Goal: Task Accomplishment & Management: Manage account settings

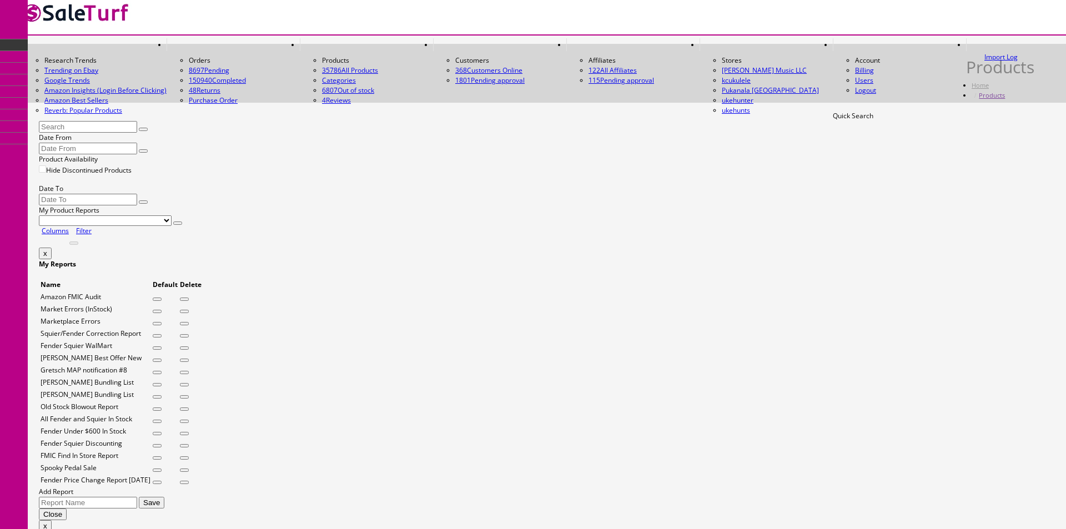
click at [137, 129] on input "Quick Search" at bounding box center [88, 127] width 98 height 12
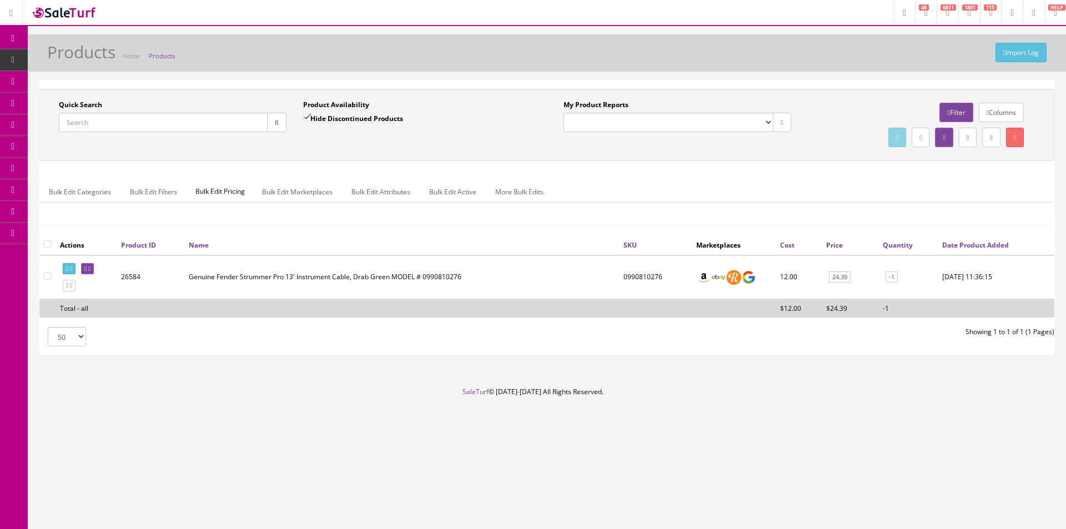
click at [193, 129] on input "Quick Search" at bounding box center [163, 122] width 209 height 19
paste input "ISJ2403741"
click at [587, 274] on td "2914413576-ISJ2403741" at bounding box center [633, 277] width 123 height 44
copy td "2914413576"
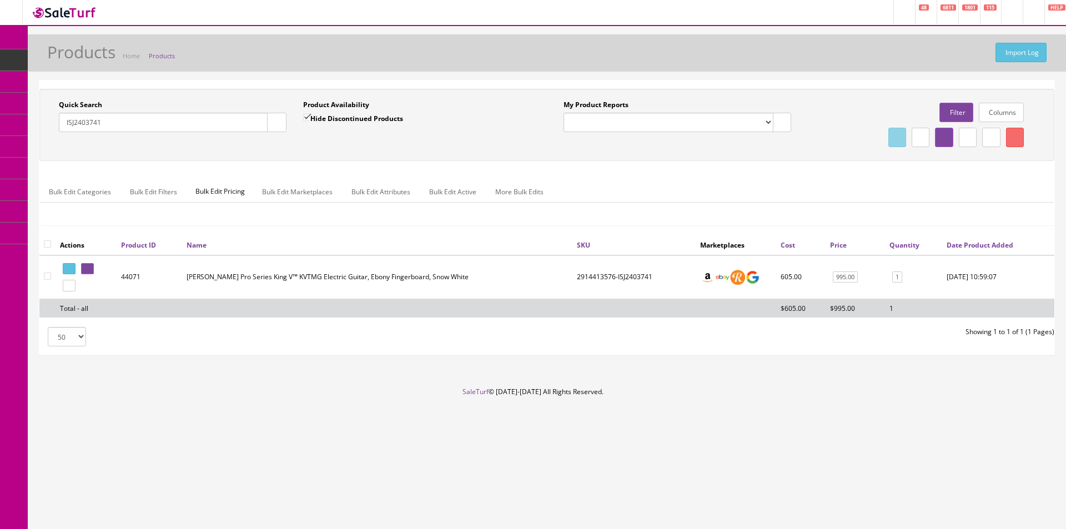
click at [782, 85] on div "Quick Search ISJ2403741 Date From Product Availability Hide Discontinued Produc…" at bounding box center [546, 217] width 1015 height 274
click at [782, 84] on div "Quick Search ISJ2403741 Date From Product Availability Hide Discontinued Produc…" at bounding box center [546, 217] width 1015 height 274
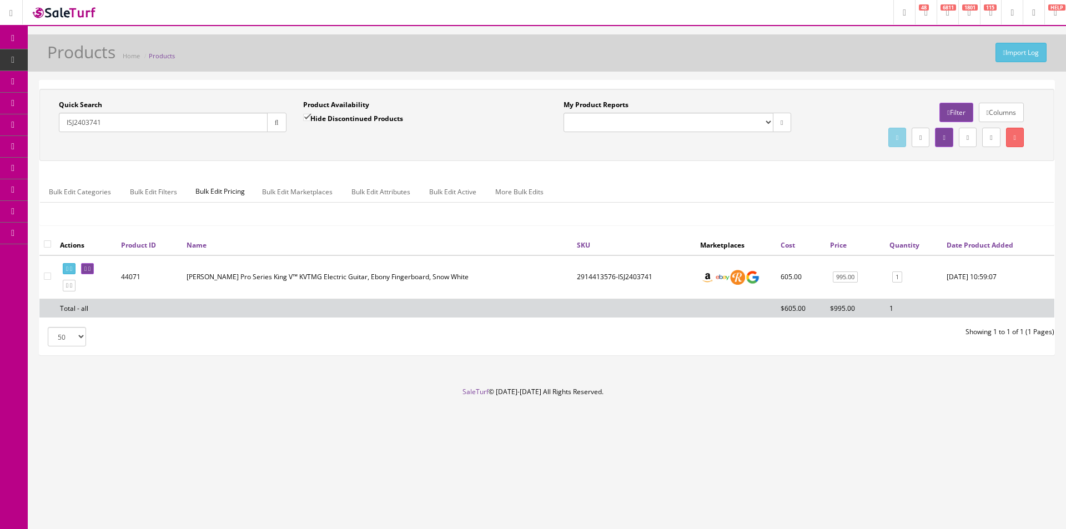
click at [782, 84] on div "Quick Search ISJ2403741 Date From Product Availability Hide Discontinued Produc…" at bounding box center [546, 217] width 1015 height 274
click at [258, 125] on input "ISJ2403741" at bounding box center [163, 122] width 209 height 19
click at [258, 124] on input "ISJ2403741" at bounding box center [163, 122] width 209 height 19
paste input "US210109605"
type input "US210109605"
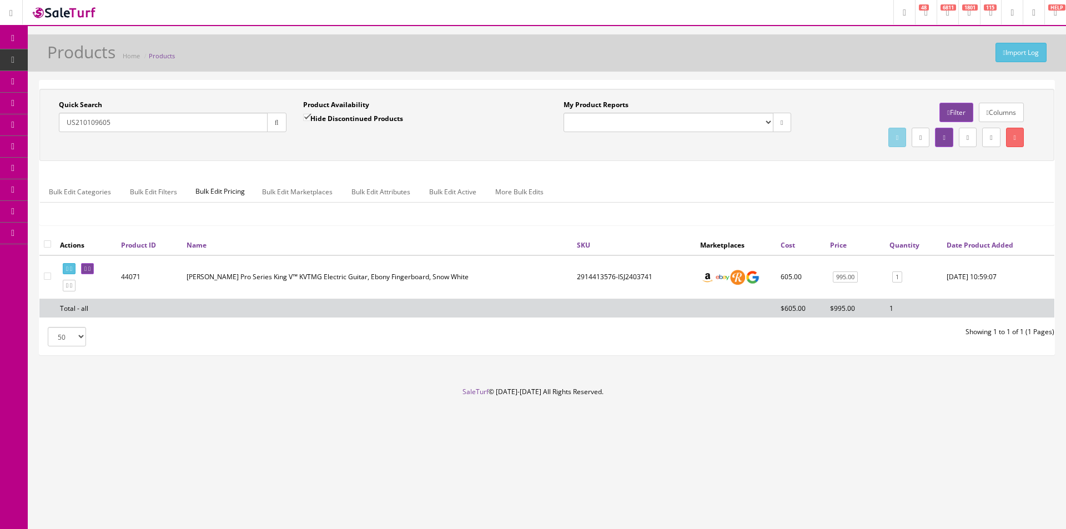
drag, startPoint x: 273, startPoint y: 125, endPoint x: 274, endPoint y: 134, distance: 9.0
click at [275, 125] on icon "button" at bounding box center [277, 122] width 4 height 7
click at [274, 150] on div "Quick Search US210109605 Date From Product Availability Hide Discontinued Produ…" at bounding box center [546, 125] width 1009 height 50
click at [84, 128] on span "Order List" at bounding box center [81, 124] width 31 height 9
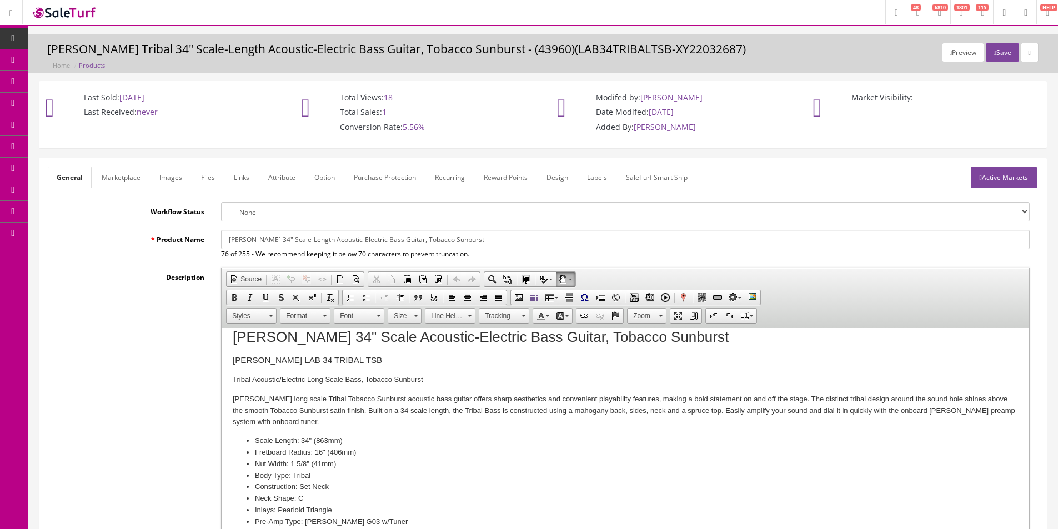
click at [749, 121] on div "Modifed by: Jeff Sefton Date Modifed: 09/30/2025 Added By: Jeff Sefton" at bounding box center [670, 115] width 239 height 67
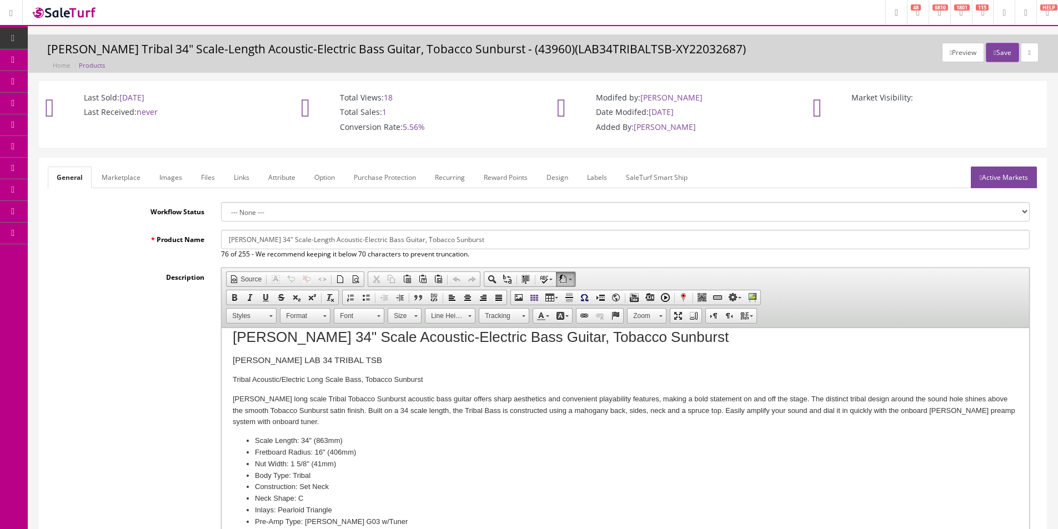
click at [749, 121] on div "Modifed by: Jeff Sefton Date Modifed: 09/30/2025 Added By: Jeff Sefton" at bounding box center [670, 115] width 239 height 67
drag, startPoint x: 749, startPoint y: 121, endPoint x: 909, endPoint y: 127, distance: 160.0
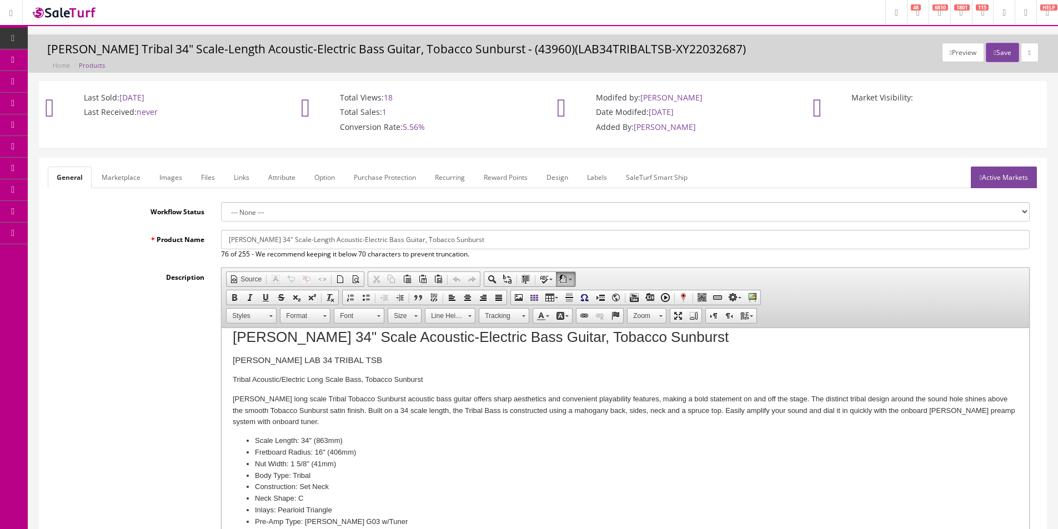
click at [749, 121] on div "Modifed by: Jeff Sefton Date Modifed: 09/30/2025 Added By: Jeff Sefton" at bounding box center [670, 115] width 239 height 67
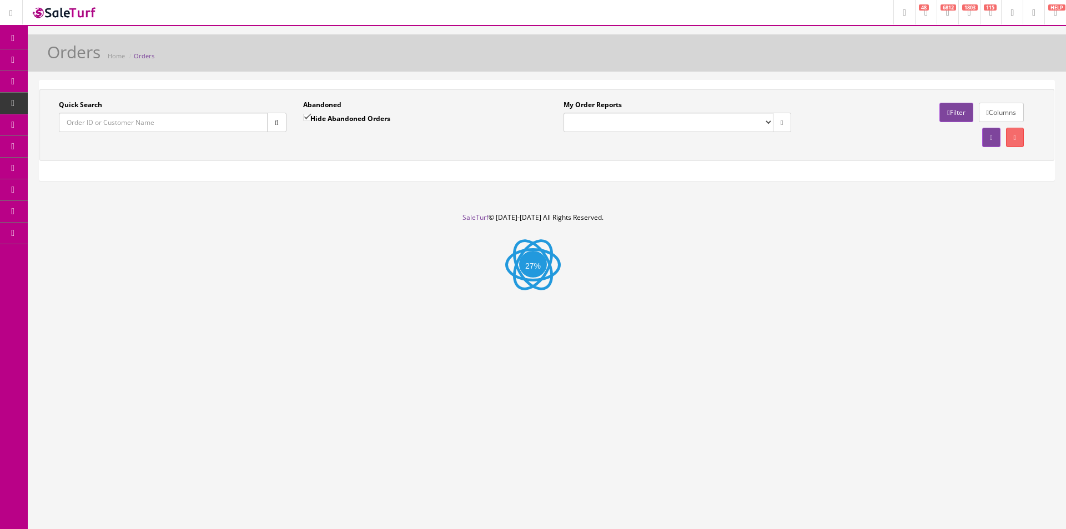
click at [229, 88] on div "Quick Search Date From Abandoned Hide Abandoned Orders Date To My Order Reports…" at bounding box center [546, 130] width 1015 height 100
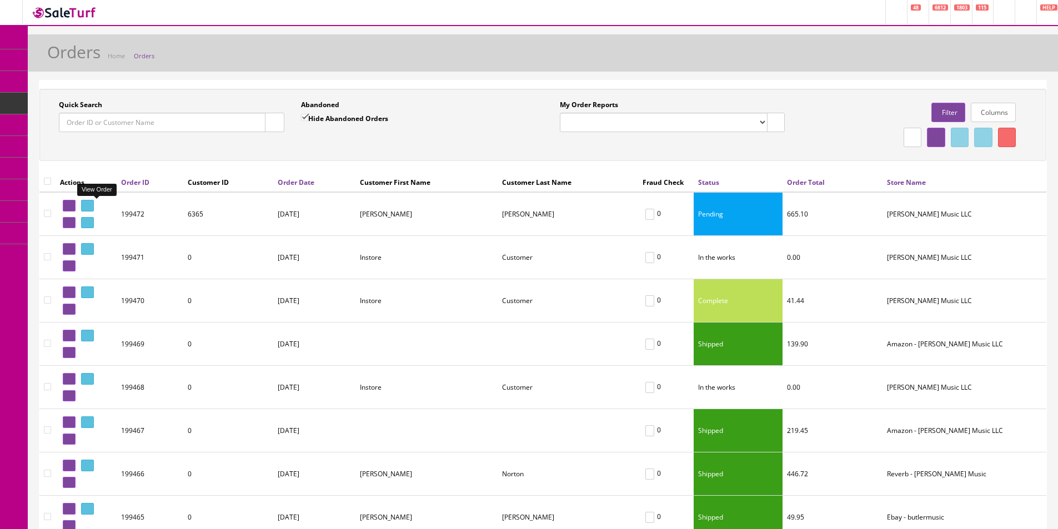
click at [94, 207] on link at bounding box center [87, 206] width 13 height 12
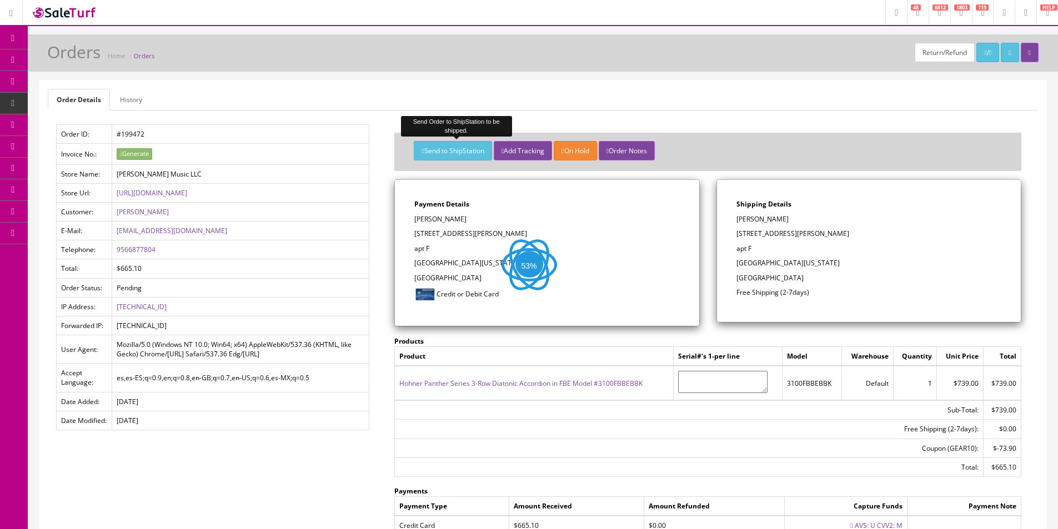
click at [425, 145] on button "Send to ShipStation" at bounding box center [453, 150] width 78 height 19
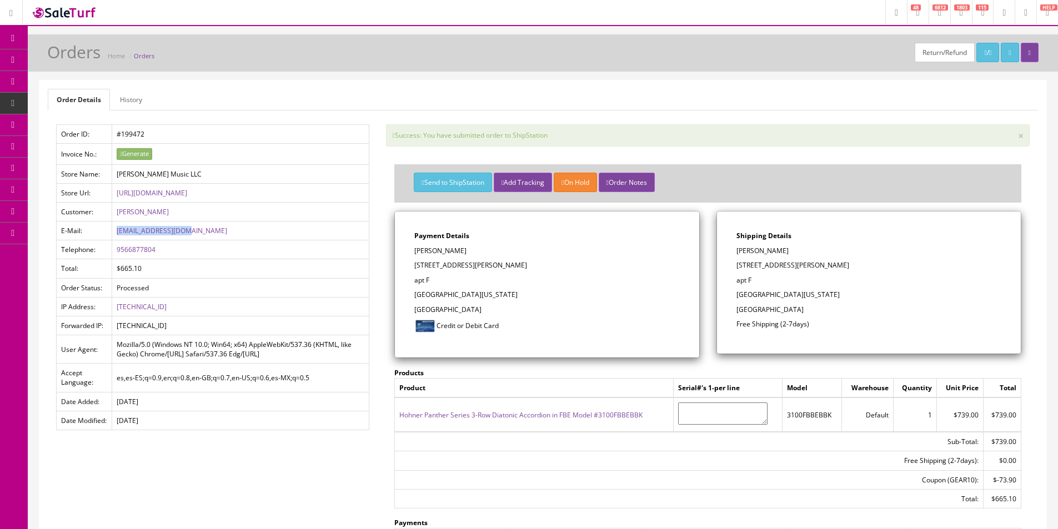
drag, startPoint x: 155, startPoint y: 229, endPoint x: 113, endPoint y: 234, distance: 42.4
click at [113, 234] on td "pepis@pepismusic.mx" at bounding box center [240, 231] width 257 height 19
copy link "pepis@pepismusic.mx"
click at [82, 127] on span "Order List" at bounding box center [87, 124] width 31 height 9
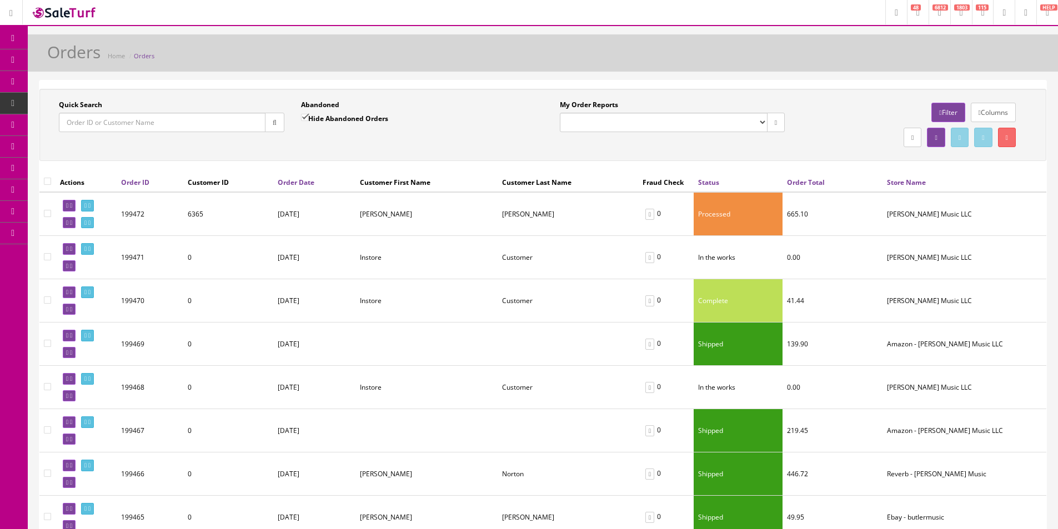
click at [52, 53] on link "Products" at bounding box center [86, 60] width 117 height 22
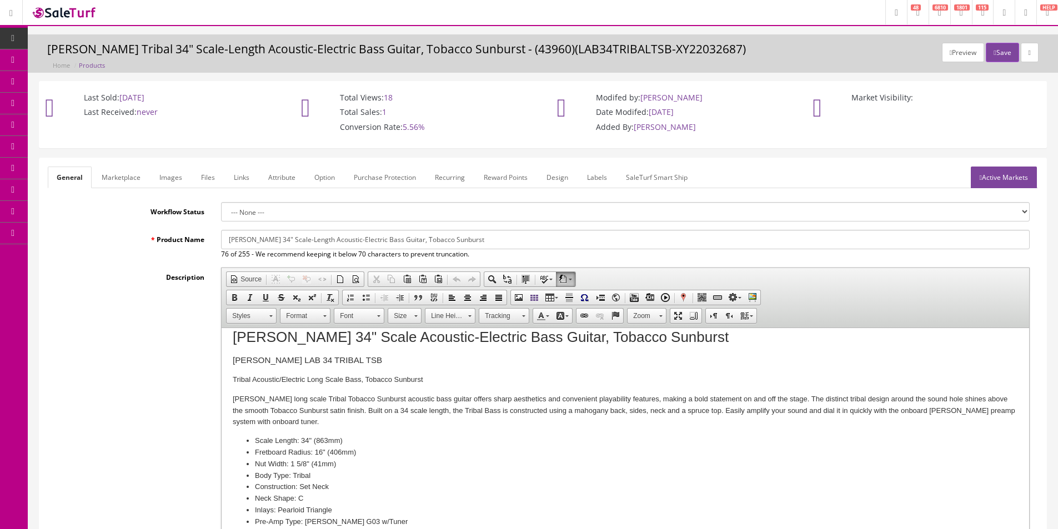
click at [63, 60] on icon at bounding box center [59, 59] width 12 height 9
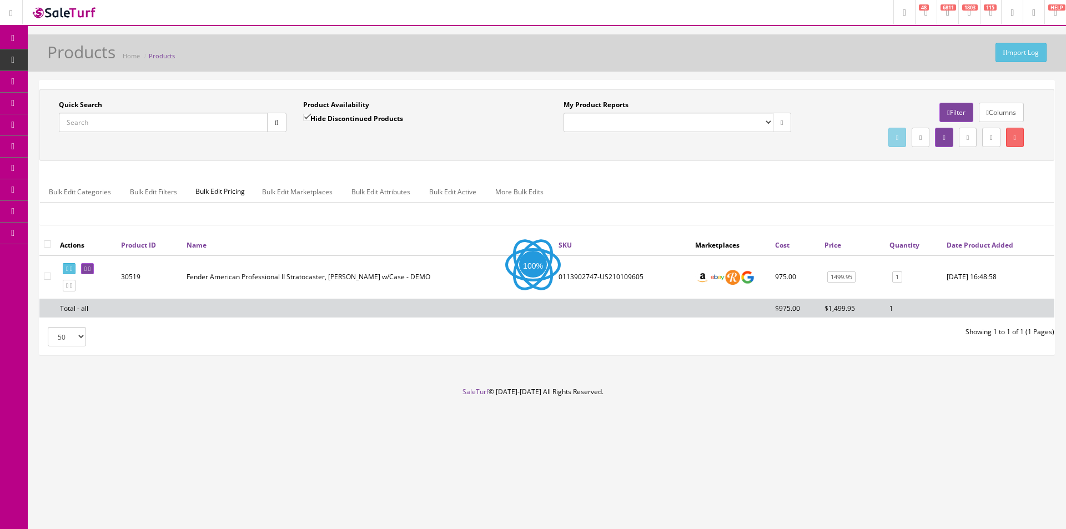
click at [227, 128] on input "Quick Search" at bounding box center [163, 122] width 209 height 19
click at [227, 129] on input "Quick Search" at bounding box center [163, 122] width 209 height 19
click at [230, 125] on input "Quick Search" at bounding box center [163, 122] width 209 height 19
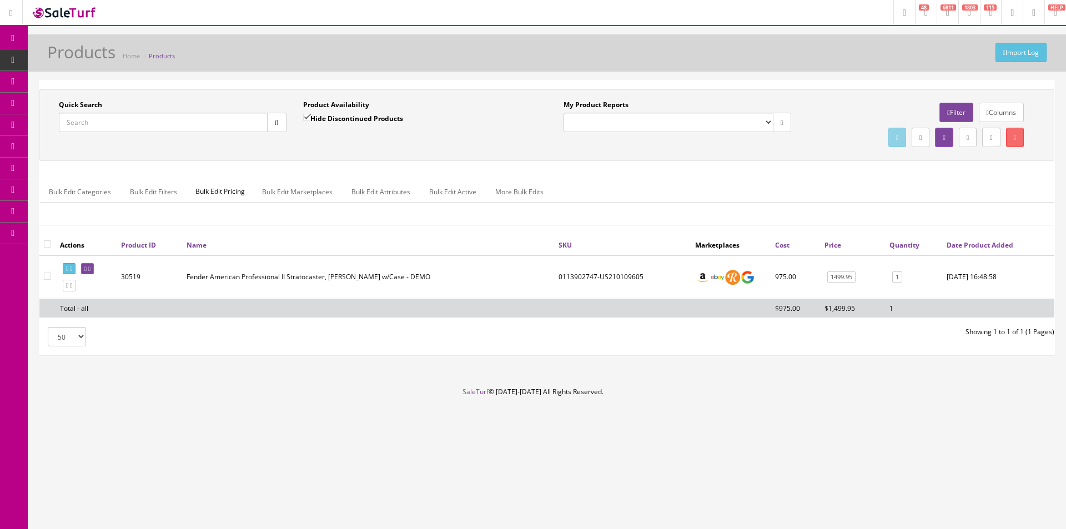
click at [230, 125] on input "Quick Search" at bounding box center [163, 122] width 209 height 19
type input "Jet 1 pickup"
click at [344, 145] on div "Quick Search Jet 1 pickup Date From Product Availability Hide Discontinued Prod…" at bounding box center [546, 125] width 1009 height 50
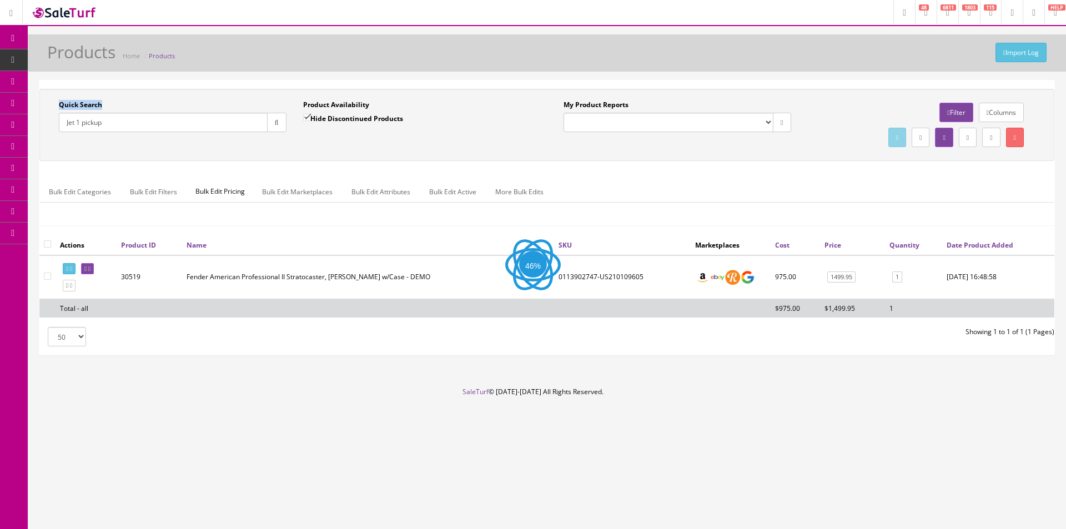
click at [344, 145] on div "Quick Search Jet 1 pickup Date From Product Availability Hide Discontinued Prod…" at bounding box center [546, 125] width 1009 height 50
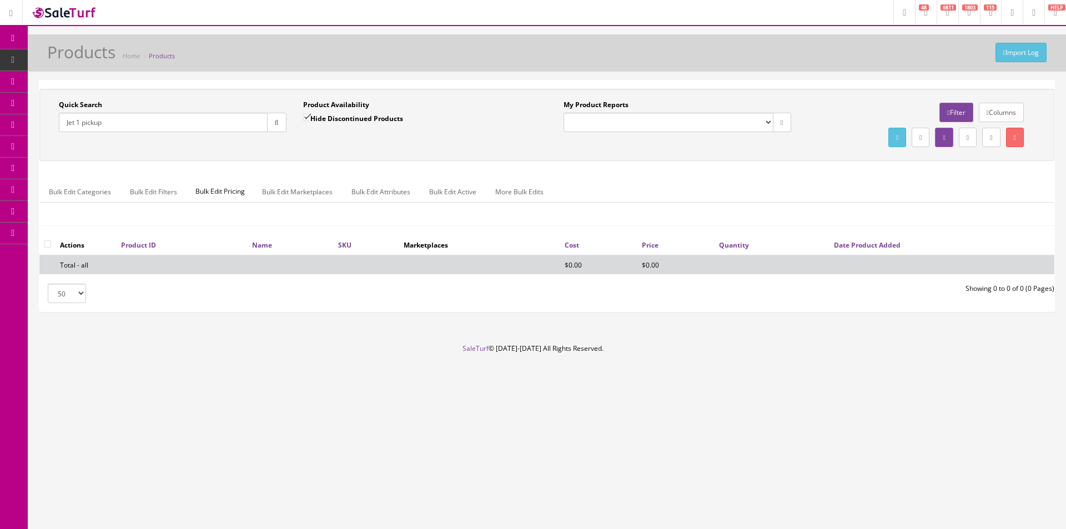
click at [341, 117] on label "Hide Discontinued Products" at bounding box center [353, 118] width 100 height 11
click at [310, 117] on input "Hide Discontinued Products" at bounding box center [306, 117] width 7 height 7
checkbox input "false"
click at [346, 151] on div "Quick Search Jet 1 pickup Date From Product Availability Hide Discontinued Prod…" at bounding box center [546, 125] width 1015 height 72
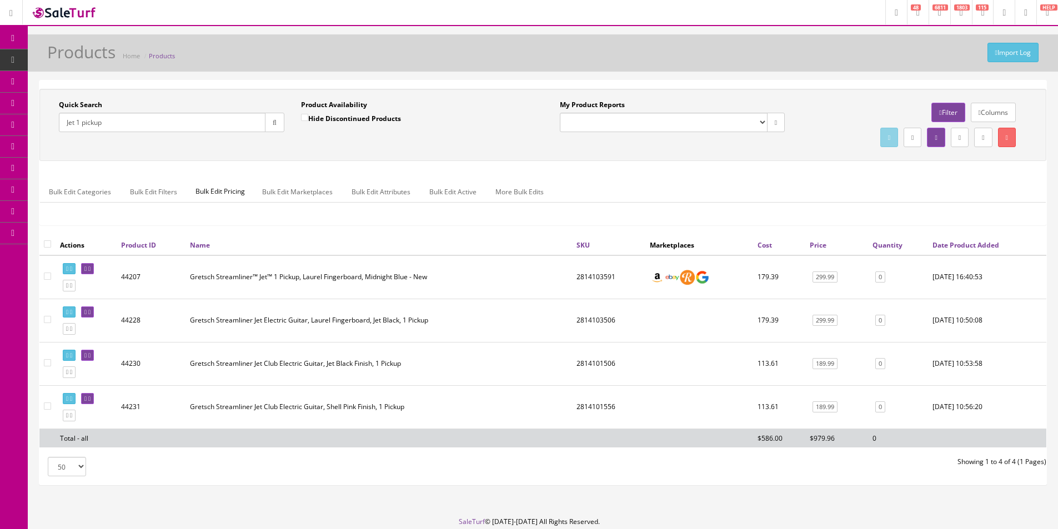
click at [334, 390] on td "Gretsch Streamliner Jet Club Electric Guitar, Shell Pink Finish, 1 Pickup" at bounding box center [378, 406] width 386 height 43
click at [464, 366] on td "Gretsch Streamliner Jet Club Electric Guitar, Jet Black Finish, 1 Pickup" at bounding box center [378, 363] width 386 height 43
click at [72, 330] on link at bounding box center [69, 329] width 13 height 12
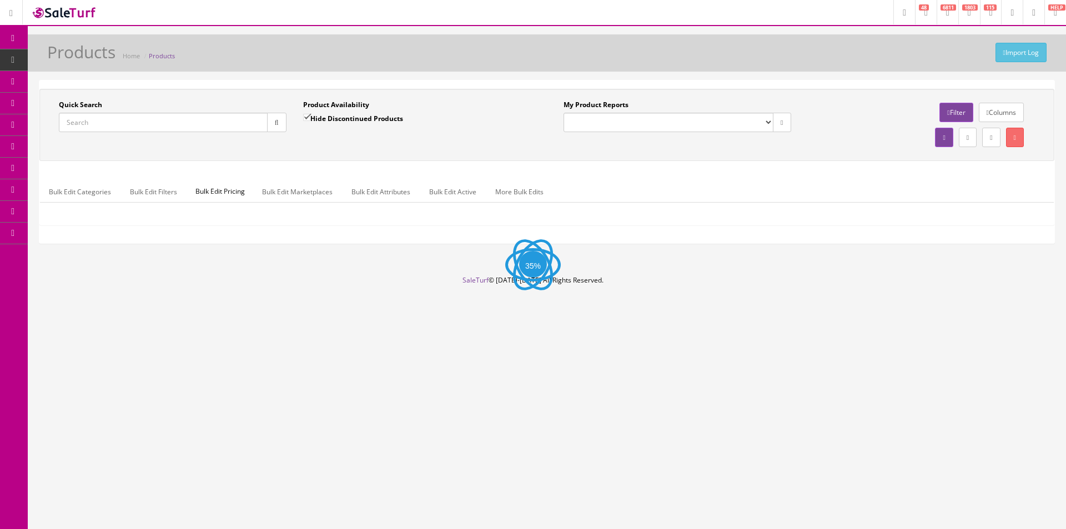
click at [141, 117] on input "Quick Search" at bounding box center [163, 122] width 209 height 19
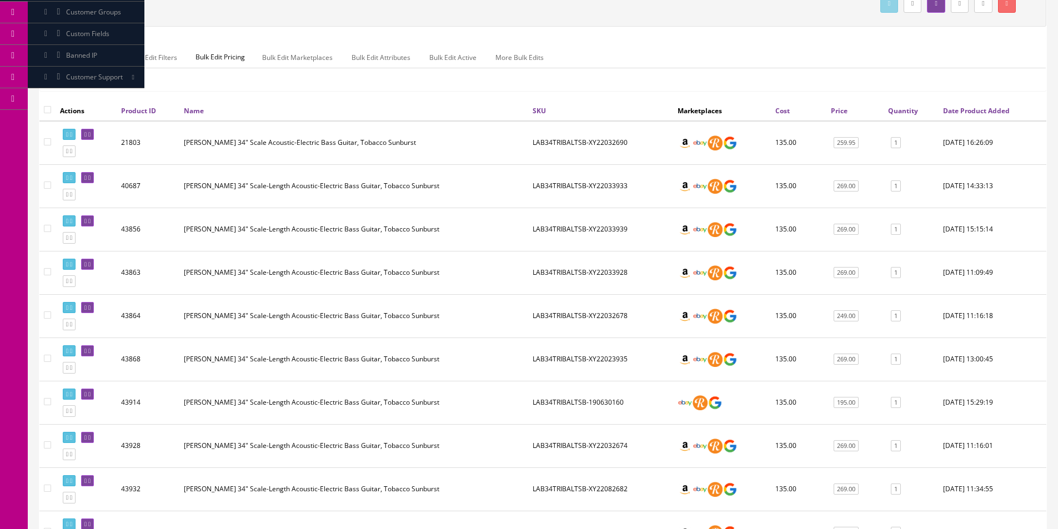
scroll to position [278, 0]
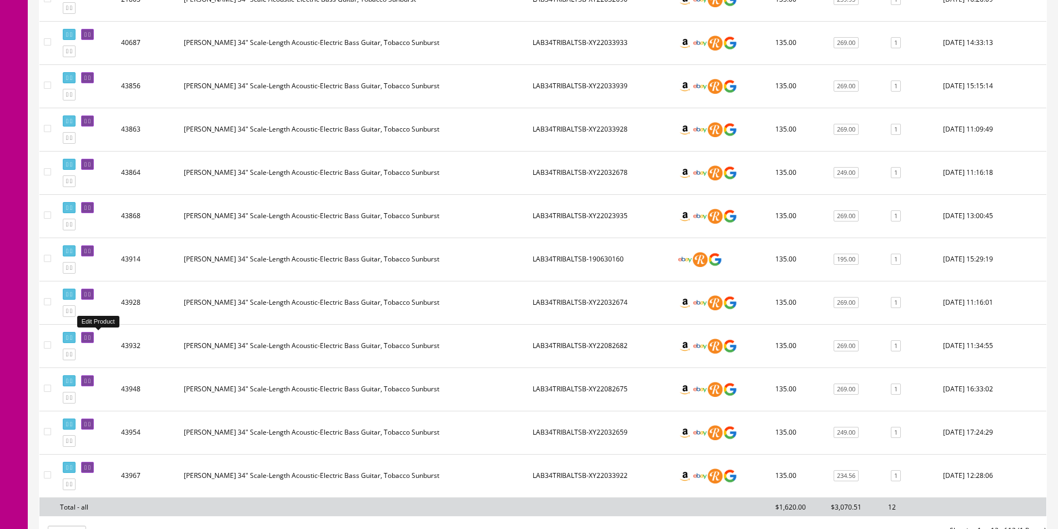
type input "lab34tribal"
drag, startPoint x: 89, startPoint y: 334, endPoint x: 379, endPoint y: 351, distance: 289.8
click at [379, 351] on td "Luna Tribal 34" Scale-Length Acoustic-Electric Bass Guitar, Tobacco Sunburst" at bounding box center [353, 345] width 349 height 43
click at [72, 250] on icon at bounding box center [71, 251] width 2 height 6
click at [49, 260] on input"] "checkbox" at bounding box center [47, 258] width 7 height 7
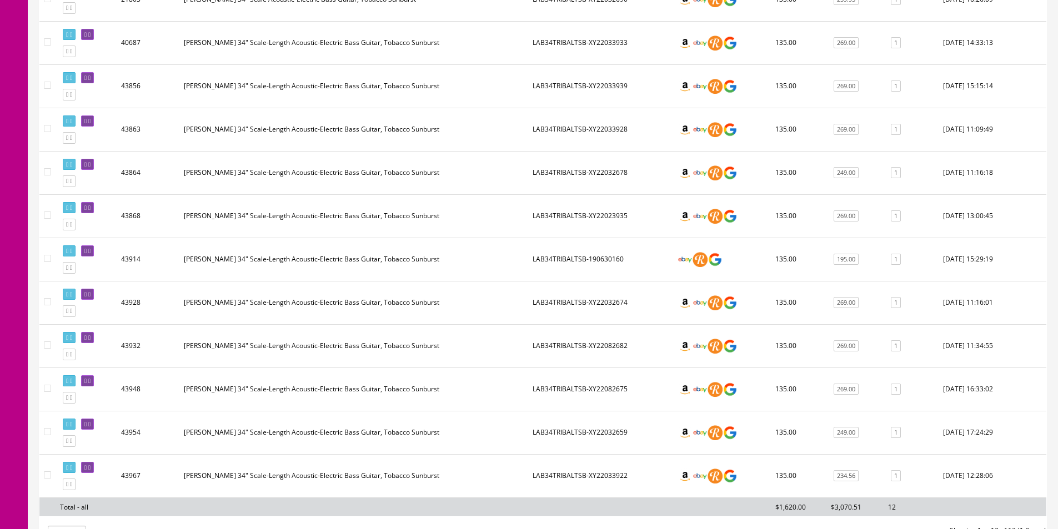
checkbox input"] "true"
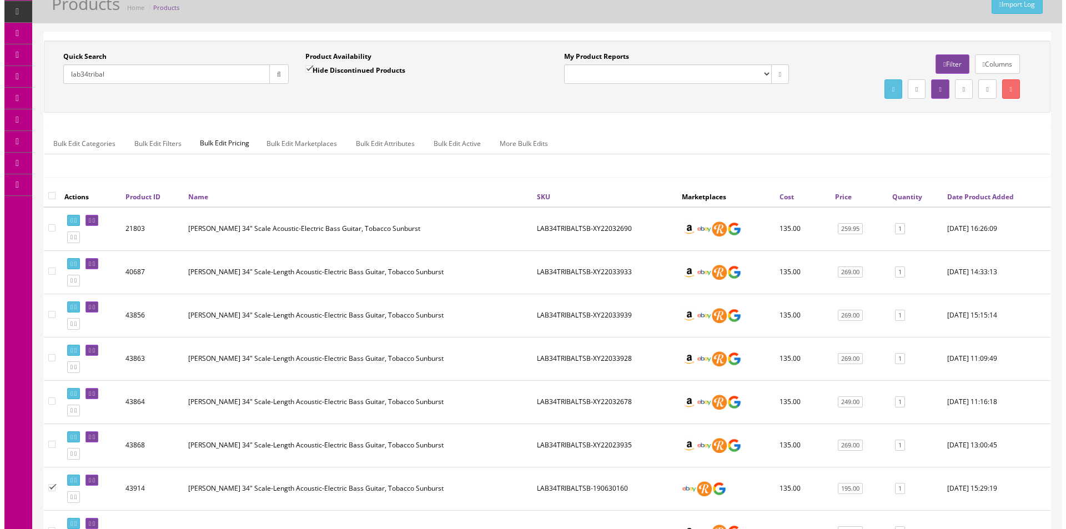
scroll to position [0, 0]
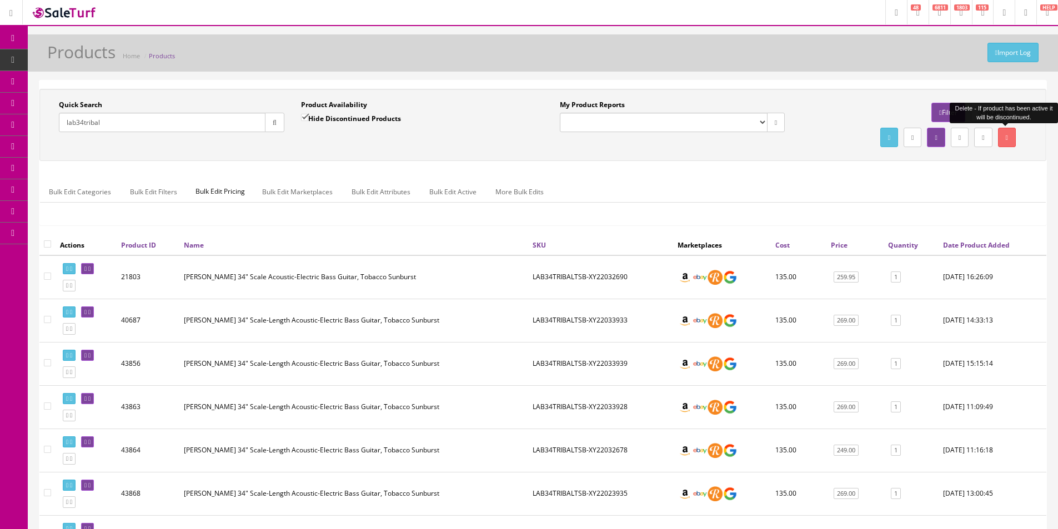
click at [998, 139] on link at bounding box center [1007, 137] width 18 height 19
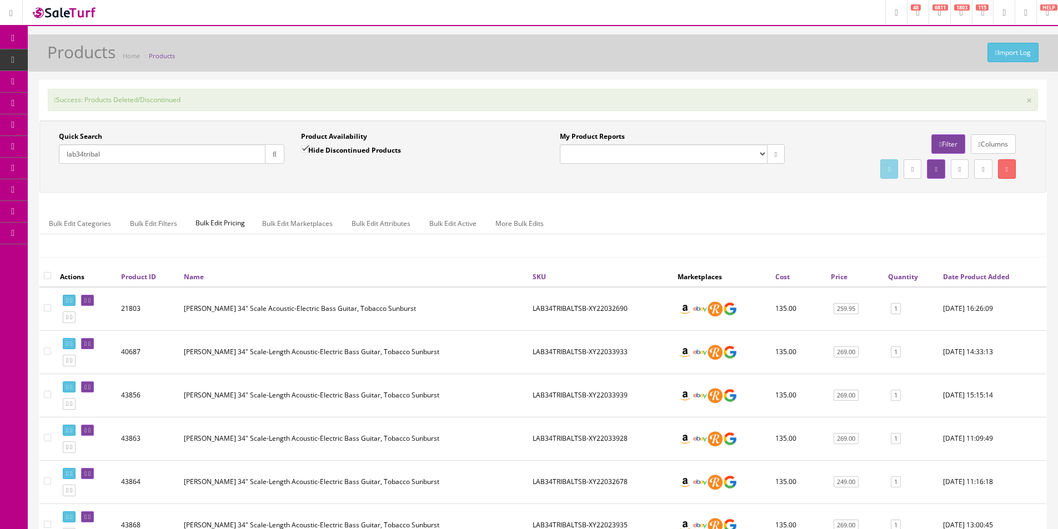
click at [193, 157] on input "lab34tribal" at bounding box center [162, 153] width 207 height 19
click at [193, 156] on input "lab34tribal" at bounding box center [162, 153] width 207 height 19
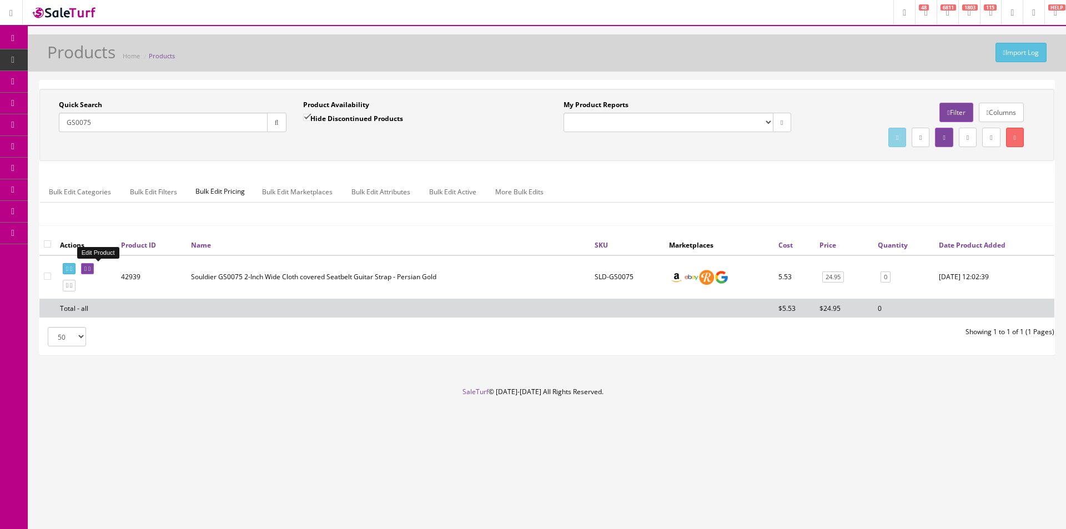
type input "GS0075"
click at [87, 268] on icon at bounding box center [85, 269] width 2 height 6
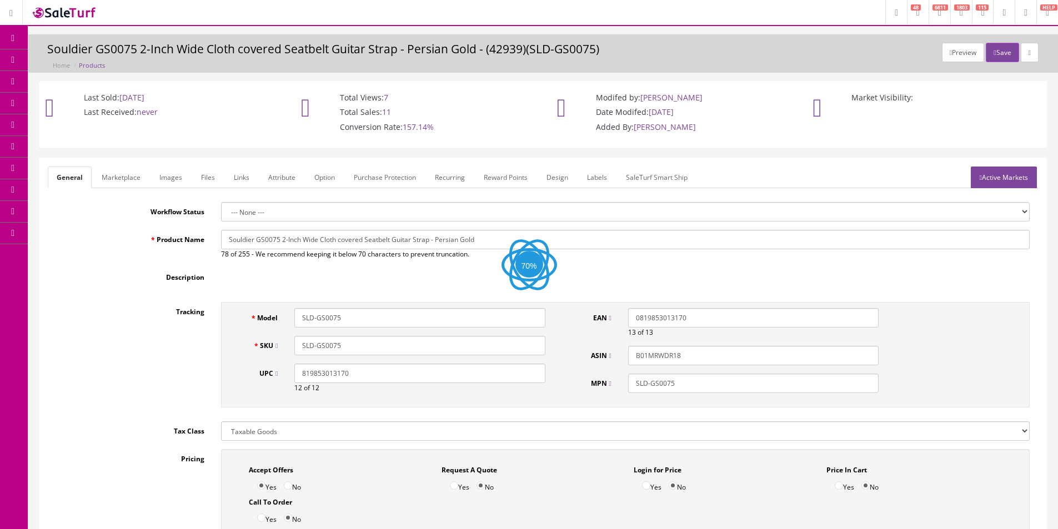
click at [168, 182] on link "Images" at bounding box center [170, 178] width 41 height 22
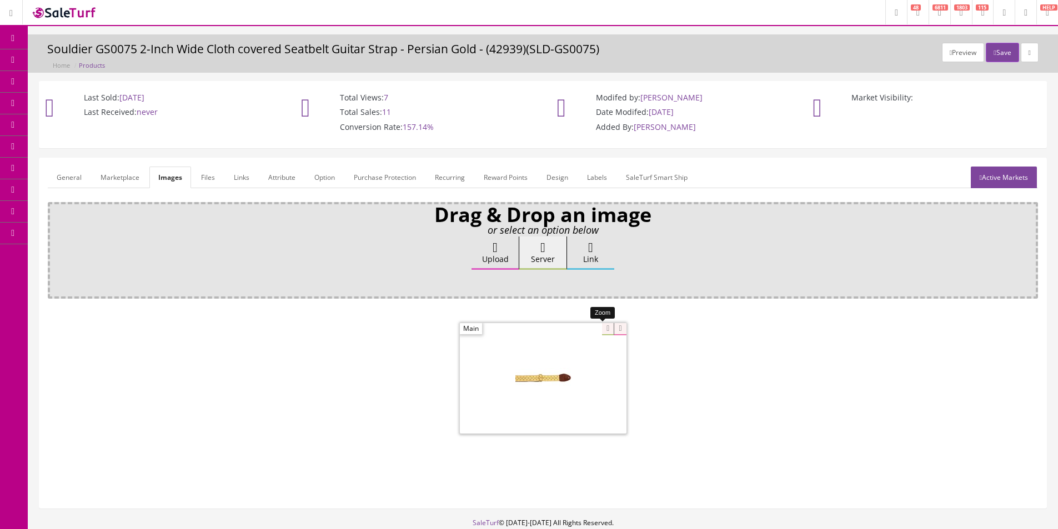
click at [601, 328] on div at bounding box center [543, 378] width 167 height 111
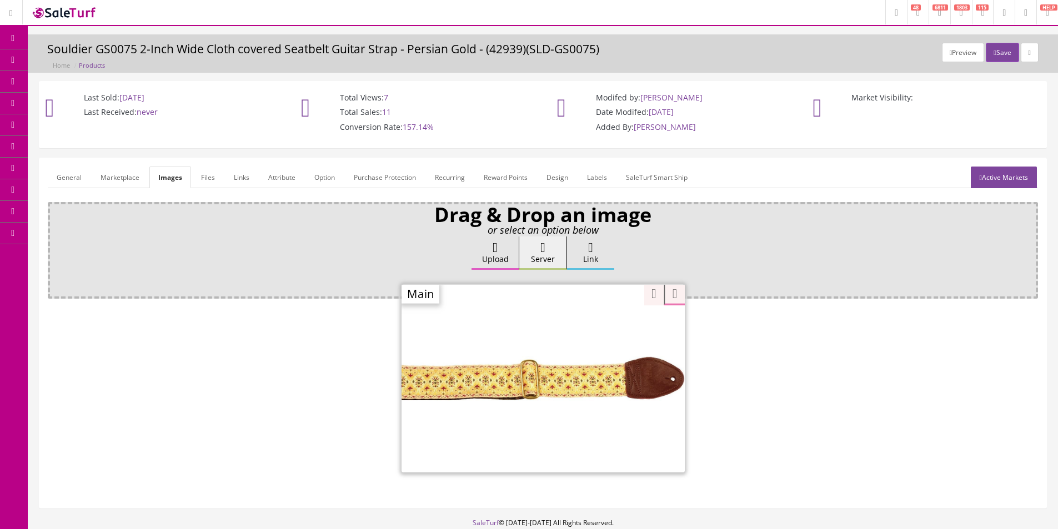
click at [777, 370] on div at bounding box center [543, 379] width 990 height 117
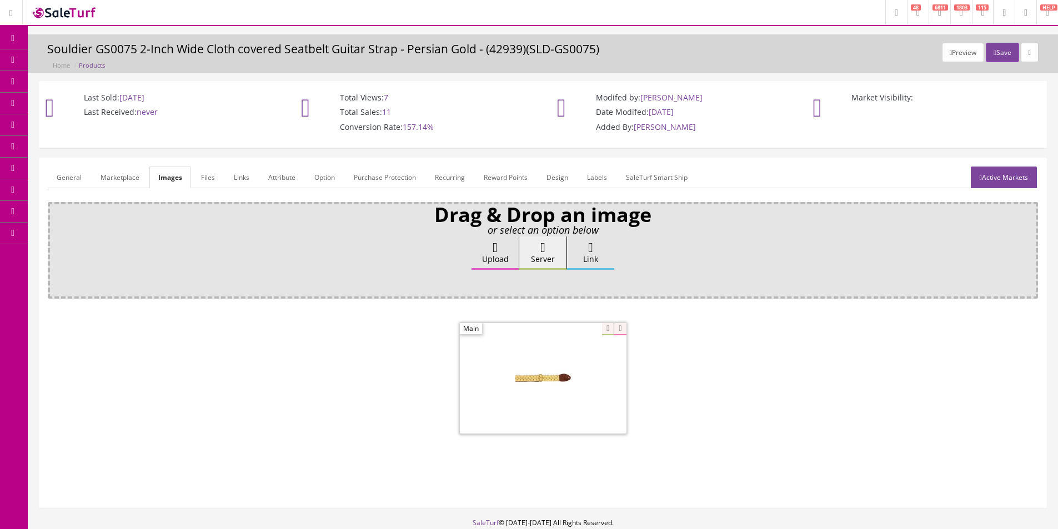
click at [777, 370] on div at bounding box center [543, 379] width 990 height 117
click at [776, 370] on div at bounding box center [543, 379] width 990 height 117
drag, startPoint x: 776, startPoint y: 370, endPoint x: 772, endPoint y: 376, distance: 8.0
click at [772, 376] on div at bounding box center [543, 379] width 990 height 117
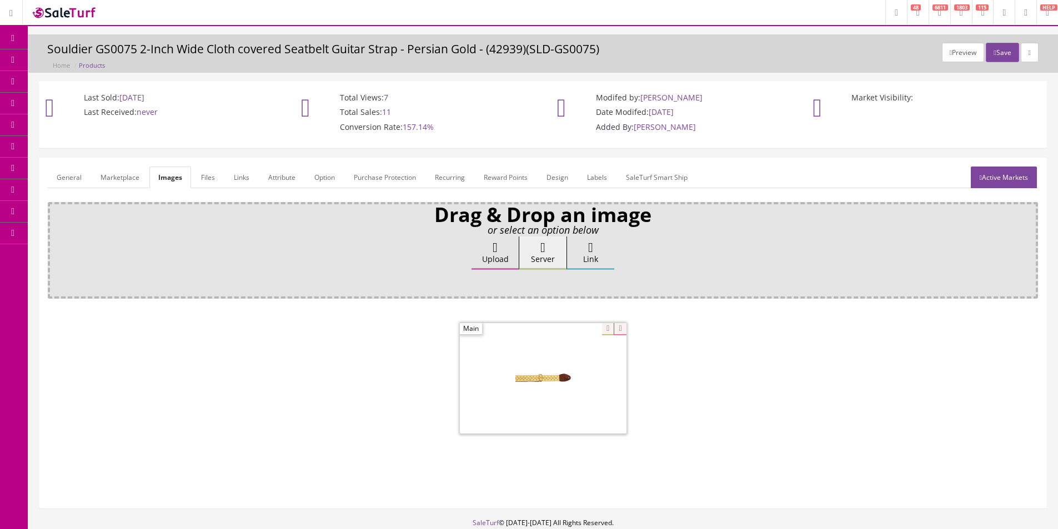
click at [772, 376] on div at bounding box center [543, 379] width 990 height 117
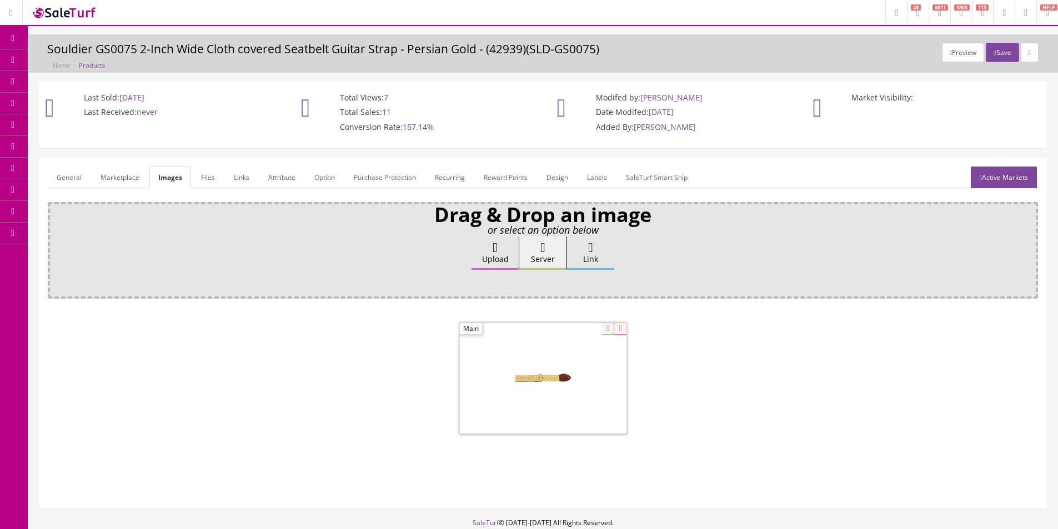
click at [735, 144] on div "Modifed by: Jeff Sefton Date Modifed: 07/09/2025 Added By: Jeff Sefton" at bounding box center [670, 115] width 239 height 67
click at [735, 145] on div "Modifed by: Jeff Sefton Date Modifed: 07/09/2025 Added By: Jeff Sefton" at bounding box center [670, 115] width 239 height 67
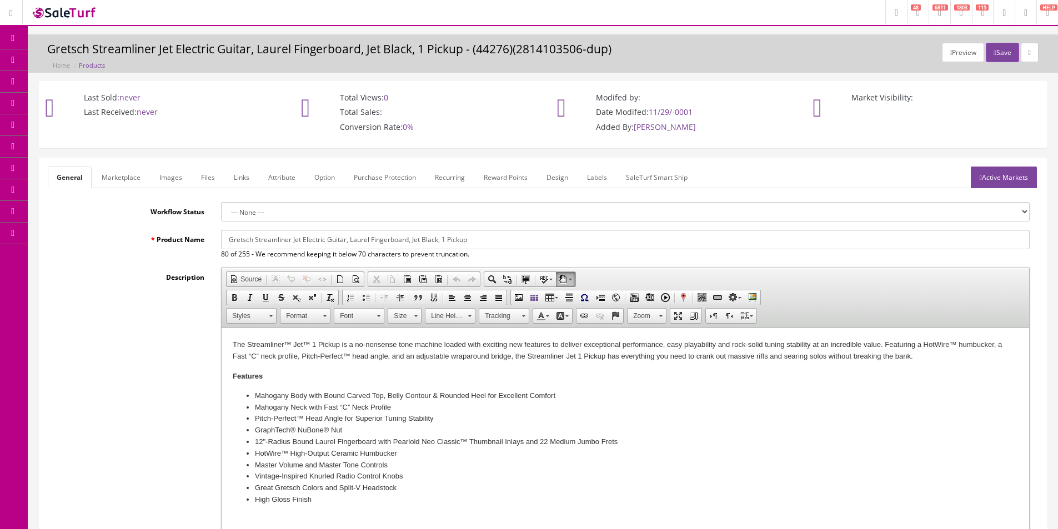
click at [183, 180] on link "Images" at bounding box center [170, 178] width 41 height 22
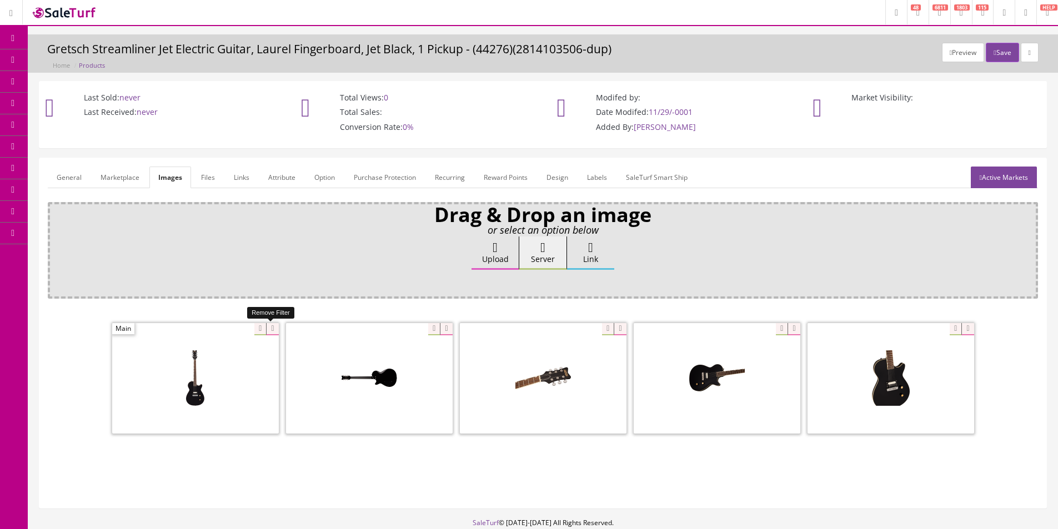
click at [270, 330] on icon at bounding box center [272, 329] width 12 height 12
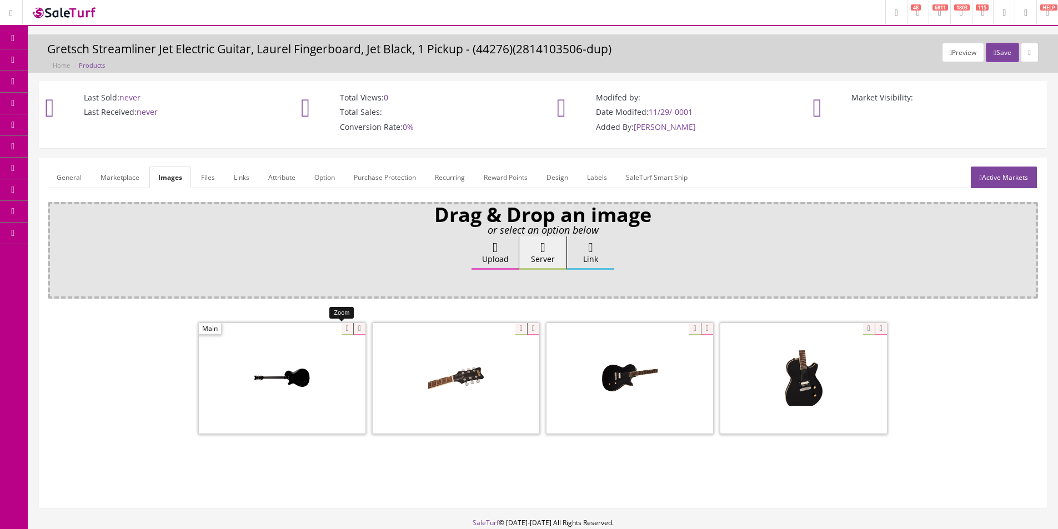
click at [348, 330] on div at bounding box center [282, 378] width 167 height 111
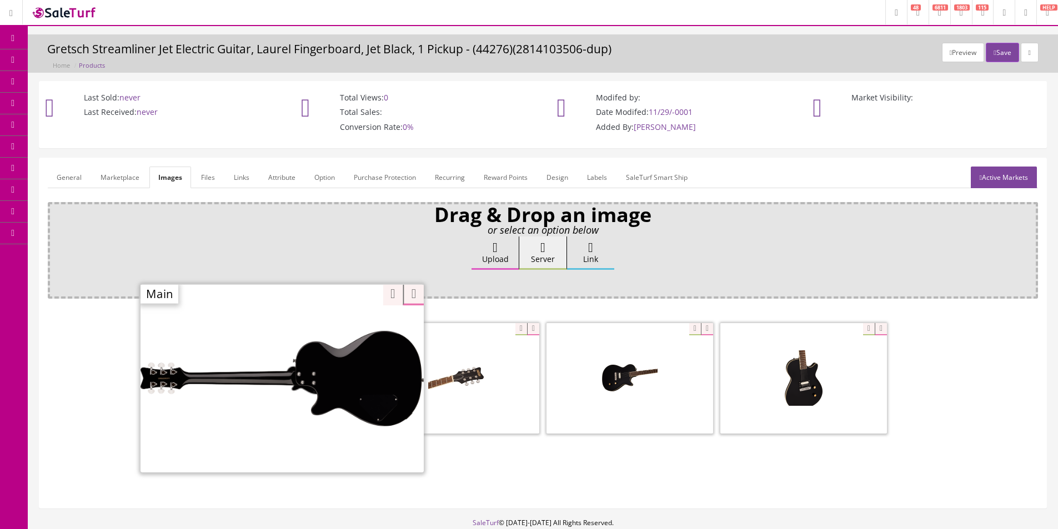
click at [408, 300] on div "Drag & Drop an image or select an option below Upload Server Link Ok WM Left To…" at bounding box center [543, 351] width 990 height 298
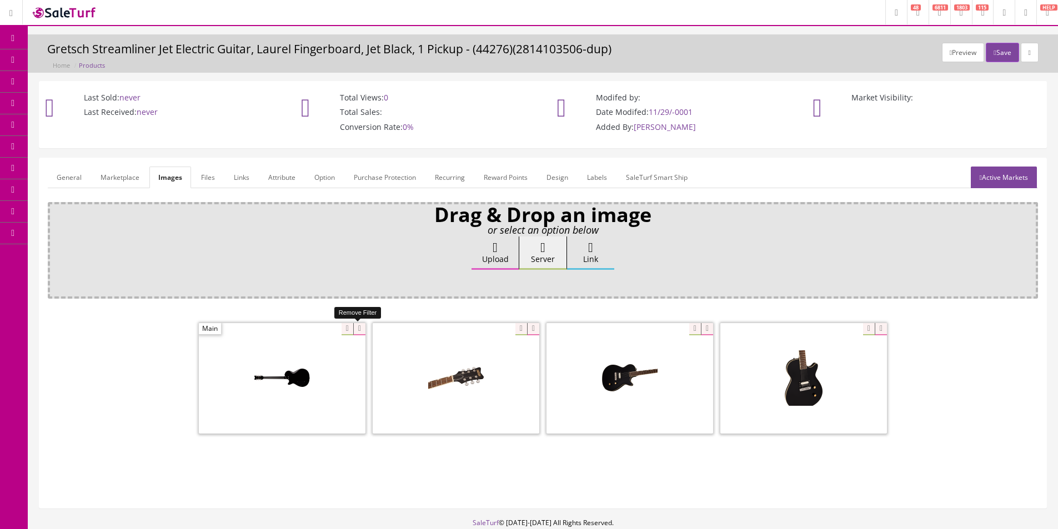
click at [364, 329] on icon at bounding box center [359, 329] width 12 height 12
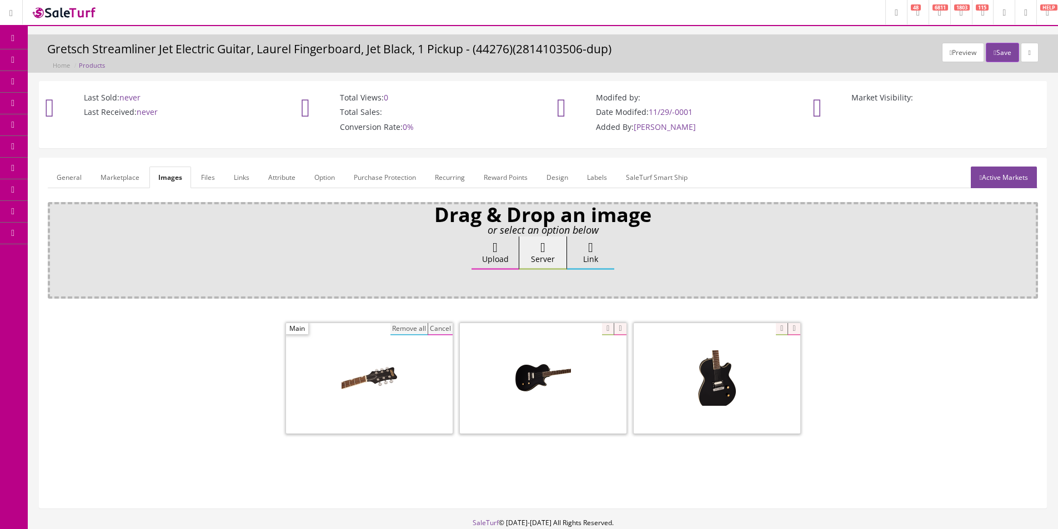
click at [422, 329] on button "Remove all" at bounding box center [408, 329] width 37 height 12
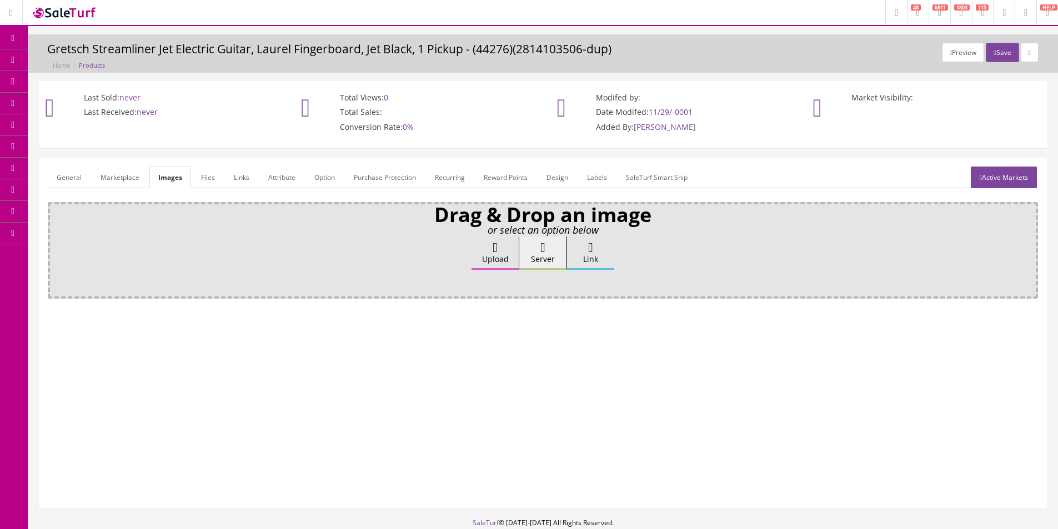
click at [510, 254] on label "Upload" at bounding box center [494, 252] width 47 height 33
click at [56, 248] on input "Upload" at bounding box center [56, 241] width 0 height 11
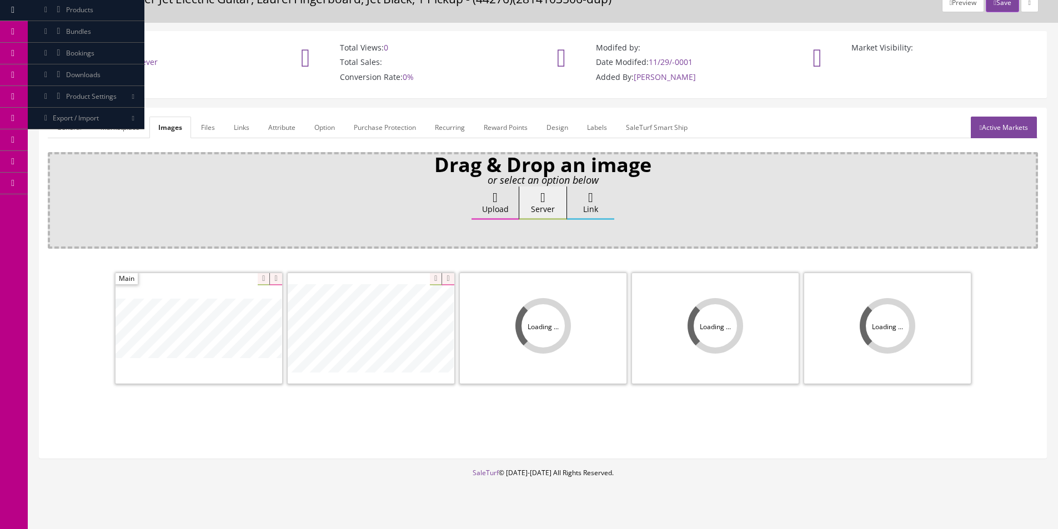
scroll to position [67, 0]
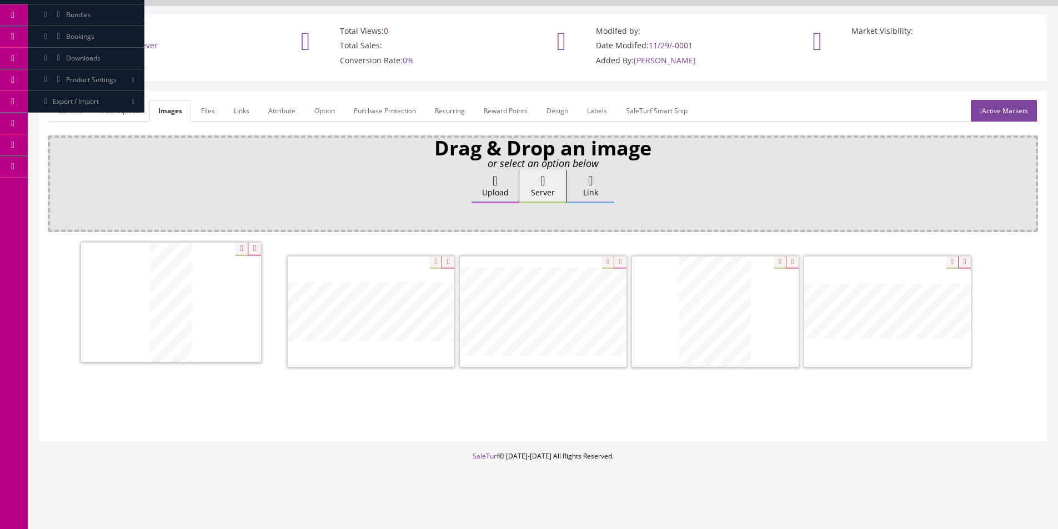
drag, startPoint x: 864, startPoint y: 318, endPoint x: 123, endPoint y: 306, distance: 741.2
drag, startPoint x: 414, startPoint y: 300, endPoint x: 243, endPoint y: 228, distance: 186.1
click at [74, 112] on link "General" at bounding box center [69, 111] width 43 height 22
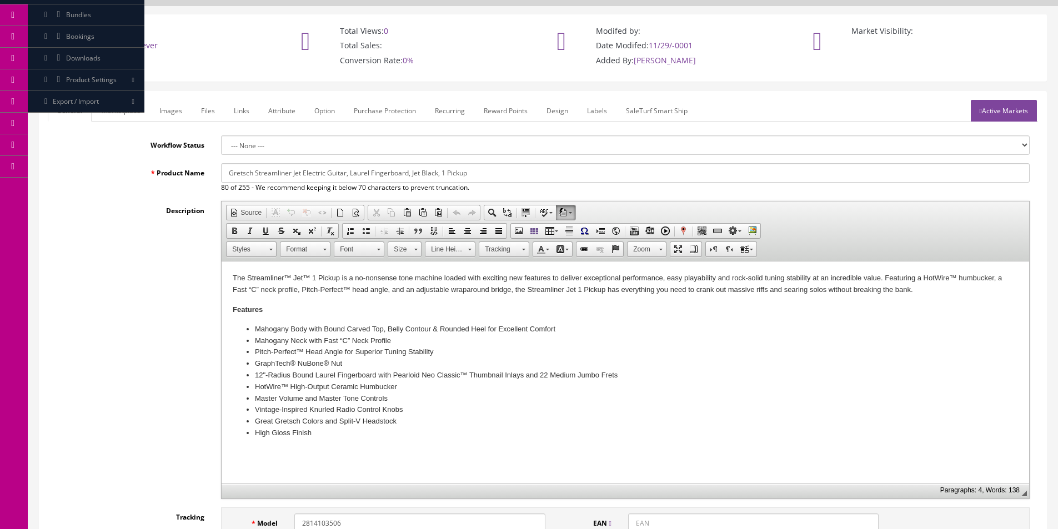
click at [348, 286] on p "The Streamliner™ Jet™ 1 Pickup is a no-nonsense tone machine loaded with exciti…" at bounding box center [625, 284] width 785 height 23
click at [350, 307] on h4 "Features" at bounding box center [625, 309] width 785 height 9
drag, startPoint x: 425, startPoint y: 174, endPoint x: 410, endPoint y: 174, distance: 15.0
click at [410, 174] on input "Gretsch Streamliner Jet Electric Guitar, Laurel Fingerboard, Jet Black, 1 Pickup" at bounding box center [625, 172] width 808 height 19
click at [402, 173] on input "Gretsch Streamliner Jet Electric Guitar, Laurel Fingerboard, Vintage White, 1 P…" at bounding box center [625, 172] width 808 height 19
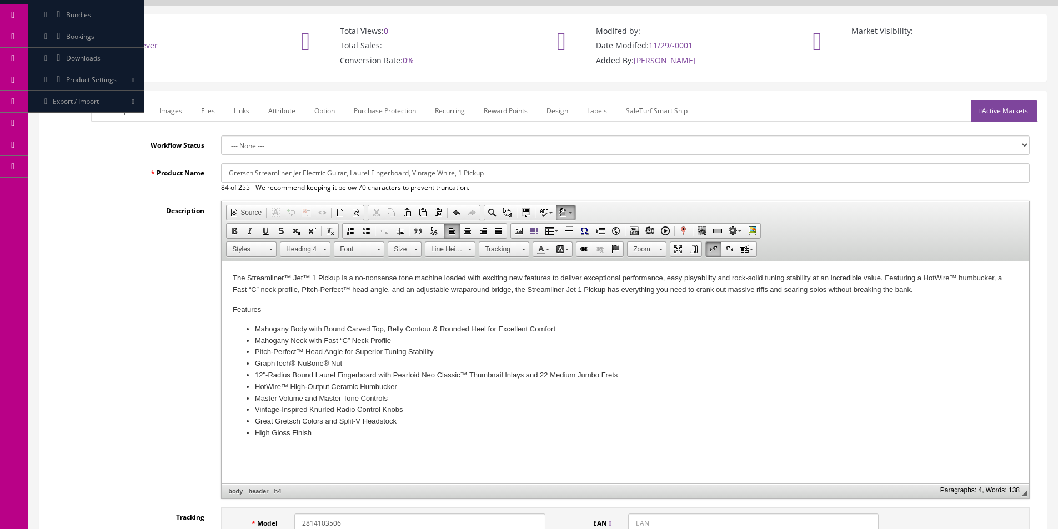
click at [402, 173] on input "Gretsch Streamliner Jet Electric Guitar, Laurel Fingerboard, Vintage White, 1 P…" at bounding box center [625, 172] width 808 height 19
click at [324, 172] on input "Gretsch Streamliner Jet Electric Guitar, Laurel Fretboard, Vintage White, 1 Pic…" at bounding box center [625, 172] width 808 height 19
click at [324, 170] on input "Gretsch Streamliner Jet Electric Guitar, Laurel Fretboard, Vintage White, 1 Pic…" at bounding box center [625, 172] width 808 height 19
click at [318, 169] on input "Gretsch Streamliner Jet Electric Guitar, Laurel Fretboard, Vintage White, 1 Pic…" at bounding box center [625, 172] width 808 height 19
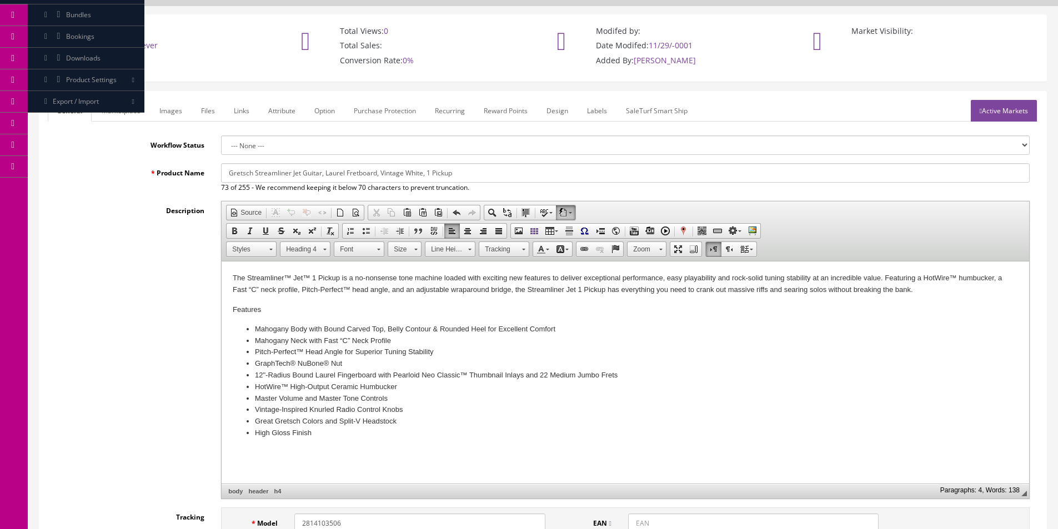
type input "Gretsch Streamliner Jet Guitar, Laurel Fretboard, Vintage White, 1 Pickup"
click at [105, 117] on link "Marketplace" at bounding box center [121, 111] width 57 height 22
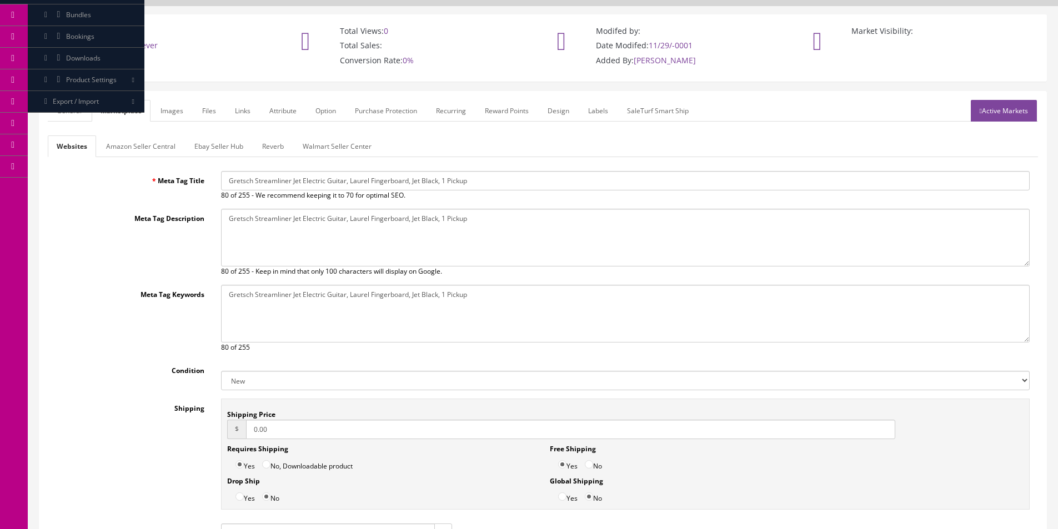
click at [306, 179] on input "Gretsch Streamliner Jet Electric Guitar, Laurel Fingerboard, Jet Black, 1 Pickup" at bounding box center [625, 180] width 808 height 19
paste input "Guitar, Laurel Fretboard, Vintage White"
type input "Gretsch Streamliner Jet Guitar, Laurel Fretboard, Vintage White, 1 Pickup"
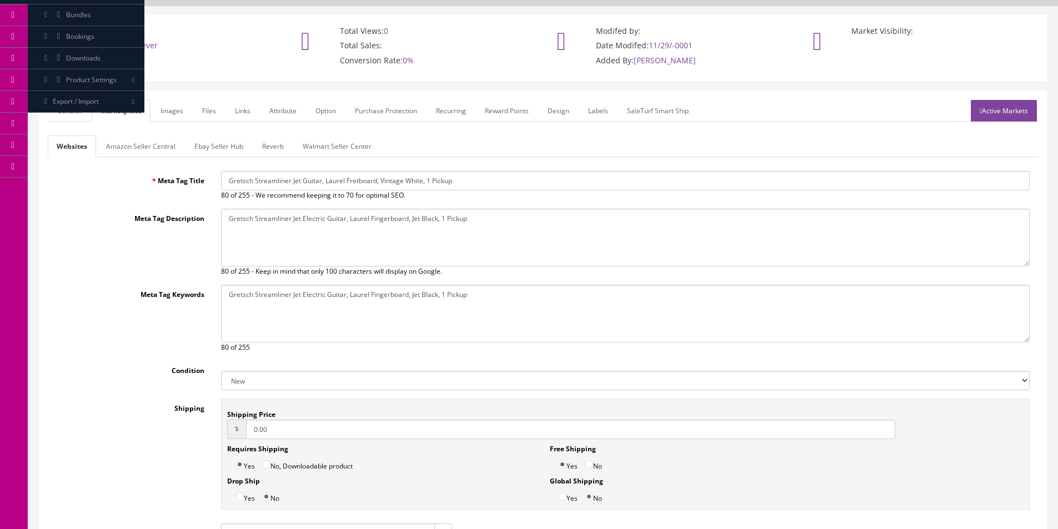
click at [329, 238] on textarea "Gretsch Streamliner Jet Electric Guitar, Laurel Fingerboard, Jet Black, 1 Pickup" at bounding box center [625, 238] width 808 height 58
paste textarea "Guitar, Laurel Fretboard, Vintage White"
type textarea "Gretsch Streamliner Jet Guitar, Laurel Fretboard, Vintage White, 1 Pickup"
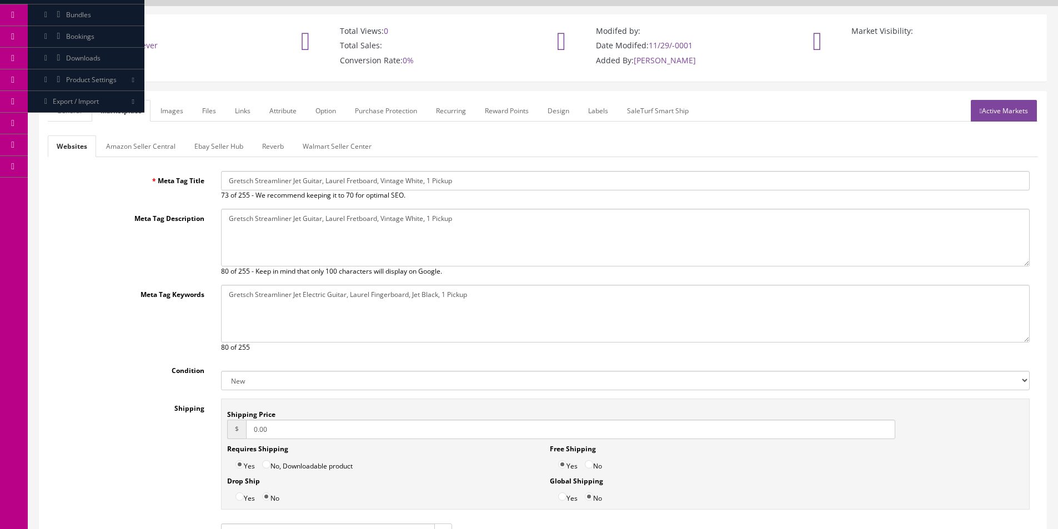
click at [344, 325] on textarea "Gretsch Streamliner Jet Electric Guitar, Laurel Fingerboard, Jet Black, 1 Pickup" at bounding box center [625, 314] width 808 height 58
paste textarea "Guitar, Laurel Fretboard, Vintage White"
type textarea "Gretsch Streamliner Jet Guitar, Laurel Fretboard, Vintage White, 1 Pickup"
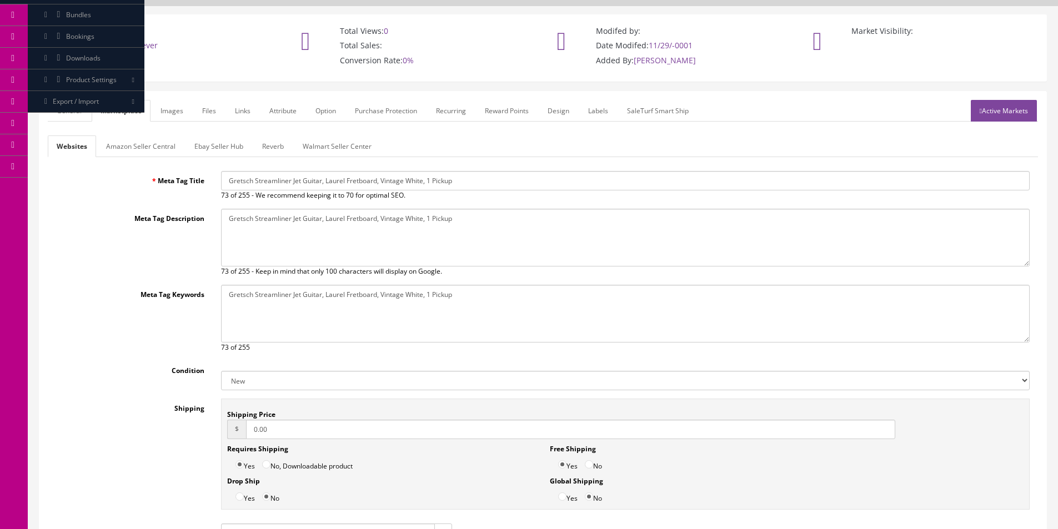
click at [89, 123] on form "General Marketplace Images Files Links Attribute Option Purchase Protection Rec…" at bounding box center [543, 321] width 990 height 443
click at [84, 117] on link "General" at bounding box center [69, 111] width 43 height 22
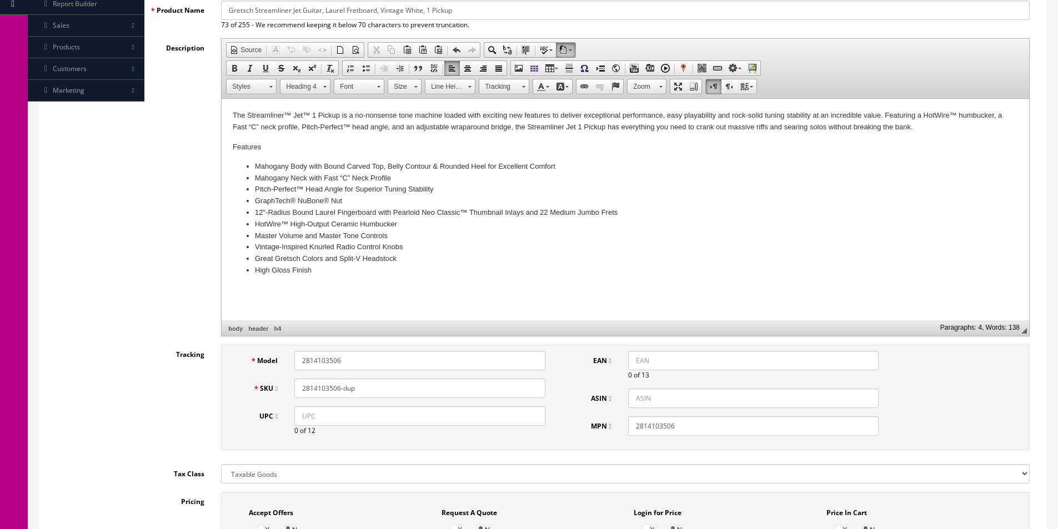
scroll to position [344, 0]
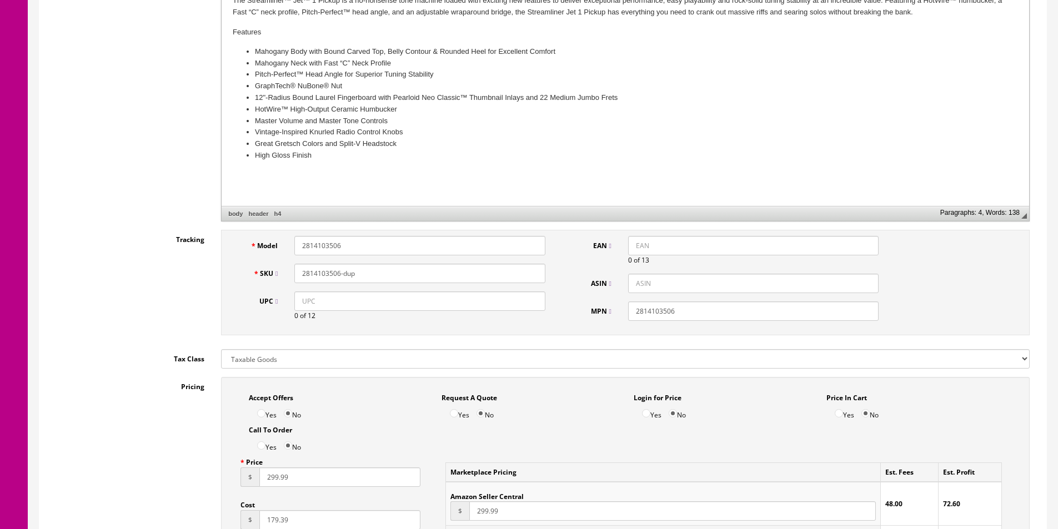
click at [348, 241] on input "2814103506" at bounding box center [419, 245] width 250 height 19
paste input "5"
type input "2814103505"
paste input "5"
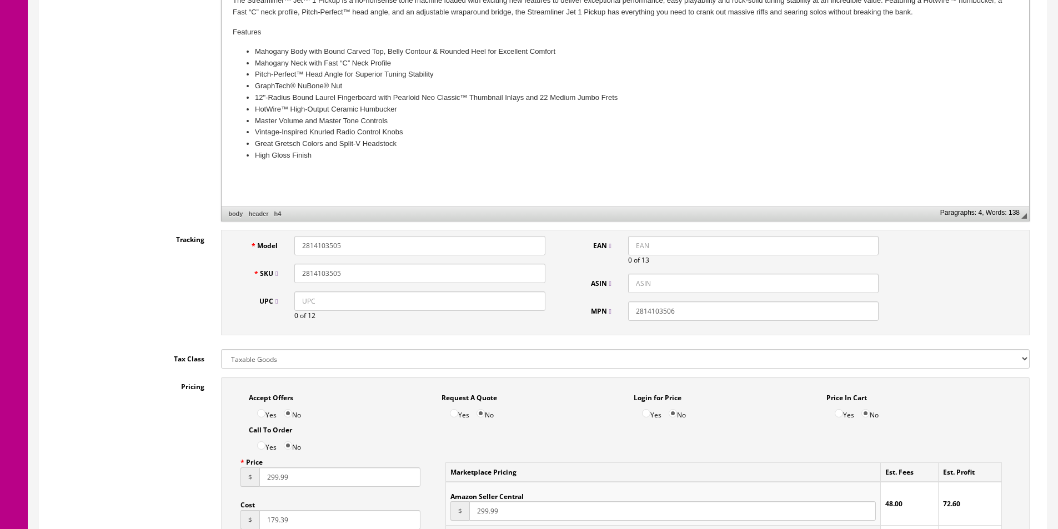
type input "2814103505"
click at [693, 318] on input "2814103506" at bounding box center [753, 310] width 250 height 19
paste input "5"
type input "2814103505"
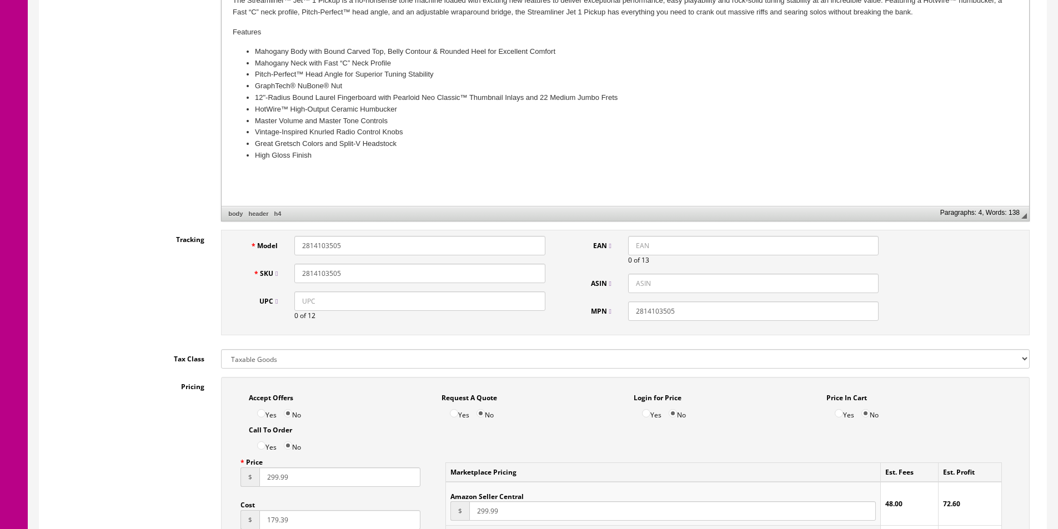
click at [369, 271] on input "2814103505" at bounding box center [419, 273] width 250 height 19
paste input "885978720897"
type input "2814103505"
paste input "885978720897"
type input "885978720897"
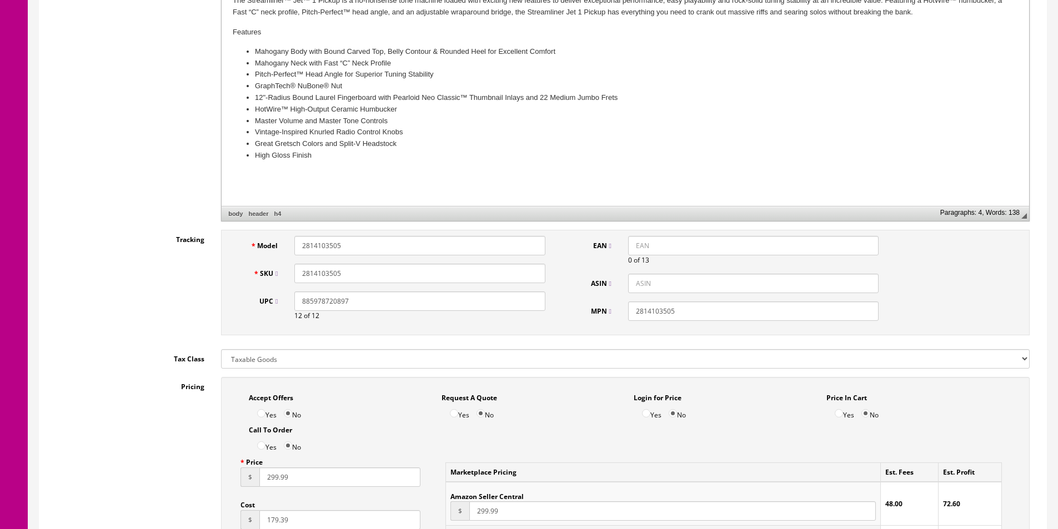
click at [647, 243] on input "EAN" at bounding box center [753, 245] width 250 height 19
paste input "885978720897"
click at [632, 244] on input "885978720897" at bounding box center [753, 245] width 250 height 19
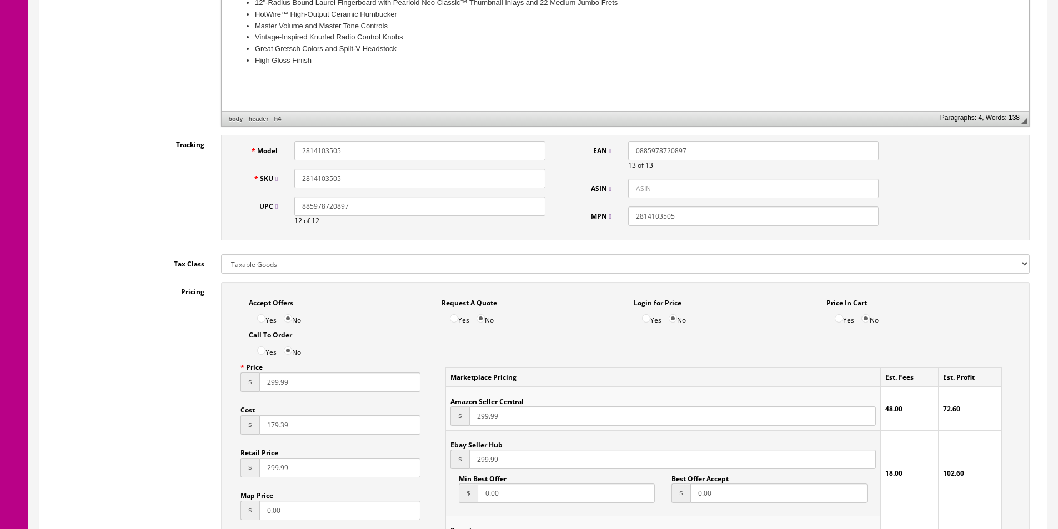
scroll to position [566, 0]
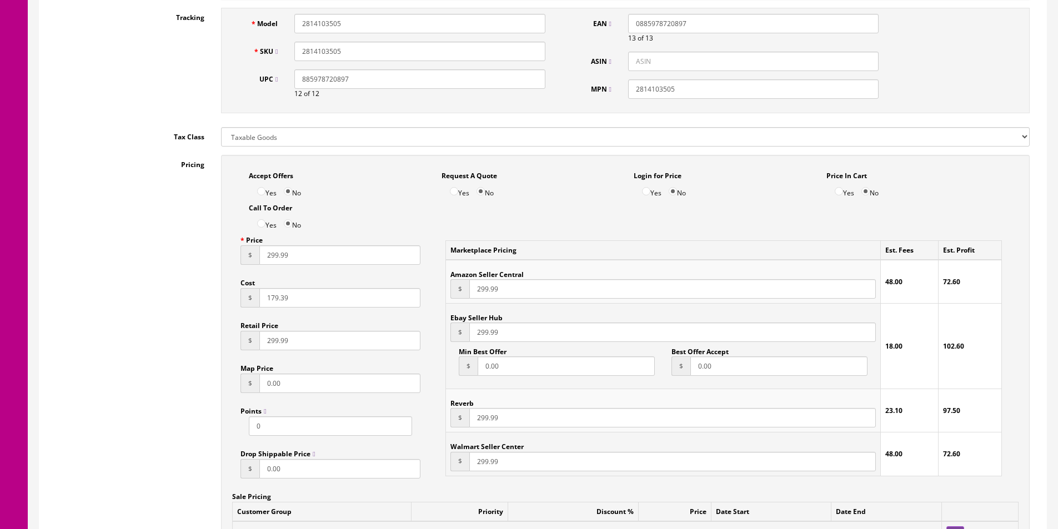
type input "0885978720897"
click at [269, 260] on input "299.99" at bounding box center [339, 254] width 161 height 19
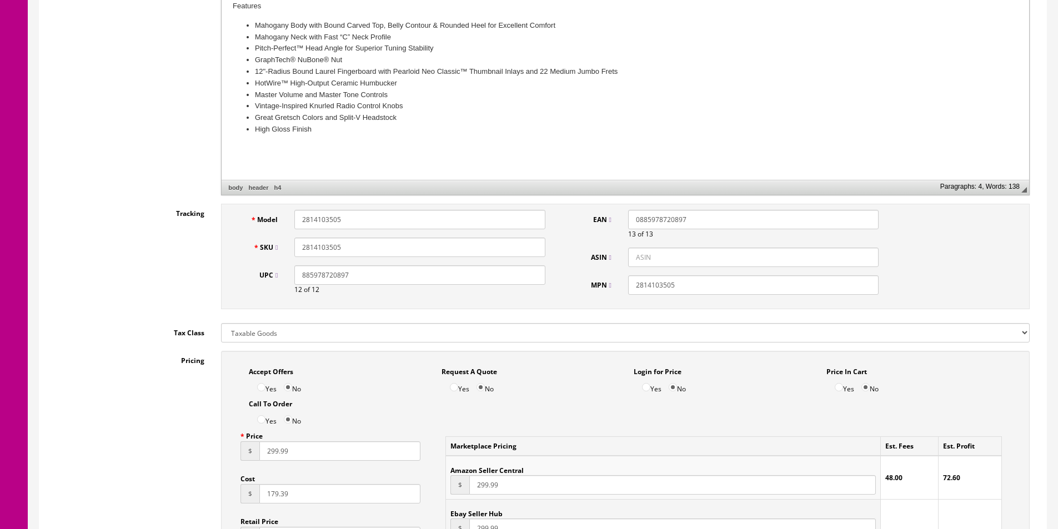
scroll to position [11, 0]
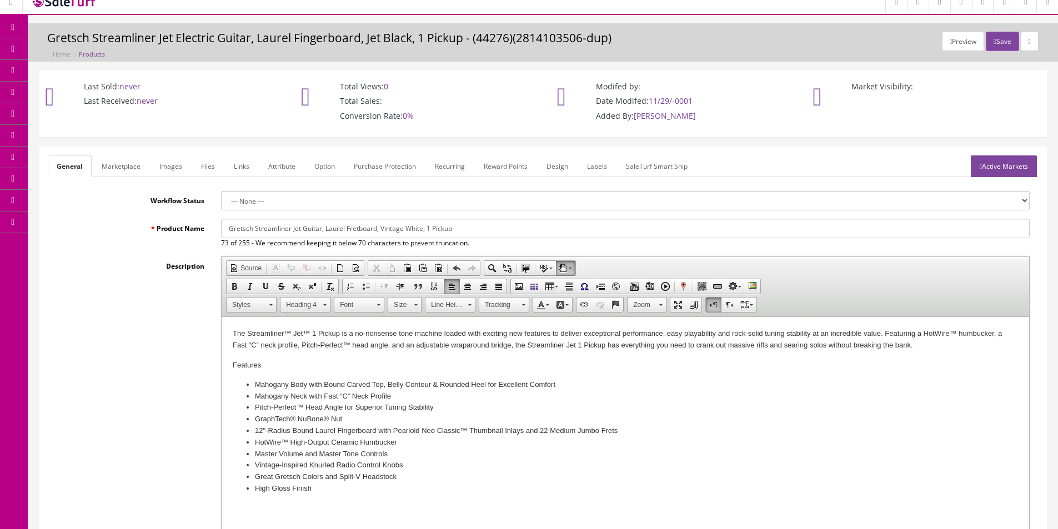
click at [401, 227] on input "Gretsch Streamliner Jet Guitar, Laurel Fretboard, Vintage White, 1 Pickup" at bounding box center [625, 228] width 808 height 19
click at [110, 165] on link "Marketplace" at bounding box center [121, 166] width 57 height 22
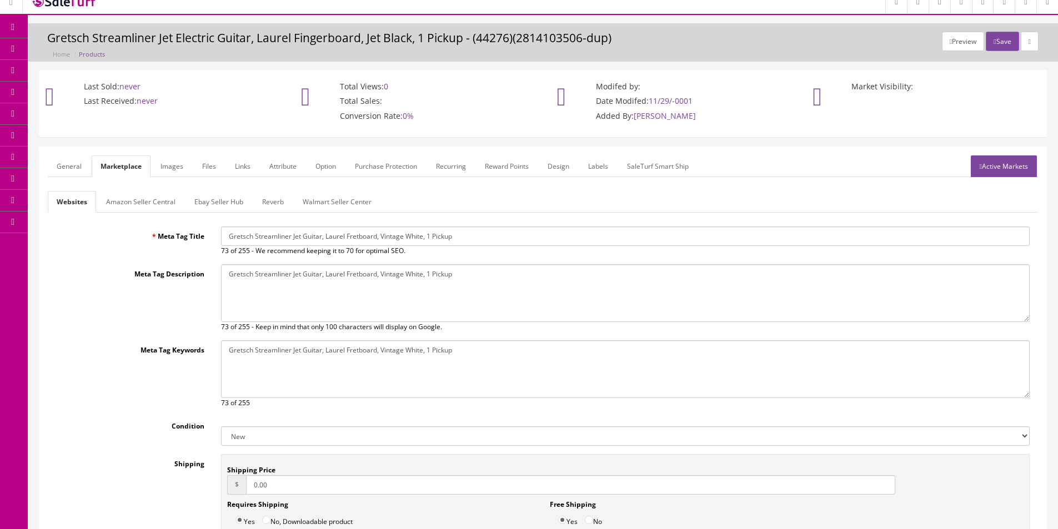
click at [346, 235] on input "Gretsch Streamliner Jet Guitar, Laurel Fretboard, Vintage White, 1 Pickup" at bounding box center [625, 236] width 808 height 19
click at [198, 197] on link "Ebay Seller Hub" at bounding box center [218, 202] width 67 height 22
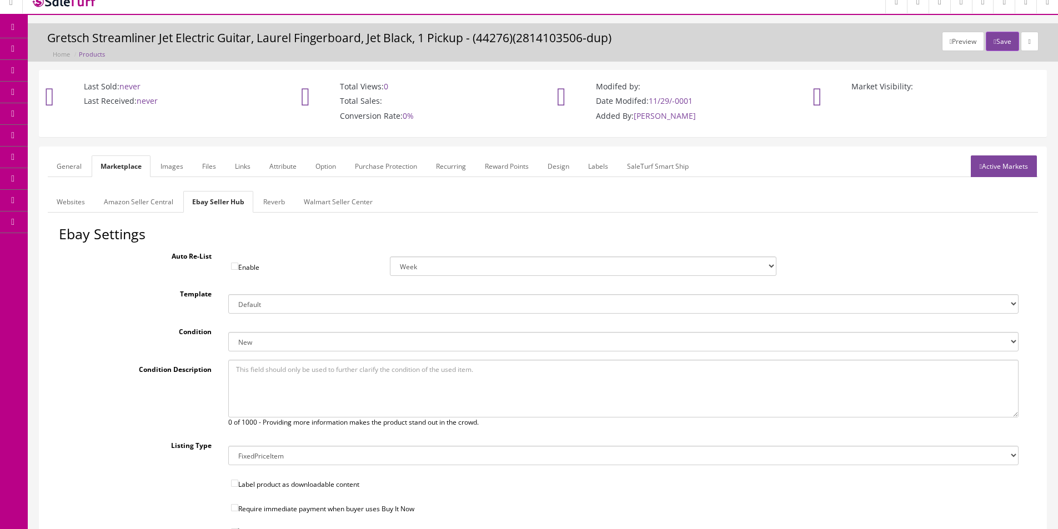
click at [268, 202] on link "Reverb" at bounding box center [273, 202] width 39 height 22
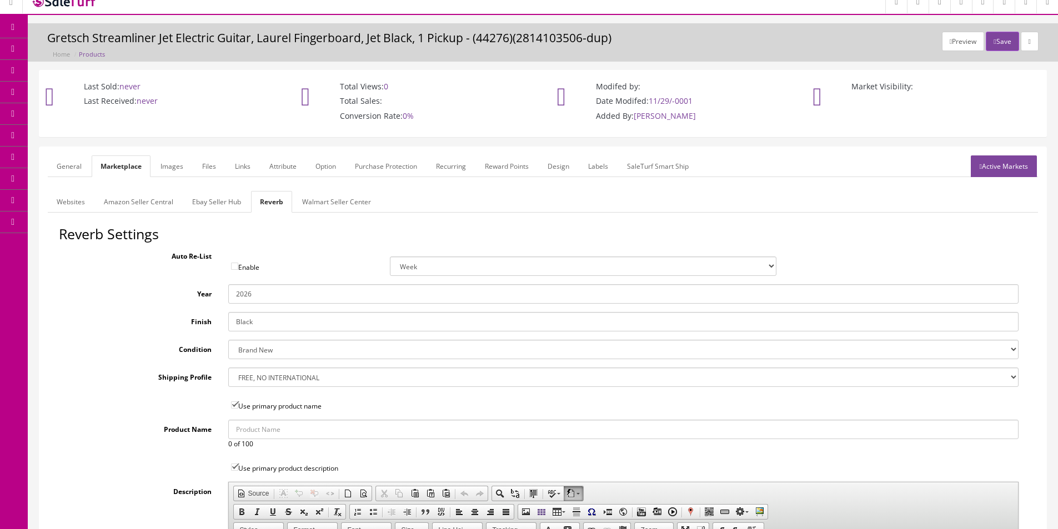
click at [256, 323] on input "Black" at bounding box center [623, 321] width 790 height 19
type input "Vintage White"
click at [182, 163] on link "Images" at bounding box center [172, 166] width 41 height 22
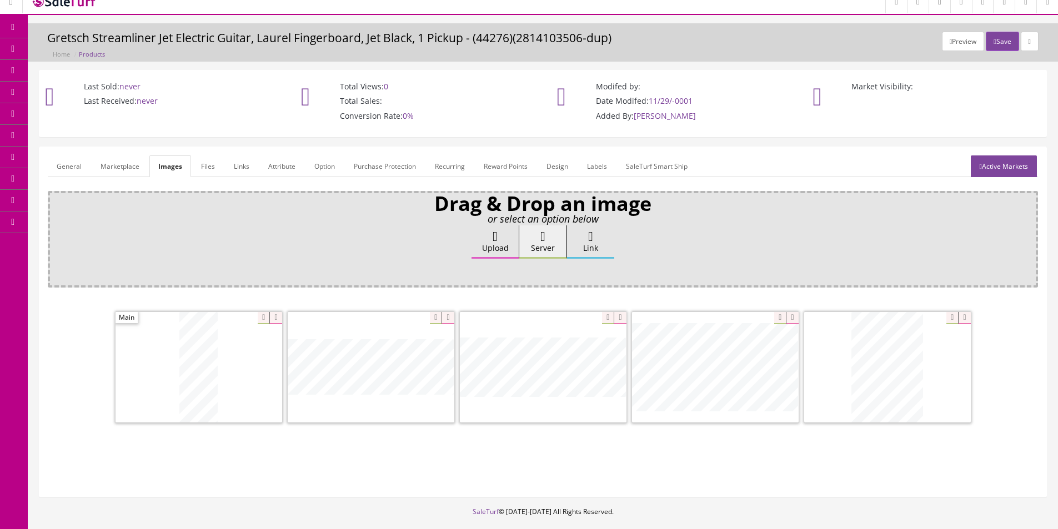
click at [288, 282] on div "Drag & Drop an image or select an option below Upload Server Link Ok WM Left To…" at bounding box center [543, 239] width 990 height 97
click at [278, 152] on div "General Marketplace Images Files Links Attribute Option Purchase Protection Rec…" at bounding box center [542, 322] width 1006 height 350
click at [278, 160] on link "Attribute" at bounding box center [281, 166] width 45 height 22
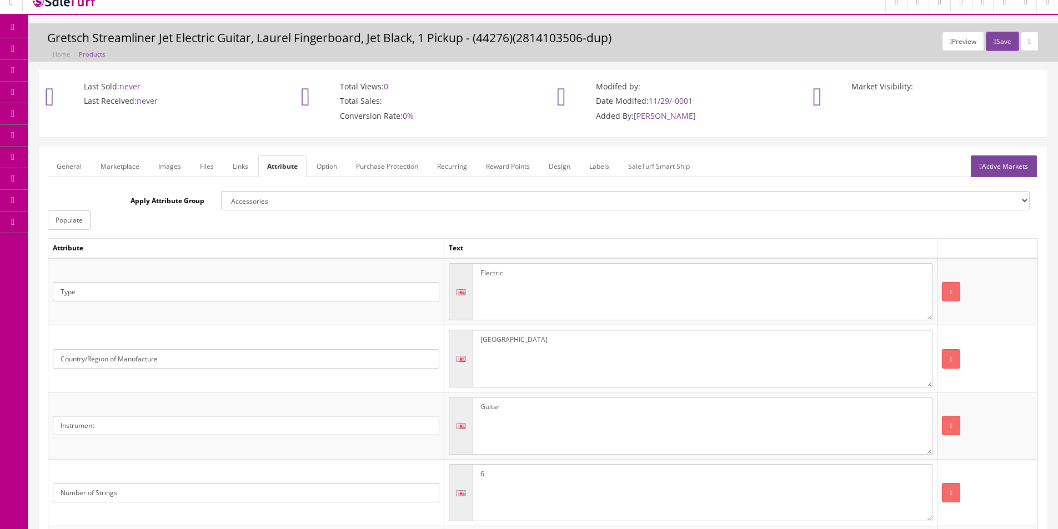
click at [279, 115] on div "Last Sold: never Last Received: never" at bounding box center [159, 97] width 256 height 52
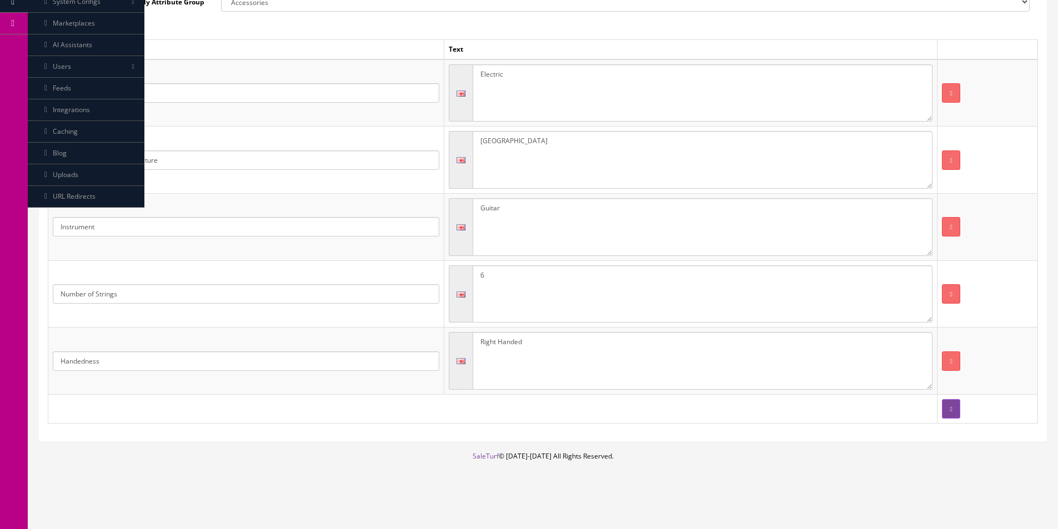
scroll to position [0, 0]
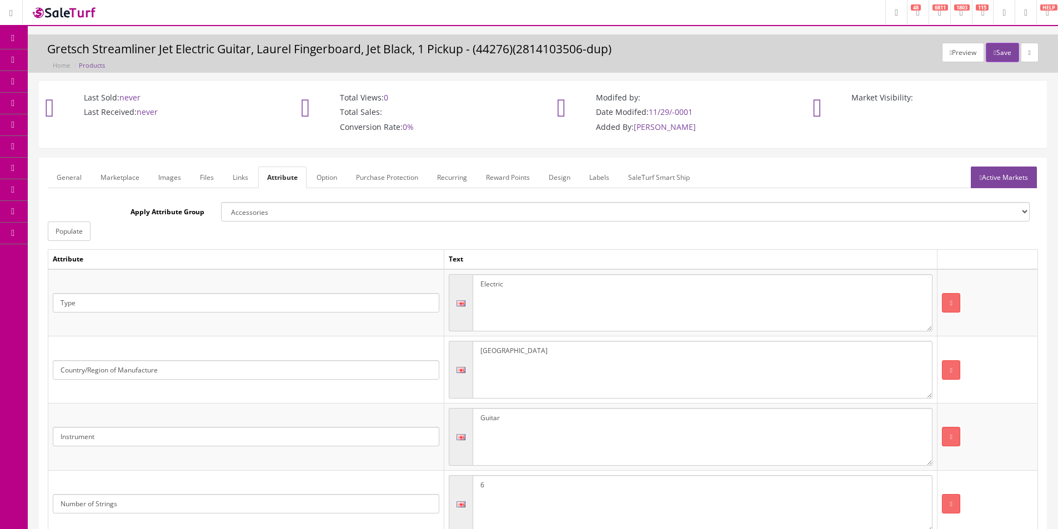
click at [1014, 166] on div "General Marketplace Images Files Links Attribute Option Purchase Protection Rec…" at bounding box center [542, 404] width 1006 height 493
click at [1013, 170] on link "Active Markets" at bounding box center [1003, 178] width 66 height 22
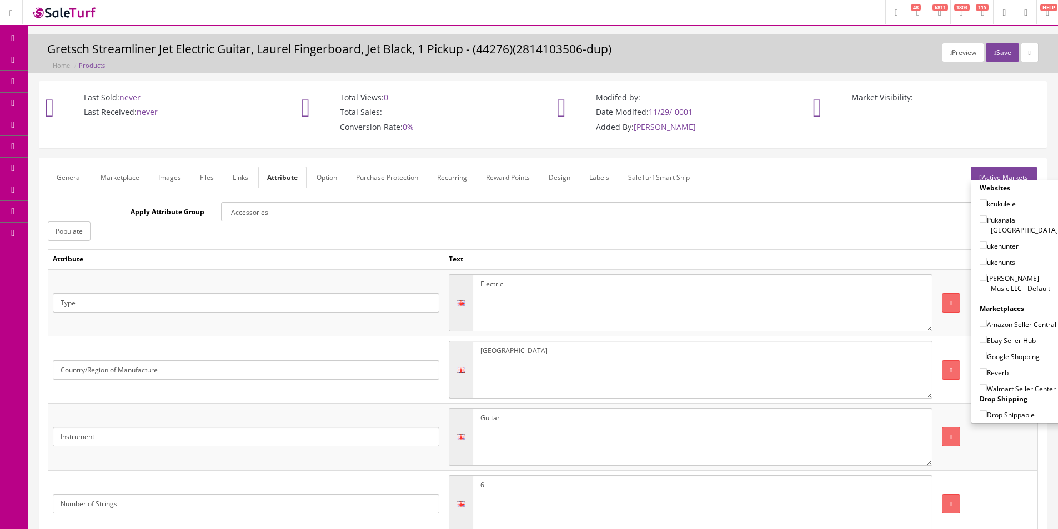
click at [999, 273] on label "[PERSON_NAME] Music LLC - Default" at bounding box center [1018, 283] width 78 height 21
click at [987, 274] on input"] "[PERSON_NAME] Music LLC - Default" at bounding box center [982, 277] width 7 height 7
checkbox input"] "true"
click at [999, 319] on label "Amazon Seller Central" at bounding box center [1017, 324] width 77 height 11
click at [987, 320] on input"] "Amazon Seller Central" at bounding box center [982, 323] width 7 height 7
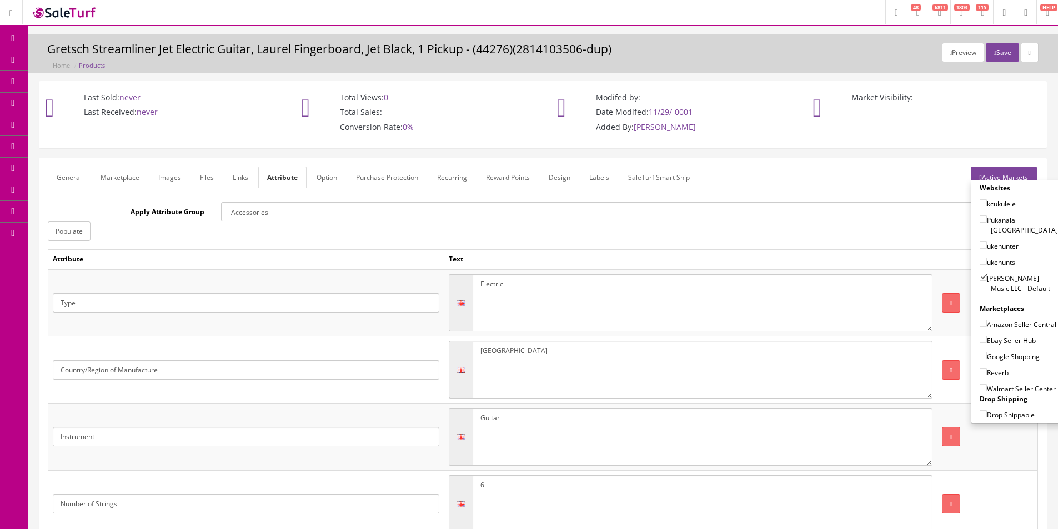
checkbox input"] "true"
click at [998, 342] on label "Ebay Seller Hub" at bounding box center [1007, 340] width 56 height 11
click at [987, 342] on input"] "Ebay Seller Hub" at bounding box center [982, 339] width 7 height 7
checkbox input"] "true"
click at [997, 363] on div "Reverb" at bounding box center [1018, 370] width 78 height 16
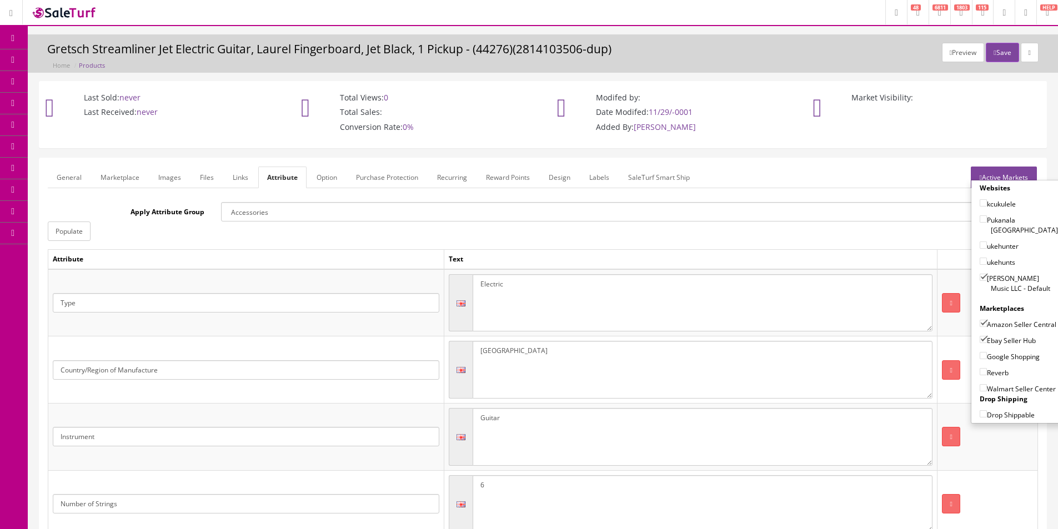
click at [999, 356] on label "Google Shopping" at bounding box center [1009, 356] width 60 height 11
click at [987, 356] on input"] "Google Shopping" at bounding box center [982, 355] width 7 height 7
checkbox input"] "true"
click at [998, 366] on div "Reverb" at bounding box center [1018, 370] width 78 height 16
click at [992, 372] on label "Reverb" at bounding box center [993, 372] width 29 height 11
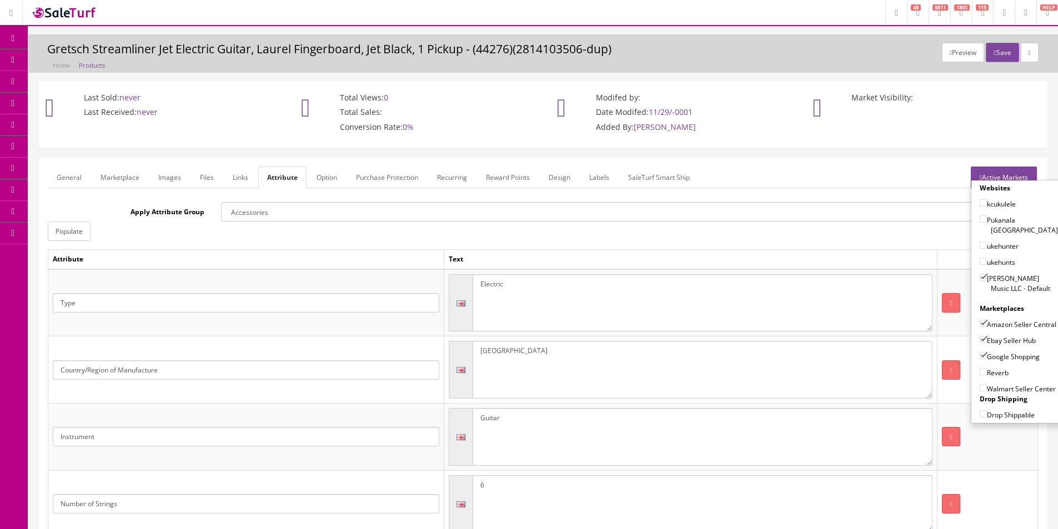
click at [987, 372] on input"] "Reverb" at bounding box center [982, 371] width 7 height 7
checkbox input"] "true"
click at [1000, 53] on button "Save" at bounding box center [1001, 52] width 33 height 19
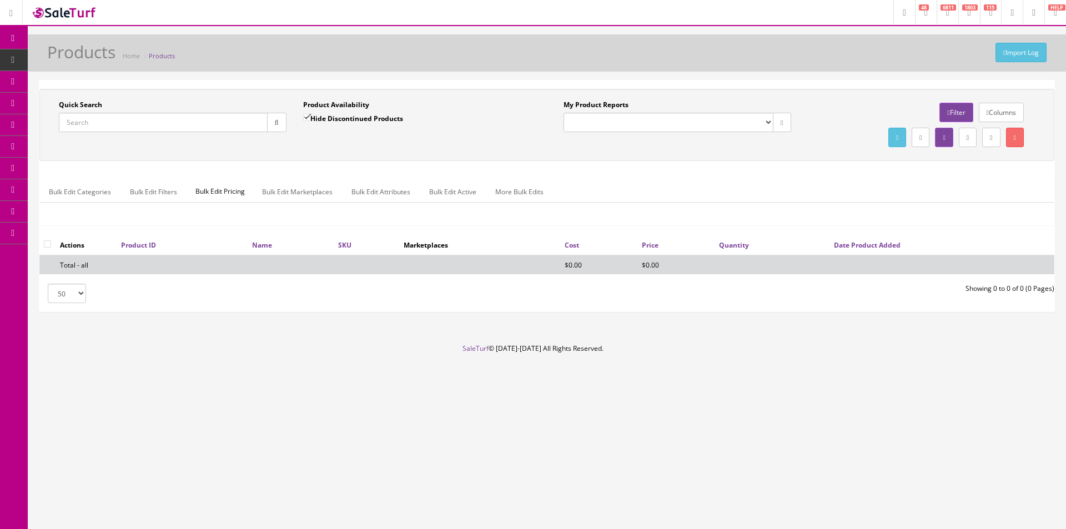
click at [207, 122] on input "Quick Search" at bounding box center [163, 122] width 209 height 19
click at [207, 121] on input "Quick Search" at bounding box center [163, 122] width 209 height 19
click at [181, 119] on input "Quick Search" at bounding box center [163, 122] width 209 height 19
click at [181, 118] on input "Quick Search" at bounding box center [163, 122] width 209 height 19
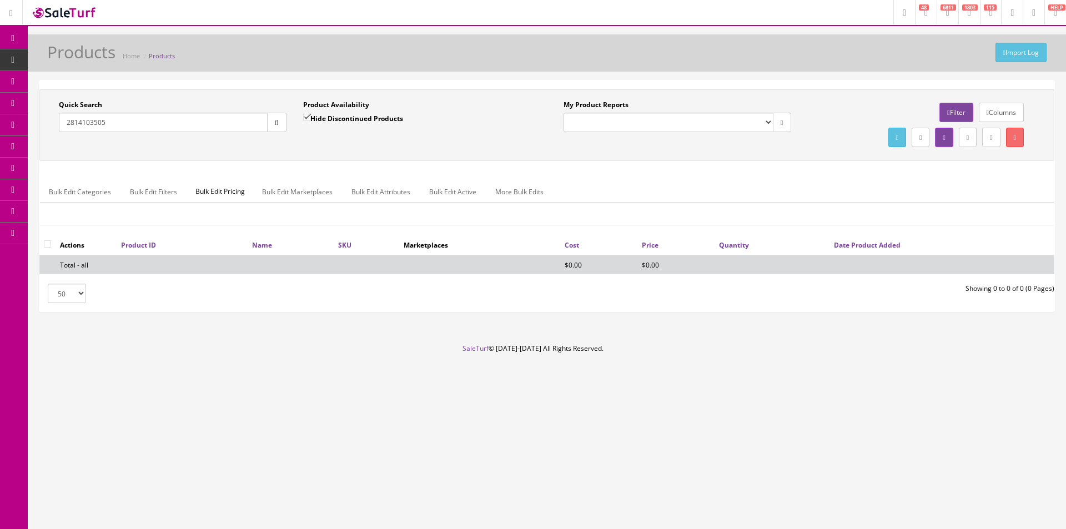
type input "2814103505"
click at [299, 117] on div "Product Availability Hide Discontinued Products Date To" at bounding box center [417, 120] width 244 height 41
click at [310, 118] on input "Hide Discontinued Products" at bounding box center [306, 117] width 7 height 7
checkbox input "false"
drag, startPoint x: 268, startPoint y: 130, endPoint x: 287, endPoint y: 148, distance: 25.9
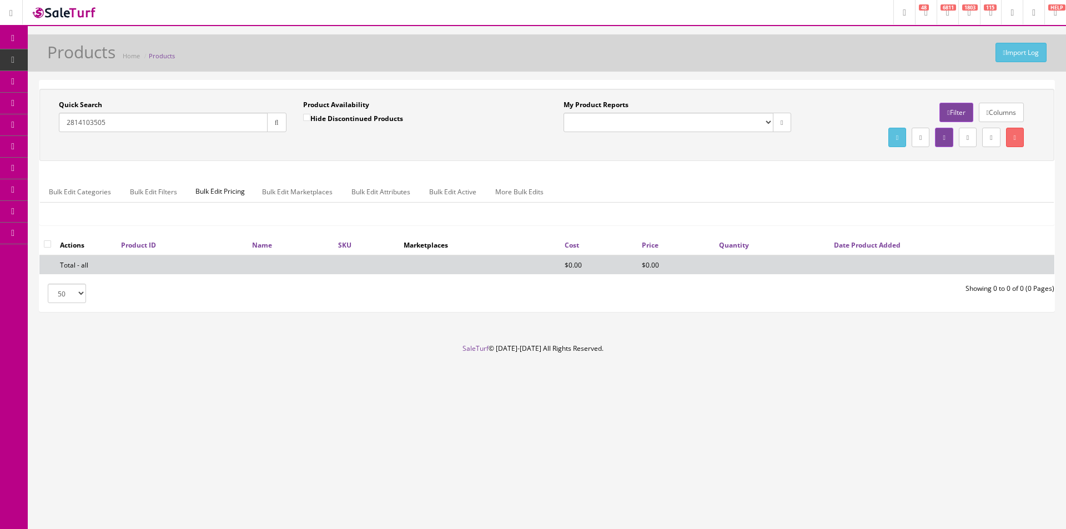
click at [268, 132] on button "button" at bounding box center [276, 122] width 19 height 19
click at [288, 147] on div "Quick Search 2814103505 Date From Product Availability Hide Discontinued Produc…" at bounding box center [546, 125] width 1009 height 50
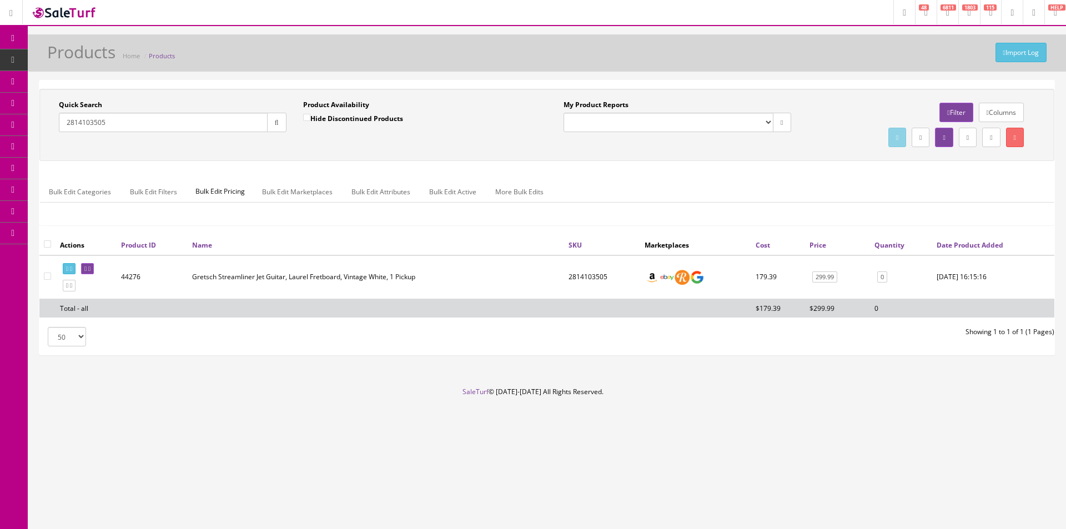
click at [249, 119] on input "2814103505" at bounding box center [163, 122] width 209 height 19
paste input "1590"
type input "2814101"
click at [324, 153] on div "Quick Search 2814101 Date From Product Availability Hide Discontinued Products …" at bounding box center [546, 125] width 1015 height 72
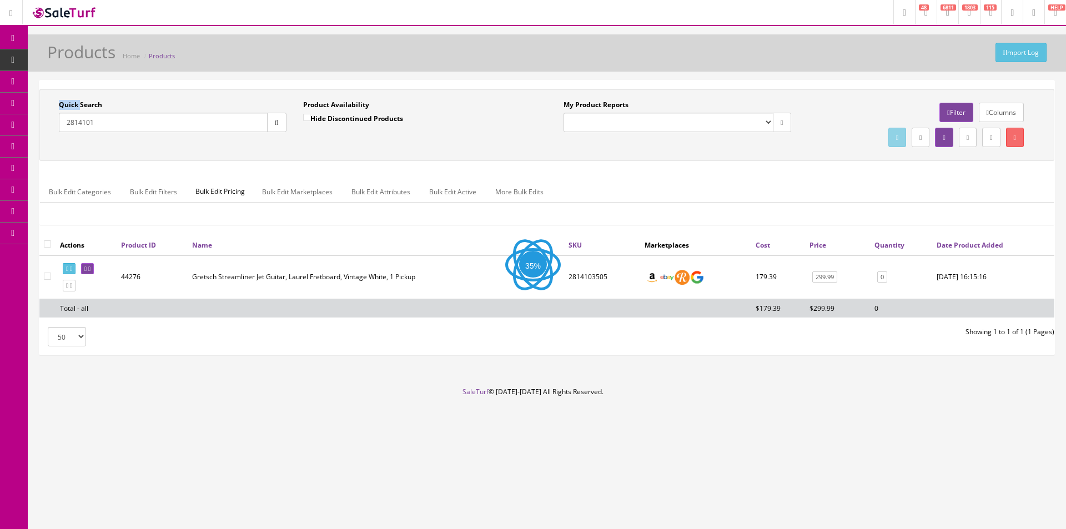
click at [324, 152] on div "Quick Search 2814101 Date From Product Availability Hide Discontinued Products …" at bounding box center [546, 125] width 1015 height 72
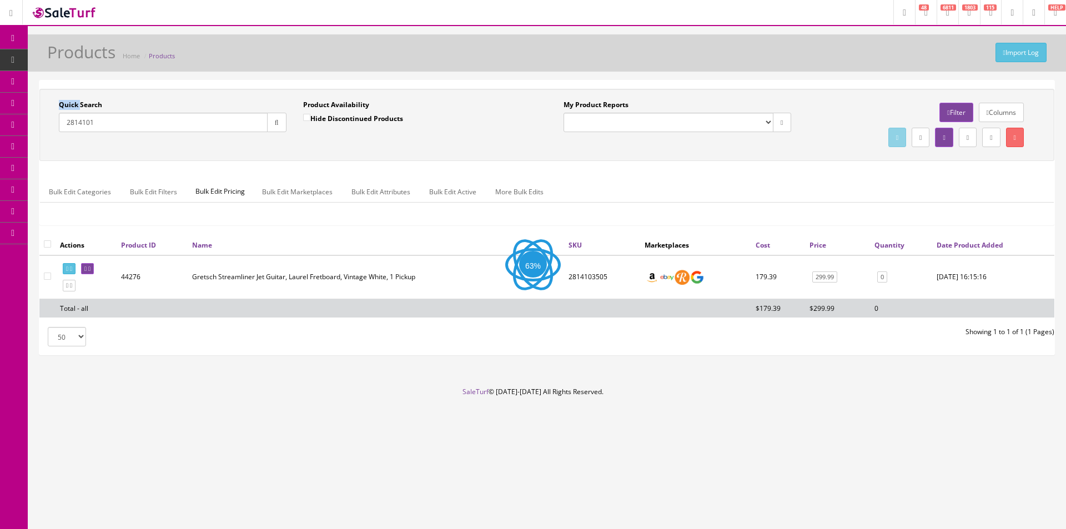
click at [324, 152] on div "Quick Search 2814101 Date From Product Availability Hide Discontinued Products …" at bounding box center [546, 125] width 1015 height 72
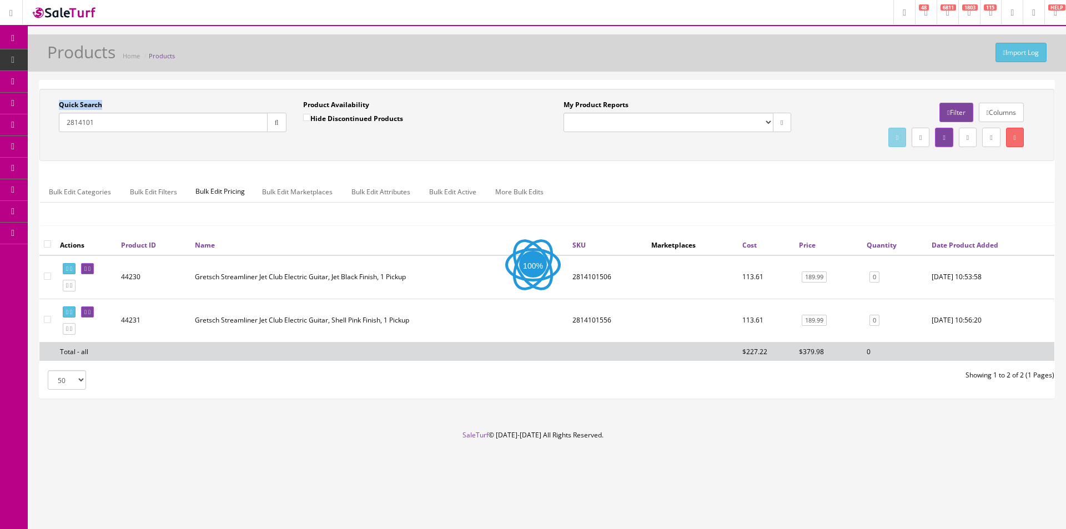
click at [324, 152] on div "Quick Search 2814101 Date From Product Availability Hide Discontinued Products …" at bounding box center [546, 125] width 1015 height 72
click at [68, 332] on icon at bounding box center [67, 329] width 2 height 6
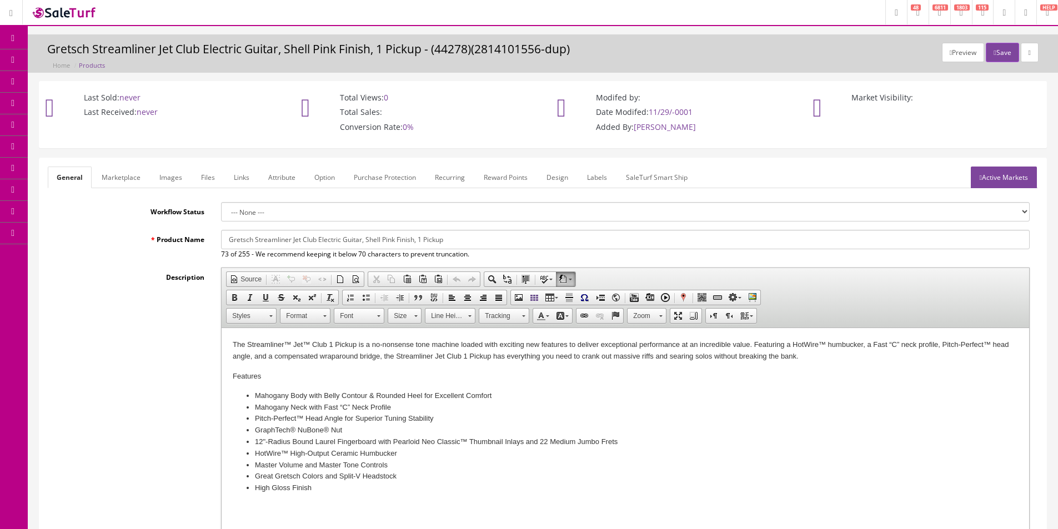
drag, startPoint x: 365, startPoint y: 241, endPoint x: 395, endPoint y: 241, distance: 30.5
click at [395, 241] on input "Gretsch Streamliner Jet Club Electric Guitar, Shell Pink Finish, 1 Pickup" at bounding box center [625, 239] width 808 height 19
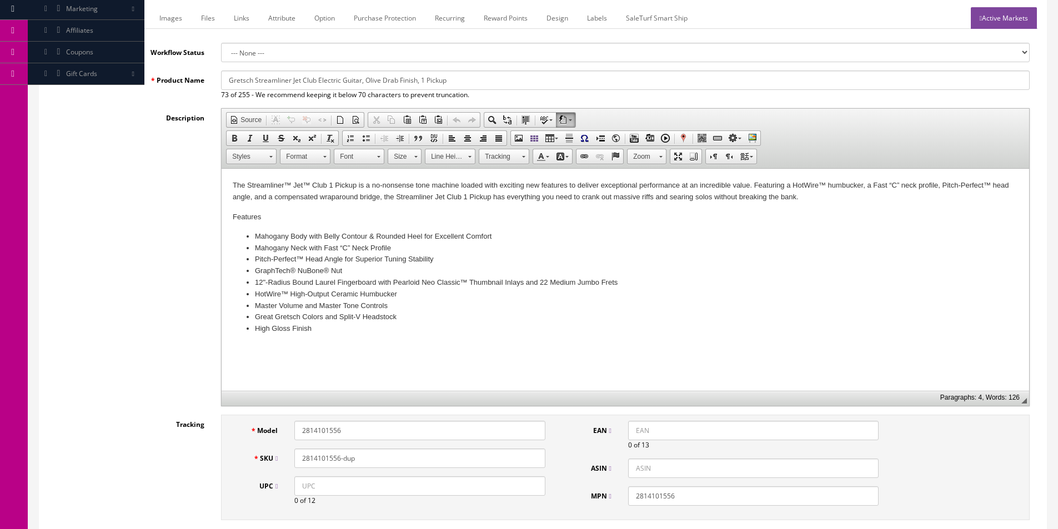
scroll to position [278, 0]
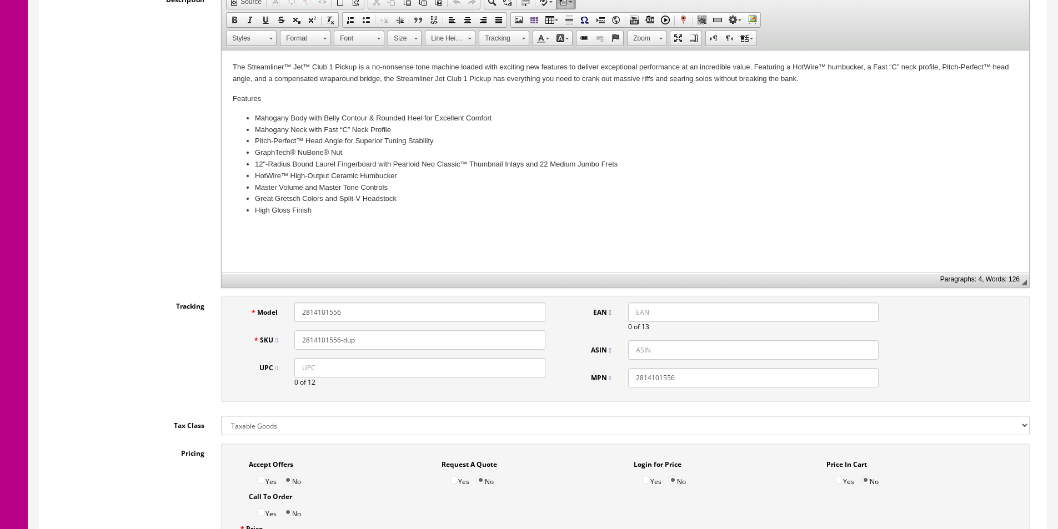
type input "Gretsch Streamliner Jet Club Electric Guitar, Olive Drab Finish, 1 Pickup"
click at [353, 317] on input "2814101556" at bounding box center [419, 312] width 250 height 19
click at [353, 316] on input "2814101556" at bounding box center [419, 312] width 250 height 19
paste input "90"
type input "2814101590"
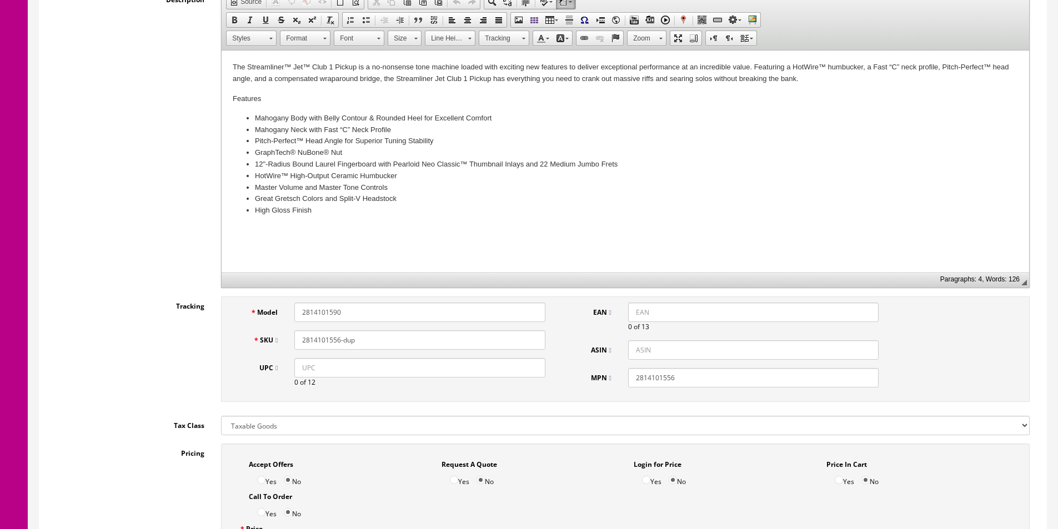
paste input "90"
type input "2814101590"
click at [659, 377] on input "2814101556" at bounding box center [753, 377] width 250 height 19
paste input "90"
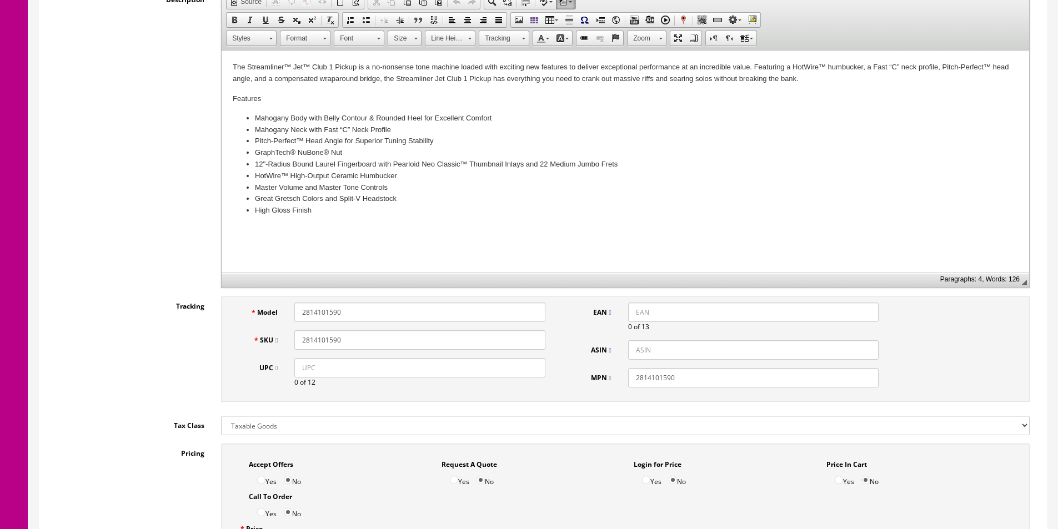
type input "2814101590"
click at [505, 364] on input "UPC" at bounding box center [419, 367] width 250 height 19
paste input "885978721290"
type input "885978721290"
click at [651, 313] on input "EAN" at bounding box center [753, 312] width 250 height 19
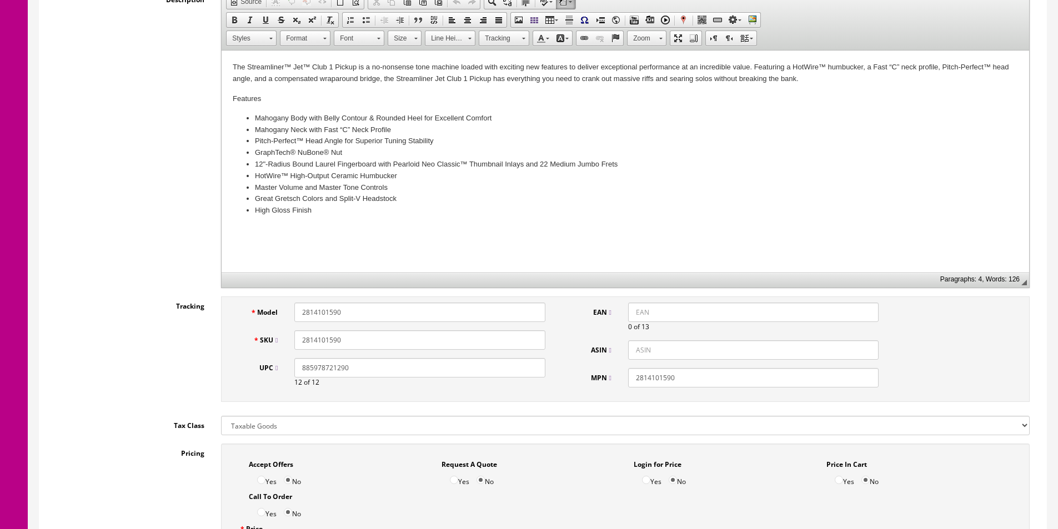
paste input "885978721290"
click at [628, 313] on input "885978721290" at bounding box center [753, 312] width 250 height 19
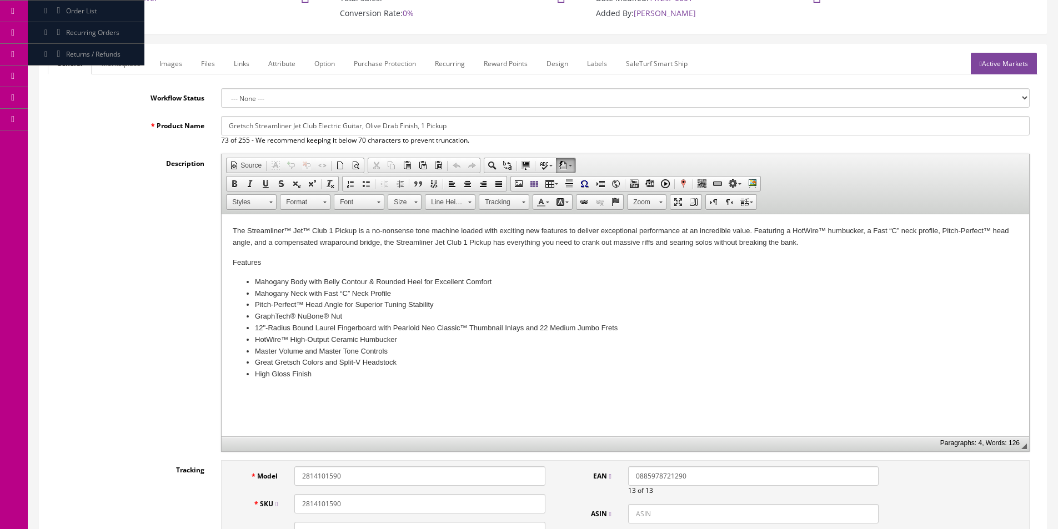
scroll to position [111, 0]
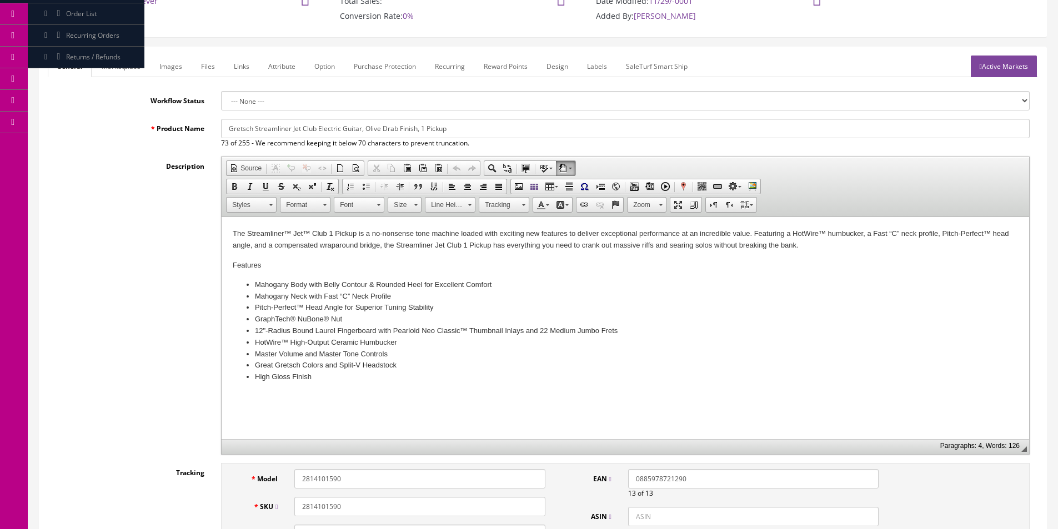
type input "0885978721290"
click at [359, 131] on input "Gretsch Streamliner Jet Club Electric Guitar, Olive Drab Finish, 1 Pickup" at bounding box center [625, 128] width 808 height 19
click at [107, 62] on link "Marketplace" at bounding box center [121, 67] width 57 height 22
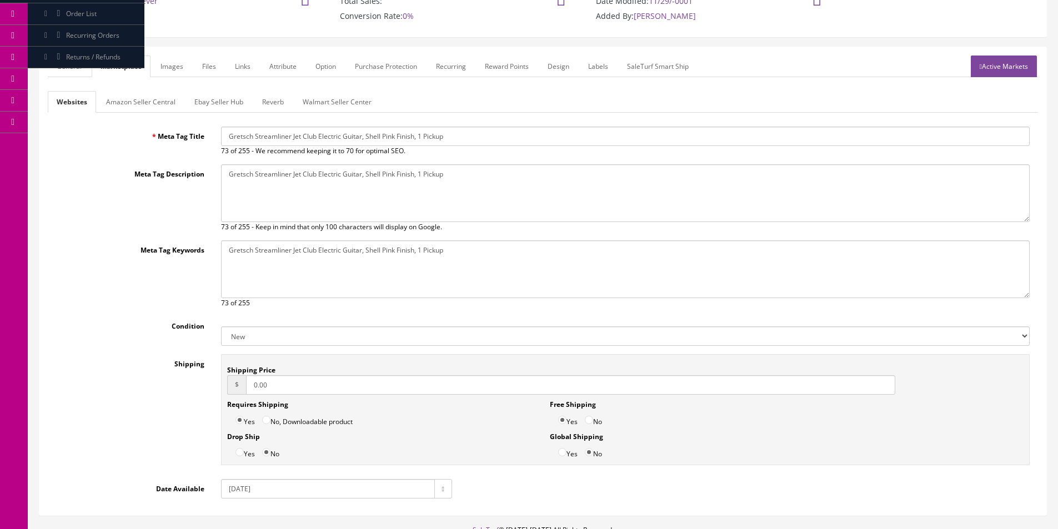
click at [295, 139] on input "Gretsch Streamliner Jet Club Electric Guitar, Shell Pink Finish, 1 Pickup" at bounding box center [625, 136] width 808 height 19
paste input "Olive Drab"
type input "Gretsch Streamliner Jet Club Electric Guitar, Olive Drab Finish, 1 Pickup"
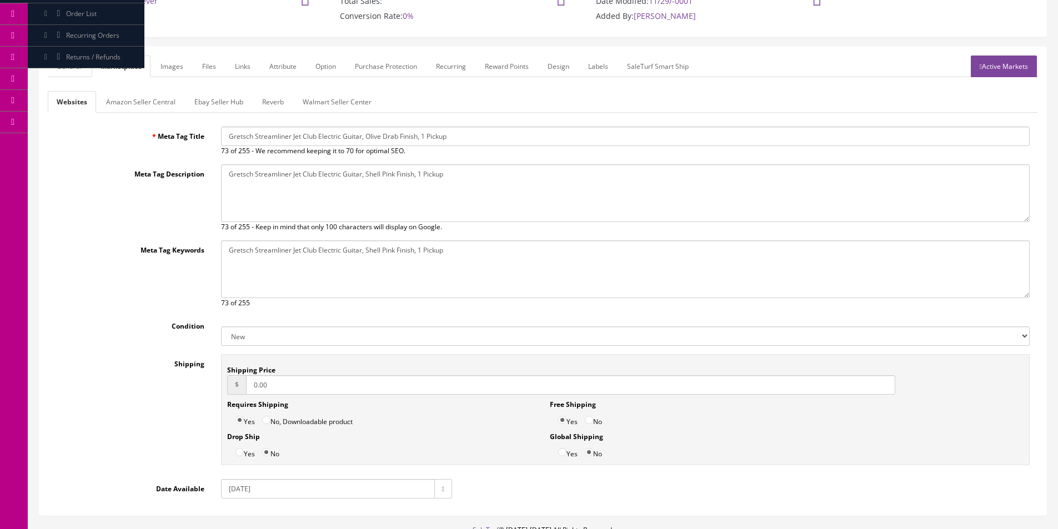
click at [299, 190] on textarea "Gretsch Streamliner Jet Club Electric Guitar, Shell Pink Finish, 1 Pickup" at bounding box center [625, 193] width 808 height 58
paste textarea "Olive Drab"
type textarea "Gretsch Streamliner Jet Club Electric Guitar, Olive Drab Finish, 1 Pickup"
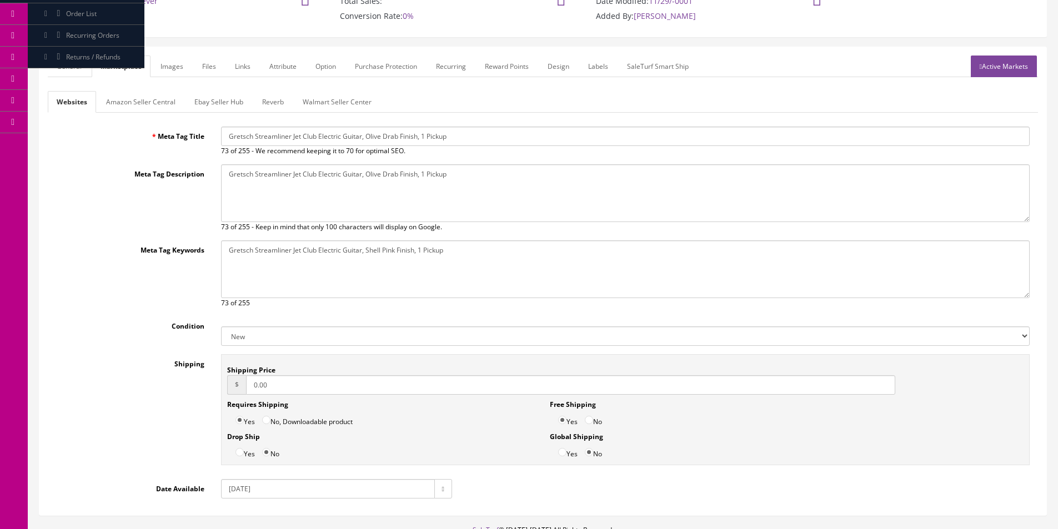
click at [300, 231] on span "of 255 - Keep in mind that only 100 characters will display on Google." at bounding box center [336, 226] width 212 height 9
click at [303, 253] on textarea "Gretsch Streamliner Jet Club Electric Guitar, Shell Pink Finish, 1 Pickup" at bounding box center [625, 269] width 808 height 58
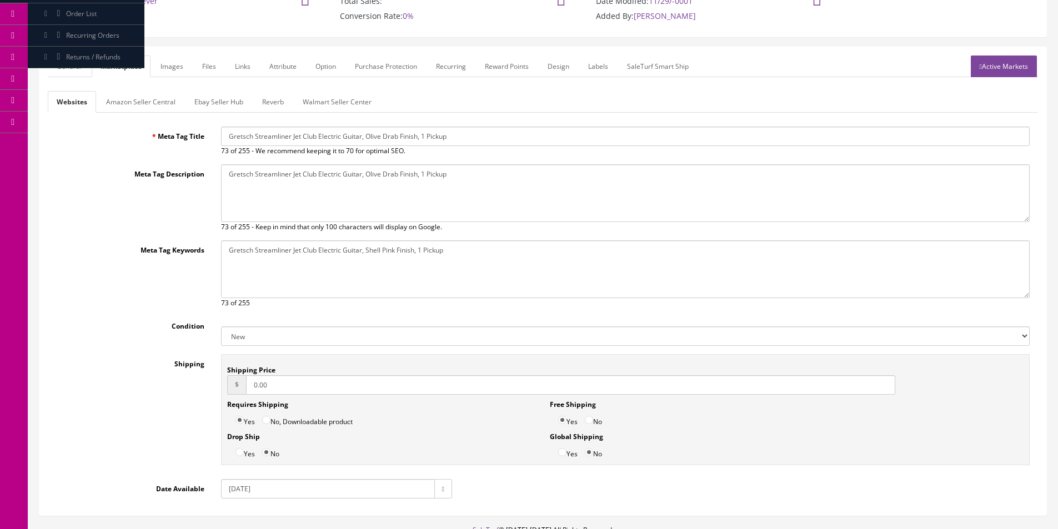
click at [303, 253] on textarea "Gretsch Streamliner Jet Club Electric Guitar, Shell Pink Finish, 1 Pickup" at bounding box center [625, 269] width 808 height 58
paste textarea "Olive Drab"
type textarea "Gretsch Streamliner Jet Club Electric Guitar, Olive Drab Finish, 1 Pickup"
click at [264, 92] on link "Reverb" at bounding box center [272, 102] width 39 height 22
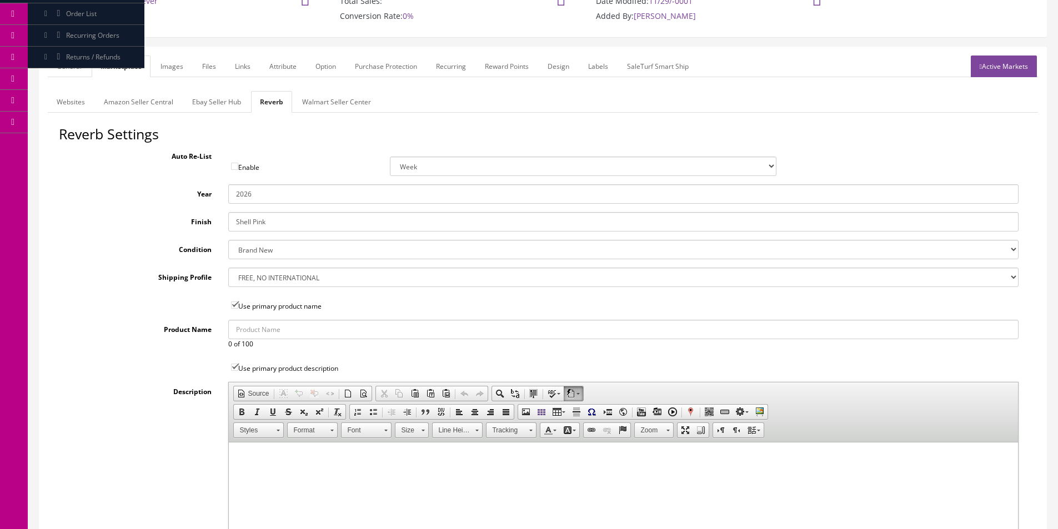
click at [293, 226] on input "Shell Pink" at bounding box center [623, 221] width 790 height 19
click at [293, 225] on input "Shell Pink" at bounding box center [623, 221] width 790 height 19
type input "Olive Drab"
click at [178, 61] on link "Images" at bounding box center [172, 67] width 41 height 22
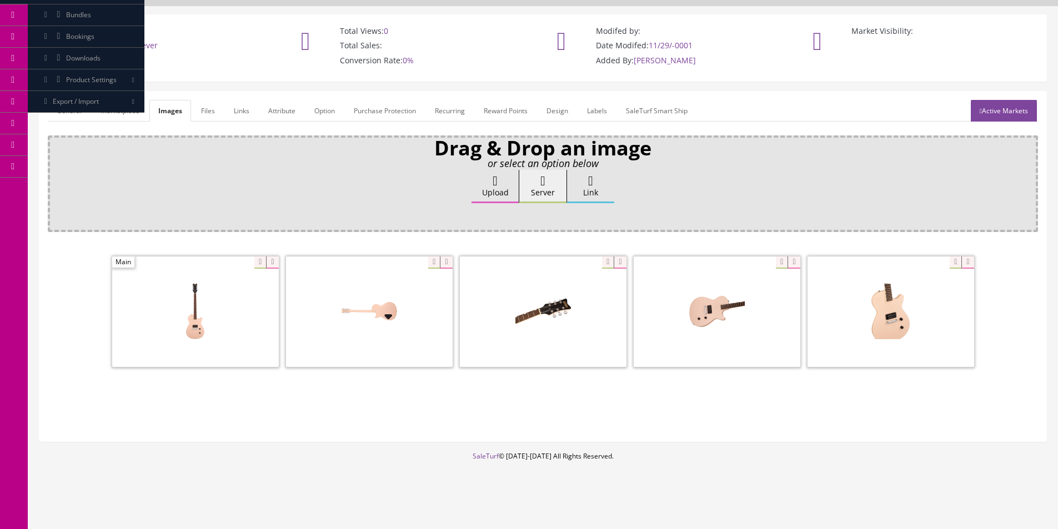
scroll to position [67, 0]
click at [273, 270] on span at bounding box center [195, 311] width 167 height 110
click at [273, 268] on icon at bounding box center [272, 262] width 12 height 12
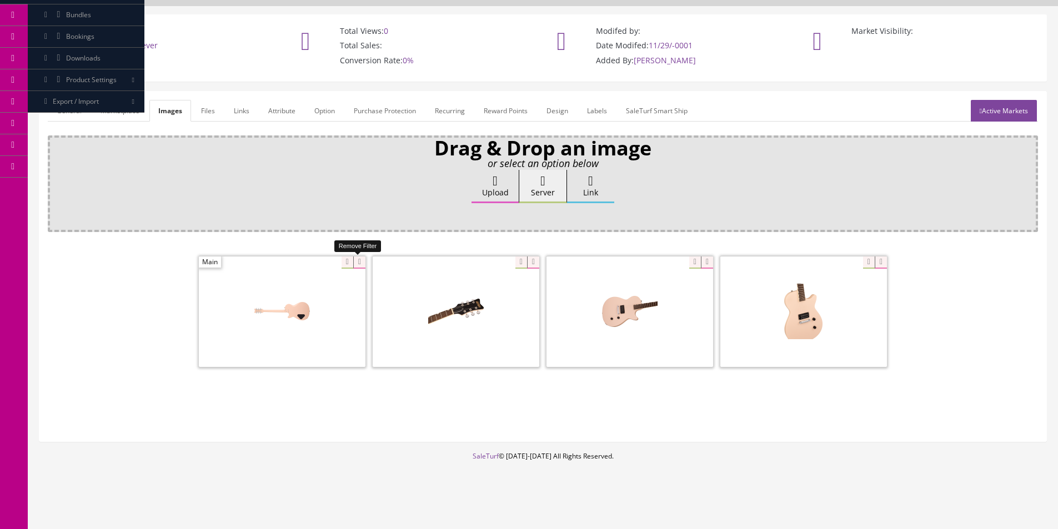
click at [353, 260] on icon at bounding box center [359, 262] width 12 height 12
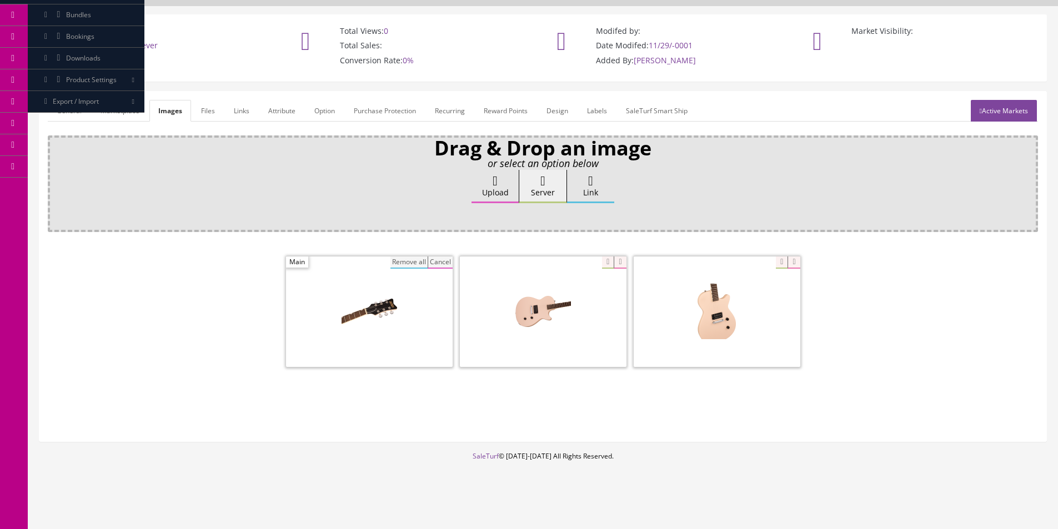
click at [404, 261] on button "Remove all" at bounding box center [408, 262] width 37 height 12
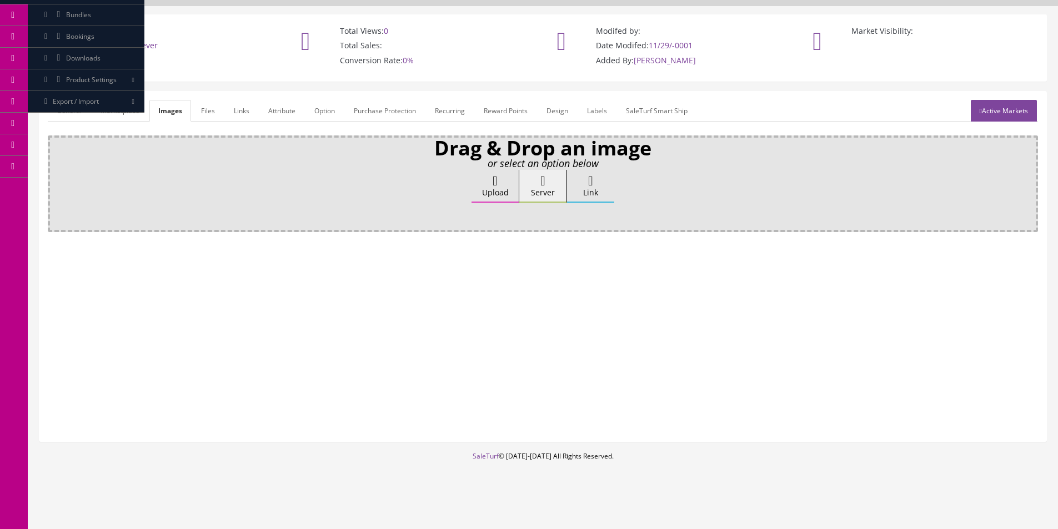
click at [494, 192] on label "Upload" at bounding box center [494, 186] width 47 height 33
click at [56, 181] on input "Upload" at bounding box center [56, 175] width 0 height 11
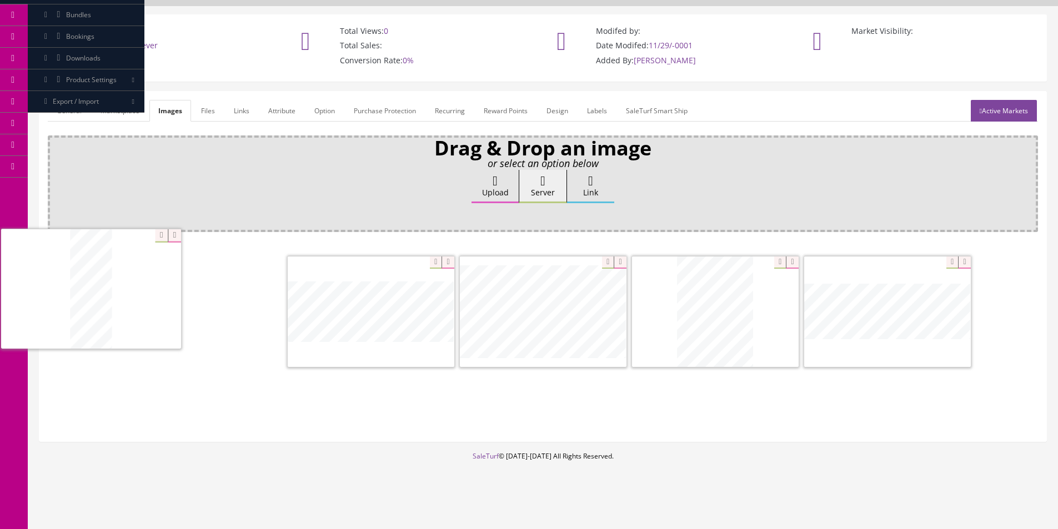
drag, startPoint x: 390, startPoint y: 343, endPoint x: 488, endPoint y: 290, distance: 111.3
drag, startPoint x: 724, startPoint y: 299, endPoint x: 360, endPoint y: 290, distance: 364.3
click at [356, 290] on div at bounding box center [543, 312] width 990 height 117
drag, startPoint x: 920, startPoint y: 303, endPoint x: 463, endPoint y: 298, distance: 456.9
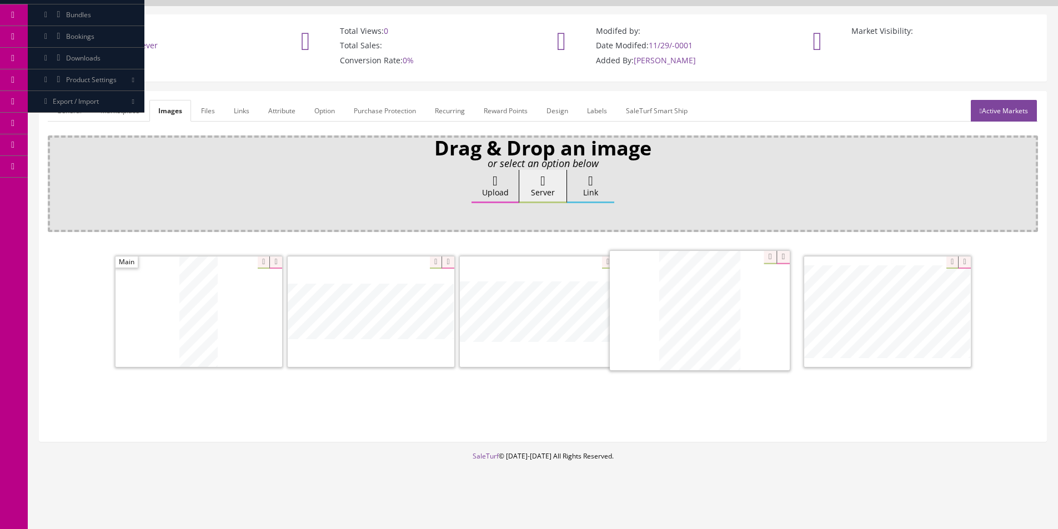
drag, startPoint x: 864, startPoint y: 313, endPoint x: 555, endPoint y: 310, distance: 309.2
drag, startPoint x: 850, startPoint y: 311, endPoint x: 638, endPoint y: 306, distance: 211.6
click at [285, 116] on link "Attribute" at bounding box center [281, 111] width 45 height 22
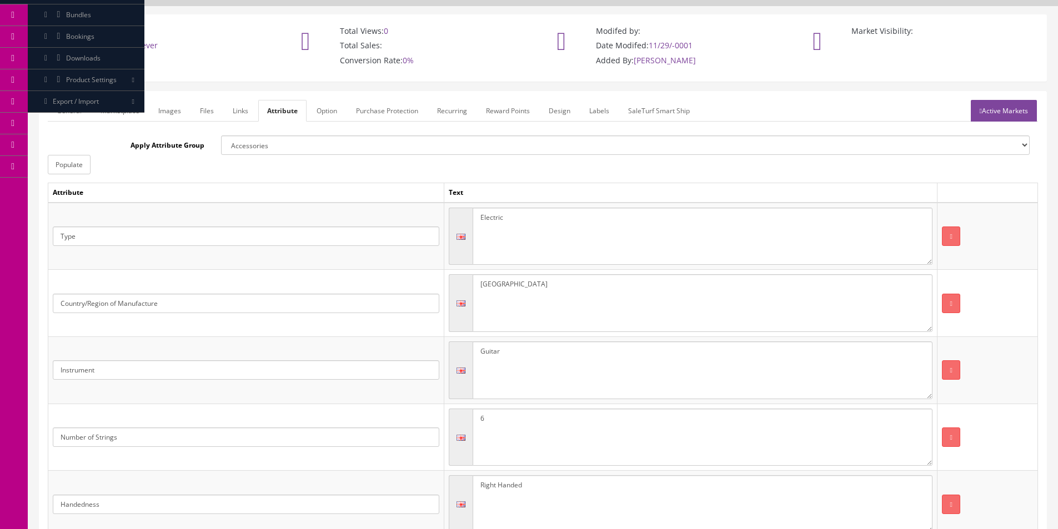
click at [983, 107] on link "Active Markets" at bounding box center [1003, 111] width 66 height 22
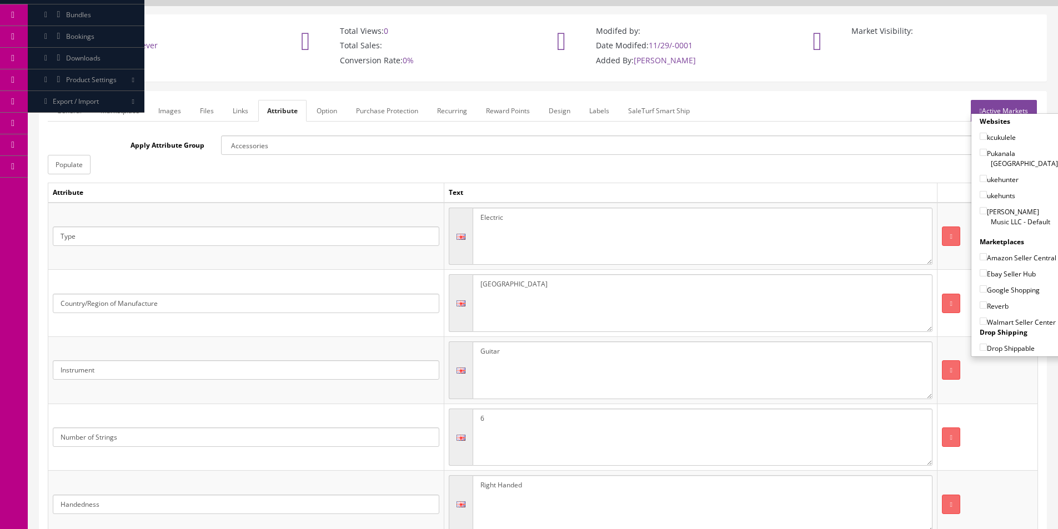
click at [994, 206] on label "[PERSON_NAME] Music LLC - Default" at bounding box center [1018, 216] width 78 height 21
click at [987, 207] on input"] "[PERSON_NAME] Music LLC - Default" at bounding box center [982, 210] width 7 height 7
click at [999, 207] on label "[PERSON_NAME] Music LLC - Default" at bounding box center [1018, 216] width 78 height 21
click at [987, 207] on input"] "[PERSON_NAME] Music LLC - Default" at bounding box center [982, 210] width 7 height 7
checkbox input"] "false"
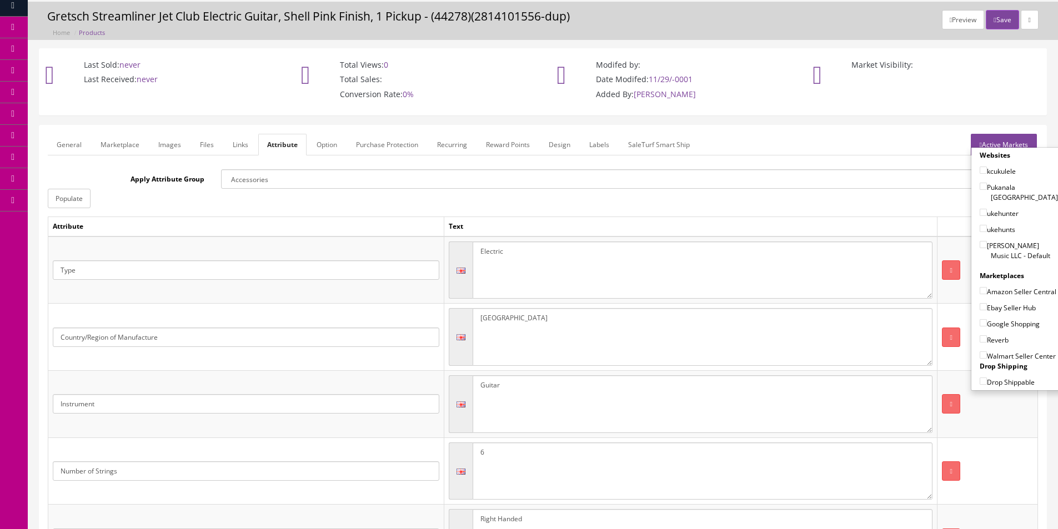
scroll to position [0, 0]
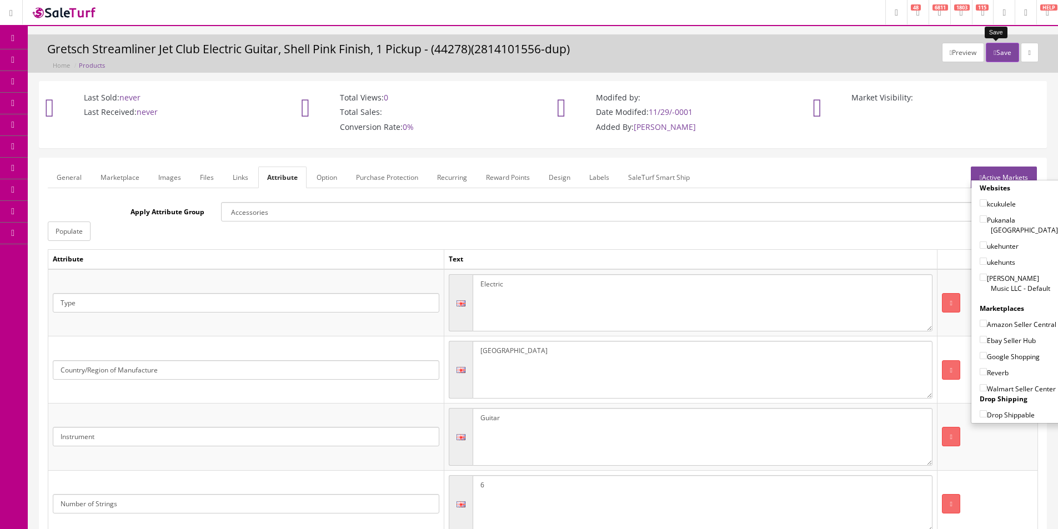
click at [998, 58] on button "Save" at bounding box center [1001, 52] width 33 height 19
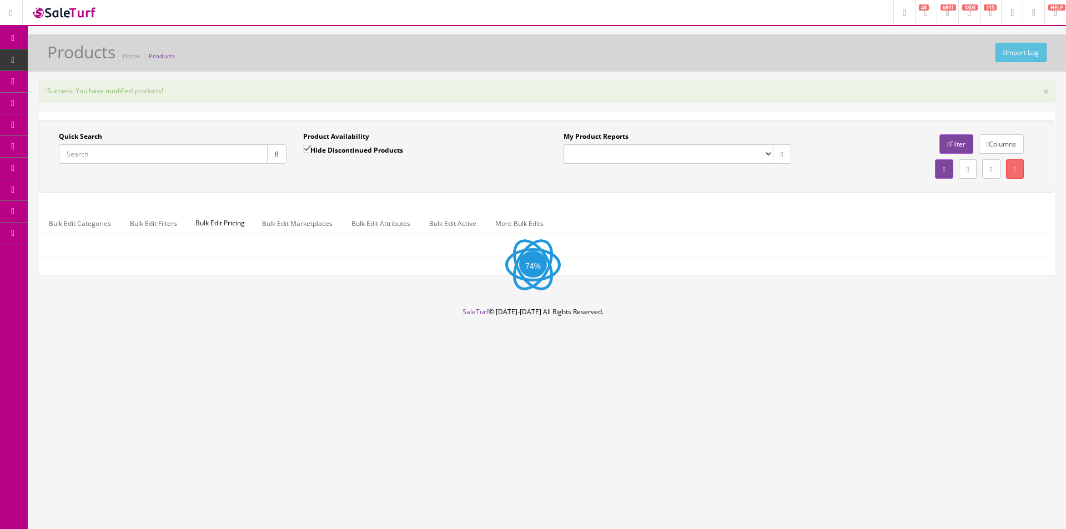
click at [227, 149] on input "Quick Search" at bounding box center [163, 153] width 209 height 19
click at [227, 149] on div "Quick Search Date From Product Availability Hide Discontinued Products Date To …" at bounding box center [546, 157] width 1009 height 50
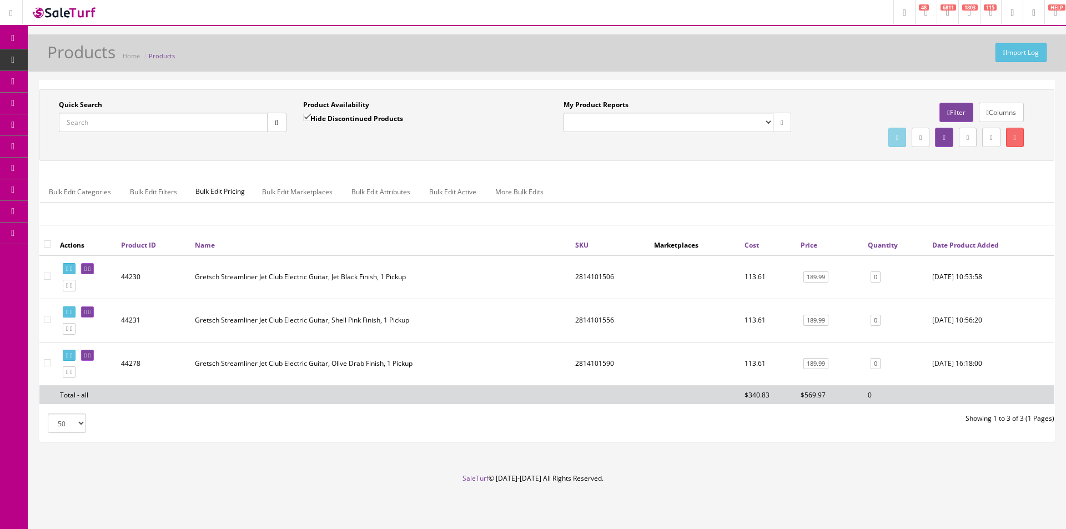
click at [271, 327] on td "Gretsch Streamliner Jet Club Electric Guitar, Shell Pink Finish, 1 Pickup" at bounding box center [380, 320] width 380 height 43
click at [72, 351] on link at bounding box center [69, 356] width 13 height 12
click at [181, 123] on input "Quick Search" at bounding box center [163, 122] width 209 height 19
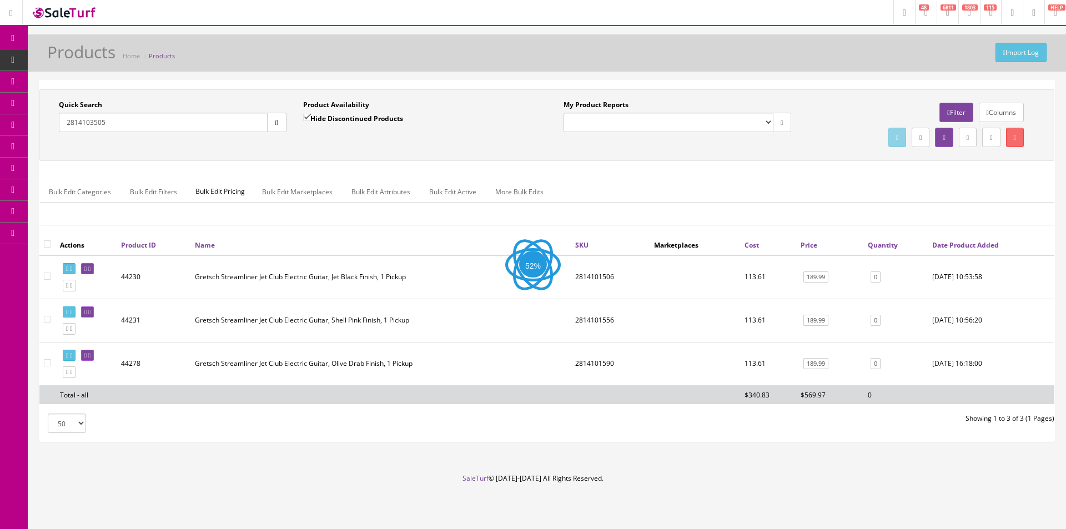
type input "2814103505"
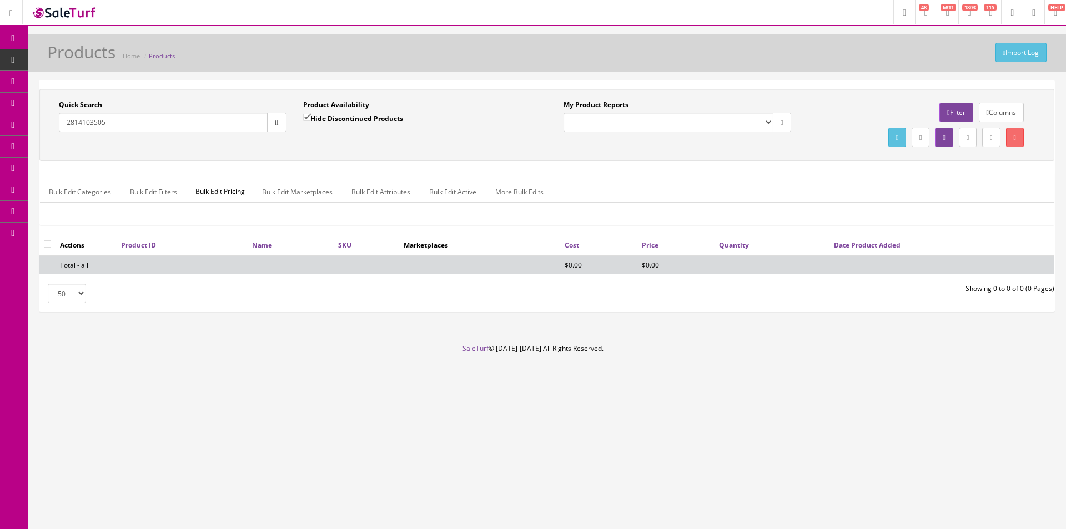
click at [310, 117] on input "Hide Discontinued Products" at bounding box center [306, 117] width 7 height 7
checkbox input "false"
click at [305, 146] on div "Quick Search 2814103505 Date From Product Availability Hide Discontinued Produc…" at bounding box center [546, 125] width 1009 height 50
click at [214, 122] on input "2814103505" at bounding box center [163, 122] width 209 height 19
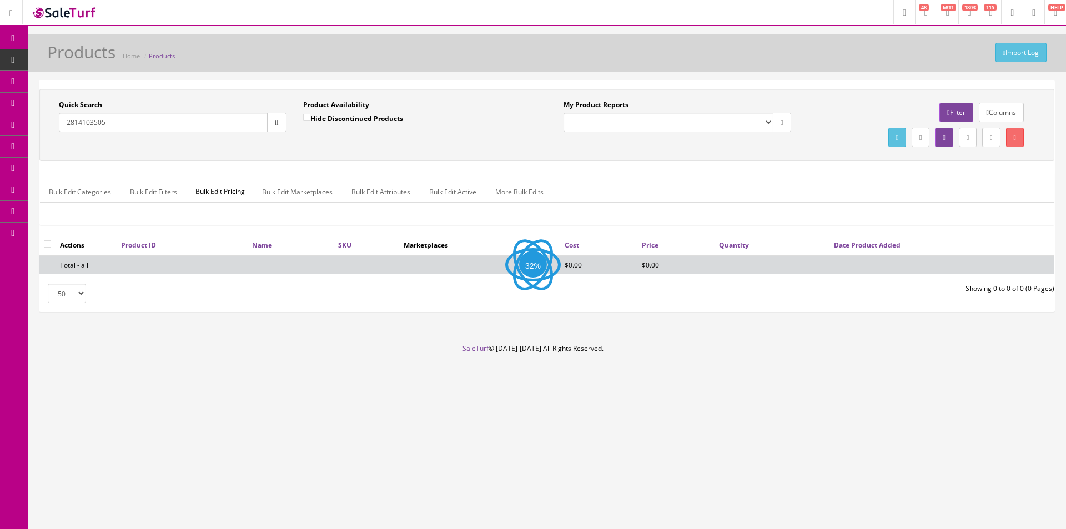
click at [214, 122] on input "2814103505" at bounding box center [163, 122] width 209 height 19
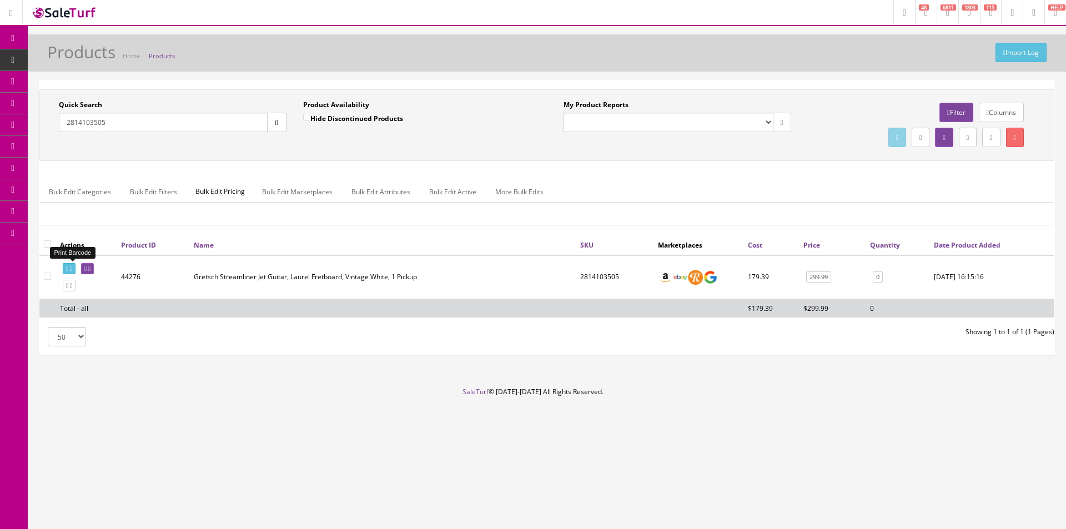
click at [72, 269] on link at bounding box center [69, 269] width 13 height 12
click at [105, 129] on input "2814103505" at bounding box center [163, 122] width 209 height 19
click at [64, 273] on link at bounding box center [69, 269] width 13 height 12
click at [120, 122] on input "2814101590" at bounding box center [163, 122] width 209 height 19
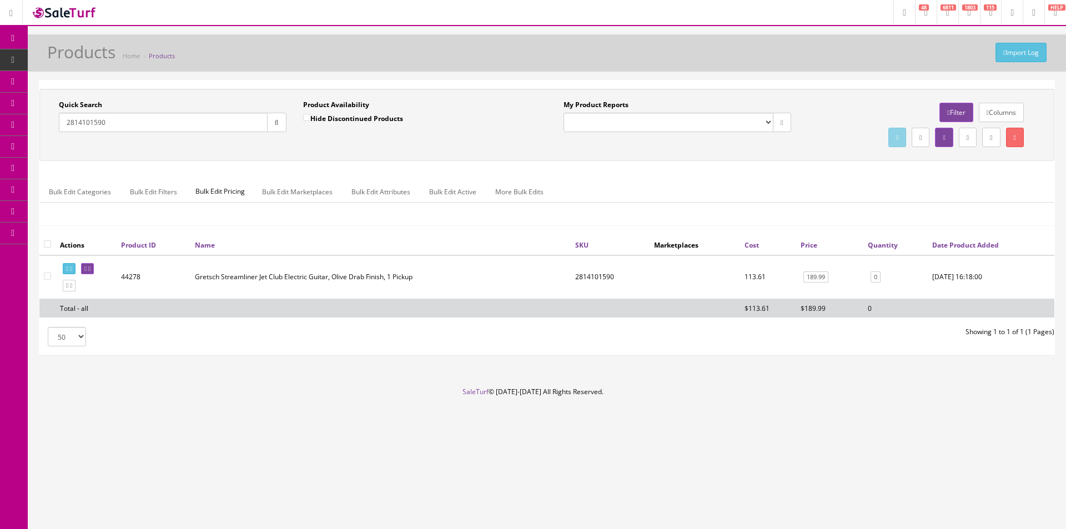
click at [120, 122] on input "2814101590" at bounding box center [163, 122] width 209 height 19
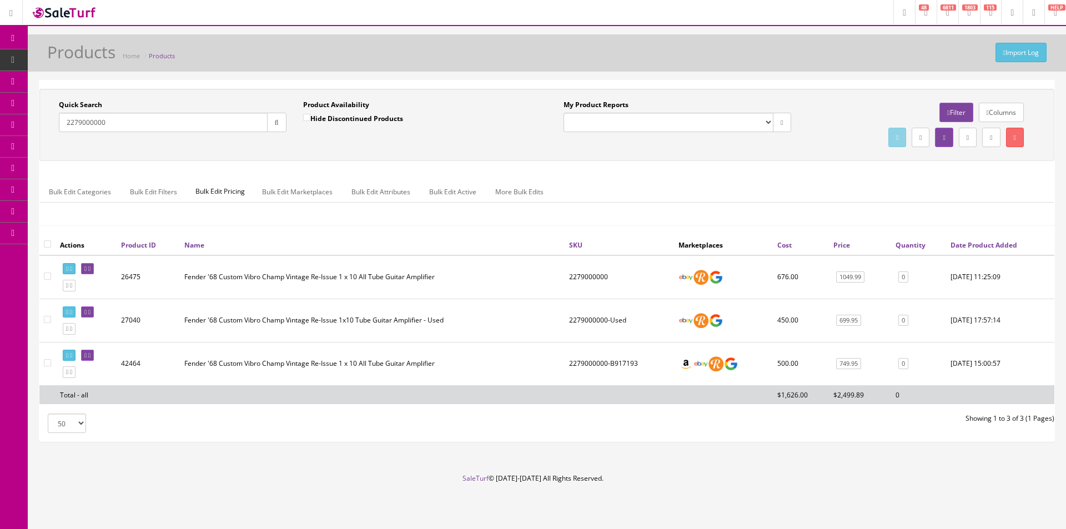
type input "2279000000"
click at [570, 275] on td "2279000000" at bounding box center [619, 277] width 109 height 44
copy td "2279000000"
click at [858, 274] on link "1049.99" at bounding box center [850, 277] width 28 height 12
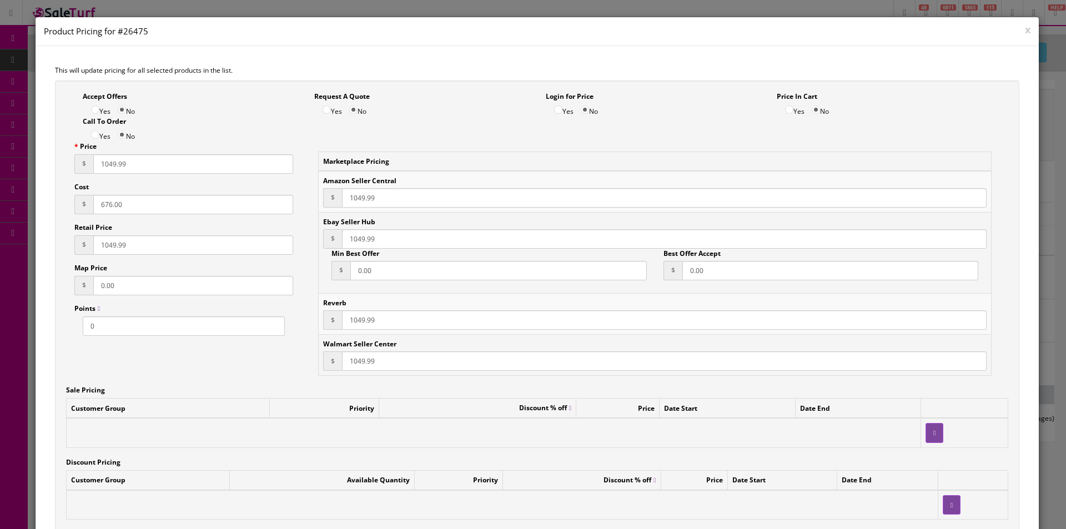
click at [109, 208] on input "676.00" at bounding box center [193, 204] width 200 height 19
type input "709.75"
type input "1049.99"
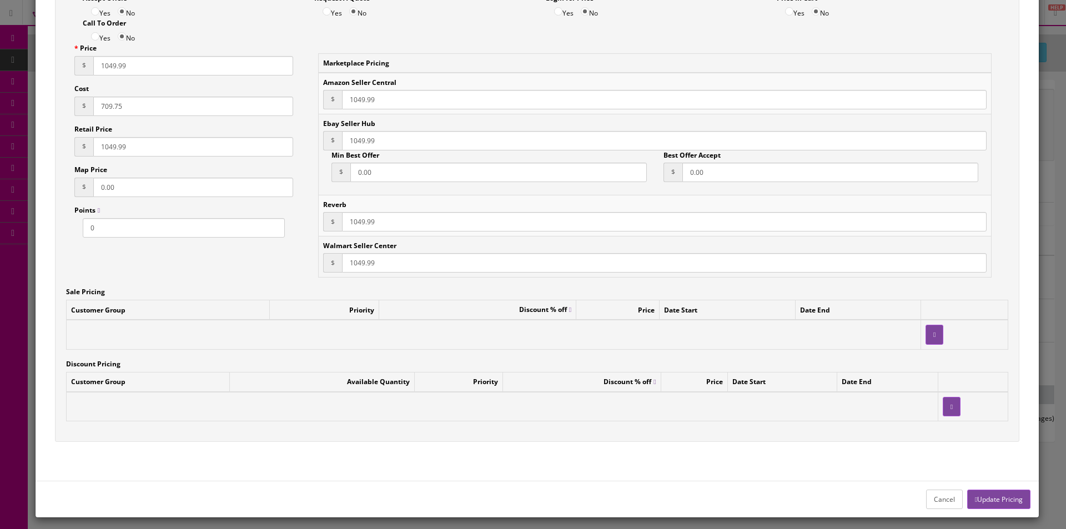
scroll to position [104, 0]
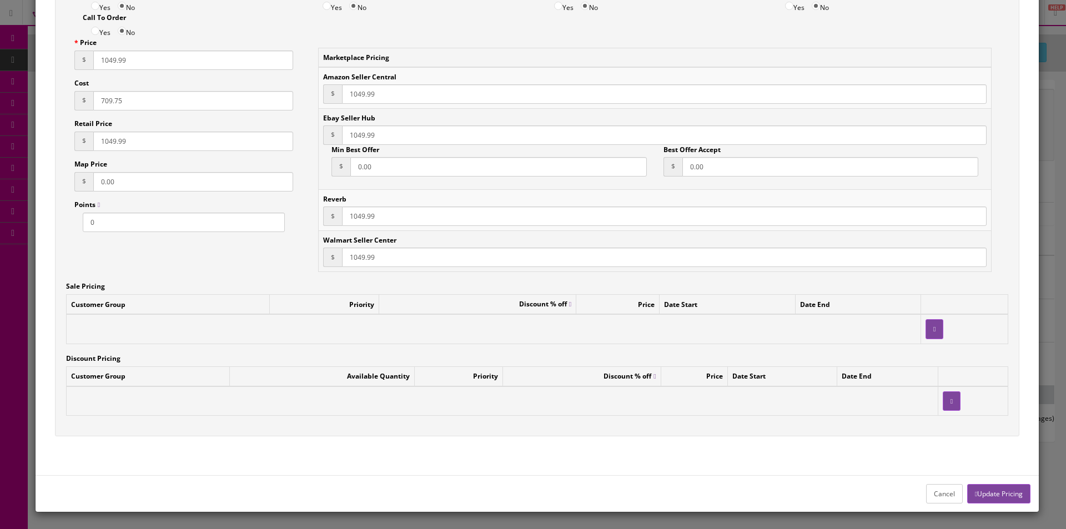
click at [974, 489] on button "Update Pricing" at bounding box center [998, 493] width 63 height 19
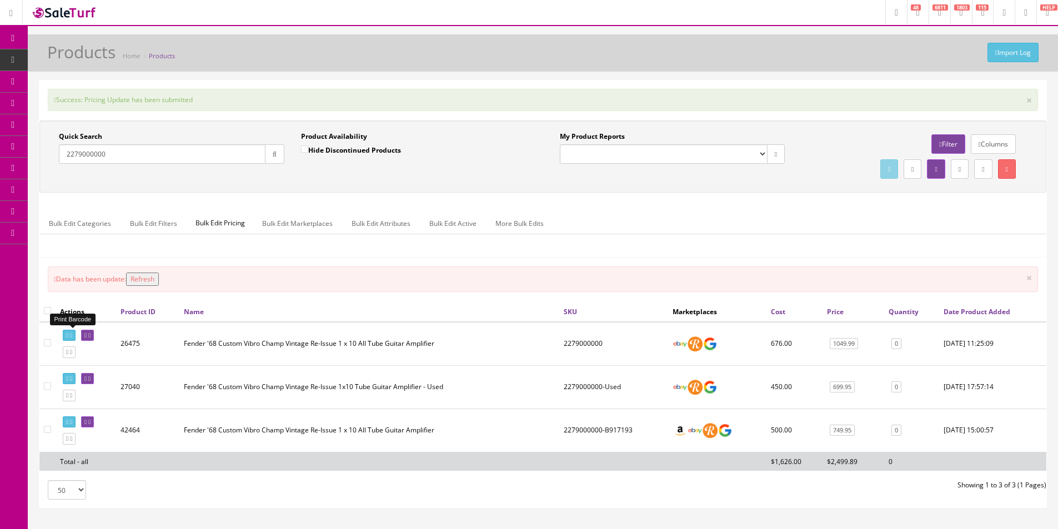
click at [68, 336] on icon at bounding box center [67, 336] width 2 height 6
click at [204, 158] on input "2279000000" at bounding box center [162, 153] width 207 height 19
click at [204, 157] on input "2279000000" at bounding box center [162, 153] width 207 height 19
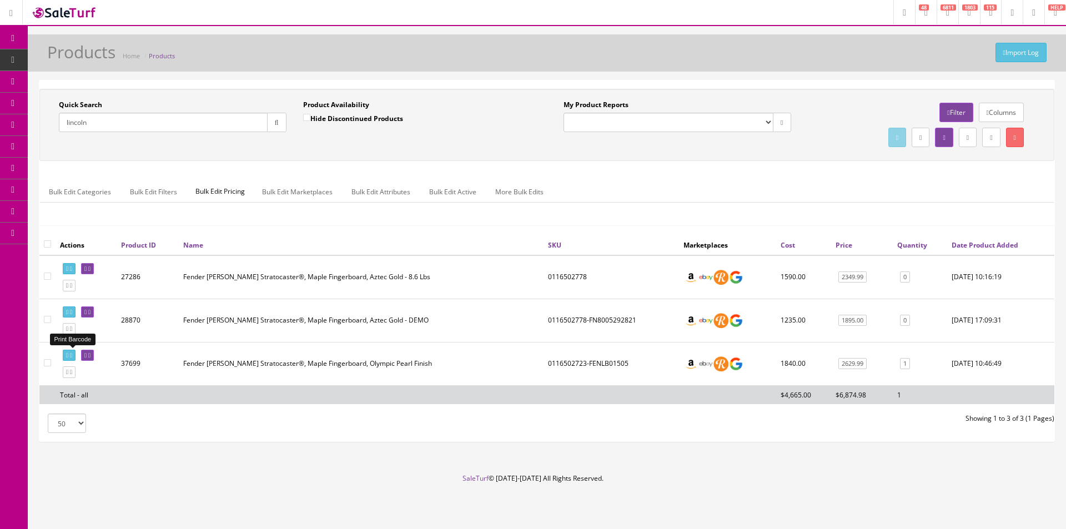
type input "lincoln"
click at [72, 354] on icon at bounding box center [71, 356] width 2 height 6
click at [72, 370] on icon at bounding box center [71, 372] width 2 height 6
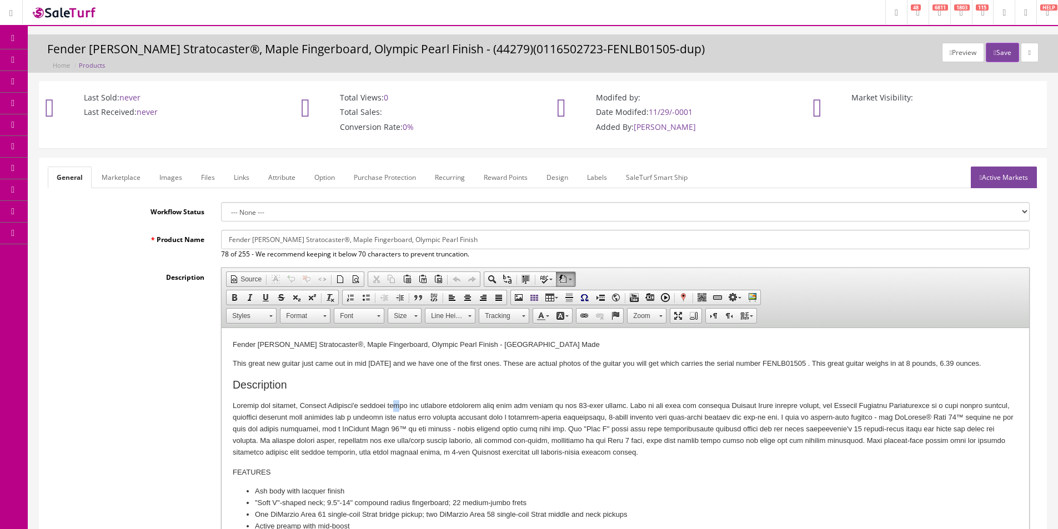
click at [394, 410] on p at bounding box center [625, 429] width 785 height 58
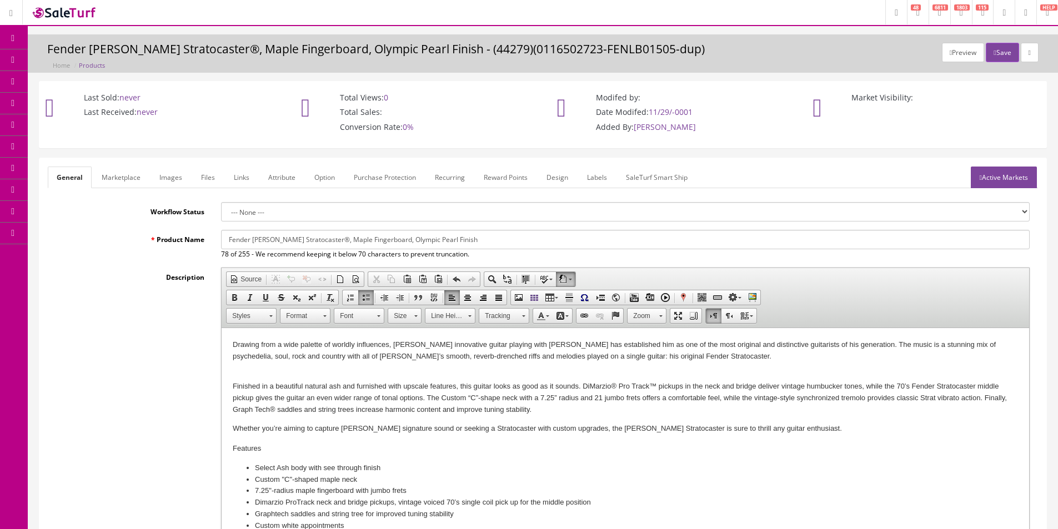
scroll to position [1, 0]
click at [344, 368] on p "Drawing from a wide palette of worldly influences, [PERSON_NAME] innovative gui…" at bounding box center [625, 356] width 785 height 34
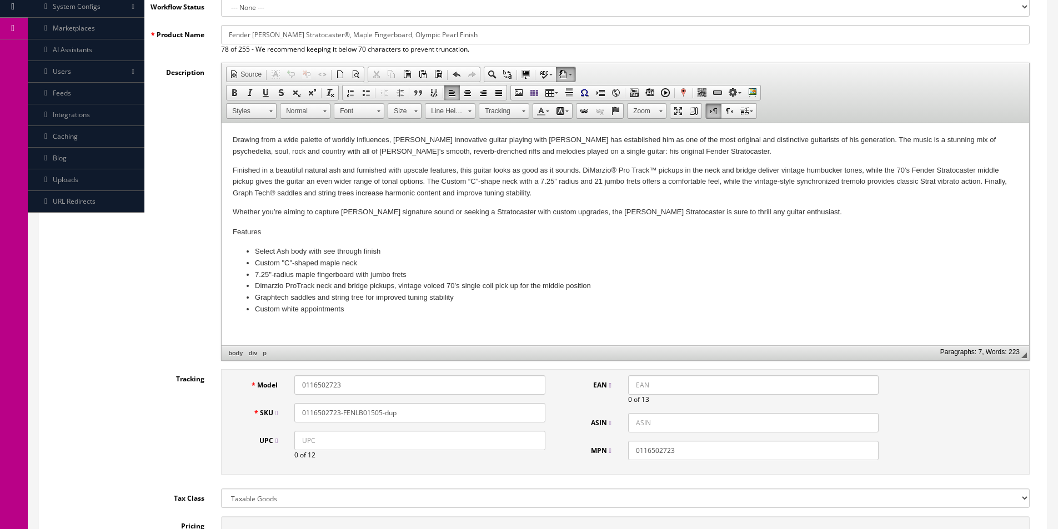
scroll to position [278, 0]
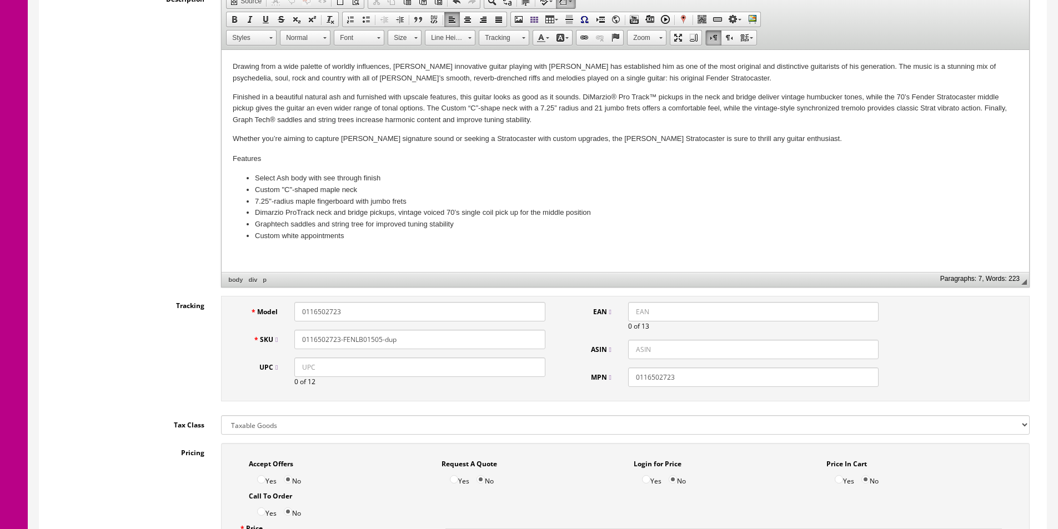
click at [386, 232] on li "Custom white appointments" at bounding box center [625, 236] width 741 height 12
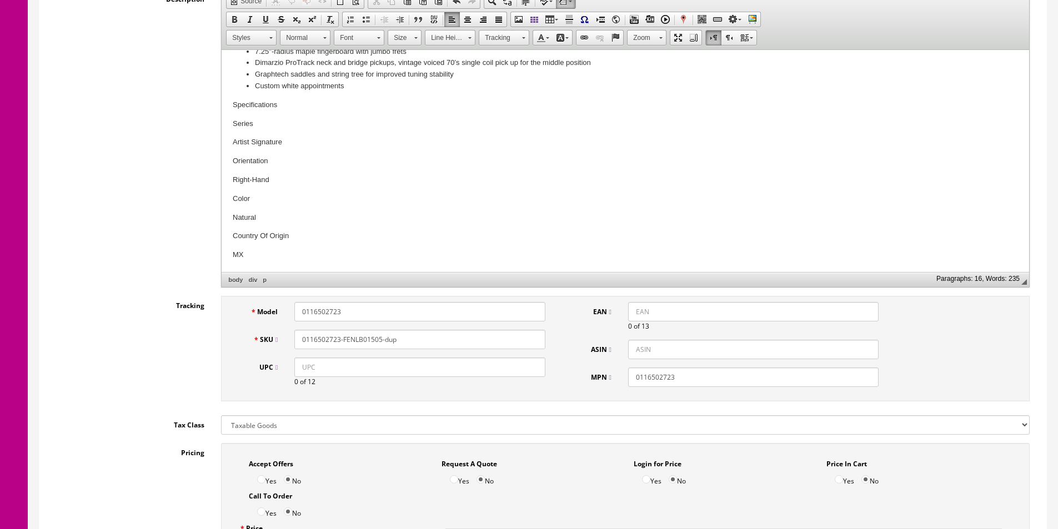
click at [259, 258] on p "MX" at bounding box center [625, 255] width 785 height 12
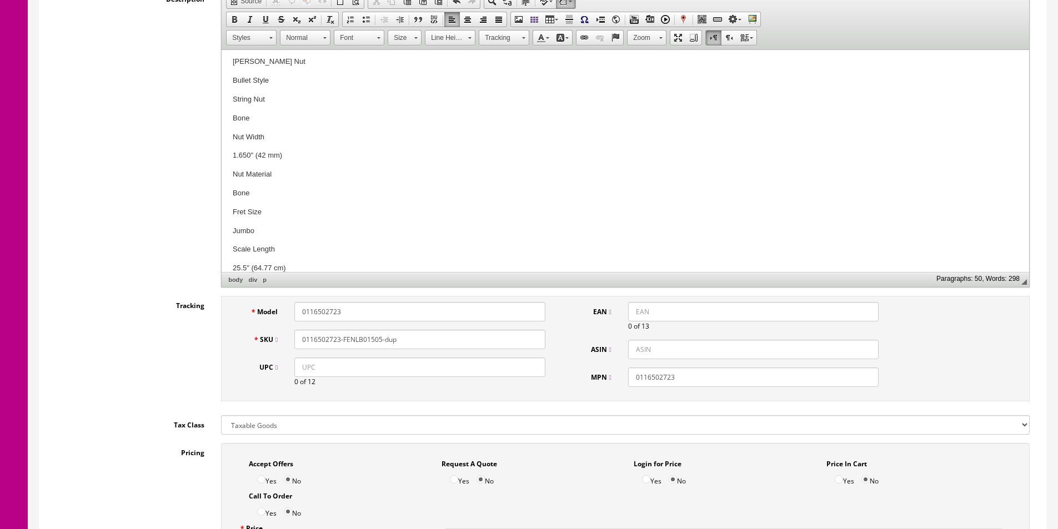
click at [420, 263] on p "25.5" (64.77 cm)" at bounding box center [625, 269] width 785 height 12
click at [308, 252] on p "Ash" at bounding box center [625, 256] width 785 height 12
click at [333, 270] on p "Vintage-Style" at bounding box center [625, 269] width 785 height 12
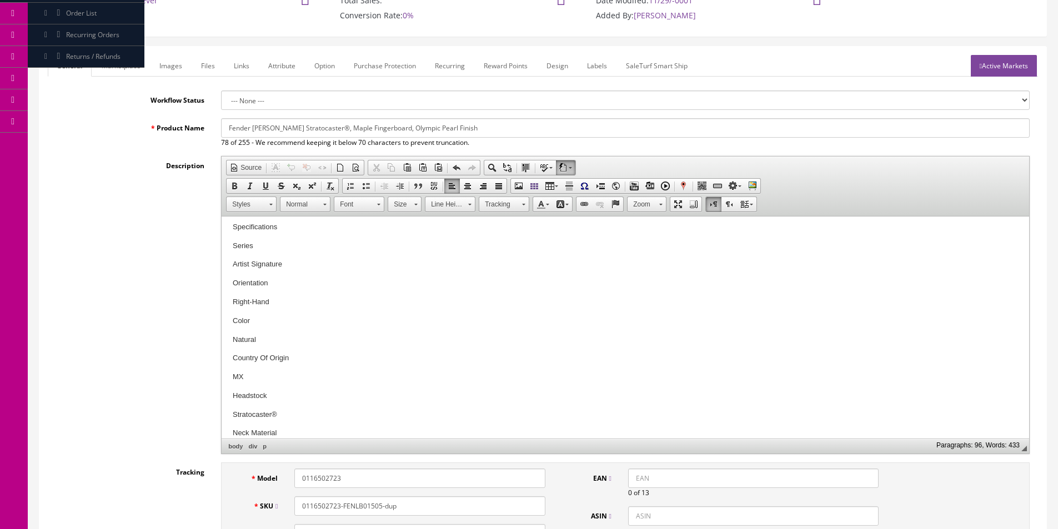
scroll to position [0, 0]
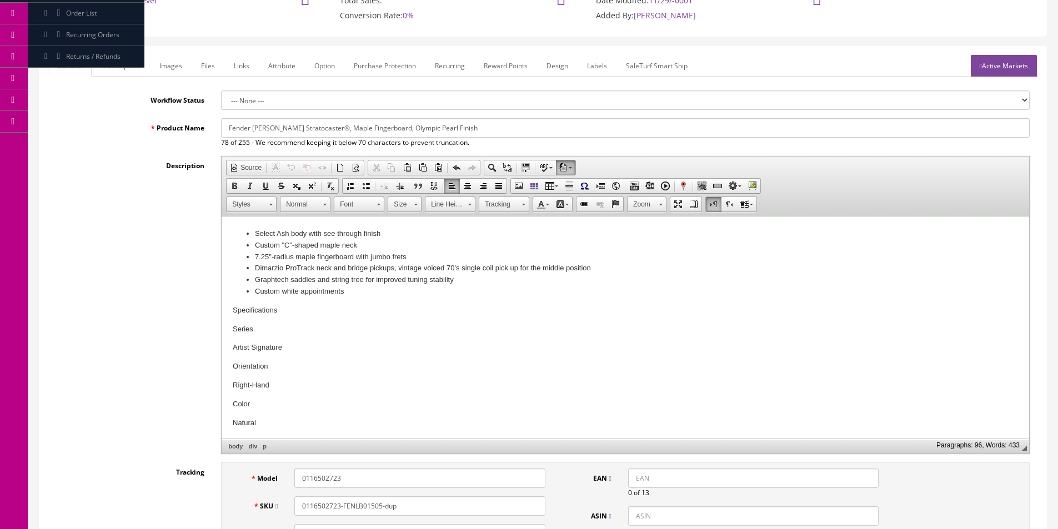
click at [259, 307] on p "Specifications" at bounding box center [625, 311] width 785 height 12
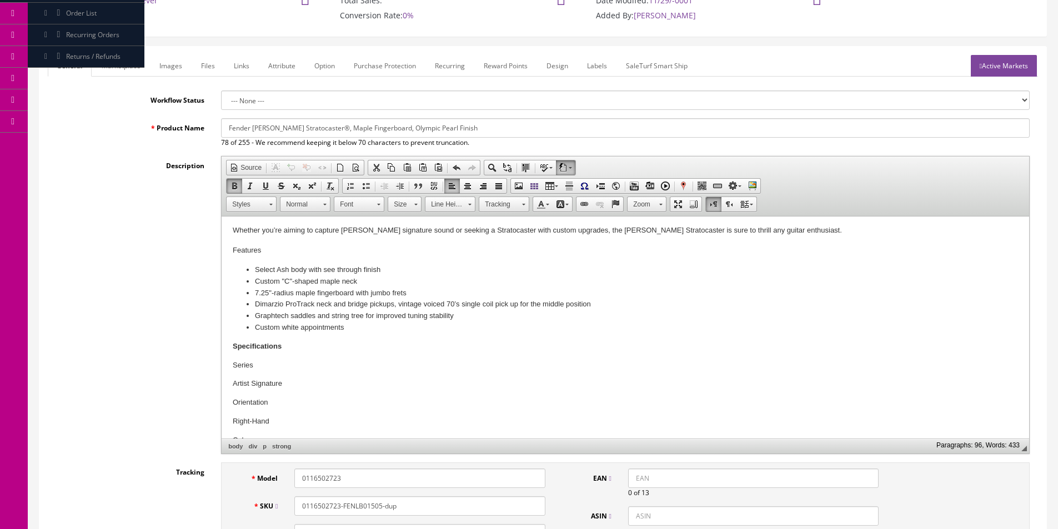
scroll to position [56, 0]
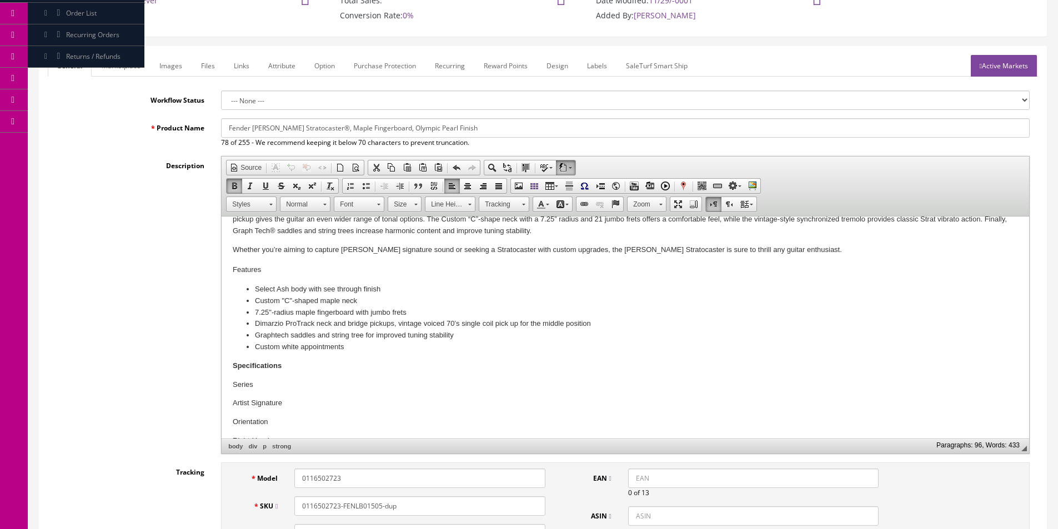
click at [252, 267] on h4 "Features" at bounding box center [625, 269] width 785 height 9
click at [252, 268] on h4 "Features" at bounding box center [625, 269] width 785 height 9
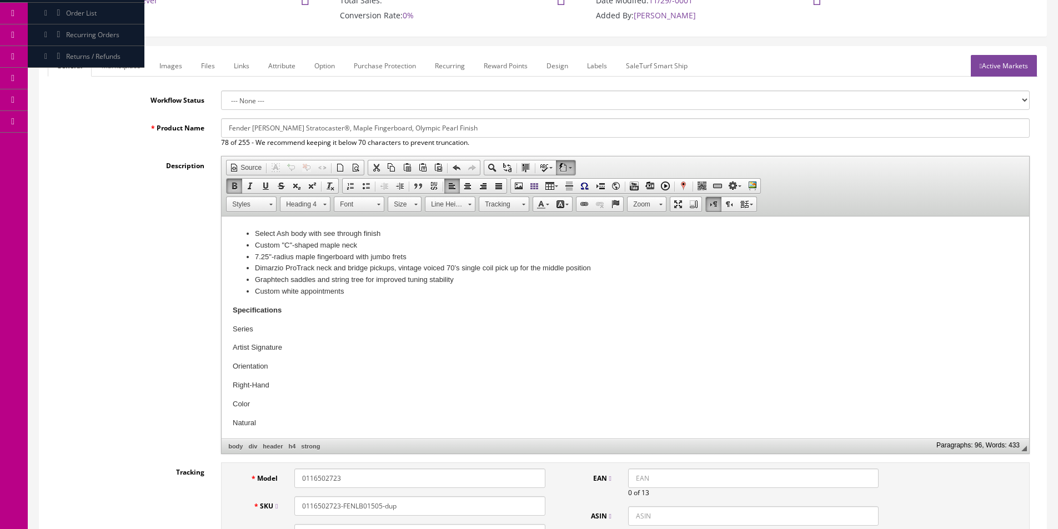
click at [271, 324] on p "Series" at bounding box center [625, 330] width 785 height 12
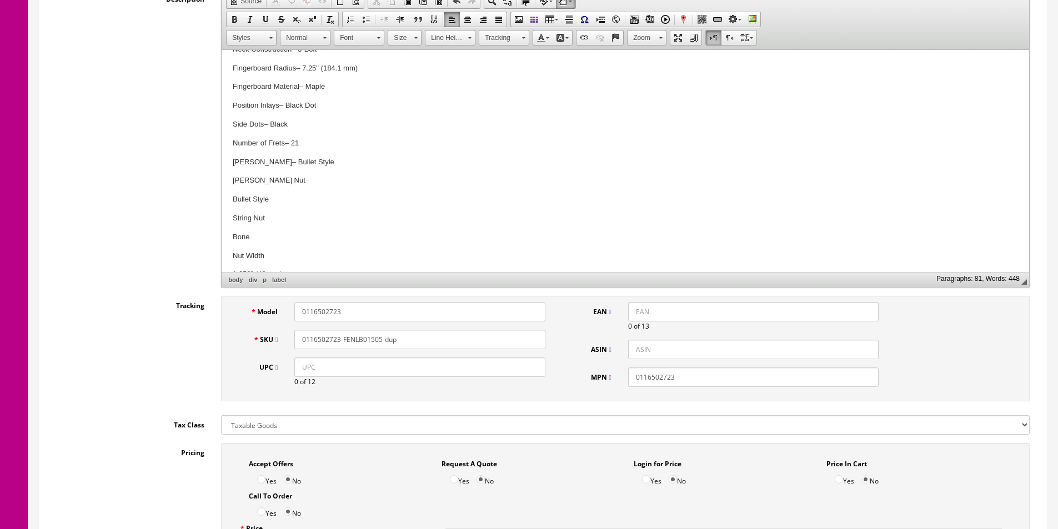
scroll to position [436, 0]
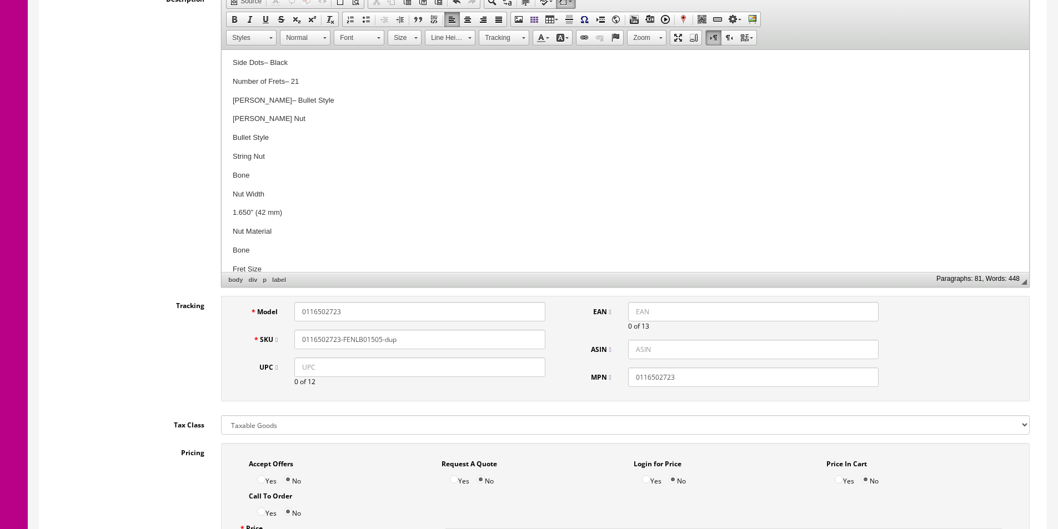
click at [289, 120] on p "Truss Rod Nut" at bounding box center [625, 119] width 785 height 12
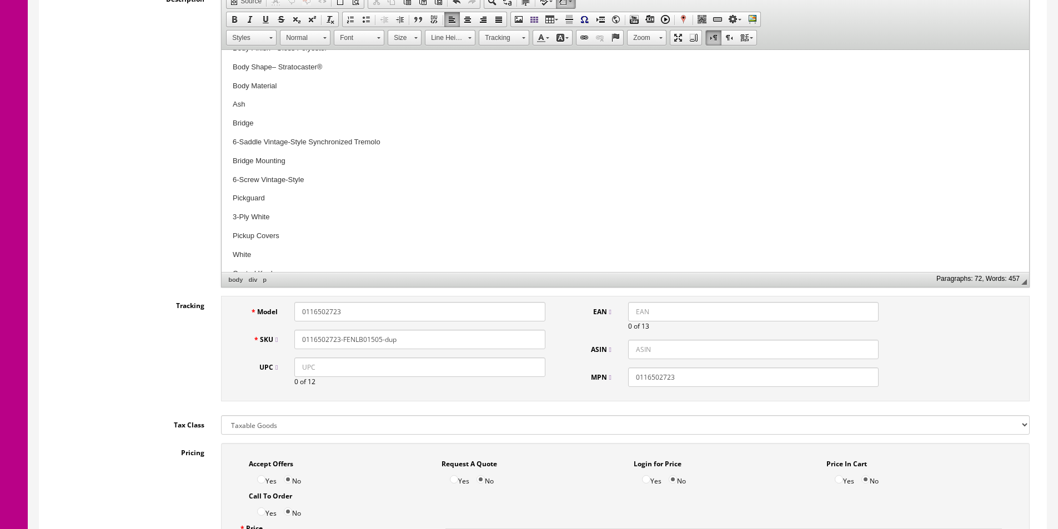
scroll to position [642, 0]
click at [296, 80] on p "Body Material" at bounding box center [625, 83] width 785 height 12
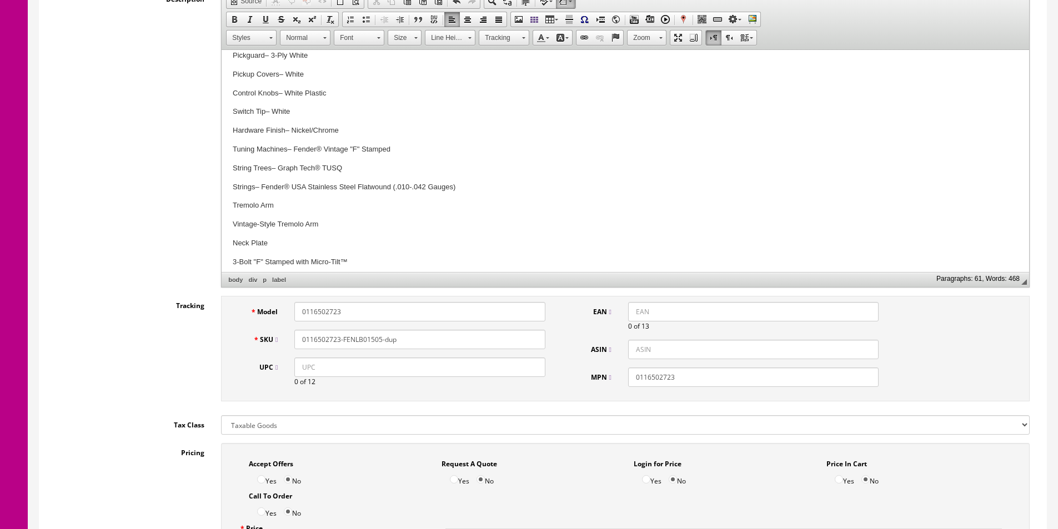
scroll to position [754, 0]
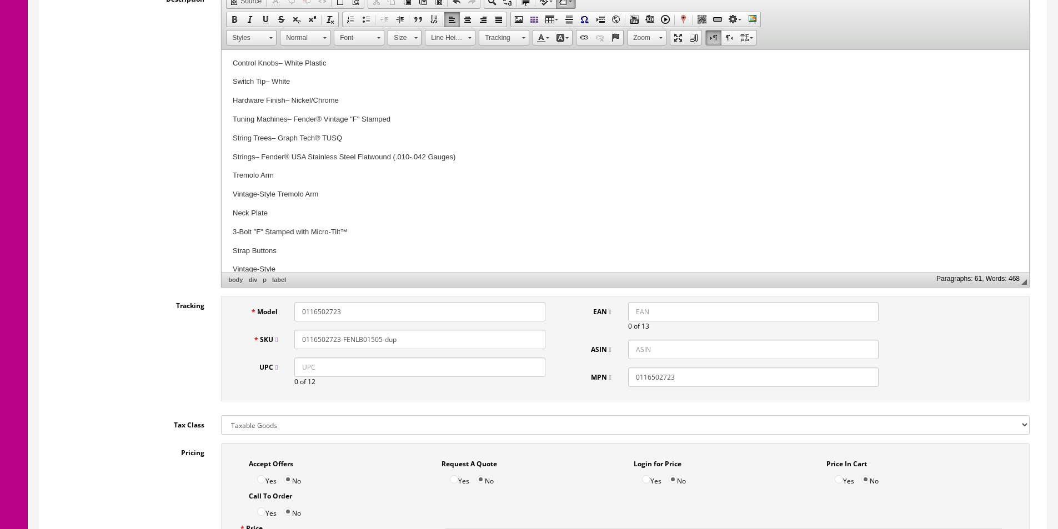
click at [299, 173] on p "Tremolo Arm" at bounding box center [625, 176] width 785 height 12
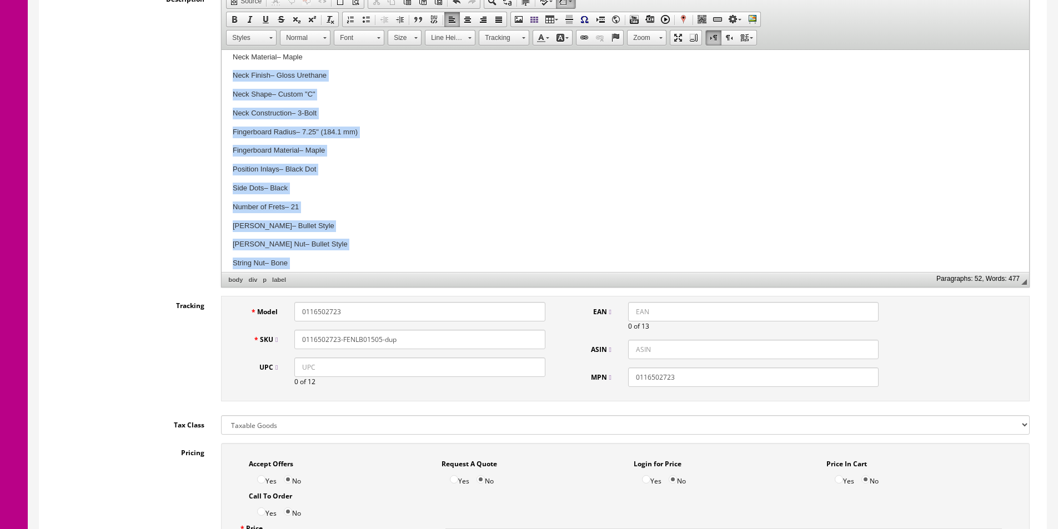
scroll to position [104, 0]
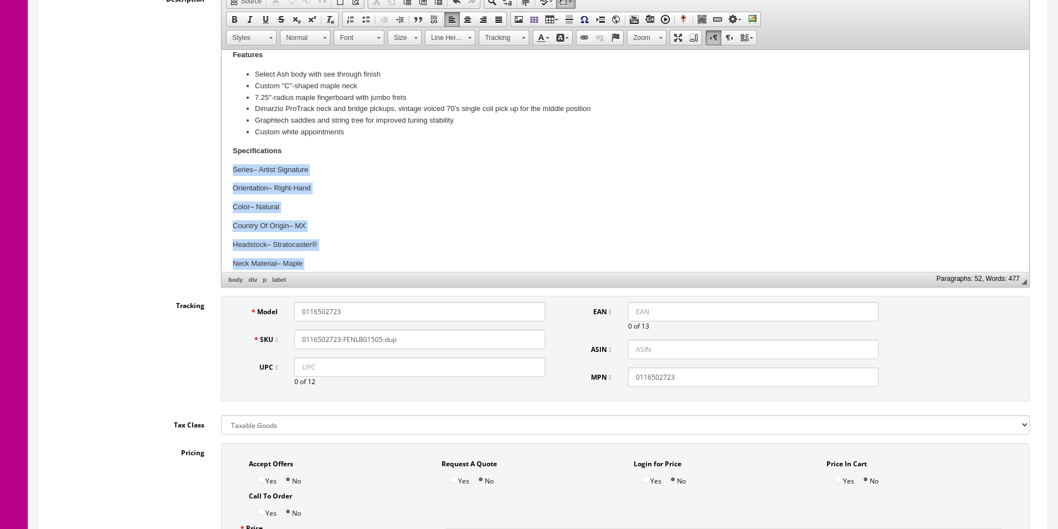
drag, startPoint x: 912, startPoint y: 255, endPoint x: 233, endPoint y: 169, distance: 684.4
click at [233, 169] on div "Drawing from a wide palette of worldly influences, Mark Speer’s innovative guit…" at bounding box center [625, 469] width 785 height 1025
click at [370, 21] on span at bounding box center [365, 19] width 9 height 9
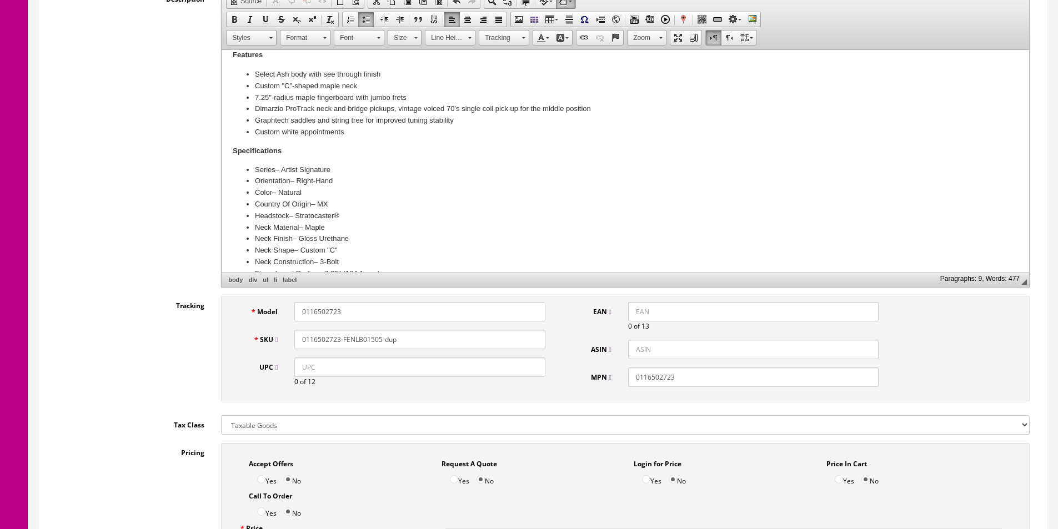
click at [359, 227] on li "Neck Material – Maple" at bounding box center [625, 228] width 741 height 12
click at [394, 316] on input "0116502723" at bounding box center [419, 311] width 250 height 19
paste input "42922321"
type input "0142922321"
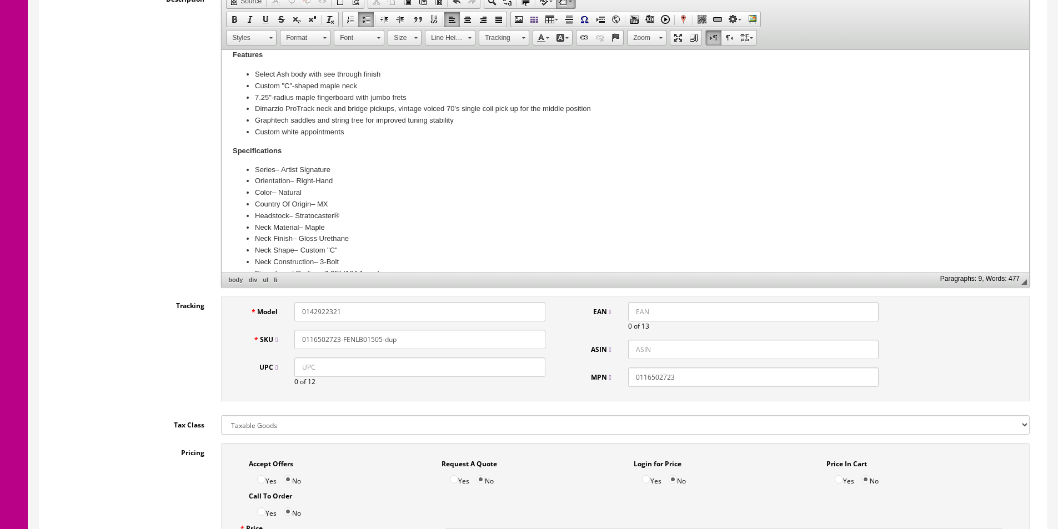
paste input "42922321"
type input "0142922321"
click at [690, 386] on input "0116502723" at bounding box center [753, 377] width 250 height 19
paste input "42922321"
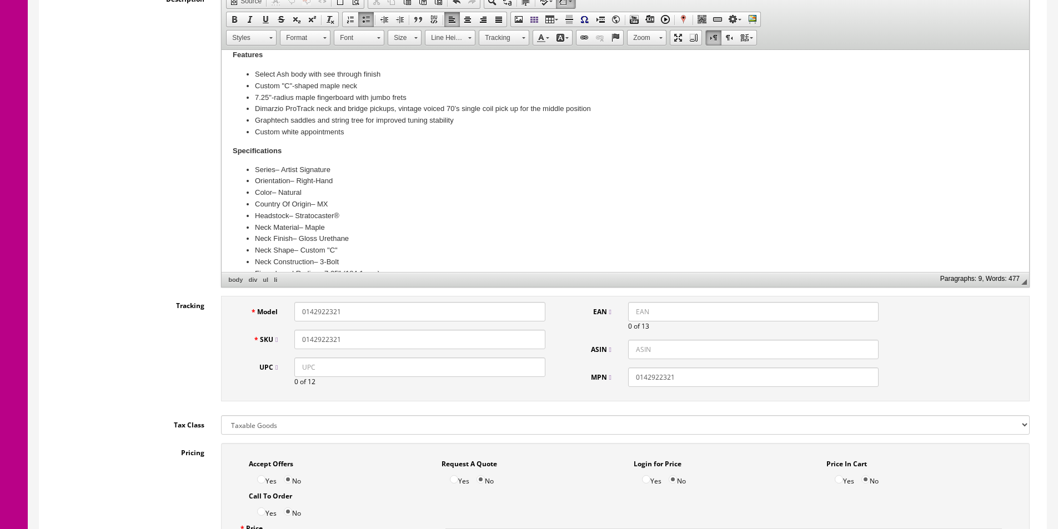
type input "0142922321"
drag, startPoint x: 531, startPoint y: 366, endPoint x: 629, endPoint y: 329, distance: 104.5
click at [531, 366] on input "UPC" at bounding box center [419, 367] width 250 height 19
paste input "717669702236"
type input "717669702236"
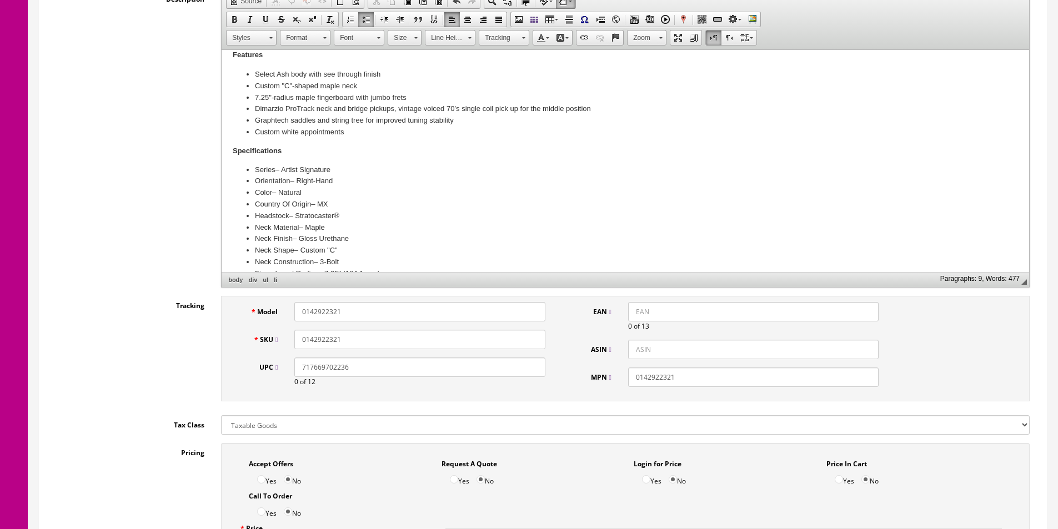
click at [654, 308] on input "EAN" at bounding box center [753, 311] width 250 height 19
paste input "717669702236"
click at [636, 310] on input "717669702236" at bounding box center [753, 311] width 250 height 19
type input "0717669702236"
click at [384, 335] on input "0142922321" at bounding box center [419, 339] width 250 height 19
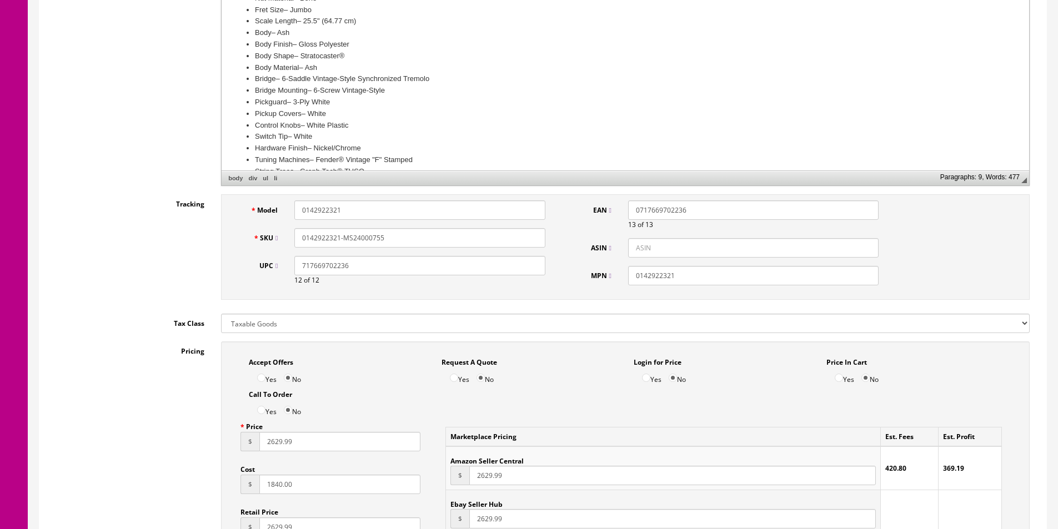
scroll to position [500, 0]
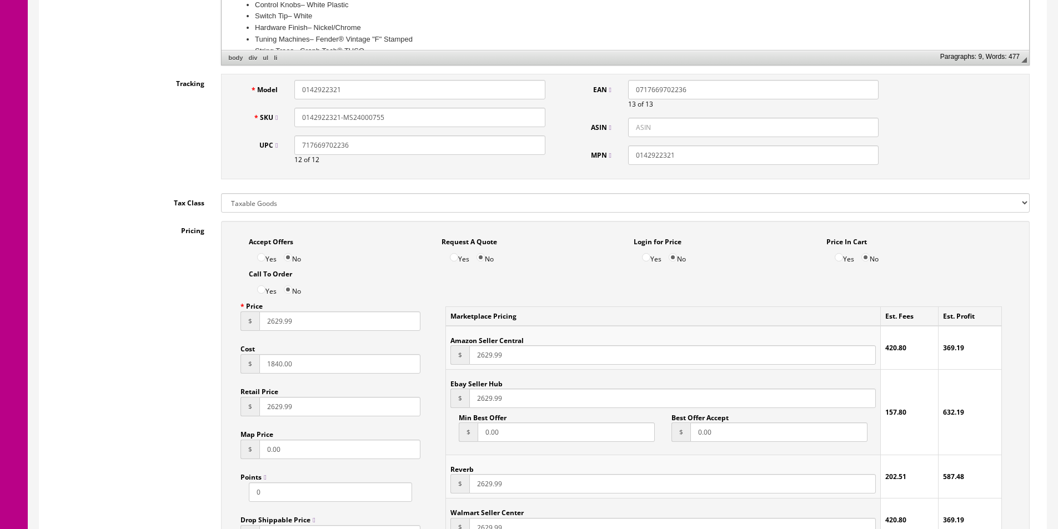
type input "0142922321-MS24000755"
click at [290, 373] on input "1840.00" at bounding box center [339, 363] width 161 height 19
type input "1025"
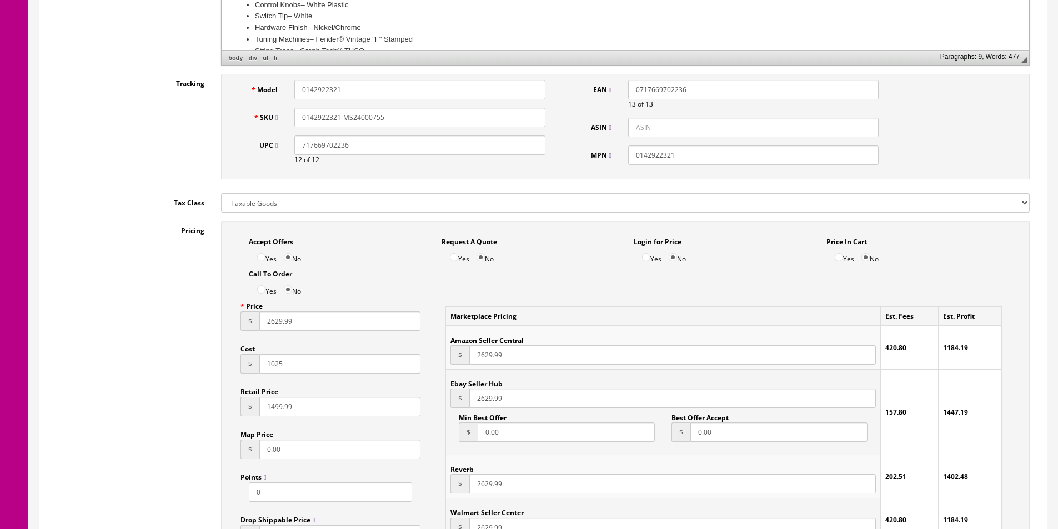
type input "1499.99"
click at [274, 320] on input "2629.99" at bounding box center [339, 320] width 161 height 19
paste input "149"
type input "1499.99"
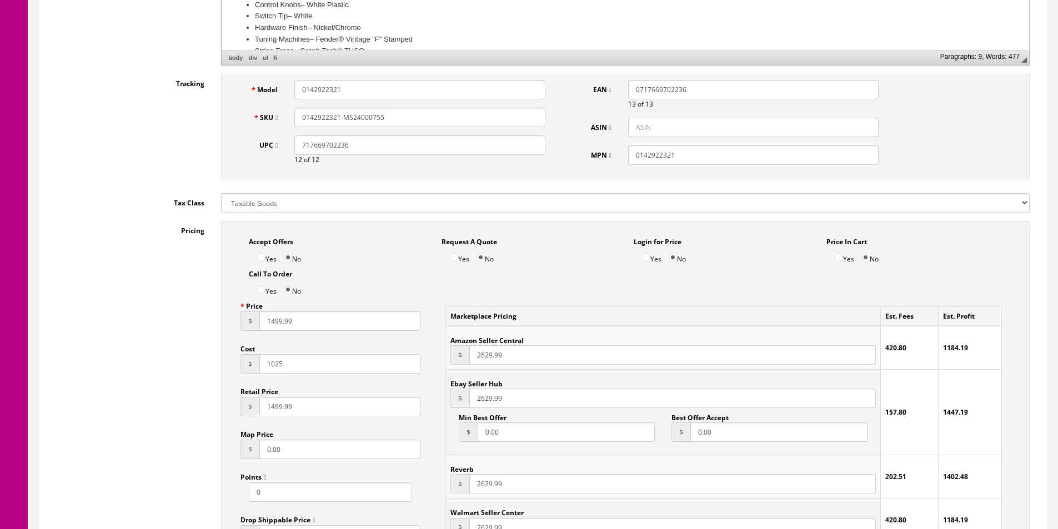
click at [484, 353] on input "2629.99" at bounding box center [672, 354] width 406 height 19
paste input "149"
type input "1499.99"
paste input "149"
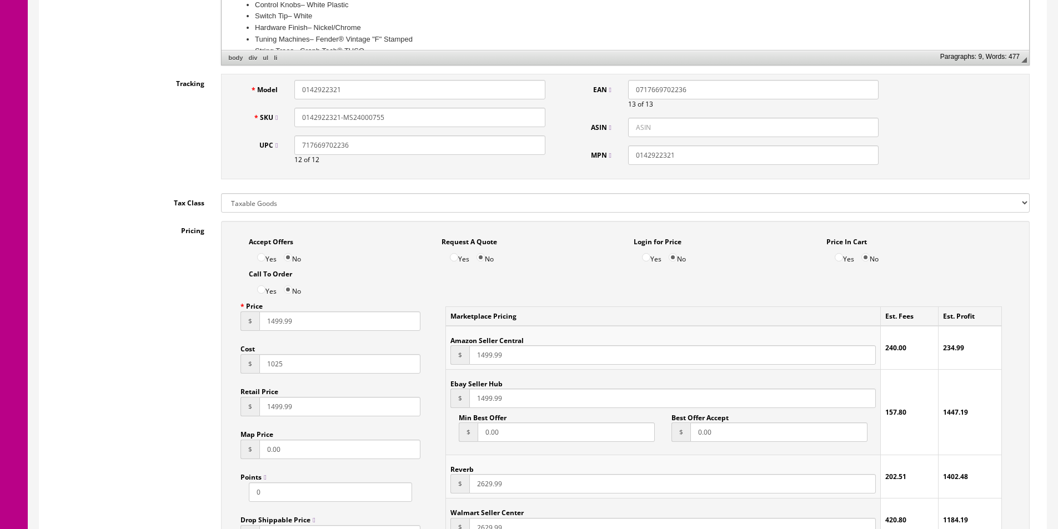
type input "1499.99"
paste input "149"
type input "1499.99"
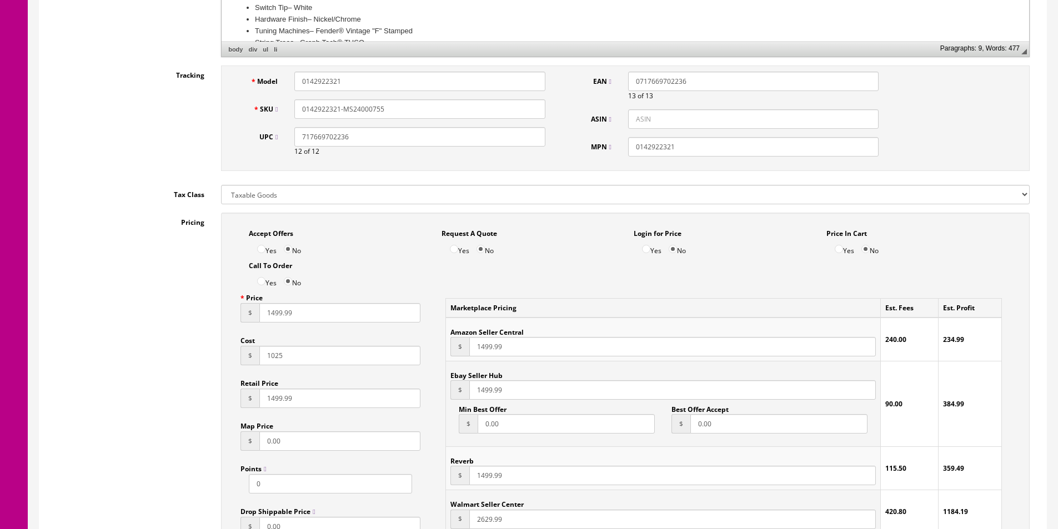
paste input "149"
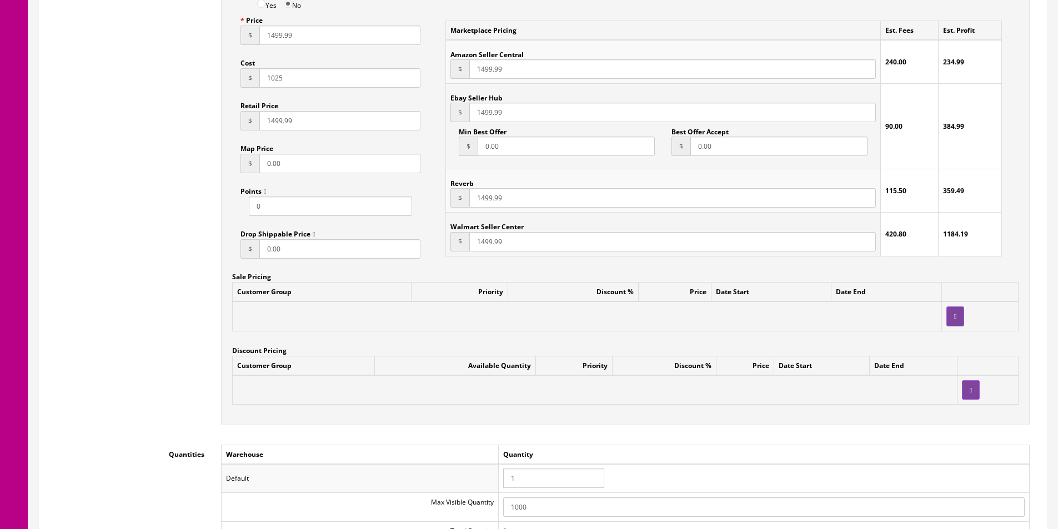
type input "1499.99"
click at [544, 478] on input "1" at bounding box center [553, 478] width 101 height 19
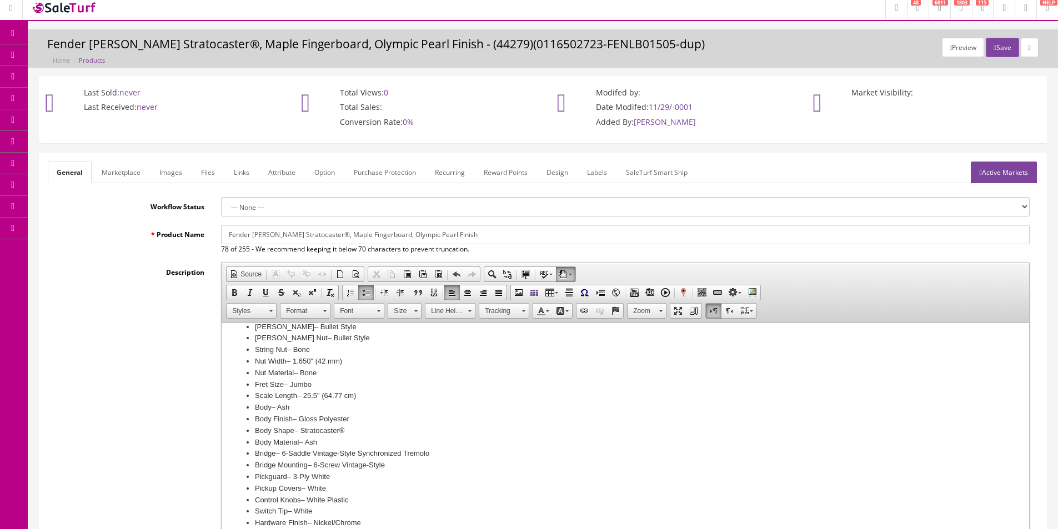
scroll to position [0, 0]
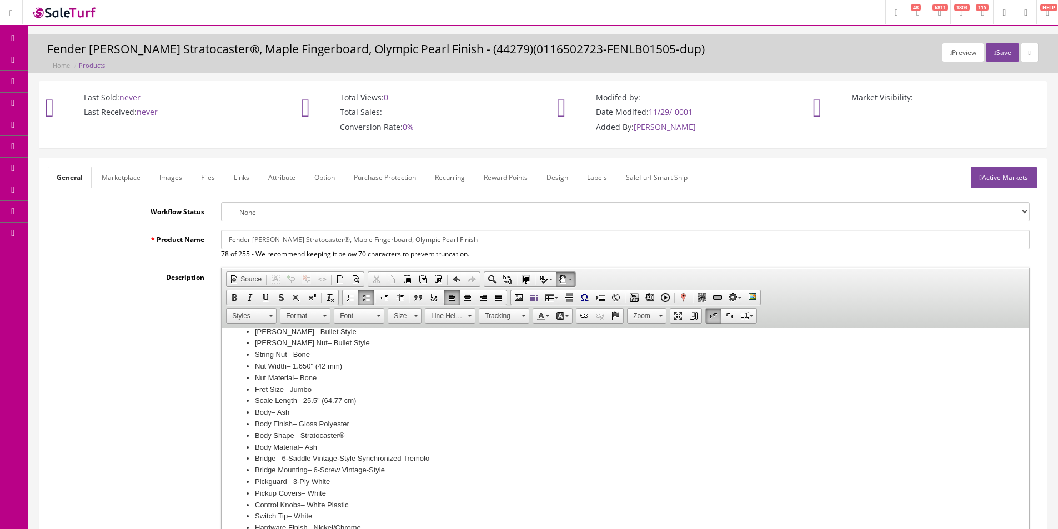
type input "0"
click at [376, 243] on input "Fender Lincoln Brewster Stratocaster®, Maple Fingerboard, Olympic Pearl Finish" at bounding box center [625, 239] width 808 height 19
type input "Fender Limited Edition Mark Speer Signature Stratocaster, Natural w/Bag"
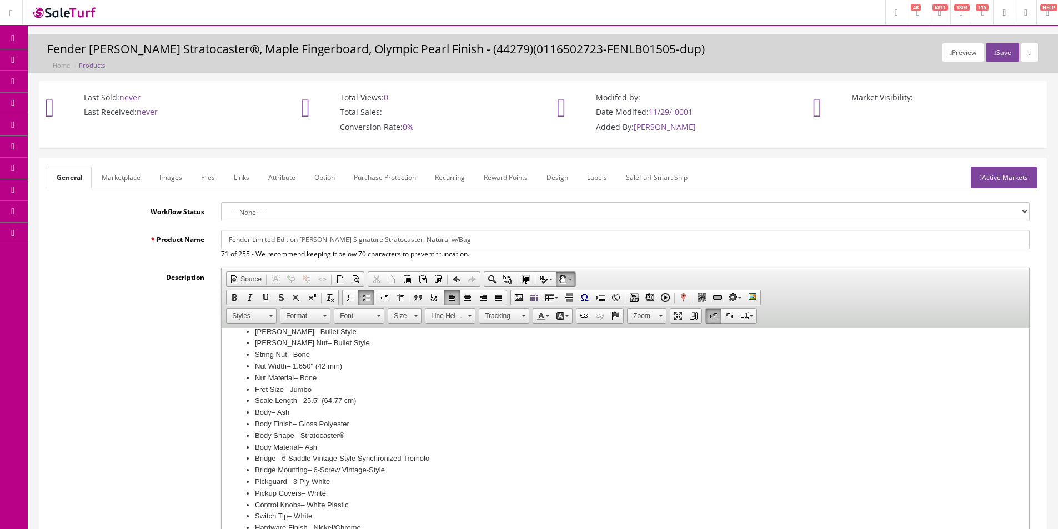
click at [137, 182] on link "Marketplace" at bounding box center [121, 178] width 57 height 22
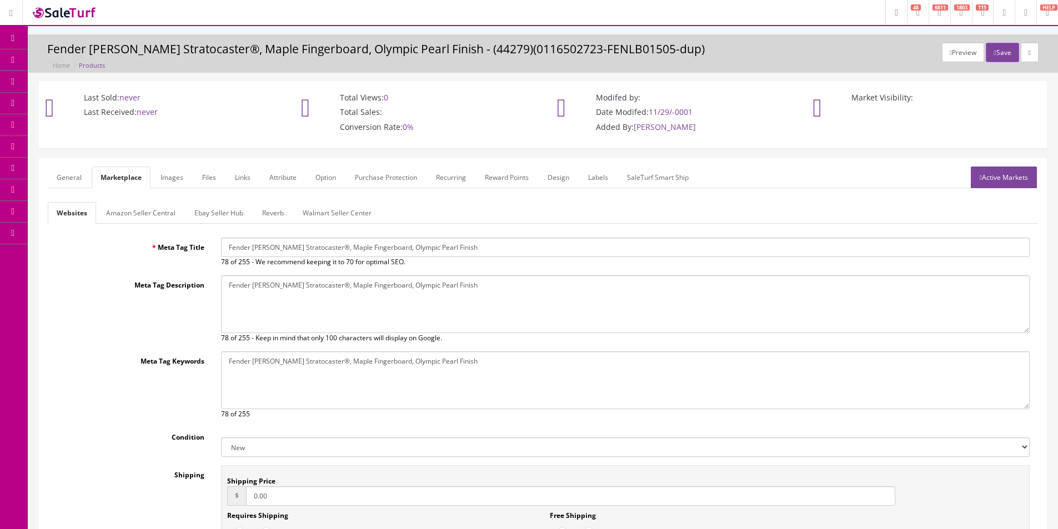
click at [301, 248] on input "Fender Lincoln Brewster Stratocaster®, Maple Fingerboard, Olympic Pearl Finish" at bounding box center [625, 247] width 808 height 19
paste input "mited Edition Mark Speer Signature Stratocaster, Natural w/Bag"
type input "Fender Limited Edition Mark Speer Signature Stratocaster, Natural w/Bag"
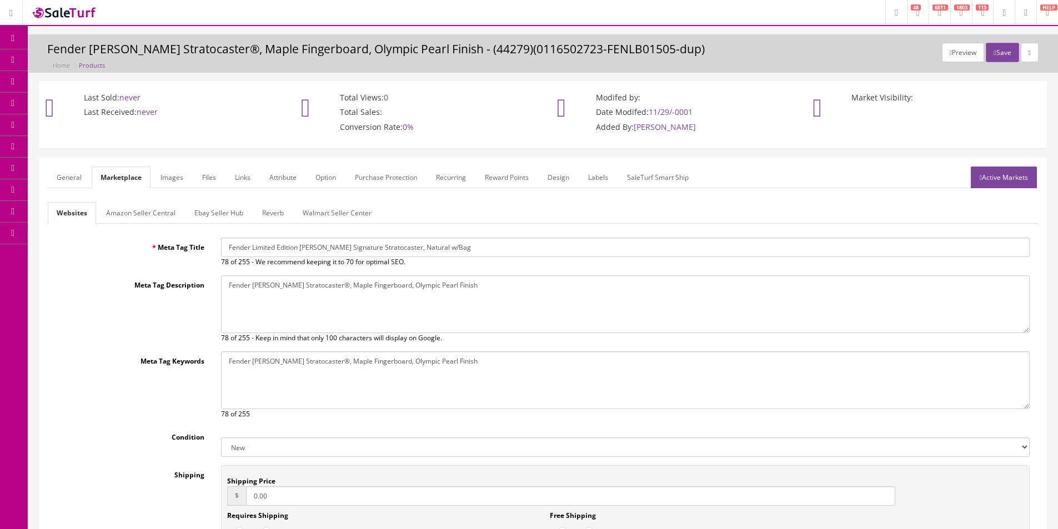
click at [328, 308] on textarea "Fender Lincoln Brewster Stratocaster®, Maple Fingerboard, Olympic Pearl Finish" at bounding box center [625, 304] width 808 height 58
paste textarea "mited Edition Mark Speer Signature Stratocaster, Natural w/Bag"
type textarea "Fender Limited Edition Mark Speer Signature Stratocaster, Natural w/Bag"
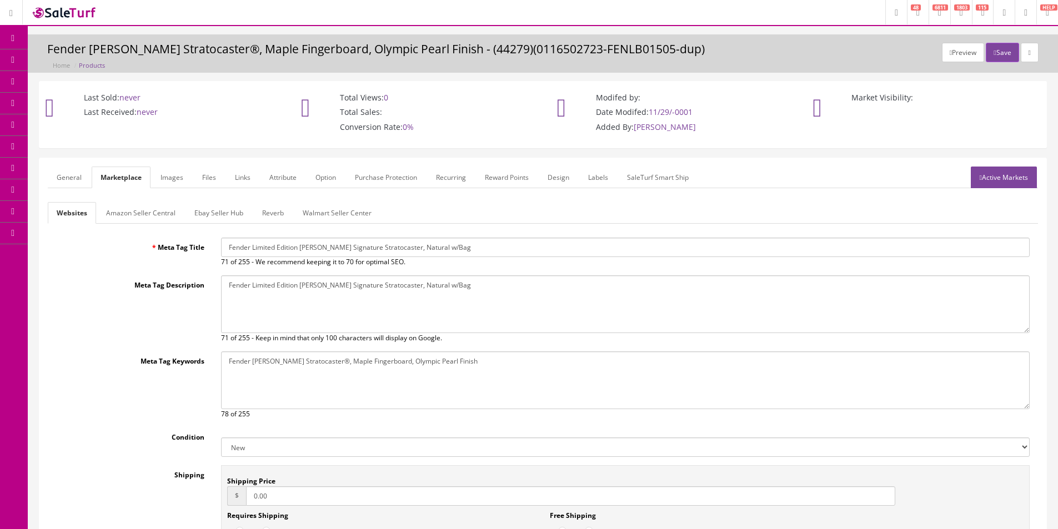
click at [364, 371] on textarea "Fender Lincoln Brewster Stratocaster®, Maple Fingerboard, Olympic Pearl Finish" at bounding box center [625, 380] width 808 height 58
paste textarea "mited Edition Mark Speer Signature Stratocaster, Natural w/Bag"
type textarea "Fender Limited Edition Mark Speer Signature Stratocaster, Natural w/Bag"
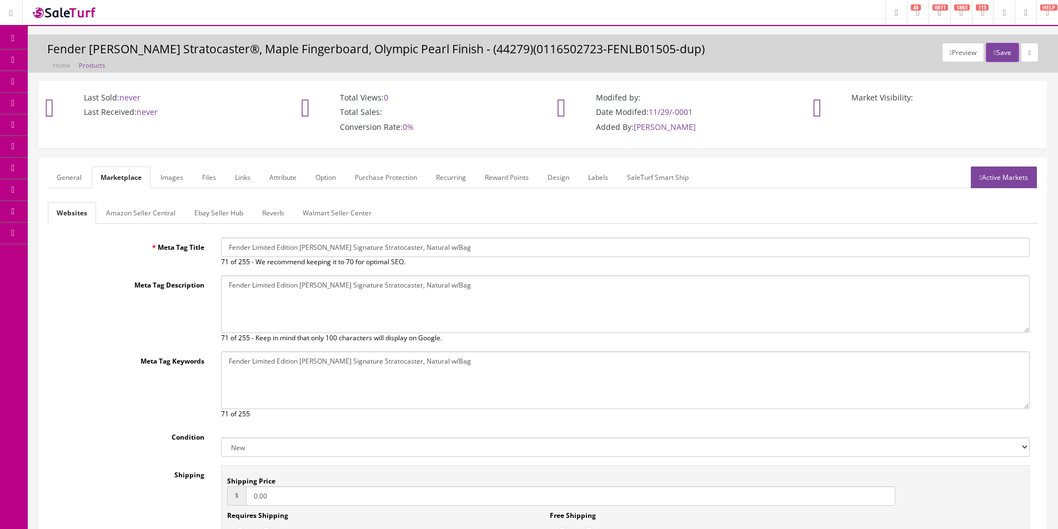
click at [72, 177] on link "General" at bounding box center [69, 178] width 43 height 22
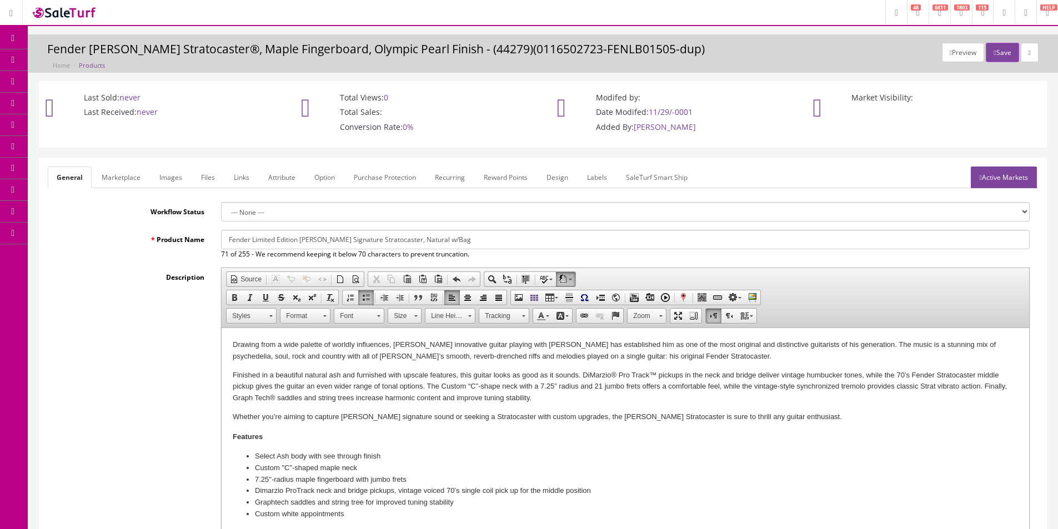
click at [124, 261] on div "Product Name Fender Limited Edition Mark Speer Signature Stratocaster, Natural …" at bounding box center [543, 398] width 990 height 336
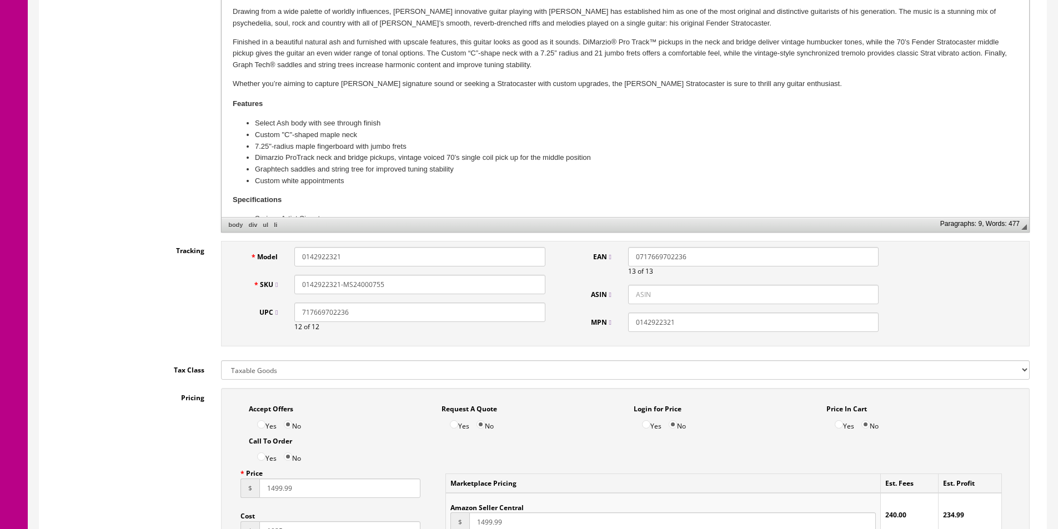
click at [124, 260] on div "Tracking Model 0142922321 SKU 0142922321-MS24000755 UPC 717669702236 12 of 12 E…" at bounding box center [543, 296] width 990 height 111
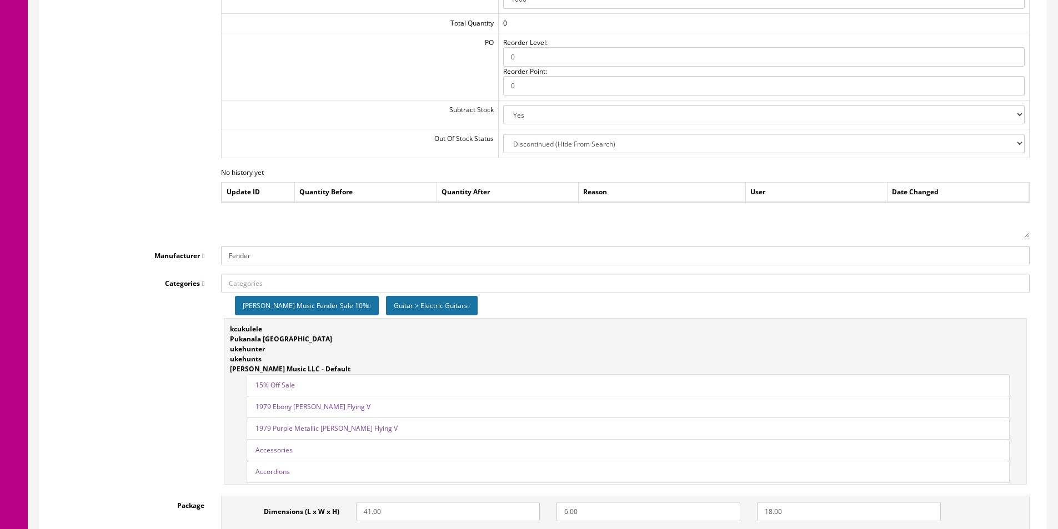
scroll to position [1332, 0]
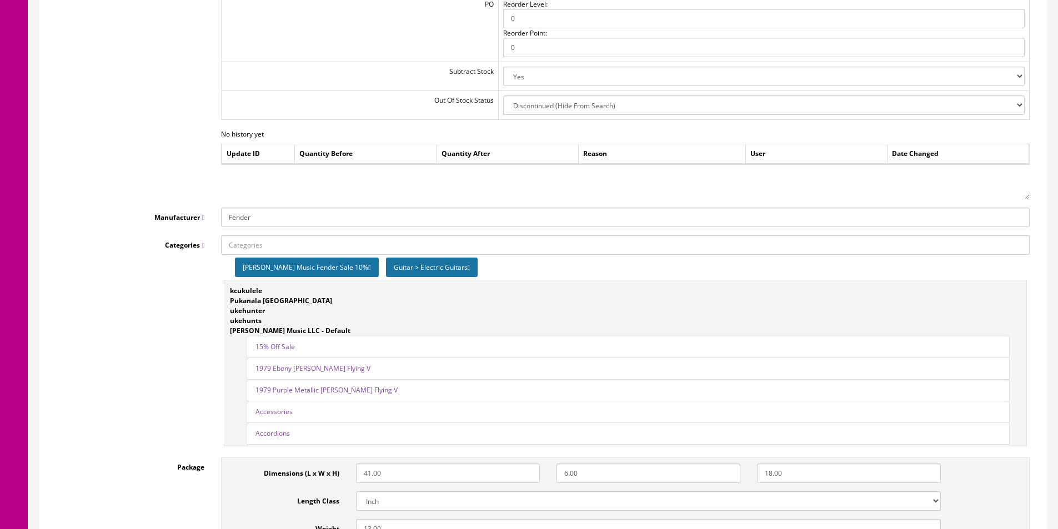
click at [130, 253] on div "Categories Butler Music Fender Sale 10% Guitar > Electric Guitars kcukulele Puk…" at bounding box center [543, 342] width 990 height 214
click at [368, 264] on icon at bounding box center [369, 267] width 2 height 7
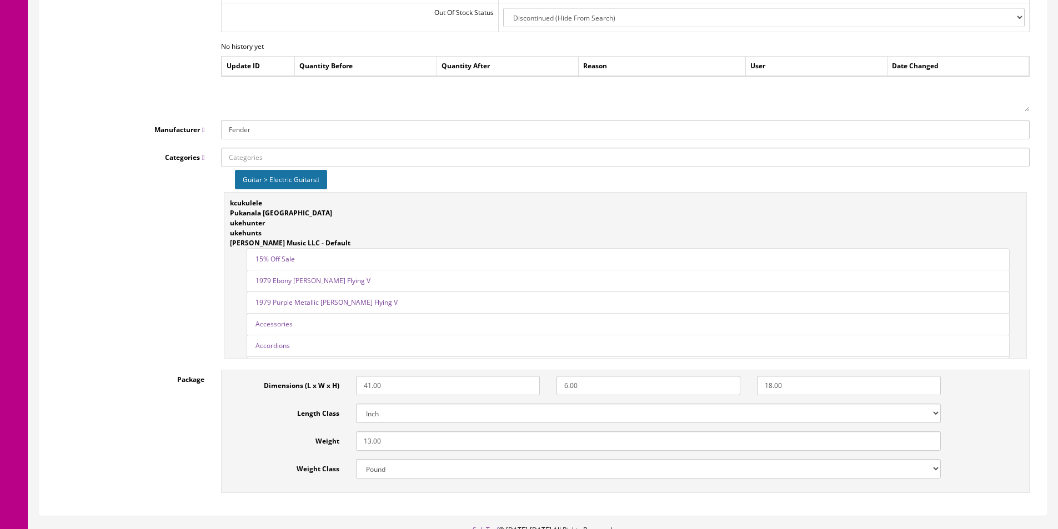
scroll to position [1494, 0]
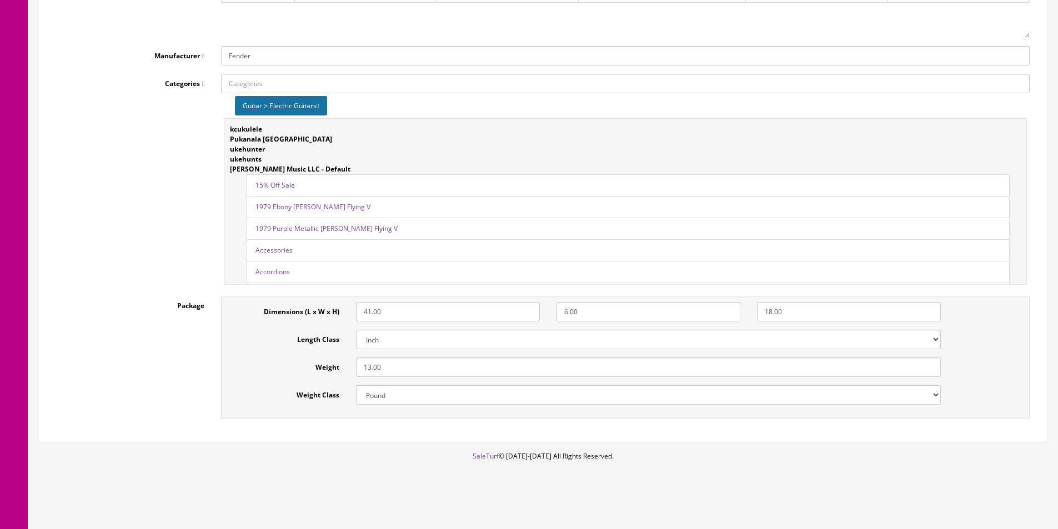
click at [381, 361] on input "13.00" at bounding box center [648, 367] width 585 height 19
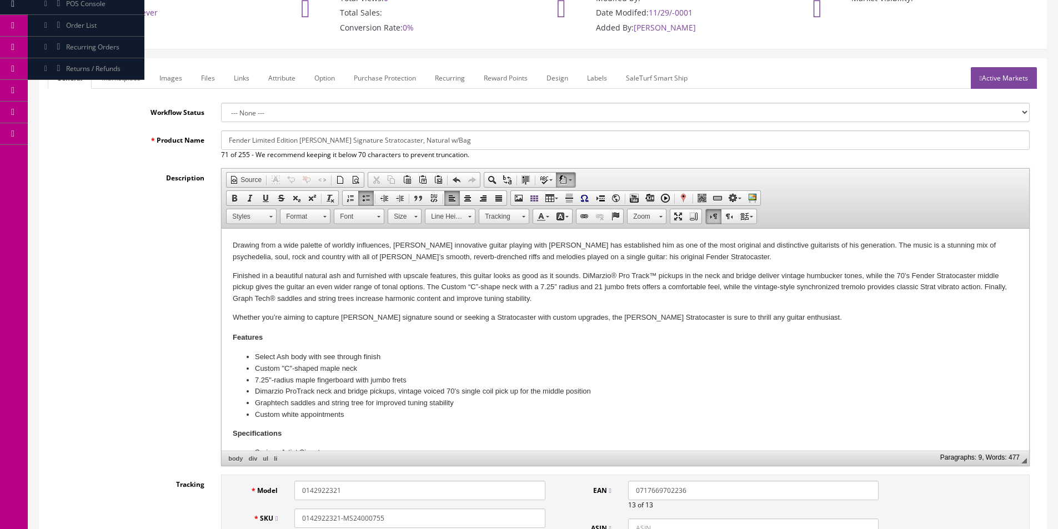
scroll to position [0, 0]
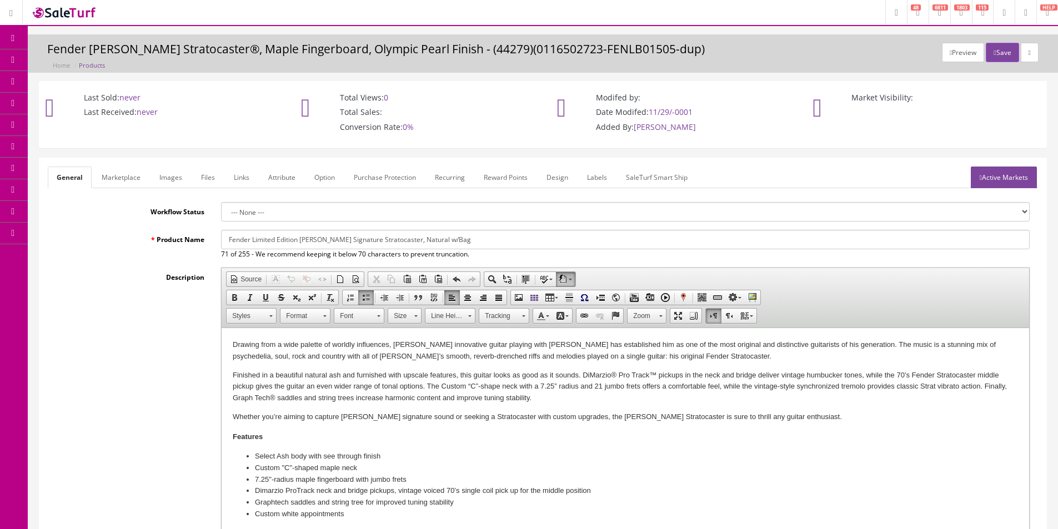
type input "15"
click at [130, 178] on link "Marketplace" at bounding box center [121, 178] width 57 height 22
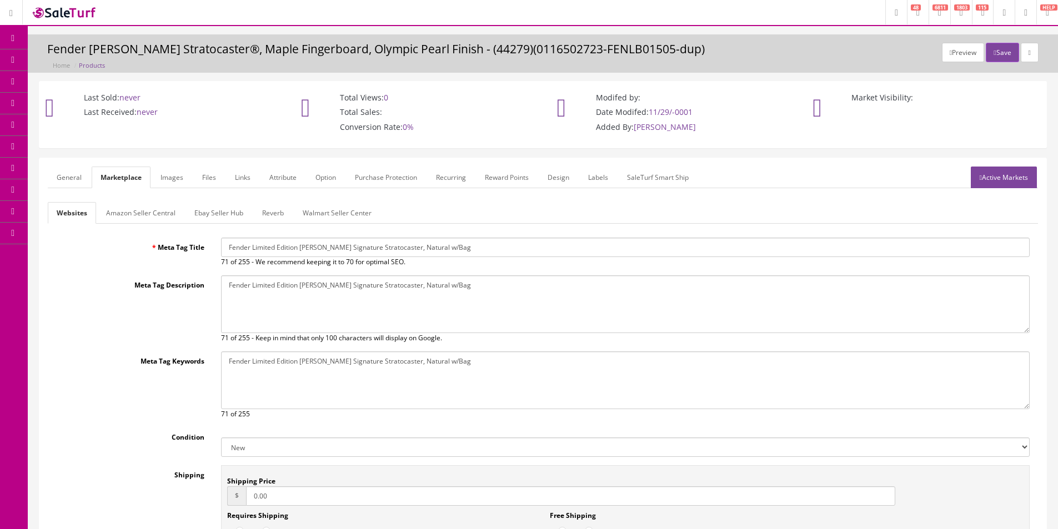
click at [152, 214] on link "Amazon Seller Central" at bounding box center [140, 213] width 87 height 22
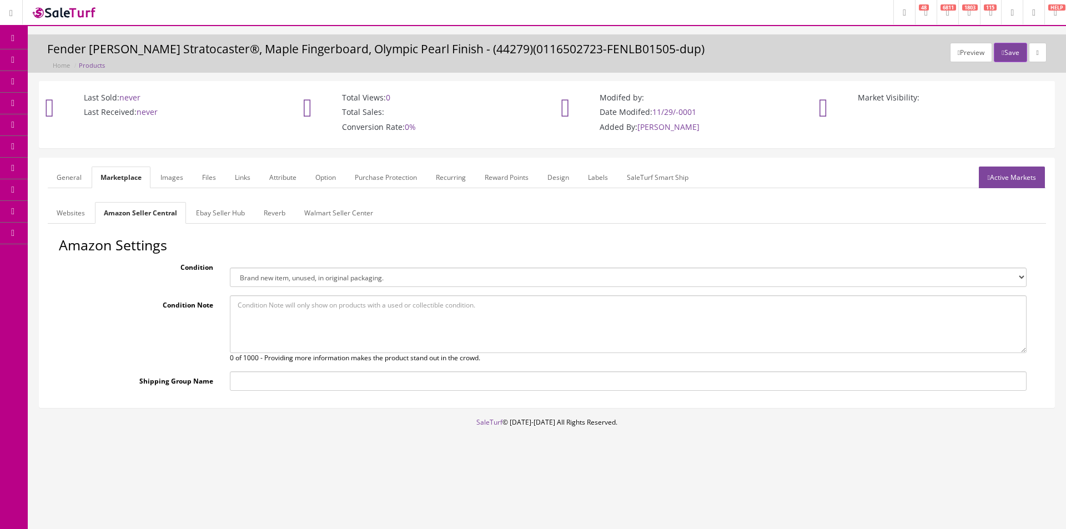
click at [189, 213] on link "Ebay Seller Hub" at bounding box center [220, 213] width 67 height 22
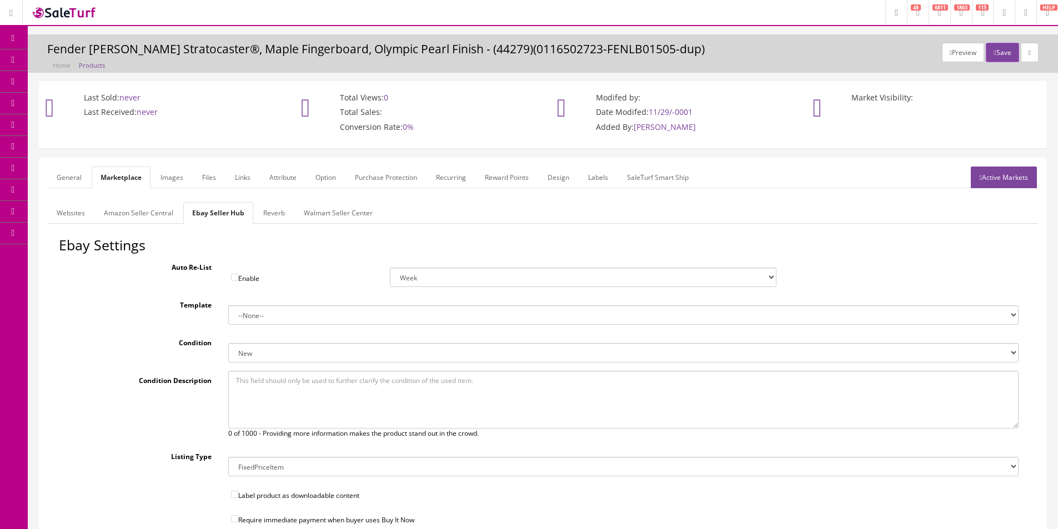
click at [265, 211] on link "Reverb" at bounding box center [273, 213] width 39 height 22
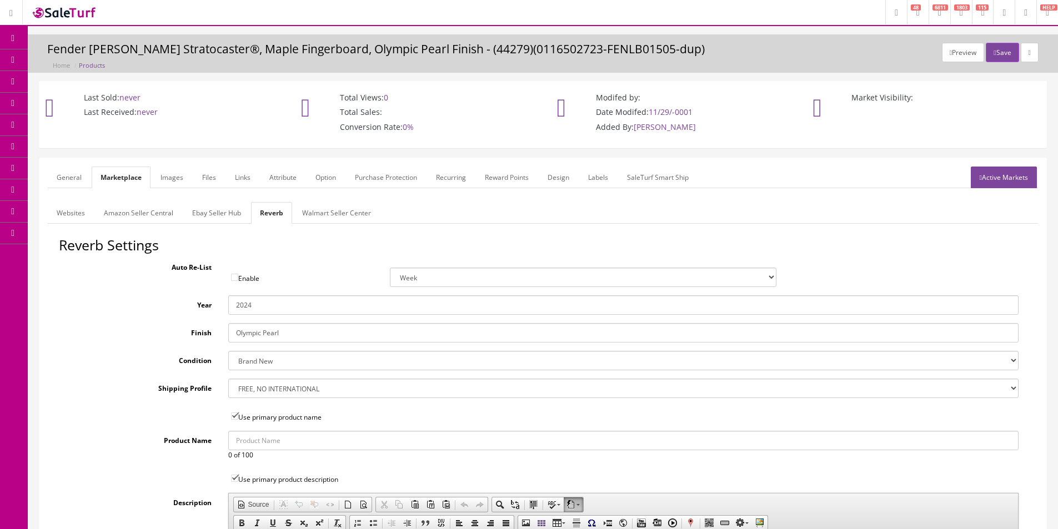
click at [256, 329] on input "Olympic Pearl" at bounding box center [623, 332] width 790 height 19
type input "Natural"
click at [281, 308] on input "2024" at bounding box center [623, 304] width 790 height 19
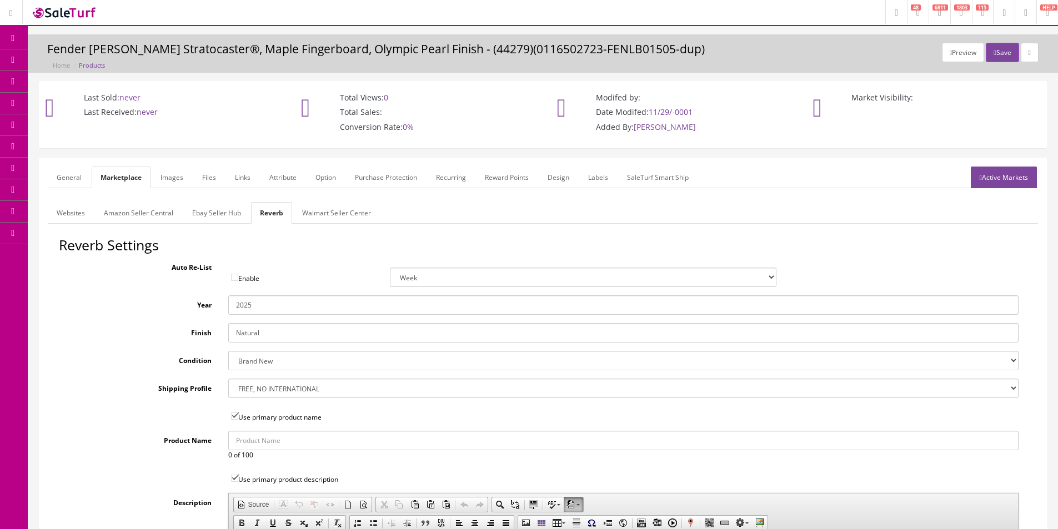
type input "2025"
click at [239, 212] on link "Ebay Seller Hub" at bounding box center [216, 213] width 67 height 22
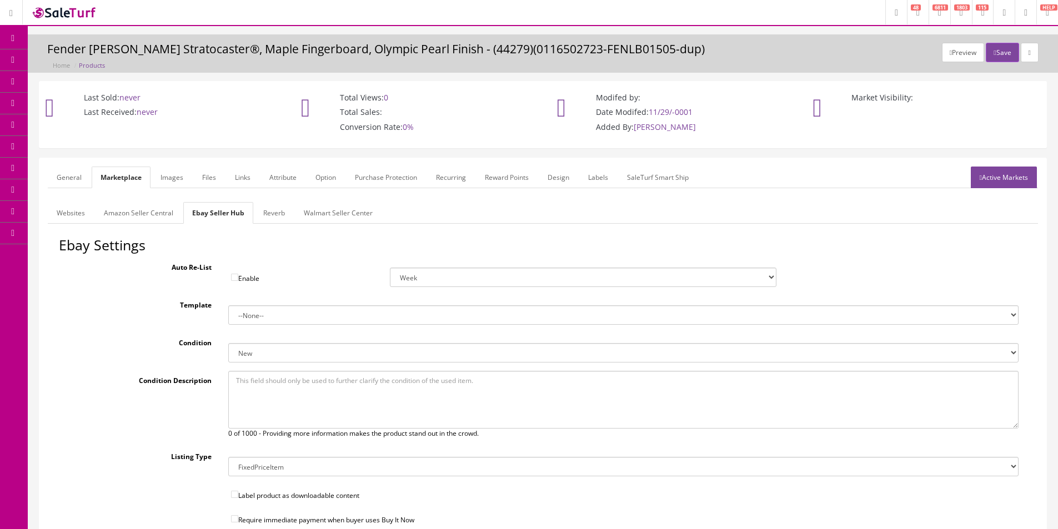
click at [278, 307] on select "--None-- Default" at bounding box center [623, 314] width 790 height 19
click at [228, 305] on select "--None-- Default" at bounding box center [623, 314] width 790 height 19
drag, startPoint x: 286, startPoint y: 318, endPoint x: 285, endPoint y: 324, distance: 6.1
click at [286, 318] on select "--None-- Default" at bounding box center [623, 314] width 790 height 19
select select "1"
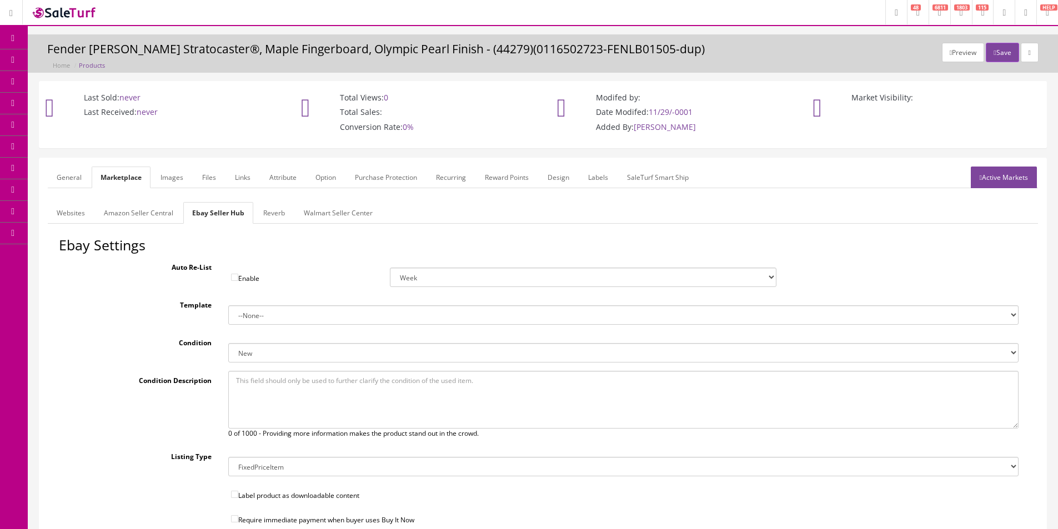
click at [228, 305] on select "--None-- Default" at bounding box center [623, 314] width 790 height 19
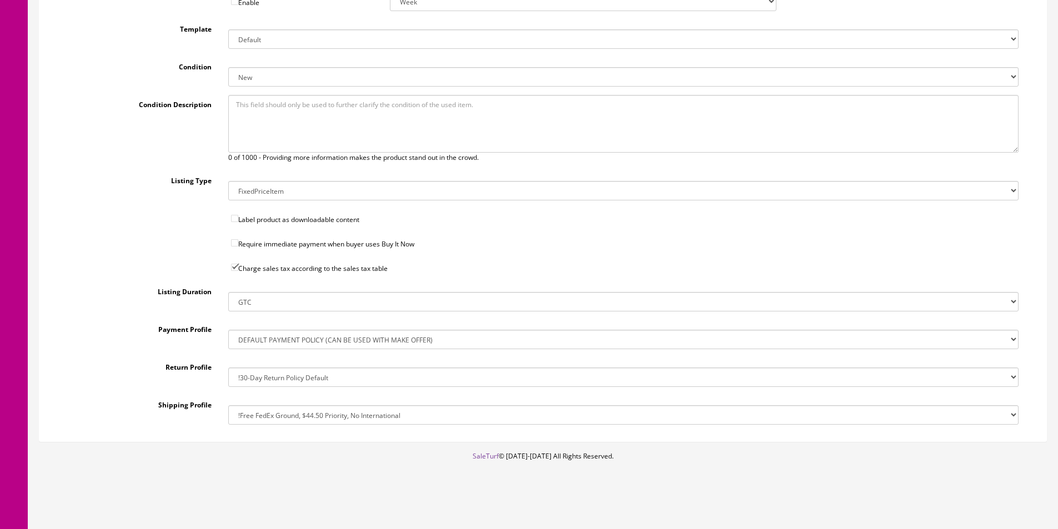
click at [294, 413] on select "!$28.50 FedEx, Priority $65.00 No International !$28.50 FedEx, Priority $65.00 …" at bounding box center [623, 414] width 790 height 19
select select "162368448017"
click at [228, 405] on select "!$28.50 FedEx, Priority $65.00 No International !$28.50 FedEx, Priority $65.00 …" at bounding box center [623, 414] width 790 height 19
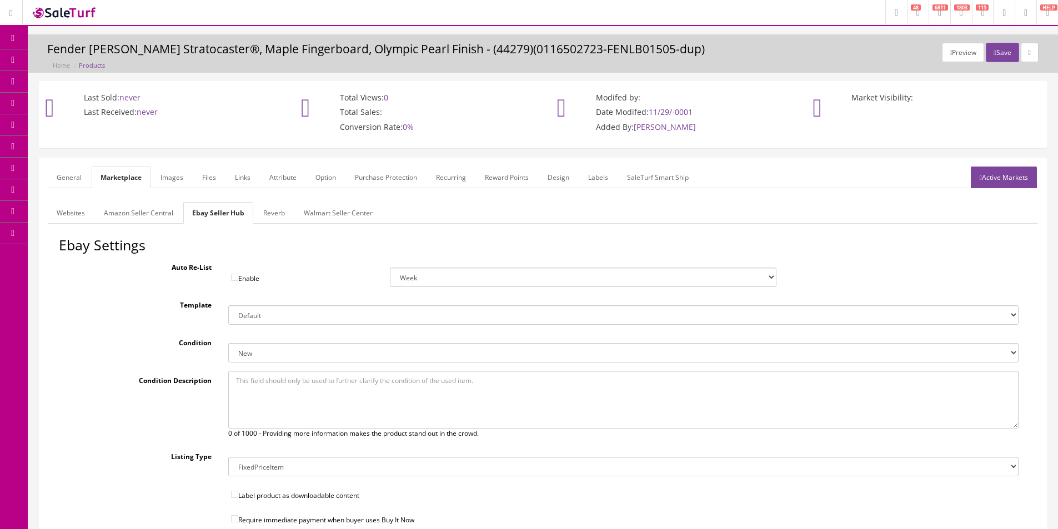
click at [259, 211] on link "Reverb" at bounding box center [273, 213] width 39 height 22
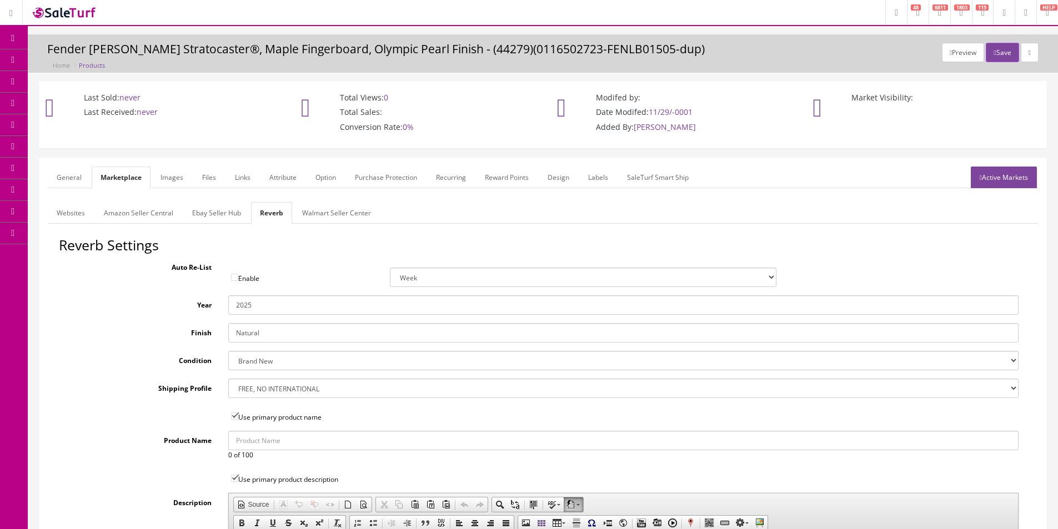
click at [162, 180] on link "Images" at bounding box center [172, 178] width 41 height 22
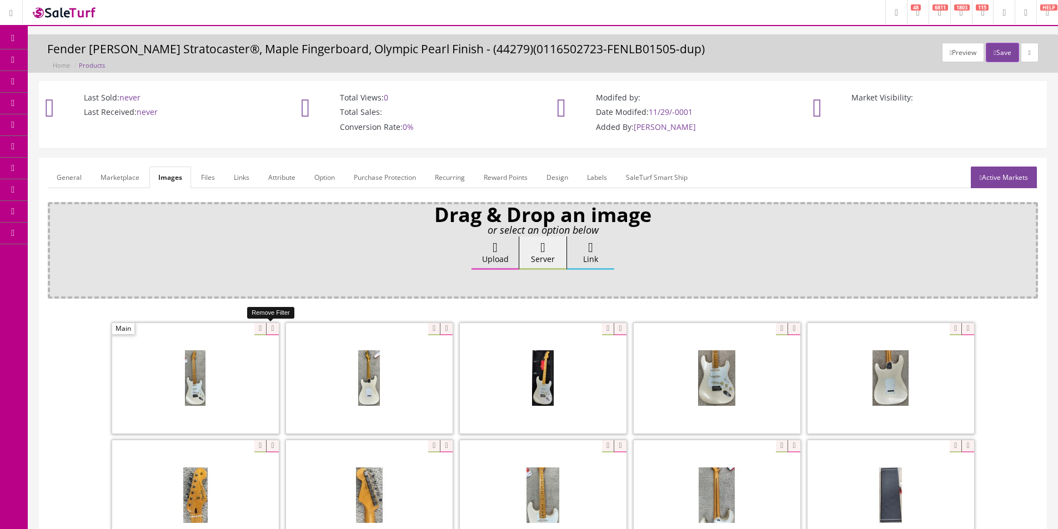
click at [273, 332] on icon at bounding box center [272, 329] width 12 height 12
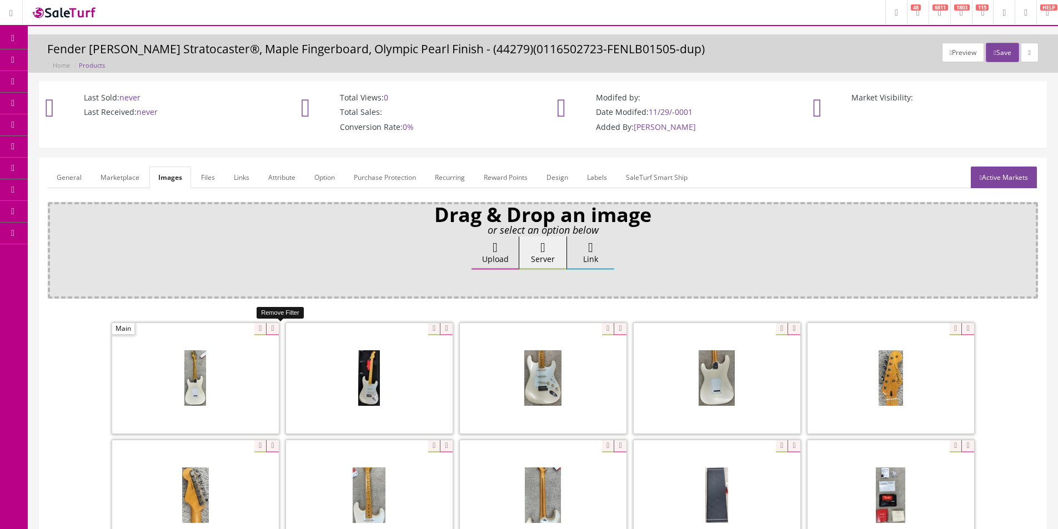
click at [273, 332] on icon at bounding box center [272, 329] width 12 height 12
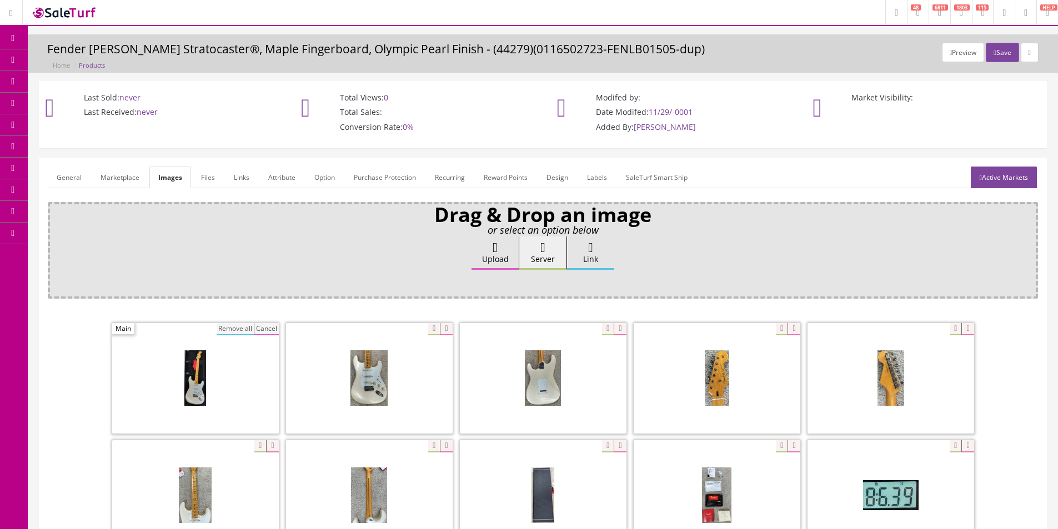
click at [213, 328] on span at bounding box center [195, 378] width 167 height 110
click at [223, 328] on button "Remove all" at bounding box center [235, 329] width 37 height 12
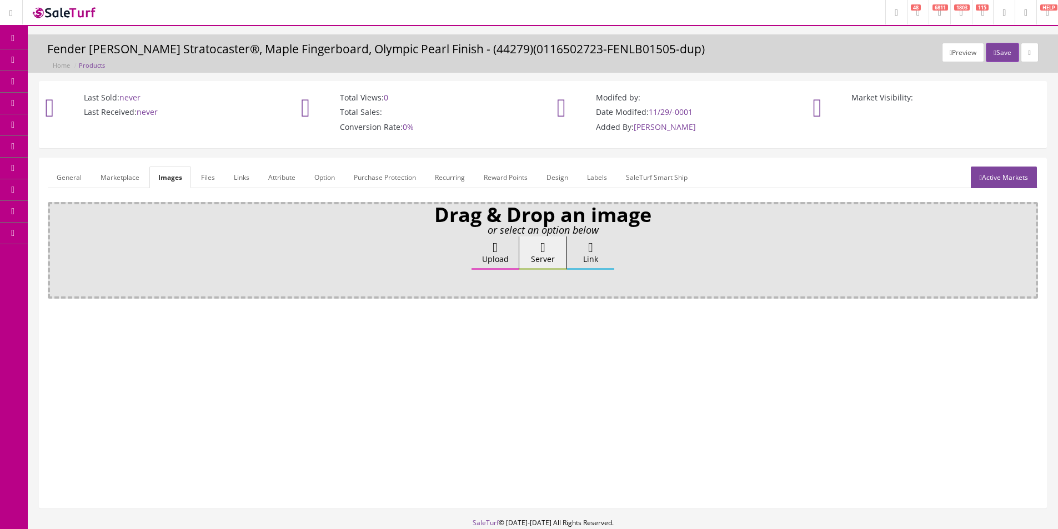
click at [73, 173] on link "General" at bounding box center [69, 178] width 43 height 22
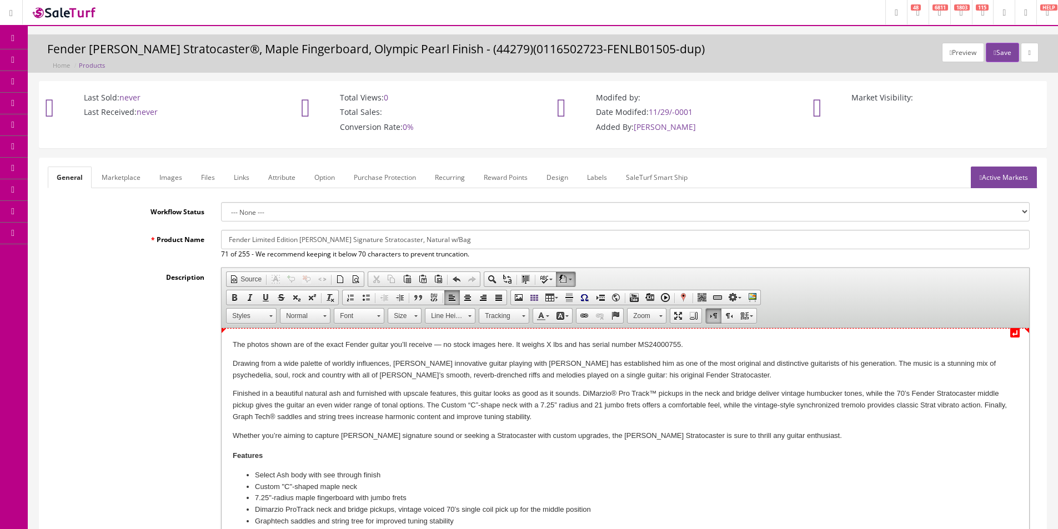
click at [353, 340] on p "The photos shown are of the exact Fender guitar you’ll receive — no stock image…" at bounding box center [625, 345] width 785 height 12
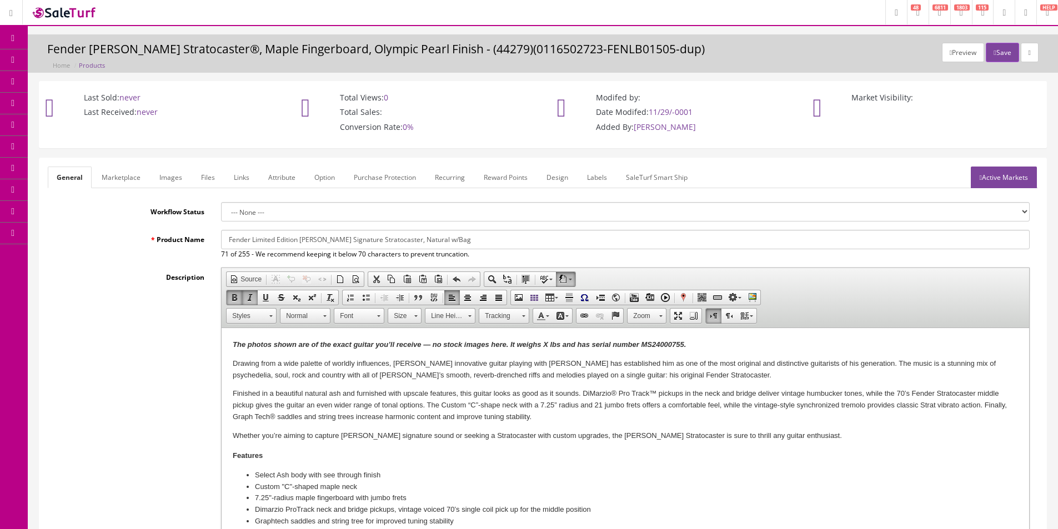
click at [400, 314] on span "Size" at bounding box center [399, 316] width 22 height 14
click at [407, 397] on link "20" at bounding box center [421, 399] width 63 height 17
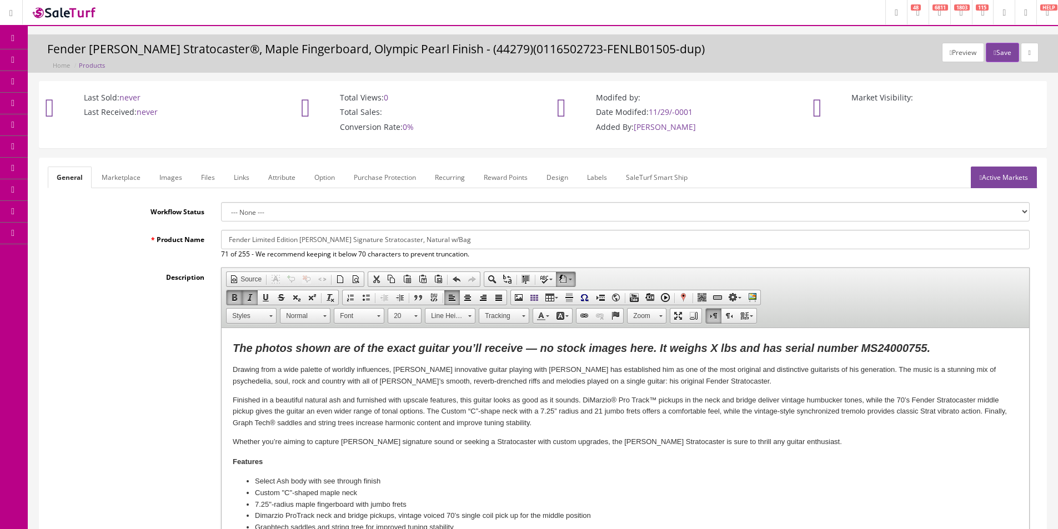
scroll to position [0, 0]
click at [434, 240] on input "Fender Limited Edition Mark Speer Signature Stratocaster, Natural w/Bag" at bounding box center [625, 239] width 808 height 19
type input "Fender Limited Edition Mark Speer Signature Stratocaster, Natural Finish w/Bag"
click at [127, 173] on link "Marketplace" at bounding box center [121, 178] width 57 height 22
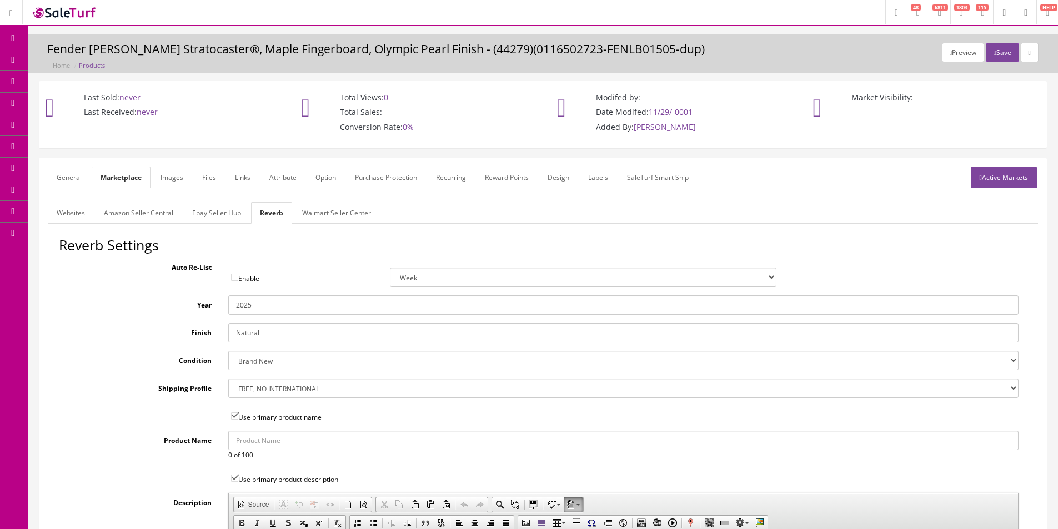
click at [62, 212] on link "Websites" at bounding box center [71, 213] width 46 height 22
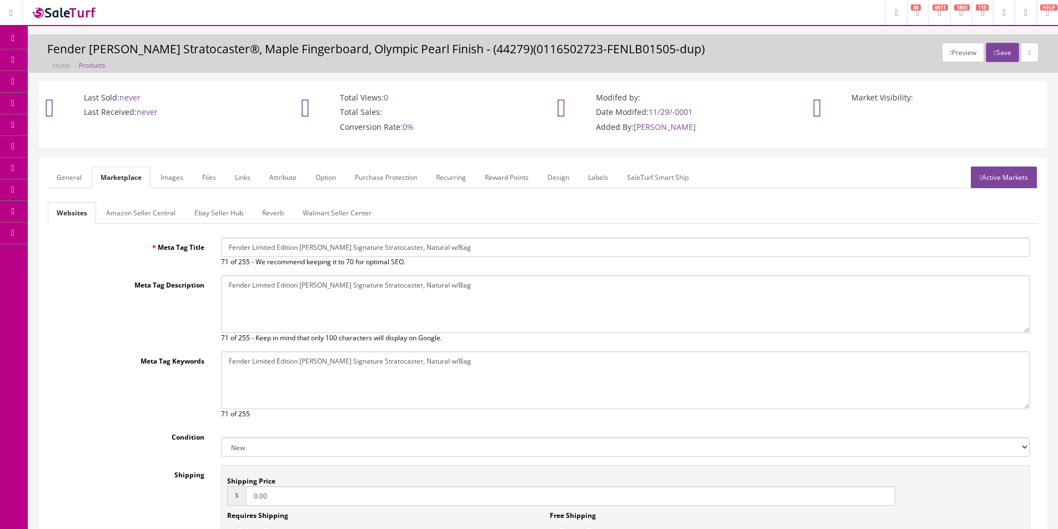
click at [305, 255] on input "Fender Limited Edition Mark Speer Signature Stratocaster, Natural w/Bag" at bounding box center [625, 247] width 808 height 19
paste input "Finish"
type input "Fender Limited Edition Mark Speer Signature Stratocaster, Natural Finish w/Bag"
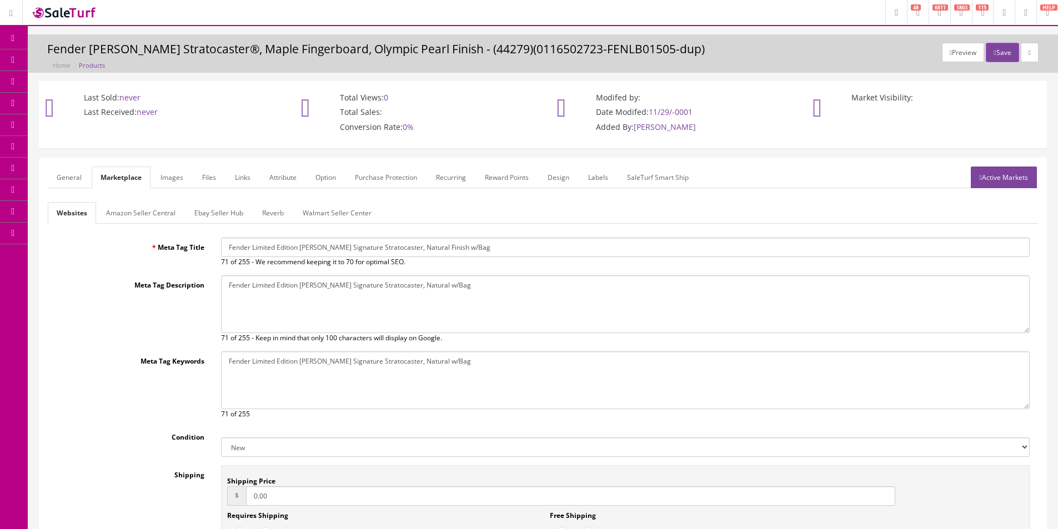
click at [312, 284] on textarea "Fender Lincoln Brewster Stratocaster®, Maple Fingerboard, Olympic Pearl Finish" at bounding box center [625, 304] width 808 height 58
drag, startPoint x: 312, startPoint y: 284, endPoint x: 314, endPoint y: 326, distance: 41.7
click at [312, 284] on textarea "Fender Lincoln Brewster Stratocaster®, Maple Fingerboard, Olympic Pearl Finish" at bounding box center [625, 304] width 808 height 58
paste textarea "Finish"
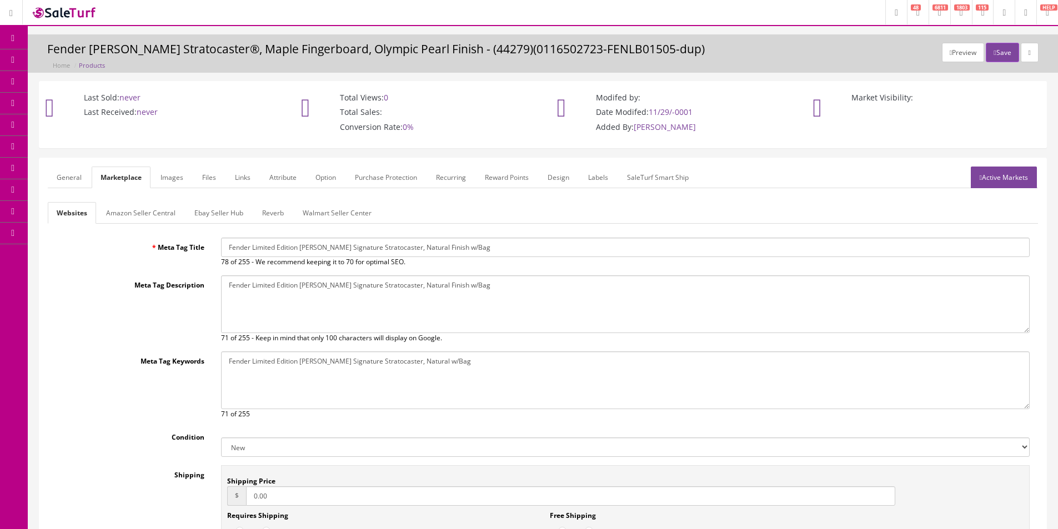
type textarea "Fender Limited Edition Mark Speer Signature Stratocaster, Natural Finish w/Bag"
click at [324, 382] on textarea "Fender Lincoln Brewster Stratocaster®, Maple Fingerboard, Olympic Pearl Finish" at bounding box center [625, 380] width 808 height 58
drag, startPoint x: 324, startPoint y: 382, endPoint x: 319, endPoint y: 348, distance: 34.3
click at [324, 381] on textarea "Fender Lincoln Brewster Stratocaster®, Maple Fingerboard, Olympic Pearl Finish" at bounding box center [625, 380] width 808 height 58
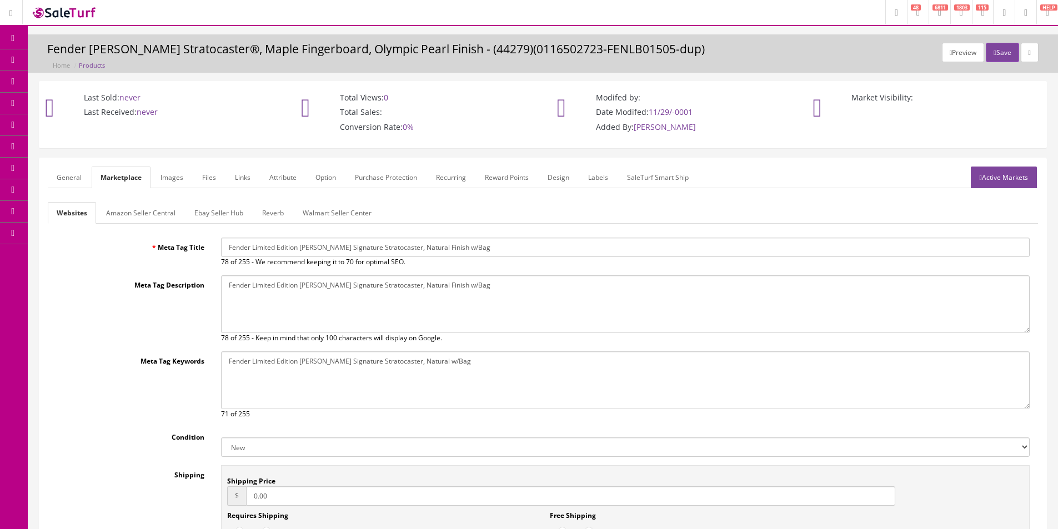
paste textarea "Finish"
type textarea "Fender Limited Edition Mark Speer Signature Stratocaster, Natural Finish w/Bag"
click at [277, 215] on link "Reverb" at bounding box center [272, 213] width 39 height 22
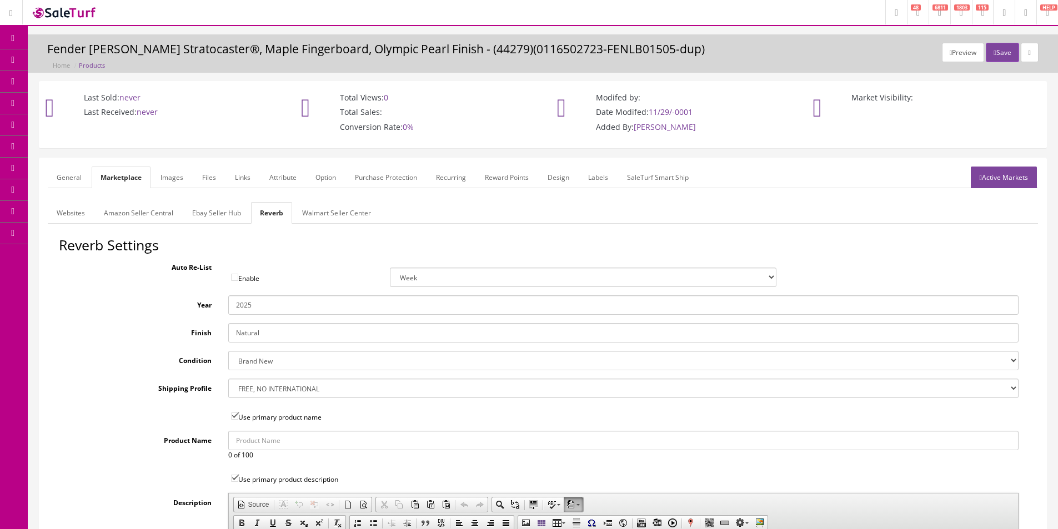
click at [166, 175] on link "Images" at bounding box center [172, 178] width 41 height 22
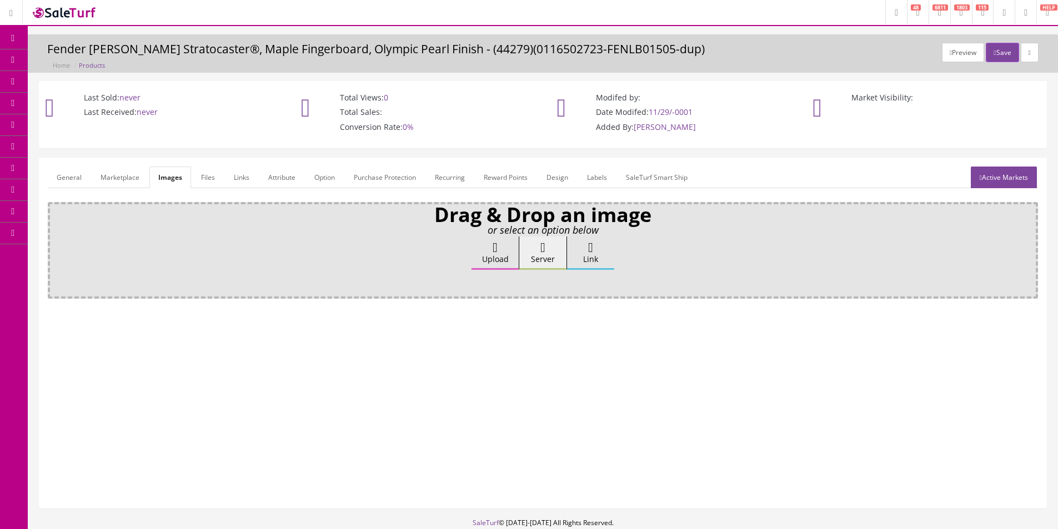
click at [291, 171] on link "Attribute" at bounding box center [281, 178] width 45 height 22
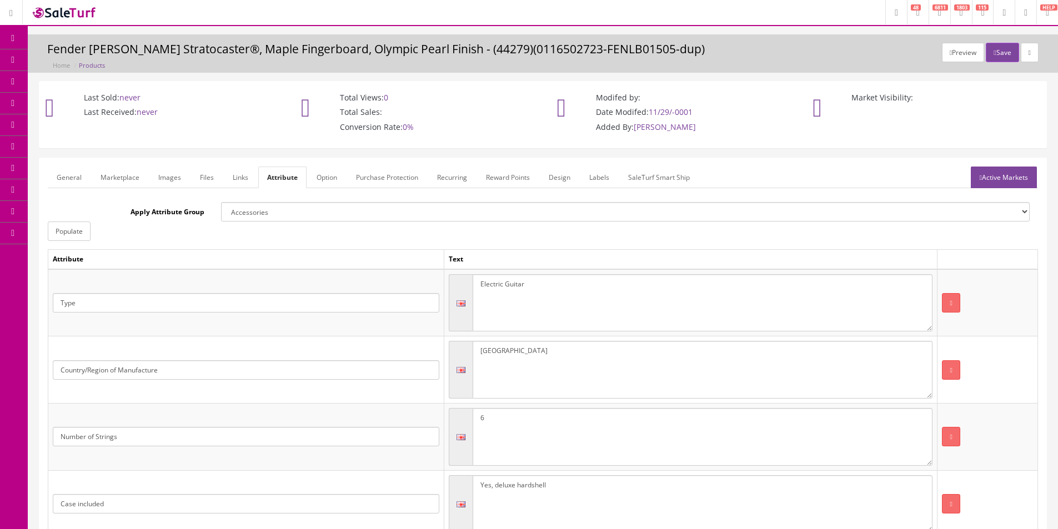
click at [505, 355] on textarea "USA" at bounding box center [702, 370] width 460 height 58
click at [493, 350] on textarea "USA" at bounding box center [702, 370] width 460 height 58
click at [496, 351] on textarea "USA" at bounding box center [702, 370] width 460 height 58
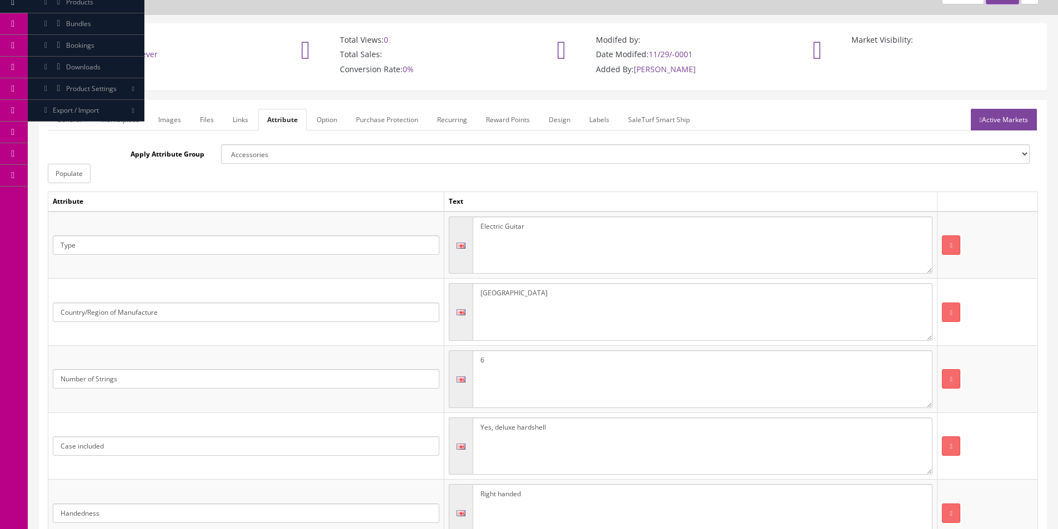
scroll to position [210, 0]
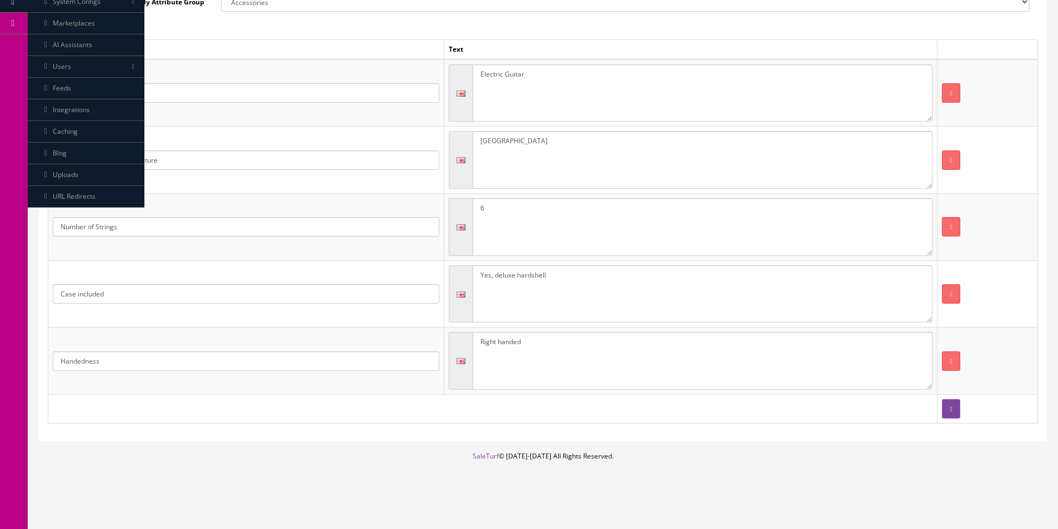
type textarea "Mexico"
click at [552, 289] on textarea "Yes, deluxe hardshell" at bounding box center [702, 294] width 460 height 58
type textarea "N"
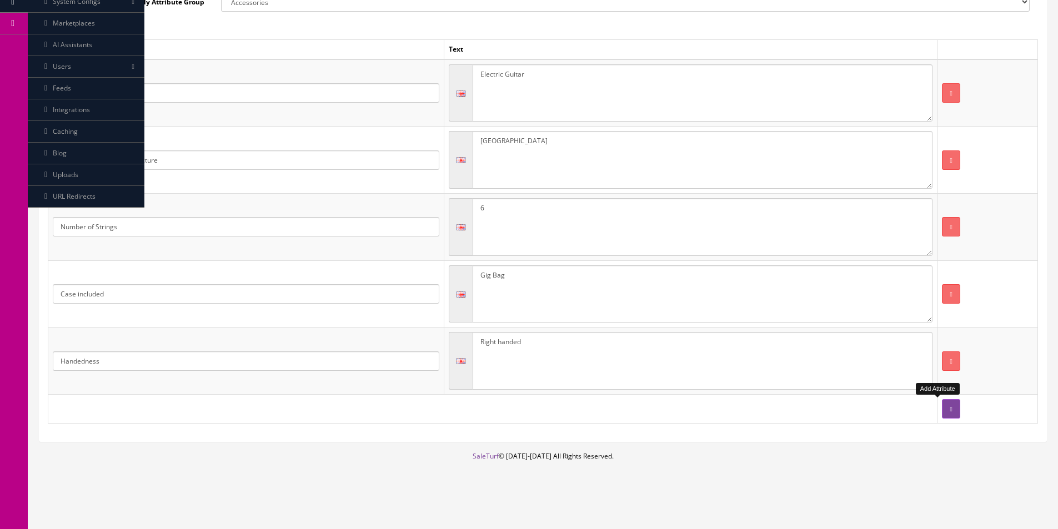
type textarea "Gig Bag"
click at [942, 409] on button "button" at bounding box center [951, 408] width 18 height 19
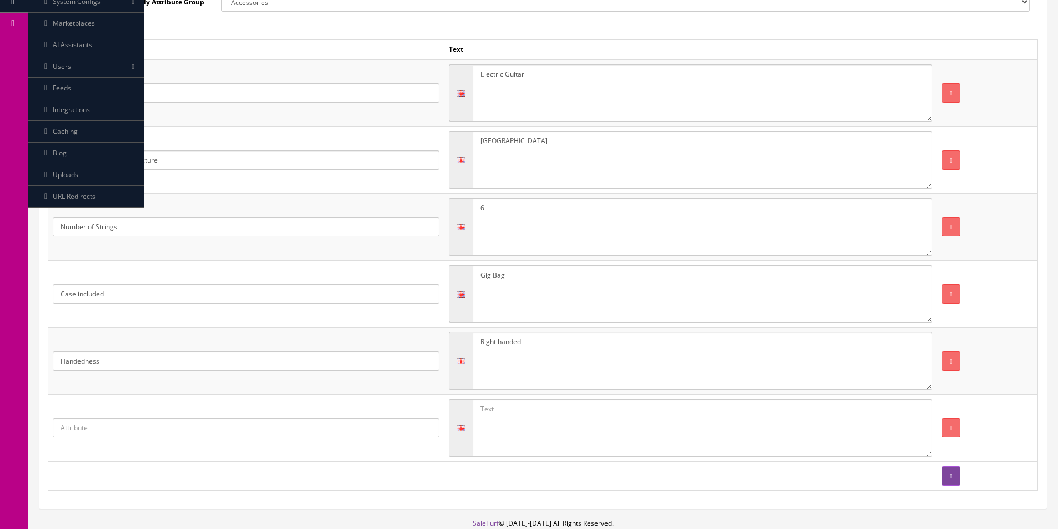
click at [349, 427] on input "text" at bounding box center [246, 427] width 386 height 19
type input "Instrument"
click at [103, 456] on link "Instrument" at bounding box center [97, 460] width 88 height 13
click at [511, 414] on textarea at bounding box center [702, 428] width 460 height 58
type textarea "Guitar"
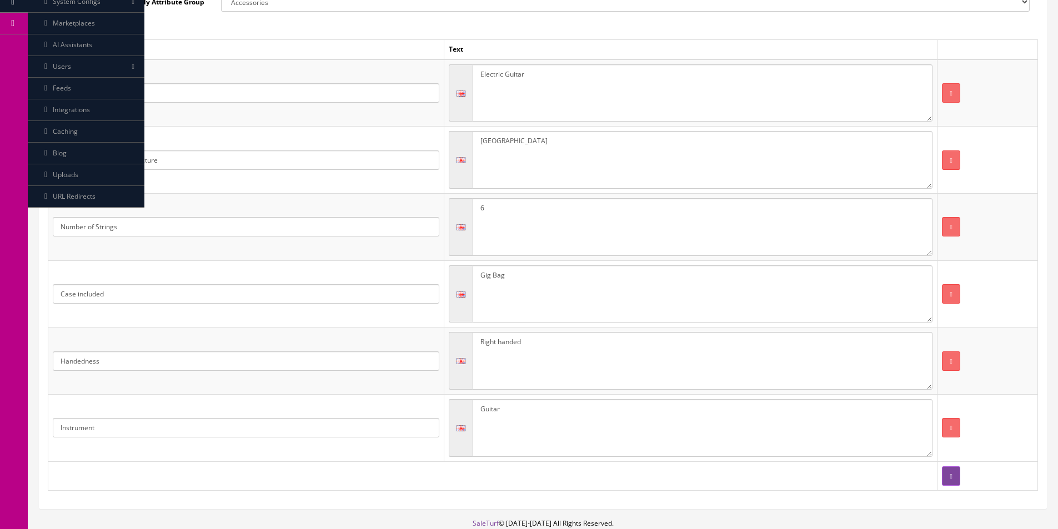
click at [558, 103] on textarea "Electric Guitar" at bounding box center [702, 93] width 460 height 58
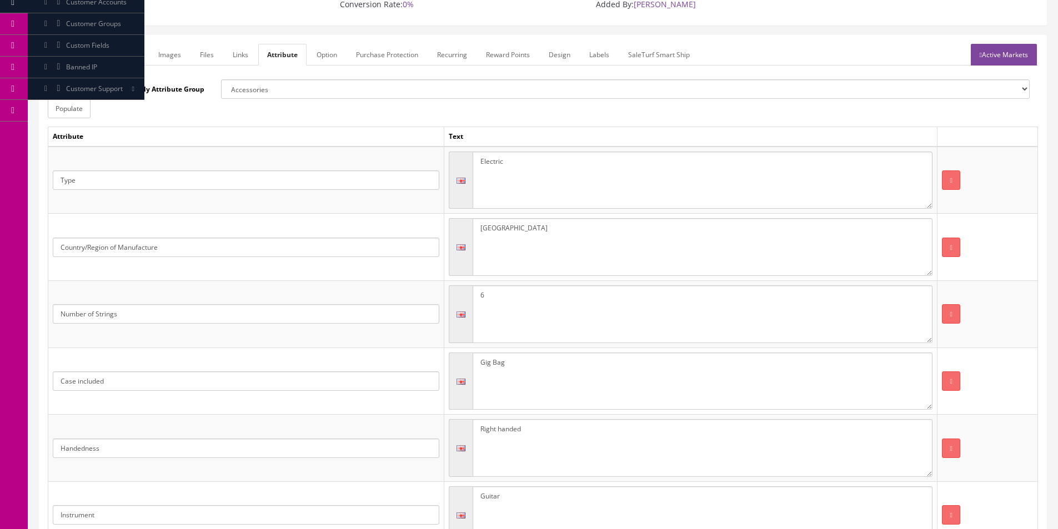
scroll to position [0, 0]
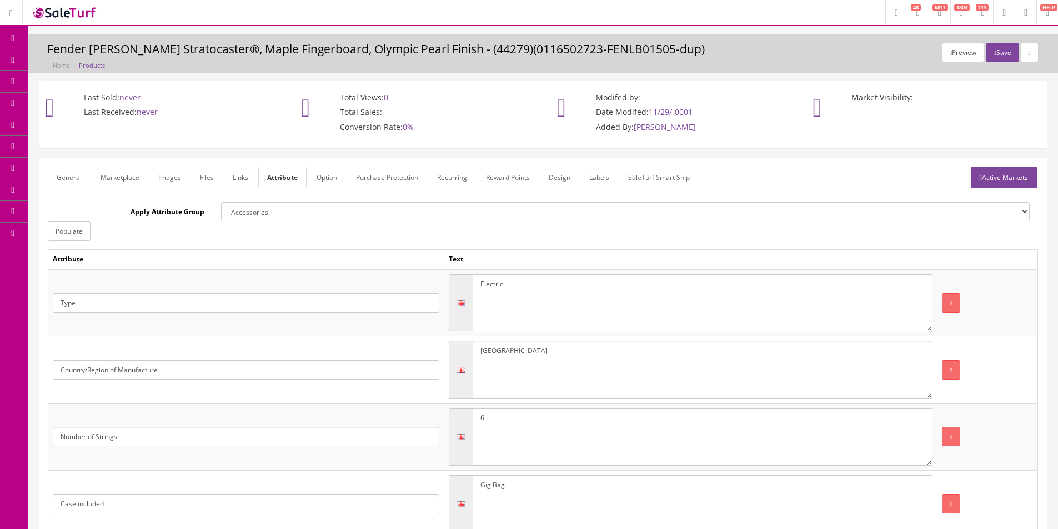
type textarea "Electric"
click at [995, 177] on link "Active Markets" at bounding box center [1003, 178] width 66 height 22
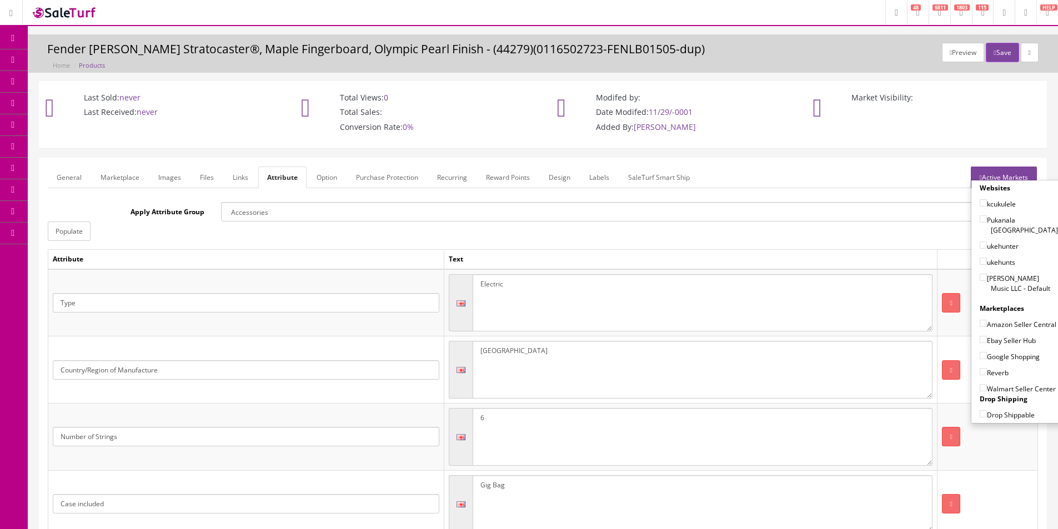
click at [995, 273] on label "[PERSON_NAME] Music LLC - Default" at bounding box center [1018, 283] width 78 height 21
click at [987, 274] on input"] "[PERSON_NAME] Music LLC - Default" at bounding box center [982, 277] width 7 height 7
checkbox input"] "true"
drag, startPoint x: 993, startPoint y: 324, endPoint x: 993, endPoint y: 344, distance: 20.5
click at [993, 324] on label "Amazon Seller Central" at bounding box center [1017, 324] width 77 height 11
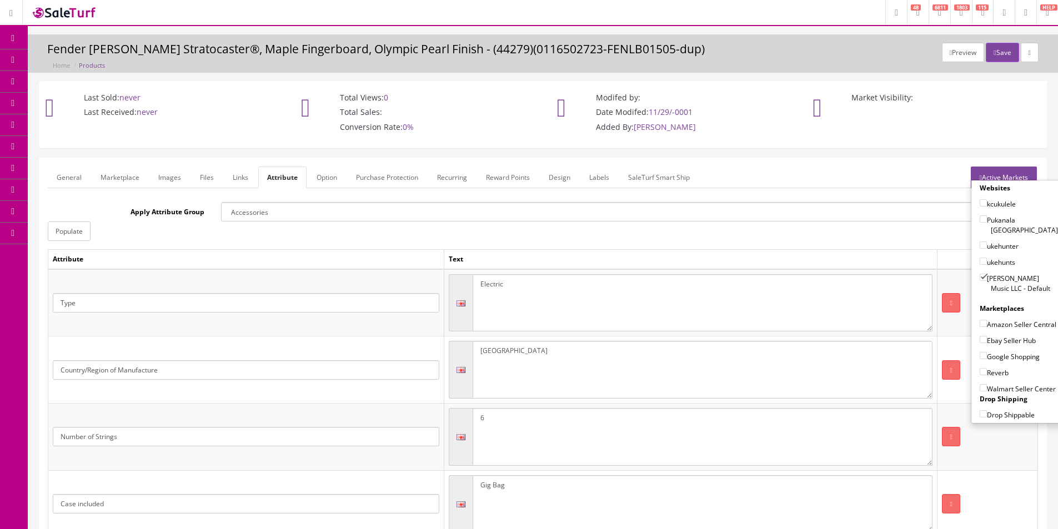
click at [987, 324] on input"] "Amazon Seller Central" at bounding box center [982, 323] width 7 height 7
checkbox input"] "true"
click at [993, 348] on div "Google Shopping" at bounding box center [1018, 354] width 78 height 16
click at [989, 362] on div "Websites kcukulele Pukanala USA ukehunter ukehunts Butler Music LLC - Default M…" at bounding box center [1018, 301] width 95 height 237
click at [996, 342] on label "Ebay Seller Hub" at bounding box center [1007, 340] width 56 height 11
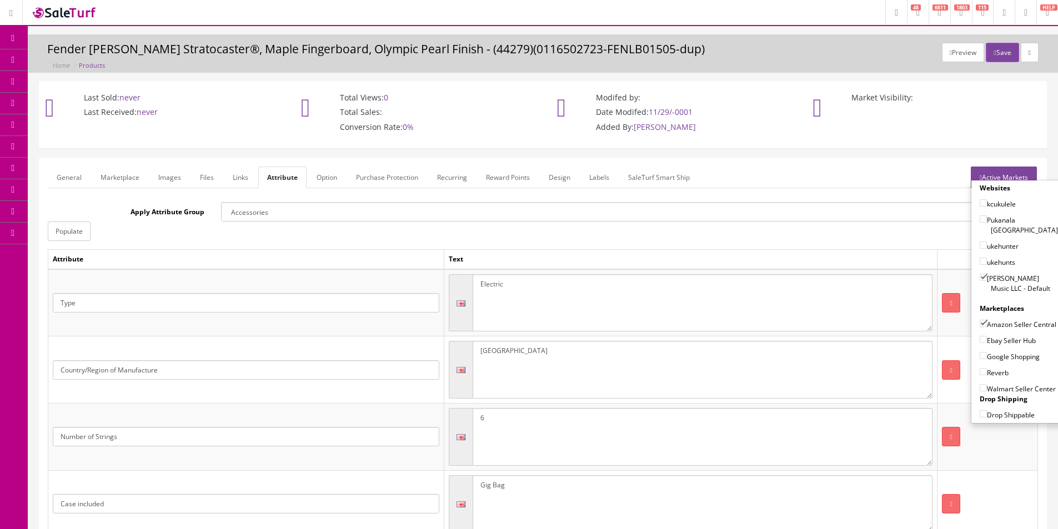
click at [987, 342] on input"] "Ebay Seller Hub" at bounding box center [982, 339] width 7 height 7
checkbox input"] "true"
click at [995, 356] on label "Google Shopping" at bounding box center [1009, 356] width 60 height 11
click at [987, 356] on input"] "Google Shopping" at bounding box center [982, 355] width 7 height 7
checkbox input"] "true"
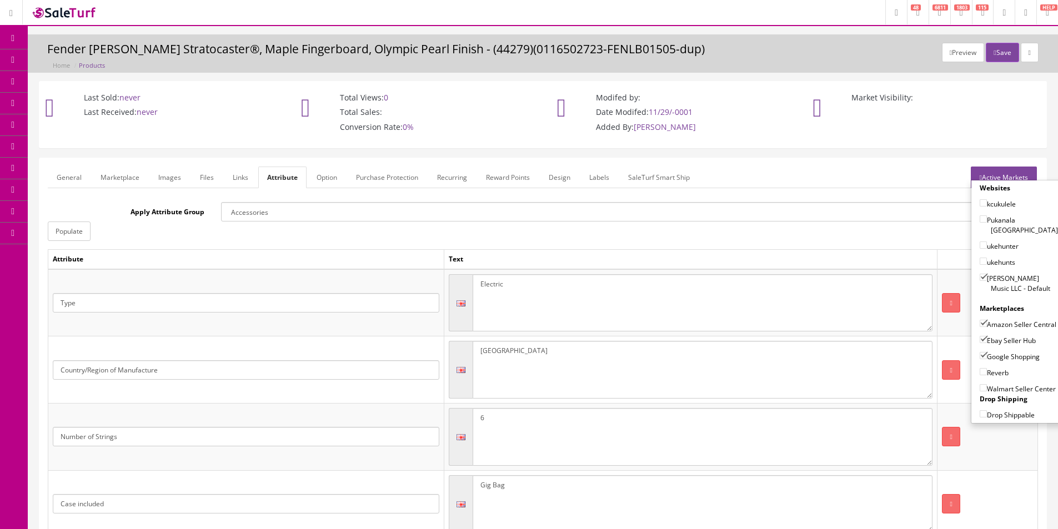
click at [991, 371] on label "Reverb" at bounding box center [993, 372] width 29 height 11
click at [987, 371] on input"] "Reverb" at bounding box center [982, 371] width 7 height 7
checkbox input"] "true"
click at [996, 51] on button "Save" at bounding box center [1001, 52] width 33 height 19
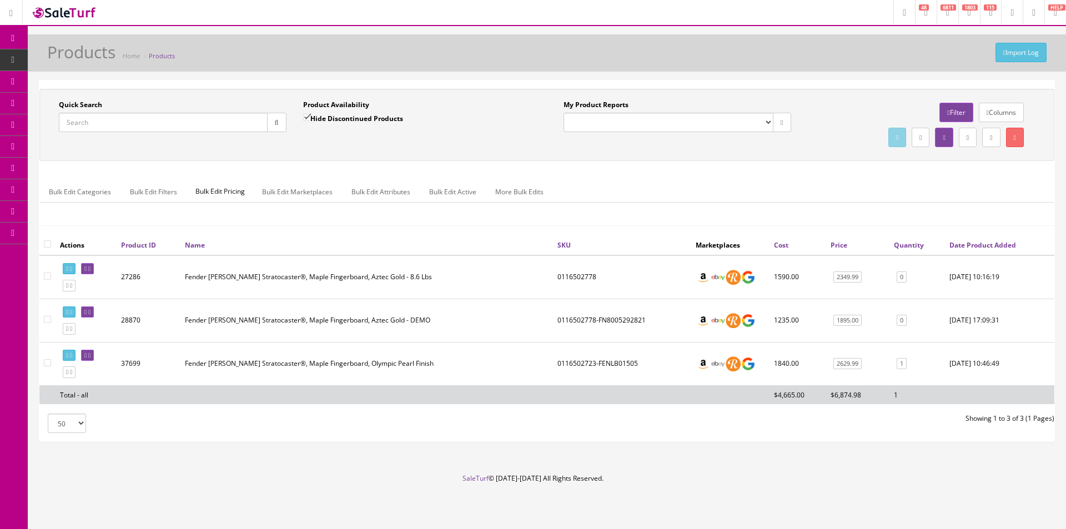
click at [150, 123] on input "Quick Search" at bounding box center [163, 122] width 209 height 19
type input "[PERSON_NAME]"
click at [307, 115] on input "Hide Discontinued Products" at bounding box center [306, 117] width 7 height 7
checkbox input "false"
click at [304, 138] on div "Product Availability Hide Discontinued Products Date To" at bounding box center [417, 120] width 244 height 41
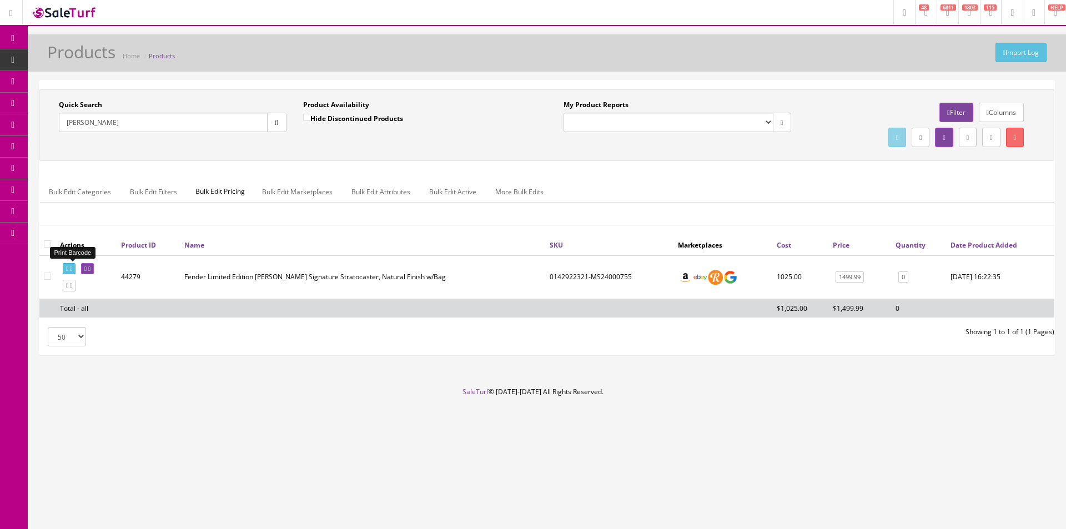
click at [72, 271] on icon at bounding box center [71, 269] width 2 height 6
click at [148, 124] on input "[PERSON_NAME]" at bounding box center [163, 122] width 209 height 19
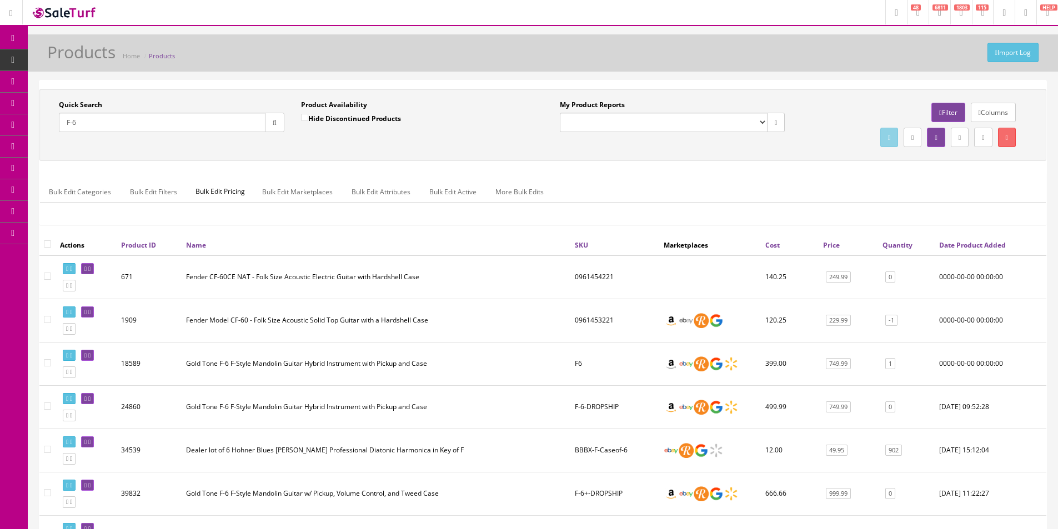
click at [224, 125] on input "F-6" at bounding box center [162, 122] width 207 height 19
click at [223, 124] on input "F-6" at bounding box center [162, 122] width 207 height 19
click at [224, 119] on input "F-6" at bounding box center [162, 122] width 207 height 19
type input "350-1/8"
click at [239, 149] on div "Quick Search 350-1/8 Date From Product Availability Hide Discontinued Products …" at bounding box center [542, 125] width 1001 height 50
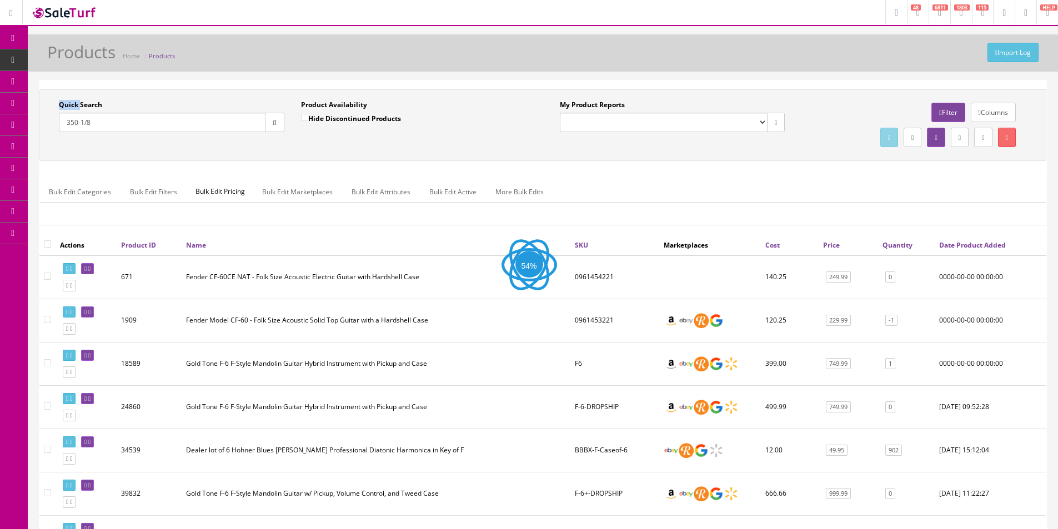
click at [239, 149] on div "Quick Search 350-1/8 Date From Product Availability Hide Discontinued Products …" at bounding box center [542, 125] width 1001 height 50
click at [239, 148] on div "Quick Search 350-1/8 Date From Product Availability Hide Discontinued Products …" at bounding box center [542, 125] width 1001 height 50
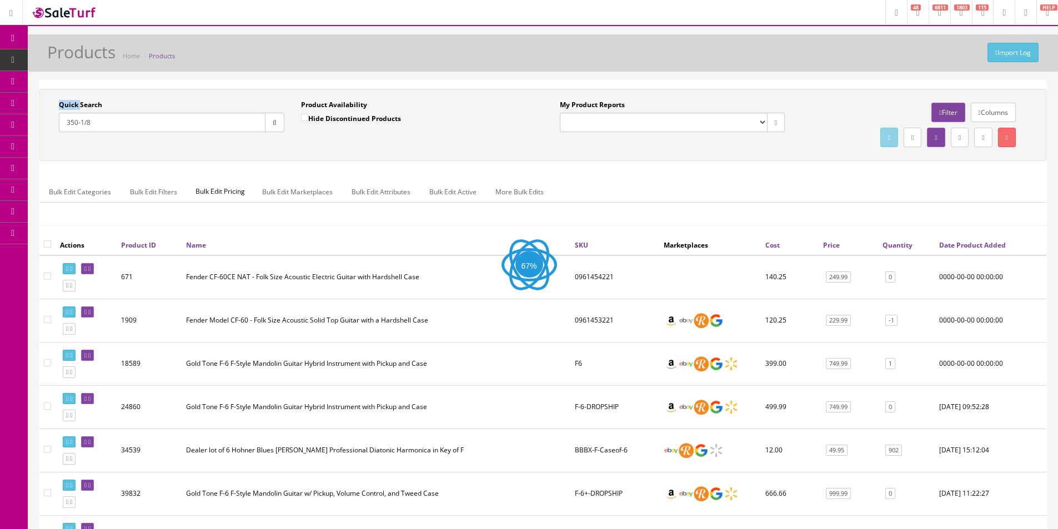
click at [239, 148] on div "Quick Search 350-1/8 Date From Product Availability Hide Discontinued Products …" at bounding box center [542, 125] width 1001 height 50
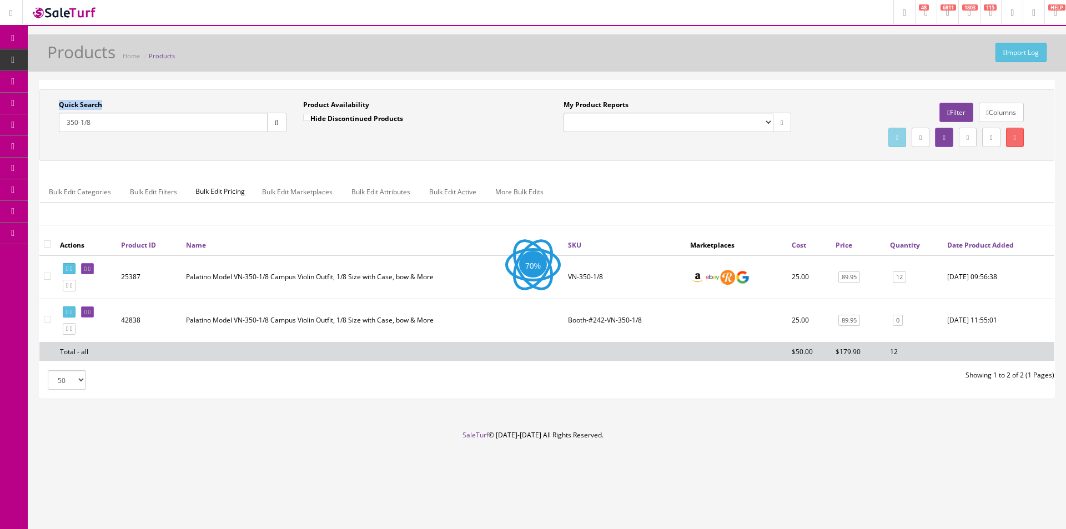
click at [239, 148] on div "Quick Search 350-1/8 Date From Product Availability Hide Discontinued Products …" at bounding box center [546, 125] width 1009 height 50
click at [239, 150] on div "Quick Search 350-1/8 Date From Product Availability Hide Discontinued Products …" at bounding box center [546, 125] width 1015 height 72
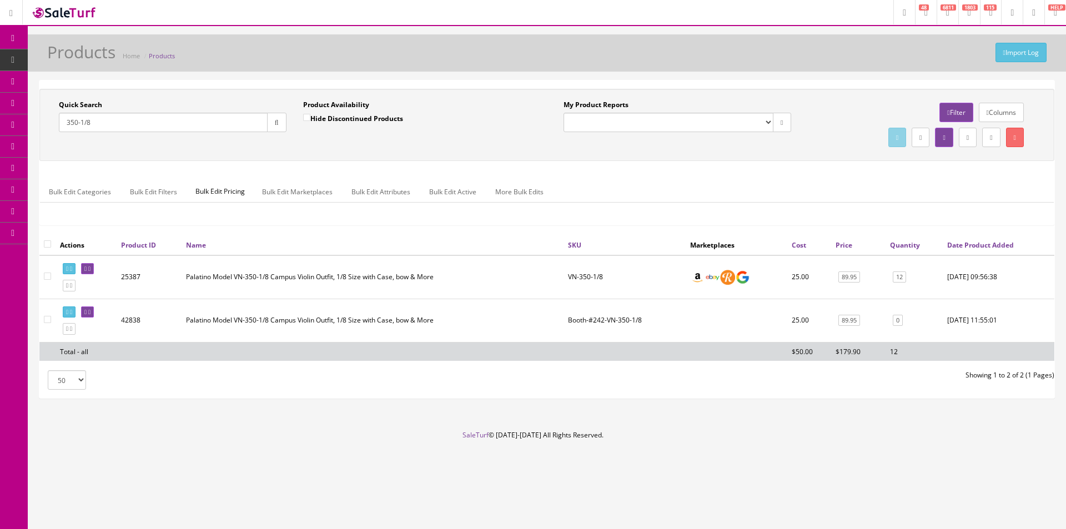
click at [239, 149] on div "Quick Search 350-1/8 Date From Product Availability Hide Discontinued Products …" at bounding box center [546, 125] width 1009 height 50
click at [188, 127] on input "350-1/8" at bounding box center [163, 122] width 209 height 19
drag, startPoint x: 188, startPoint y: 127, endPoint x: 142, endPoint y: 116, distance: 47.3
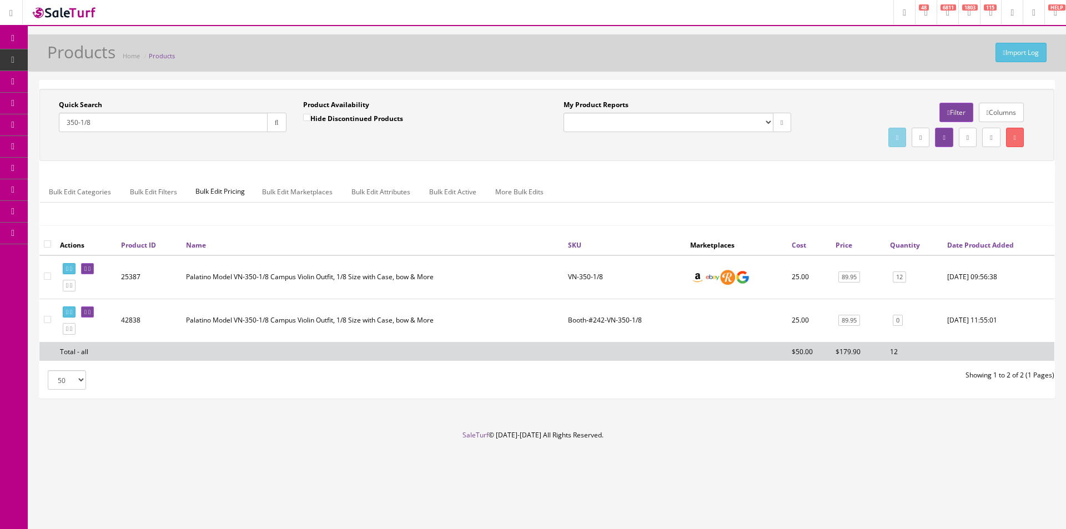
click at [187, 126] on input "350-1/8" at bounding box center [163, 122] width 209 height 19
click at [98, 104] on label "Quick Search" at bounding box center [80, 105] width 43 height 10
click at [98, 113] on input "350-1/8" at bounding box center [163, 122] width 209 height 19
click at [98, 104] on label "Quick Search" at bounding box center [80, 105] width 43 height 10
click at [98, 113] on input "350-1/8" at bounding box center [163, 122] width 209 height 19
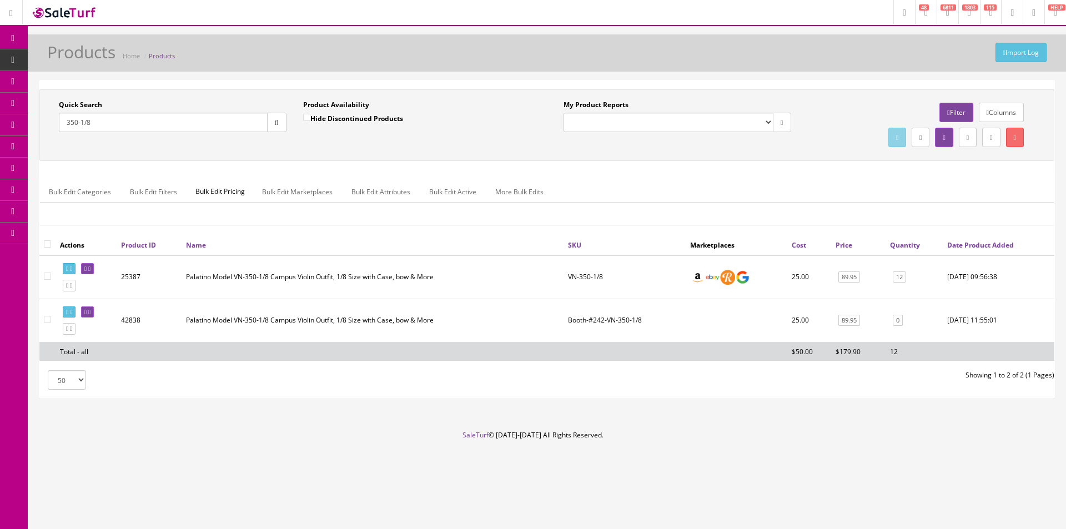
click at [99, 262] on td at bounding box center [86, 277] width 61 height 44
click at [90, 270] on icon at bounding box center [89, 269] width 2 height 6
click at [336, 164] on div "Quick Search 350-1/8 Date From Product Availability Hide Discontinued Products …" at bounding box center [546, 162] width 1015 height 146
click at [336, 165] on div "Quick Search 350-1/8 Date From Product Availability Hide Discontinued Products …" at bounding box center [546, 162] width 1015 height 146
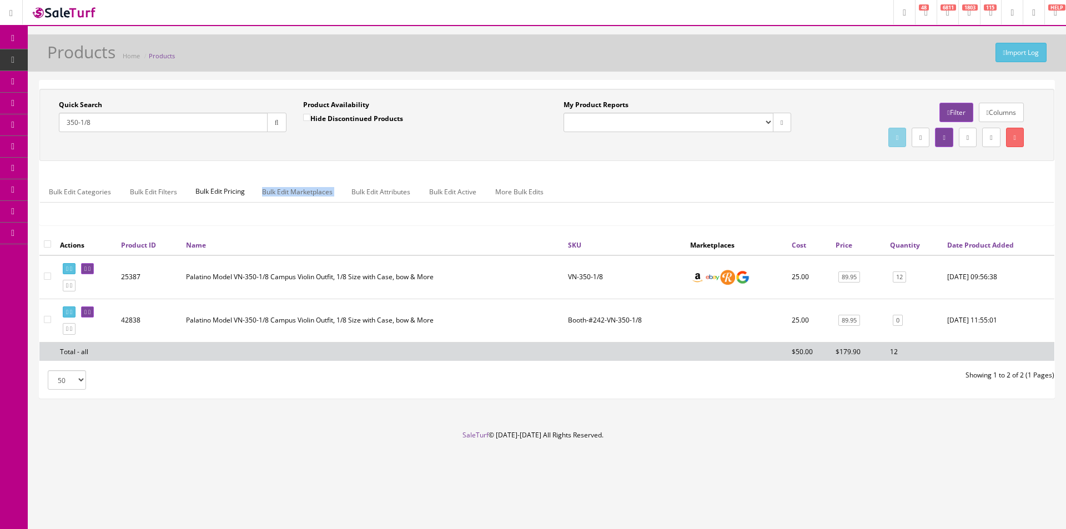
click at [336, 165] on div "Quick Search 350-1/8 Date From Product Availability Hide Discontinued Products …" at bounding box center [546, 162] width 1015 height 146
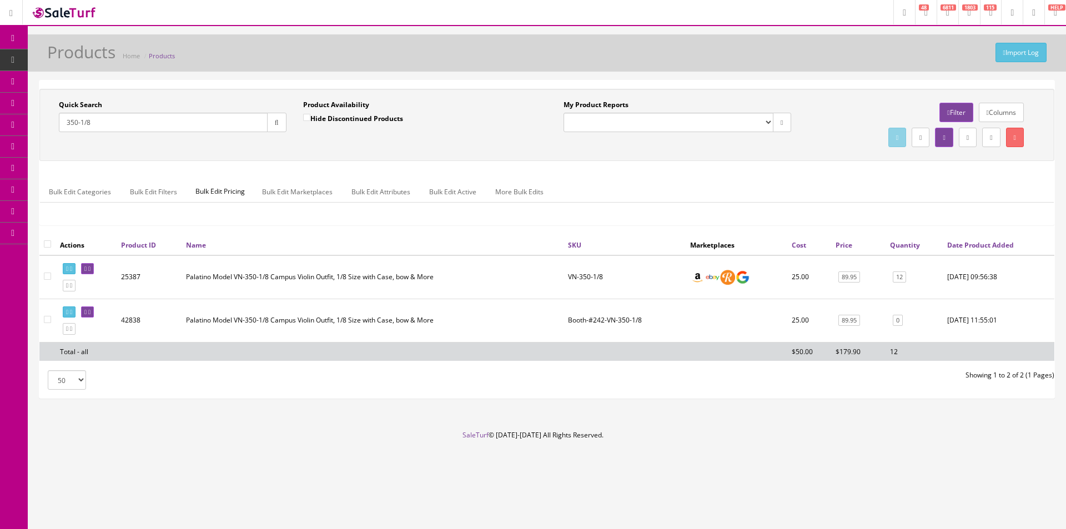
click at [336, 165] on div "Quick Search 350-1/8 Date From Product Availability Hide Discontinued Products …" at bounding box center [546, 162] width 1015 height 146
click at [335, 166] on div "Quick Search 350-1/8 Date From Product Availability Hide Discontinued Products …" at bounding box center [546, 162] width 1015 height 146
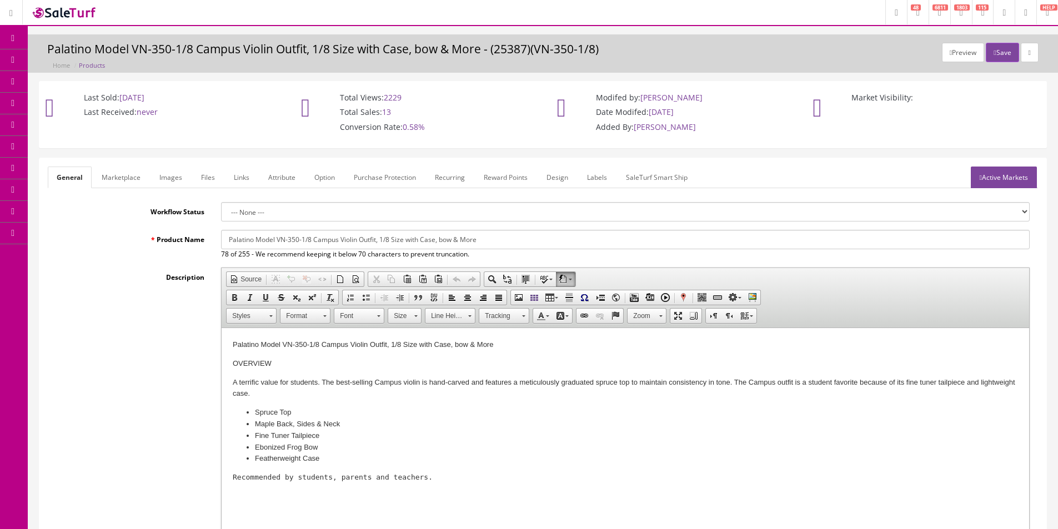
click at [335, 238] on input "Palatino Model VN-350-1/8 Campus Violin Outfit, 1/8 Size with Case, bow & More" at bounding box center [625, 239] width 808 height 19
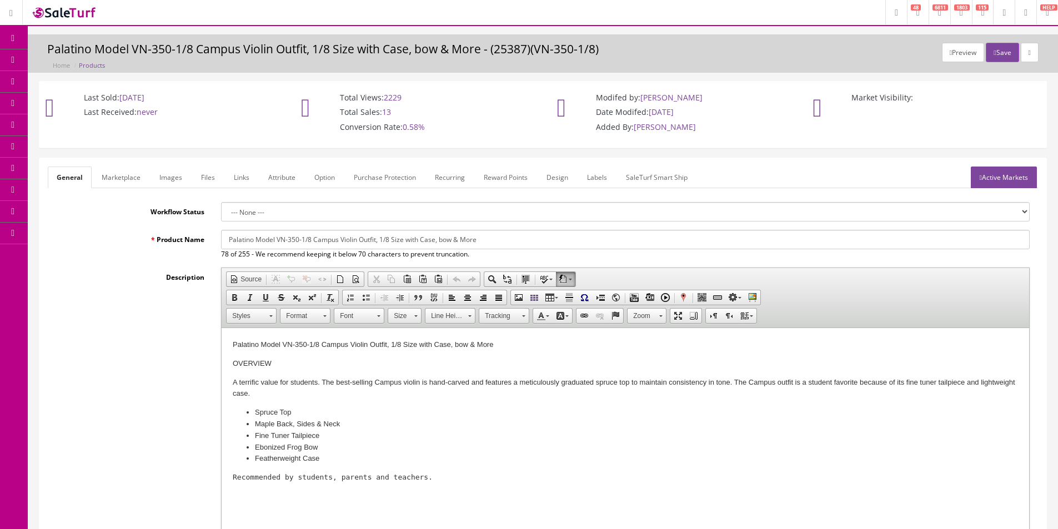
click at [335, 238] on input "Palatino Model VN-350-1/8 Campus Violin Outfit, 1/8 Size with Case, bow & More" at bounding box center [625, 239] width 808 height 19
click at [326, 241] on input "Palatino Model VN-350-1/8 Campus Violin Outfit, 1/8 Size with Case, bow & More" at bounding box center [625, 239] width 808 height 19
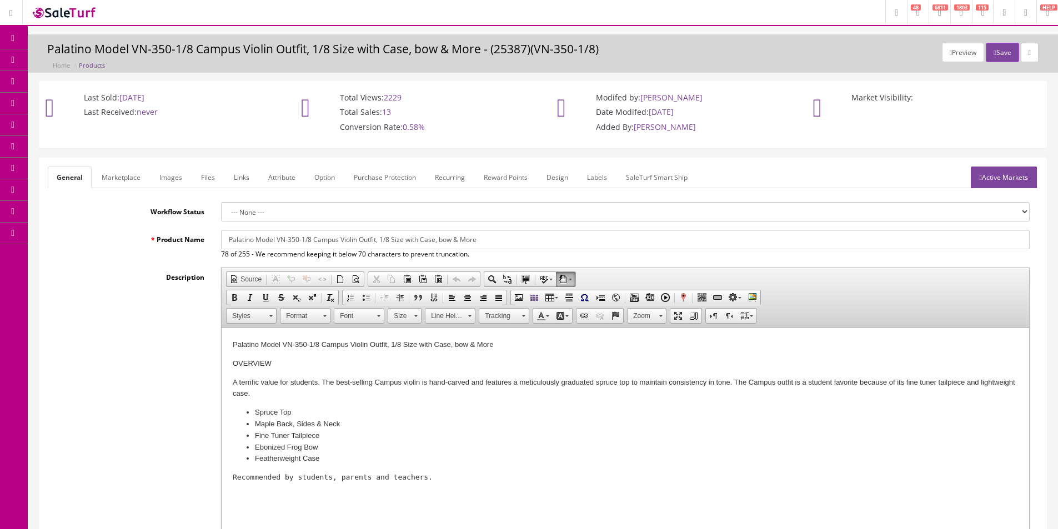
click at [296, 242] on input "Palatino Model VN-350-1/8 Campus Violin Outfit, 1/8 Size with Case, bow & More" at bounding box center [625, 239] width 808 height 19
click at [293, 239] on input "Palatino Model VN-350-1/8 Campus Violin Outfit, 1/8 Size with Case, bow & More" at bounding box center [625, 239] width 808 height 19
click at [198, 235] on label "Product Name" at bounding box center [130, 237] width 165 height 15
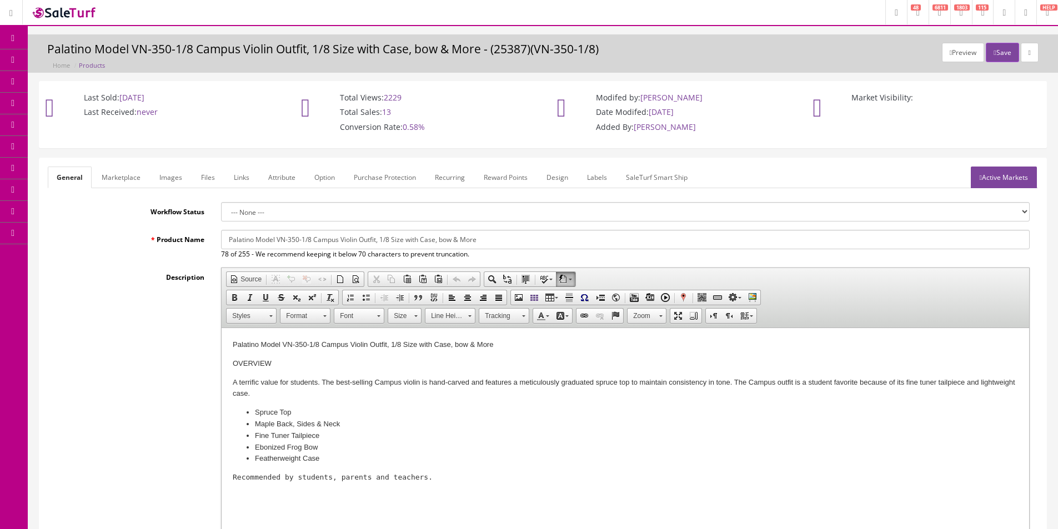
click at [221, 235] on input "Palatino Model VN-350-1/8 Campus Violin Outfit, 1/8 Size with Case, bow & More" at bounding box center [625, 239] width 808 height 19
click at [193, 236] on label "Product Name" at bounding box center [130, 237] width 165 height 15
click at [221, 236] on input "Palatino Model VN-350-1/8 Campus Violin Outfit, 1/8 Size with Case, bow & More" at bounding box center [625, 239] width 808 height 19
click at [193, 236] on label "Product Name" at bounding box center [130, 237] width 165 height 15
click at [221, 236] on input "Palatino Model VN-350-1/8 Campus Violin Outfit, 1/8 Size with Case, bow & More" at bounding box center [625, 239] width 808 height 19
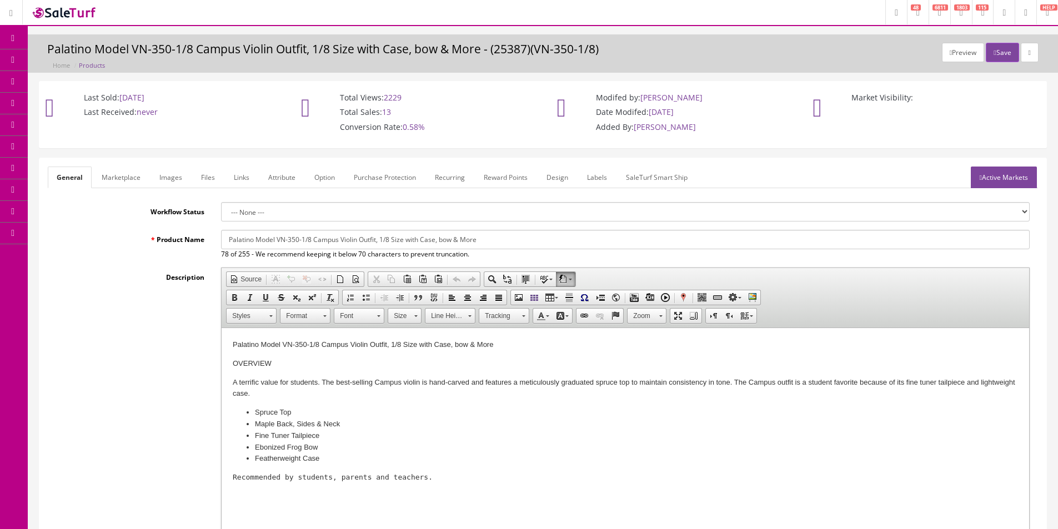
click at [187, 213] on label "Workflow Status" at bounding box center [130, 209] width 165 height 15
click at [221, 213] on select "--- None ---" at bounding box center [625, 211] width 808 height 19
click at [187, 213] on label "Workflow Status" at bounding box center [130, 209] width 165 height 15
click at [221, 213] on select "--- None ---" at bounding box center [625, 211] width 808 height 19
click at [170, 212] on label "Workflow Status" at bounding box center [130, 209] width 165 height 15
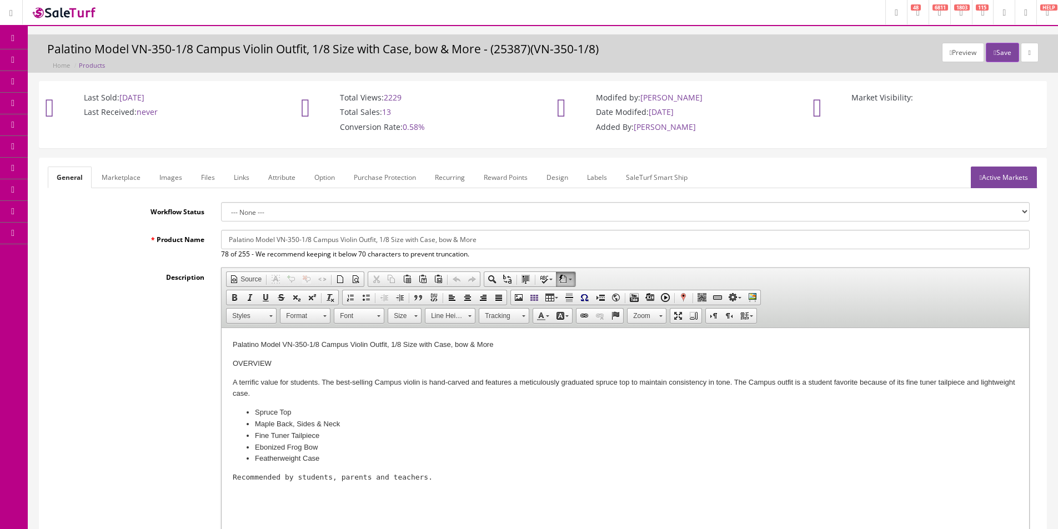
click at [221, 212] on select "--- None ---" at bounding box center [625, 211] width 808 height 19
click at [170, 212] on label "Workflow Status" at bounding box center [130, 209] width 165 height 15
click at [221, 212] on select "--- None ---" at bounding box center [625, 211] width 808 height 19
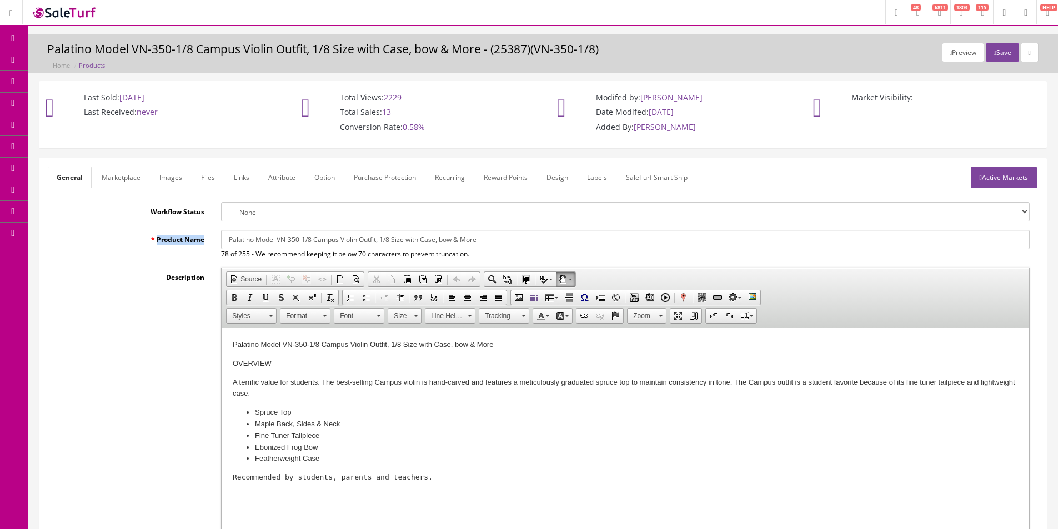
click at [170, 243] on label "Product Name" at bounding box center [130, 237] width 165 height 15
click at [221, 243] on input "Palatino Model VN-350-1/8 Campus Violin Outfit, 1/8 Size with Case, bow & More" at bounding box center [625, 239] width 808 height 19
click at [170, 243] on label "Product Name" at bounding box center [130, 237] width 165 height 15
click at [221, 243] on input "Palatino Model VN-350-1/8 Campus Violin Outfit, 1/8 Size with Case, bow & More" at bounding box center [625, 239] width 808 height 19
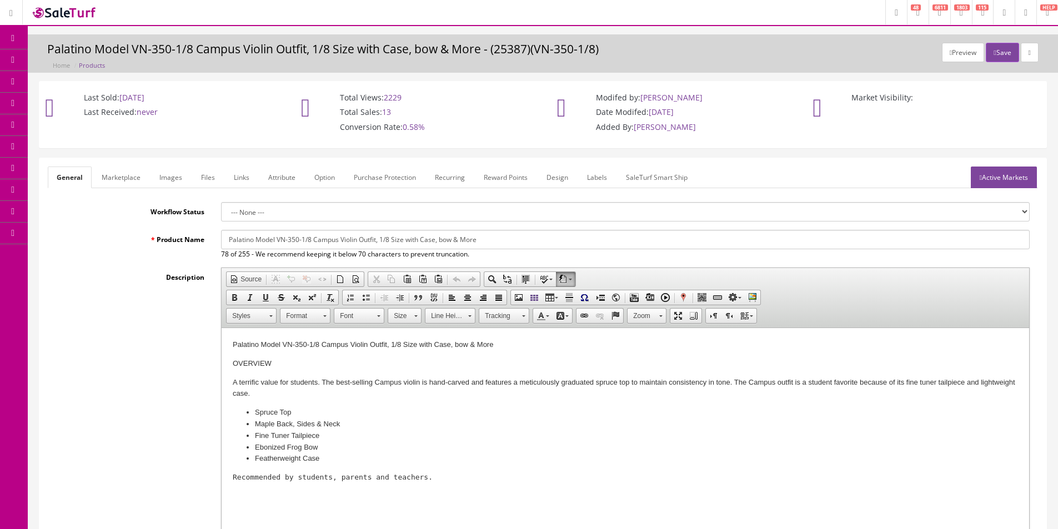
click at [184, 240] on label "Product Name" at bounding box center [130, 237] width 165 height 15
click at [221, 240] on input "Palatino Model VN-350-1/8 Campus Violin Outfit, 1/8 Size with Case, bow & More" at bounding box center [625, 239] width 808 height 19
click at [184, 240] on label "Product Name" at bounding box center [130, 237] width 165 height 15
click at [221, 240] on input "Palatino Model VN-350-1/8 Campus Violin Outfit, 1/8 Size with Case, bow & More" at bounding box center [625, 239] width 808 height 19
click at [187, 278] on label "Description" at bounding box center [130, 275] width 165 height 15
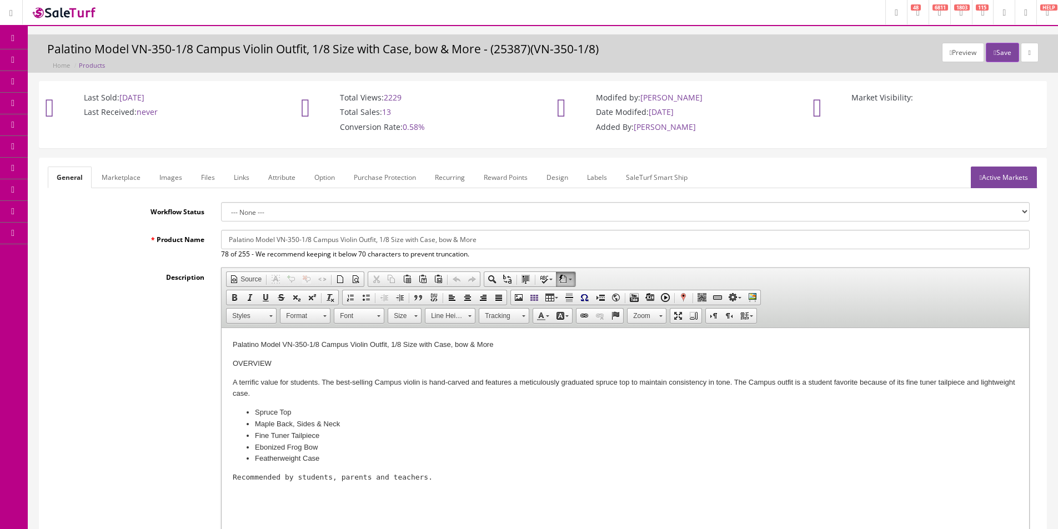
click at [0, 0] on textarea "<p>Palatino Model VN-350-1/8 Campus Violin Outfit, 1/8&nbsp;Size with Case, bow…" at bounding box center [0, 0] width 0 height 0
click at [187, 278] on label "Description" at bounding box center [130, 275] width 165 height 15
click at [0, 0] on textarea "<p>Palatino Model VN-350-1/8 Campus Violin Outfit, 1/8&nbsp;Size with Case, bow…" at bounding box center [0, 0] width 0 height 0
click at [192, 245] on div "Product Name Palatino Model VN-350-1/8 Campus Violin Outfit, 1/8 Size with Case…" at bounding box center [543, 244] width 990 height 29
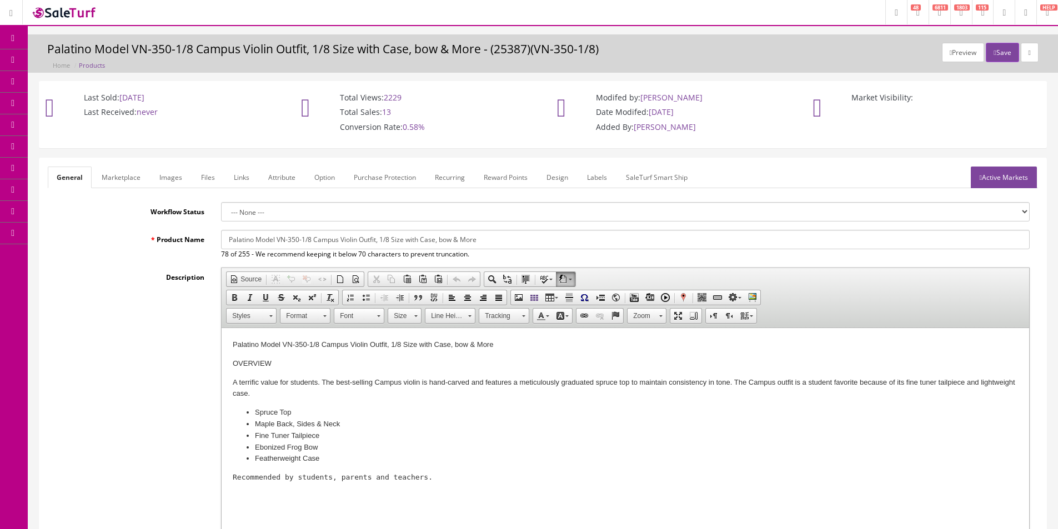
click at [172, 239] on label "Product Name" at bounding box center [130, 237] width 165 height 15
click at [221, 239] on input "Palatino Model VN-350-1/8 Campus Violin Outfit, 1/8 Size with Case, bow & More" at bounding box center [625, 239] width 808 height 19
click at [172, 239] on label "Product Name" at bounding box center [130, 237] width 165 height 15
click at [221, 239] on input "Palatino Model VN-350-1/8 Campus Violin Outfit, 1/8 Size with Case, bow & More" at bounding box center [625, 239] width 808 height 19
click at [164, 212] on label "Workflow Status" at bounding box center [130, 209] width 165 height 15
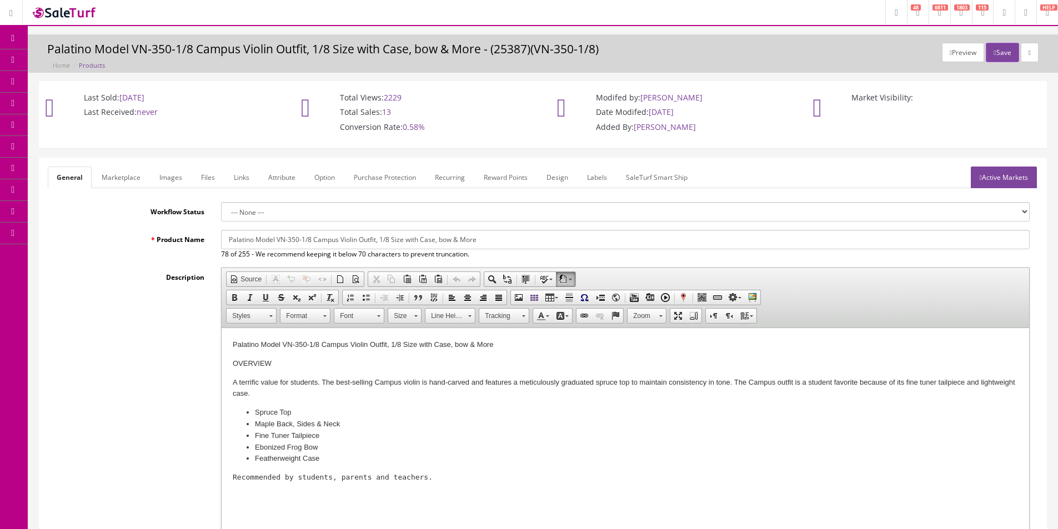
click at [221, 212] on select "--- None ---" at bounding box center [625, 211] width 808 height 19
click at [164, 212] on label "Workflow Status" at bounding box center [130, 209] width 165 height 15
click at [221, 212] on select "--- None ---" at bounding box center [625, 211] width 808 height 19
click at [164, 212] on label "Workflow Status" at bounding box center [130, 209] width 165 height 15
click at [221, 212] on select "--- None ---" at bounding box center [625, 211] width 808 height 19
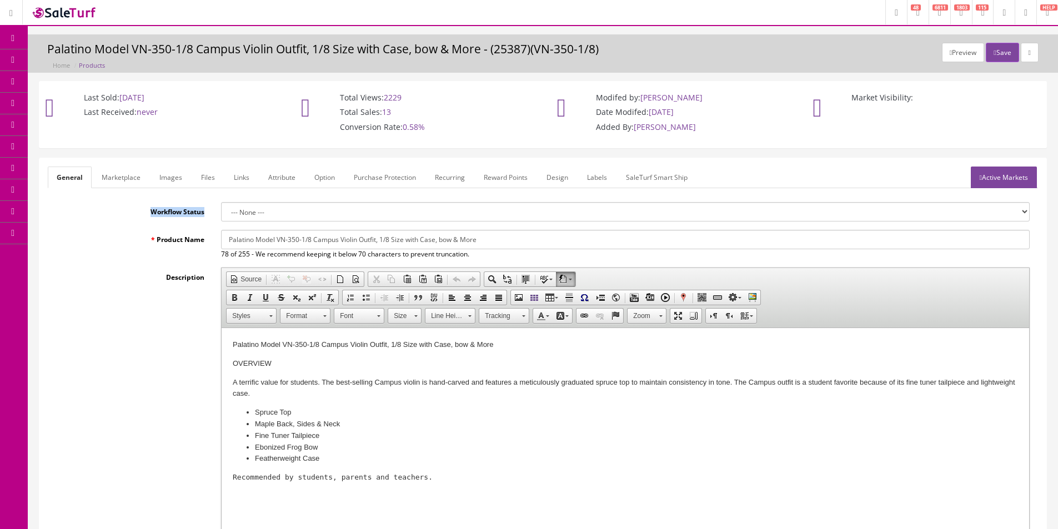
click at [164, 212] on label "Workflow Status" at bounding box center [130, 209] width 165 height 15
click at [221, 212] on select "--- None ---" at bounding box center [625, 211] width 808 height 19
click at [164, 212] on label "Workflow Status" at bounding box center [130, 209] width 165 height 15
click at [221, 212] on select "--- None ---" at bounding box center [625, 211] width 808 height 19
click at [140, 179] on link "Marketplace" at bounding box center [121, 178] width 57 height 22
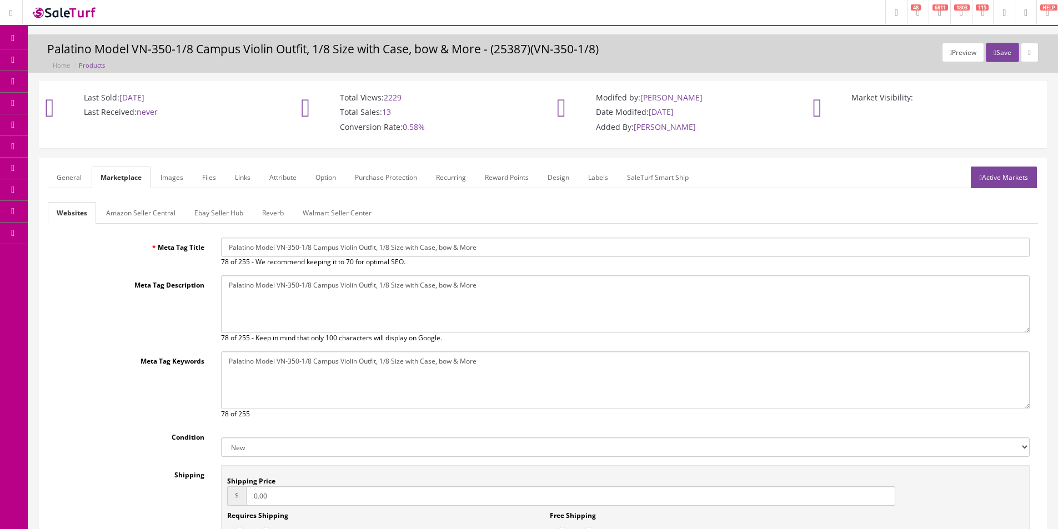
click at [162, 177] on link "Images" at bounding box center [172, 178] width 41 height 22
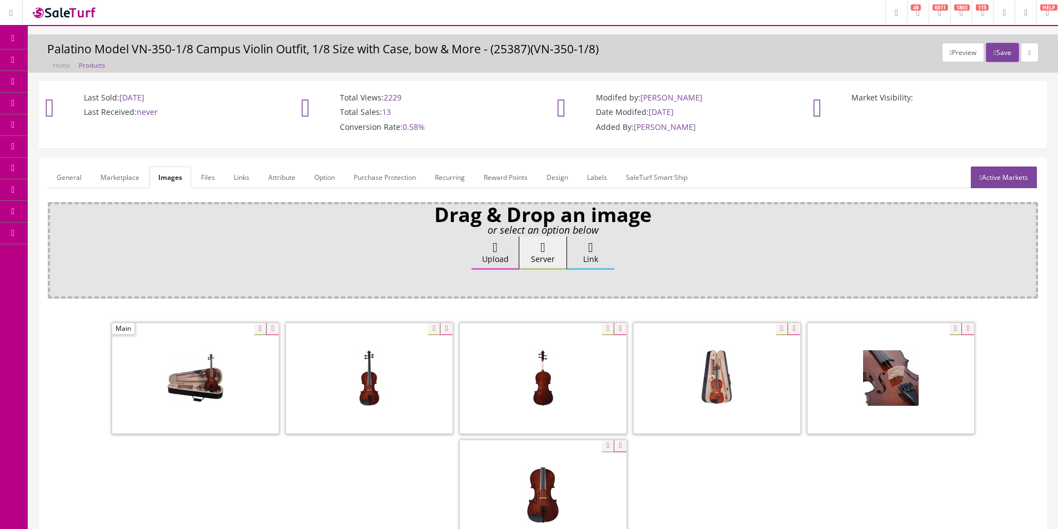
click at [168, 259] on div "Upload Server Link Ok" at bounding box center [543, 263] width 974 height 54
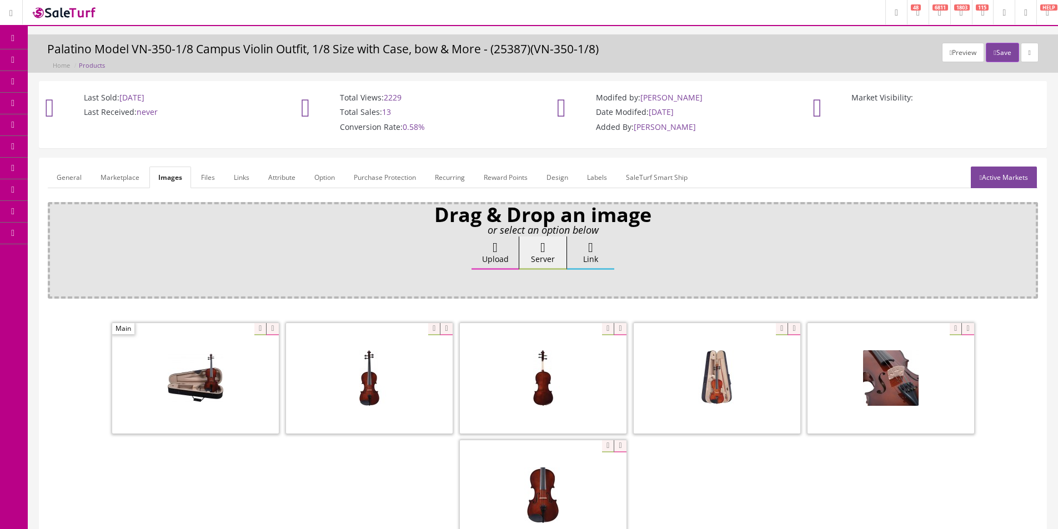
click at [168, 258] on div "Upload Server Link Ok" at bounding box center [543, 263] width 974 height 54
click at [73, 62] on span "Products" at bounding box center [79, 59] width 27 height 9
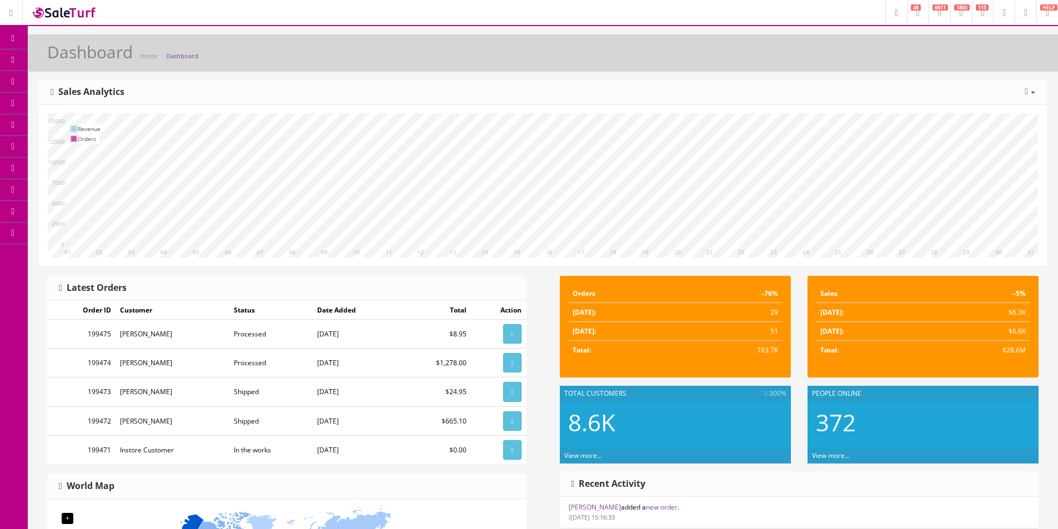
click at [139, 70] on link "Products" at bounding box center [86, 60] width 117 height 22
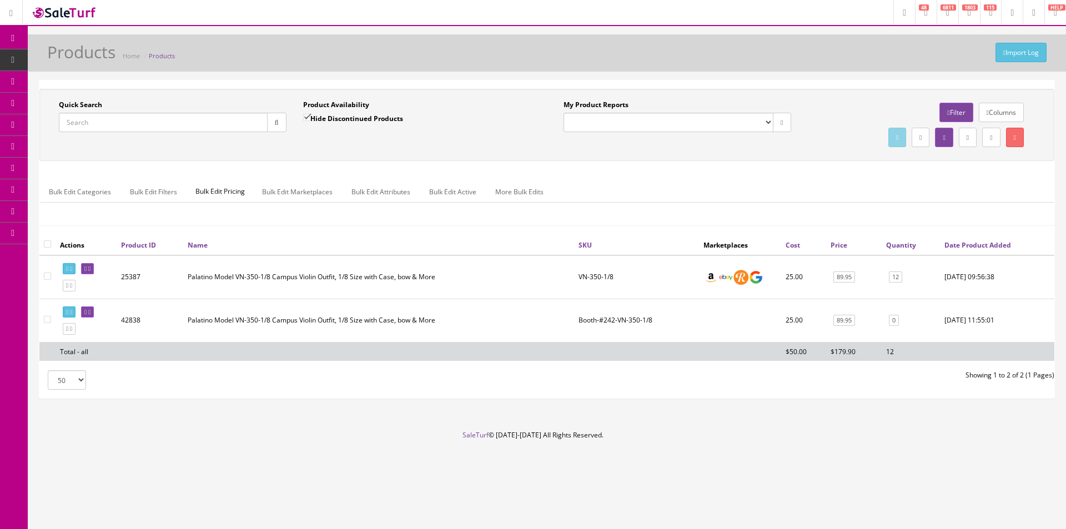
click at [244, 107] on div "Quick Search" at bounding box center [173, 116] width 228 height 32
click at [245, 112] on div "Quick Search" at bounding box center [173, 116] width 228 height 32
click at [267, 115] on button "button" at bounding box center [276, 122] width 19 height 19
click at [255, 122] on input "Quick Search" at bounding box center [163, 122] width 209 height 19
paste input "SU-105"
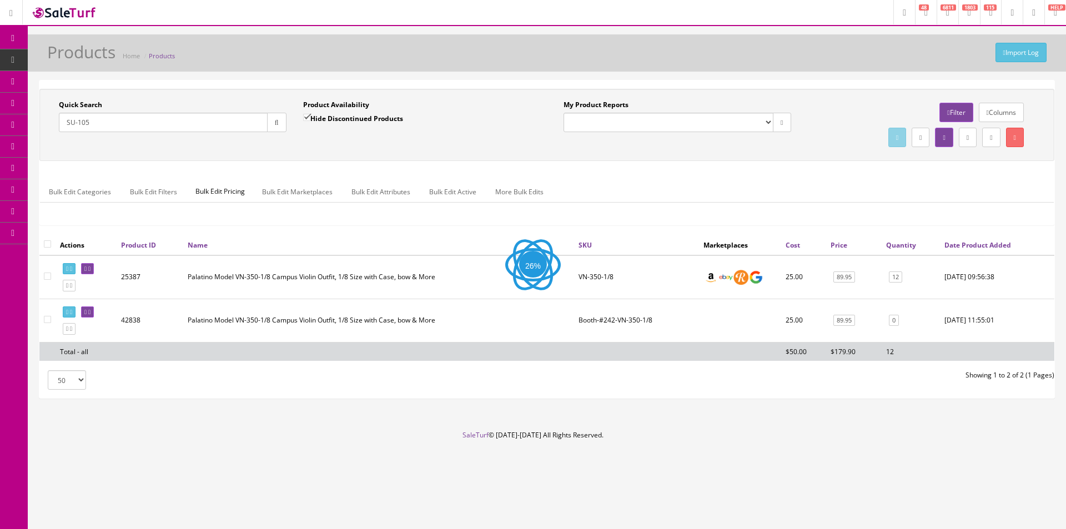
drag, startPoint x: 268, startPoint y: 122, endPoint x: 292, endPoint y: 153, distance: 39.5
click at [269, 123] on button "button" at bounding box center [276, 122] width 19 height 19
click at [310, 156] on div "Quick Search SU-105 Date From Product Availability Hide Discontinued Products D…" at bounding box center [546, 125] width 1015 height 72
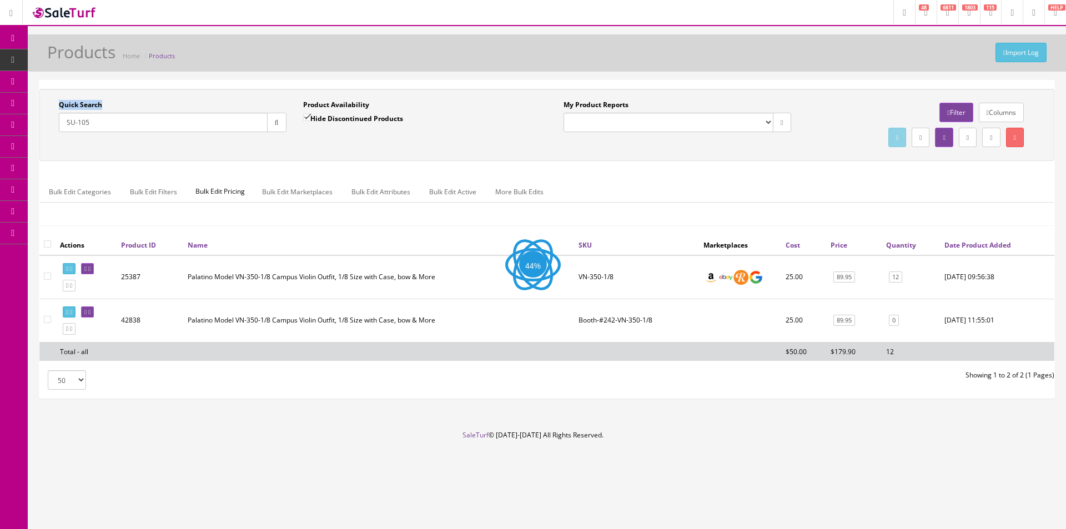
click at [310, 157] on div "Quick Search SU-105 Date From Product Availability Hide Discontinued Products D…" at bounding box center [546, 125] width 1015 height 72
click at [310, 156] on div "Quick Search SU-105 Date From Product Availability Hide Discontinued Products D…" at bounding box center [546, 125] width 1015 height 72
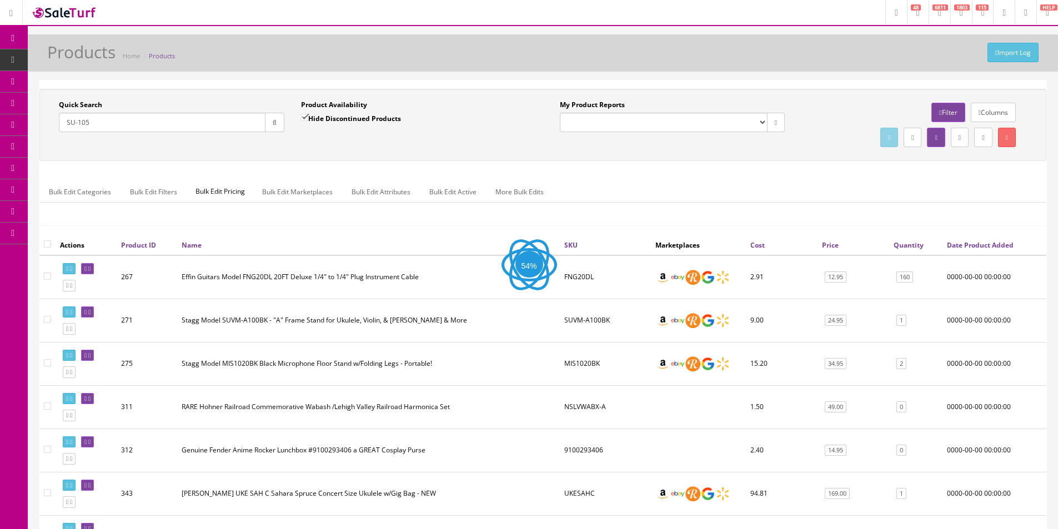
click at [310, 155] on div "Quick Search SU-105 Date From Product Availability Hide Discontinued Products D…" at bounding box center [542, 125] width 1006 height 72
click at [439, 152] on div "Quick Search SU-105 Date From Product Availability Hide Discontinued Products D…" at bounding box center [542, 125] width 1006 height 72
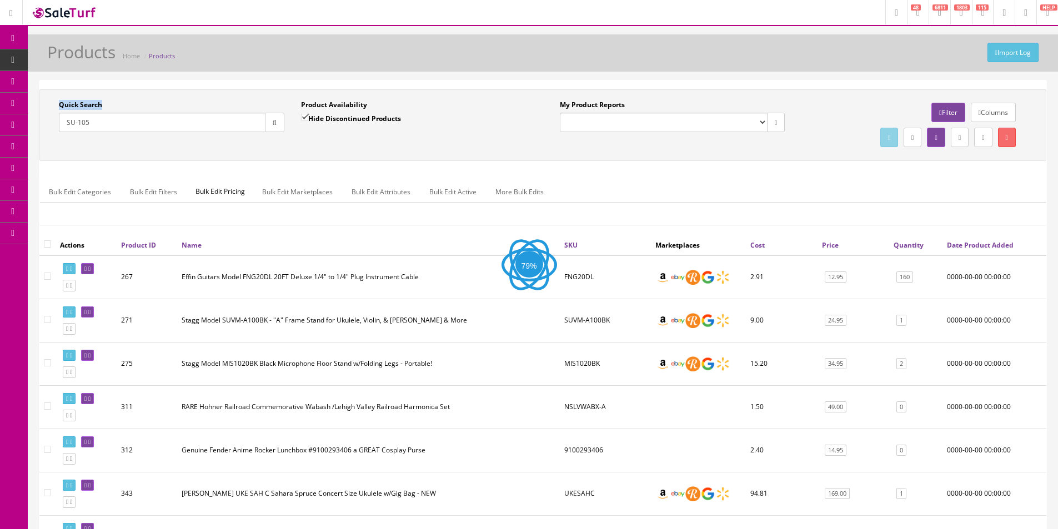
click at [439, 152] on div "Quick Search SU-105 Date From Product Availability Hide Discontinued Products D…" at bounding box center [542, 125] width 1006 height 72
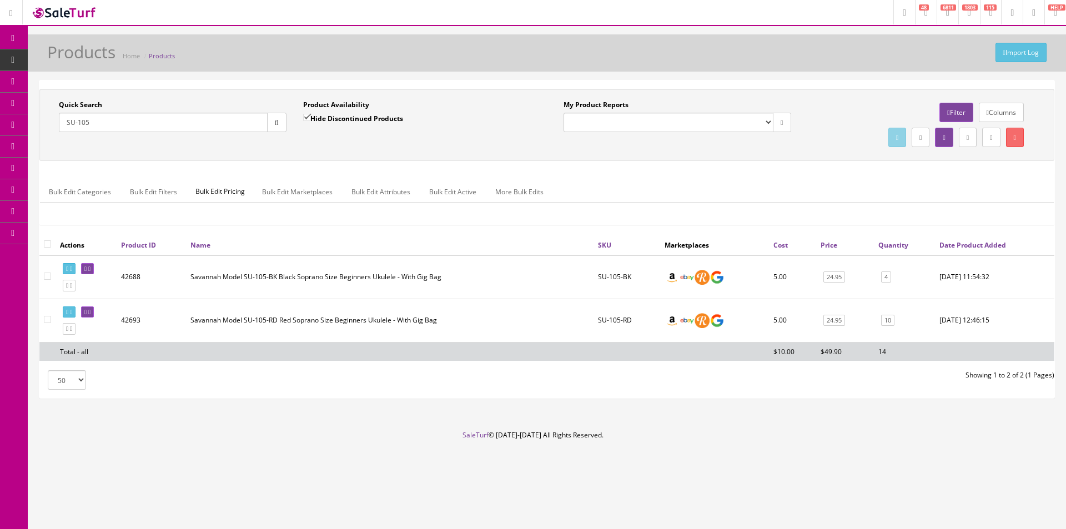
click at [439, 152] on div "Quick Search SU-105 Date From Product Availability Hide Discontinued Products D…" at bounding box center [546, 125] width 1015 height 72
click at [440, 152] on div "Quick Search SU-105 Date From Product Availability Hide Discontinued Products D…" at bounding box center [546, 125] width 1015 height 72
click at [440, 150] on div "Quick Search SU-105 Date From Product Availability Hide Discontinued Products D…" at bounding box center [546, 125] width 1015 height 72
click at [440, 150] on div "Quick Search SU-105 Date From Product Availability Hide Discontinued Products D…" at bounding box center [546, 125] width 1009 height 50
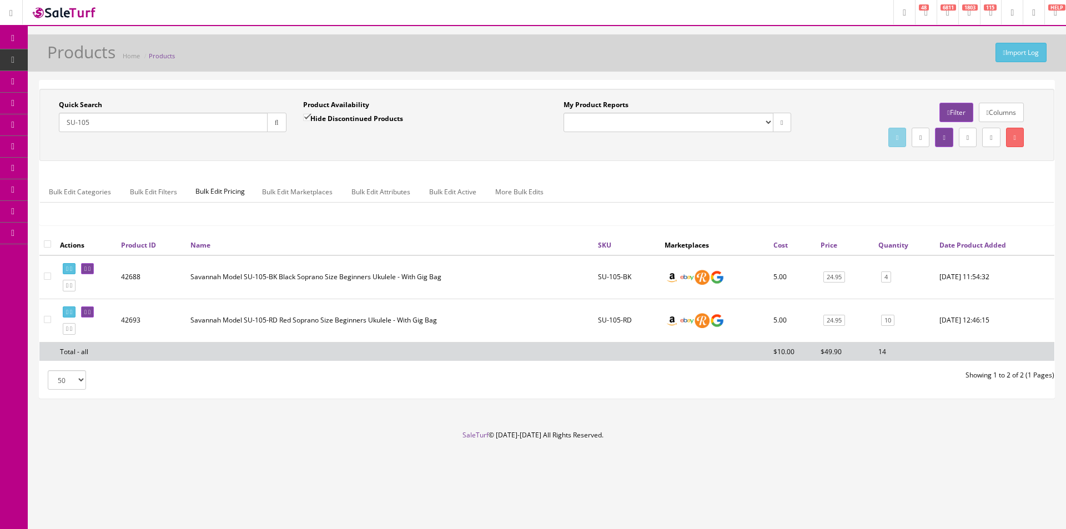
click at [143, 127] on input "SU-105" at bounding box center [163, 122] width 209 height 19
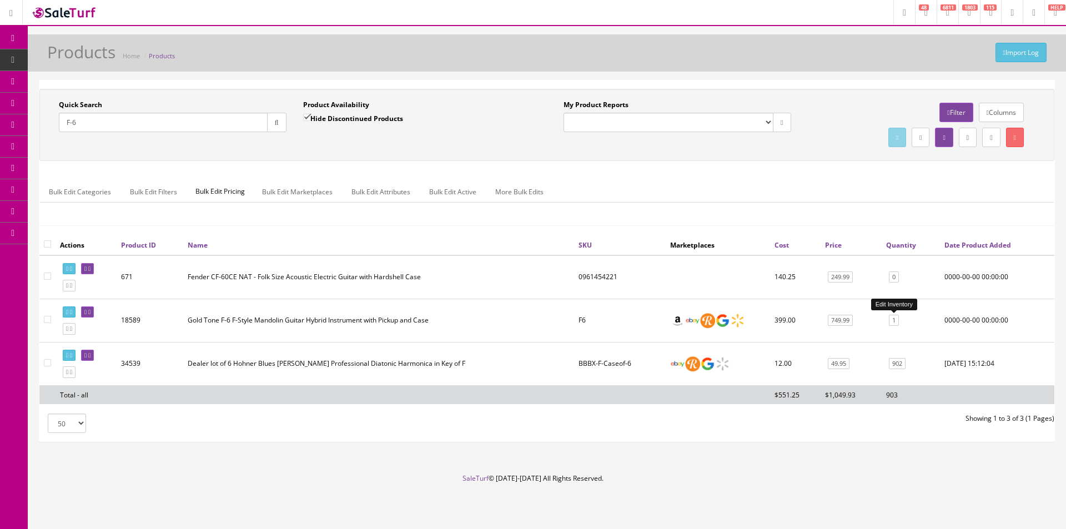
type input "F-6"
click at [895, 319] on link "1" at bounding box center [894, 321] width 10 height 12
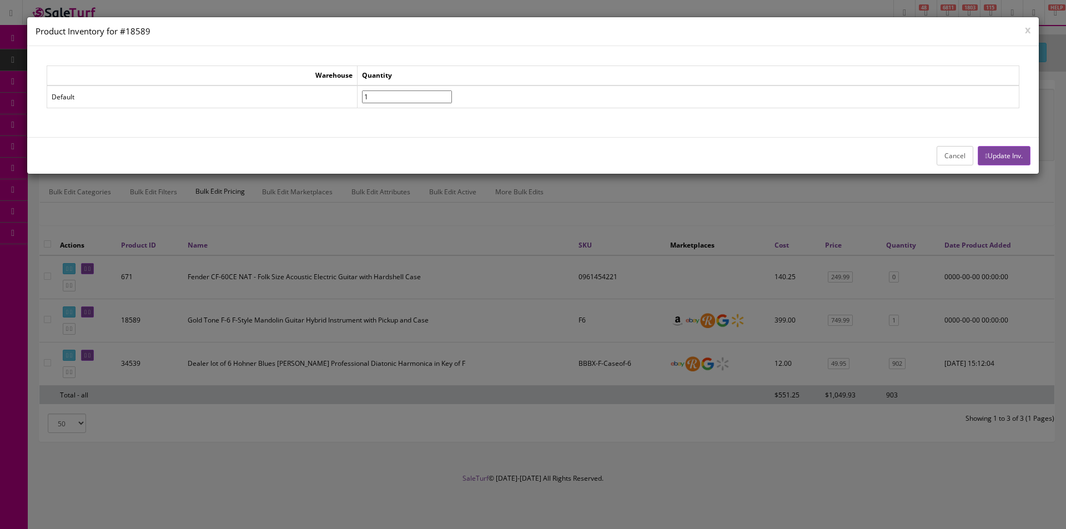
click at [937, 154] on button "Cancel" at bounding box center [955, 155] width 37 height 19
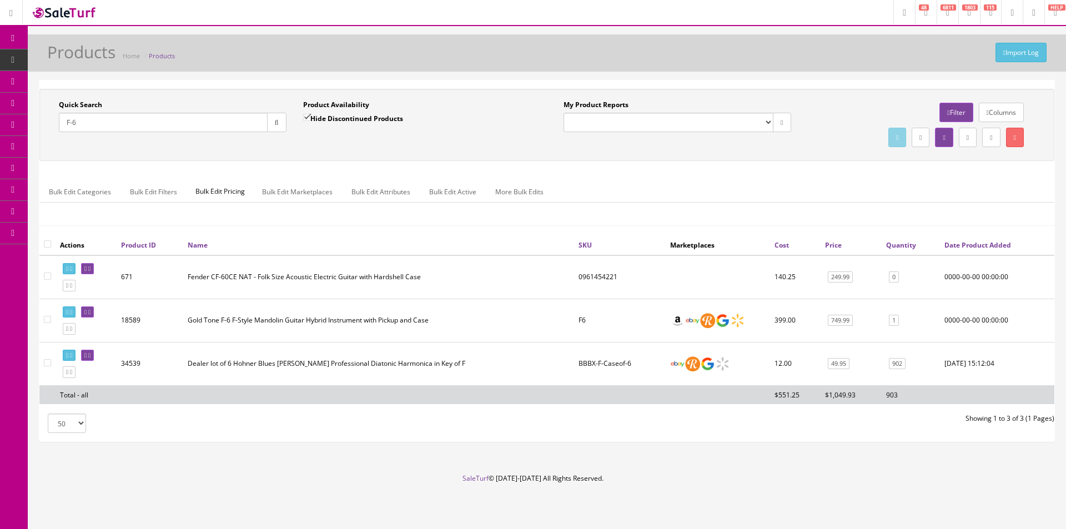
click at [7, 37] on icon at bounding box center [13, 38] width 12 height 9
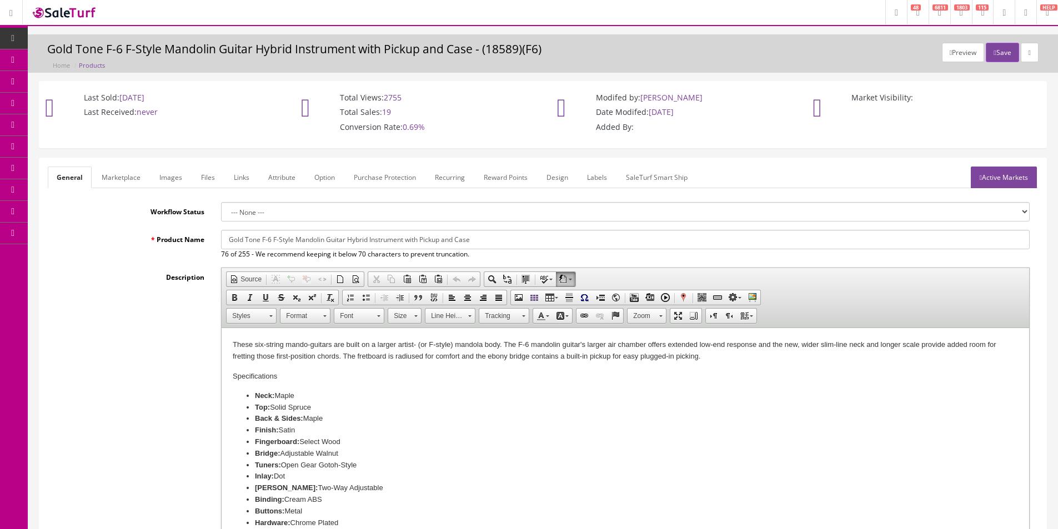
click at [68, 57] on link "Products" at bounding box center [86, 60] width 117 height 22
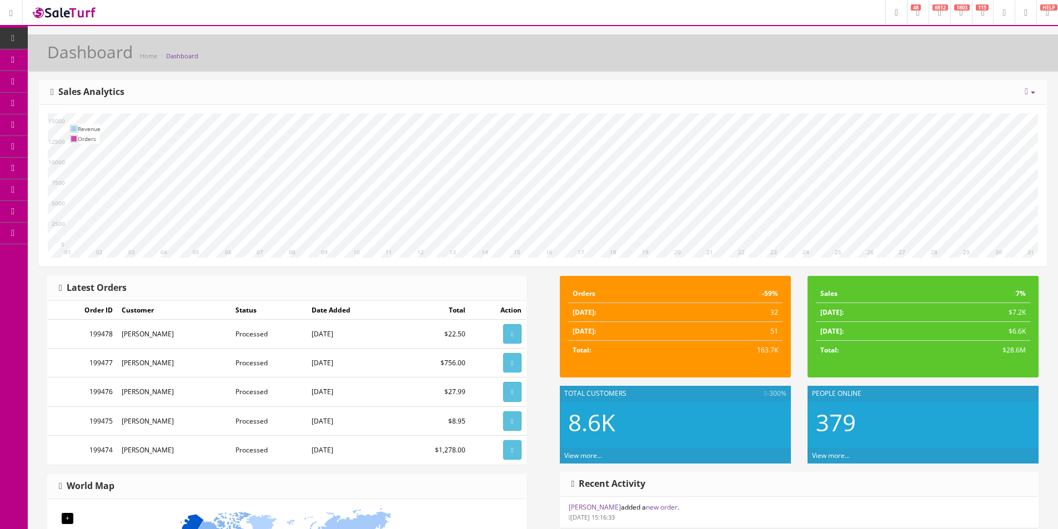
click at [1037, 91] on div "[DATE] Week Month Year Year over Year Last Year over Prior Year Sales Analytics" at bounding box center [542, 92] width 1006 height 24
click at [1035, 91] on div "[DATE] Week Month Year Year over Year Last Year over Prior Year Sales Analytics" at bounding box center [542, 92] width 1006 height 24
click at [1033, 93] on icon at bounding box center [1032, 93] width 4 height 2
click at [979, 159] on link "Year" at bounding box center [995, 153] width 99 height 13
click at [943, 92] on div "[DATE] Week Month Year Year over Year Last Year over Prior Year Sales Analytics" at bounding box center [542, 92] width 1006 height 24
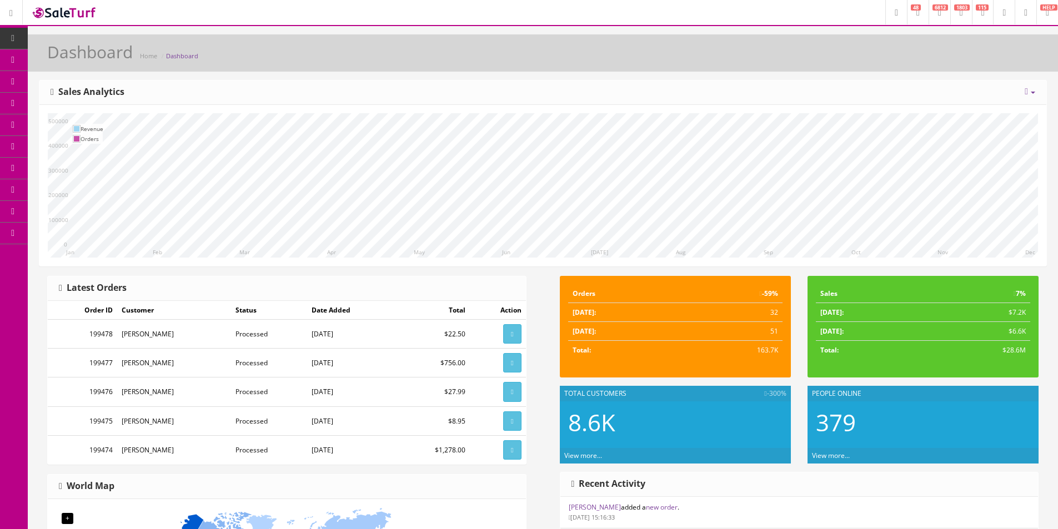
click at [943, 92] on div "[DATE] Week Month Year Year over Year Last Year over Prior Year Sales Analytics" at bounding box center [542, 92] width 1006 height 24
drag, startPoint x: 943, startPoint y: 92, endPoint x: 1059, endPoint y: 105, distance: 116.2
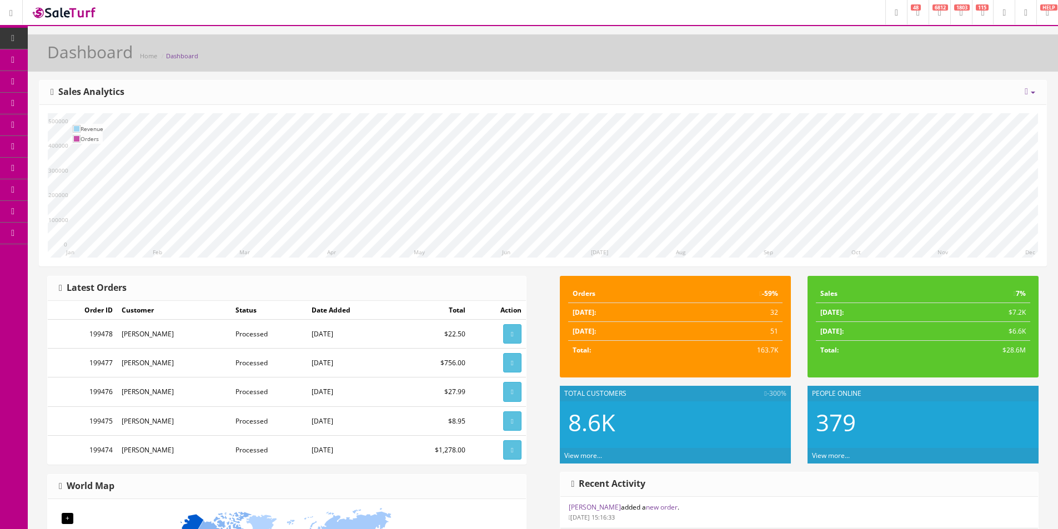
click at [944, 93] on div "[DATE] Week Month Year Year over Year Last Year over Prior Year Sales Analytics" at bounding box center [542, 92] width 1006 height 24
click at [844, 93] on div "[DATE] Week Month Year Year over Year Last Year over Prior Year Sales Analytics" at bounding box center [542, 92] width 1006 height 24
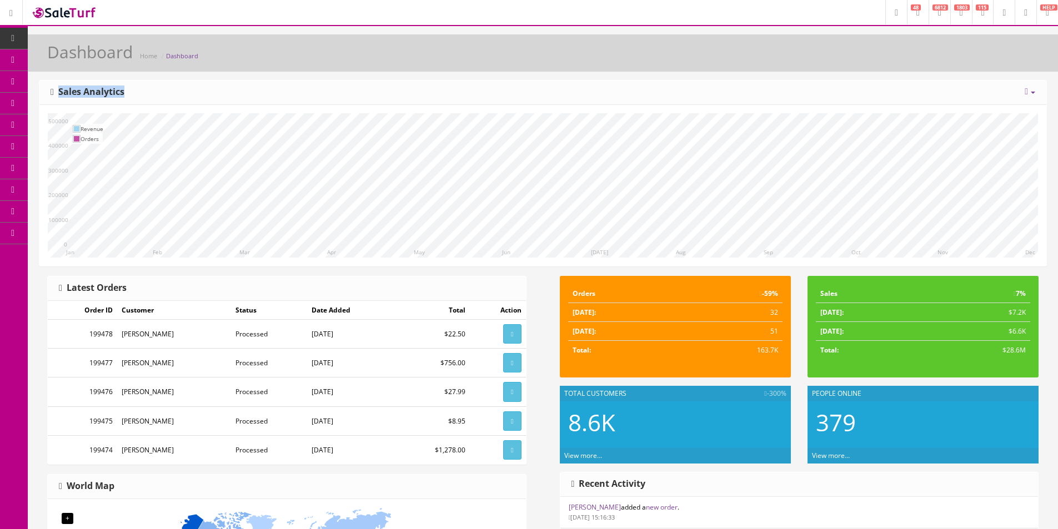
click at [844, 93] on div "[DATE] Week Month Year Year over Year Last Year over Prior Year Sales Analytics" at bounding box center [542, 92] width 1006 height 24
click at [9, 32] on link "Dashboard" at bounding box center [14, 39] width 28 height 22
click at [11, 41] on icon at bounding box center [13, 38] width 12 height 9
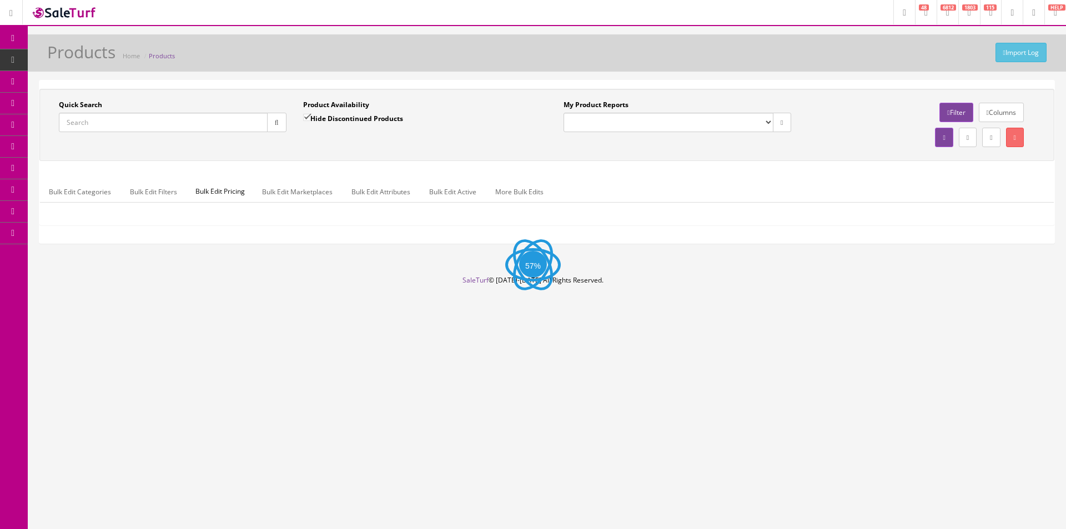
click at [138, 123] on input "Quick Search" at bounding box center [163, 122] width 209 height 19
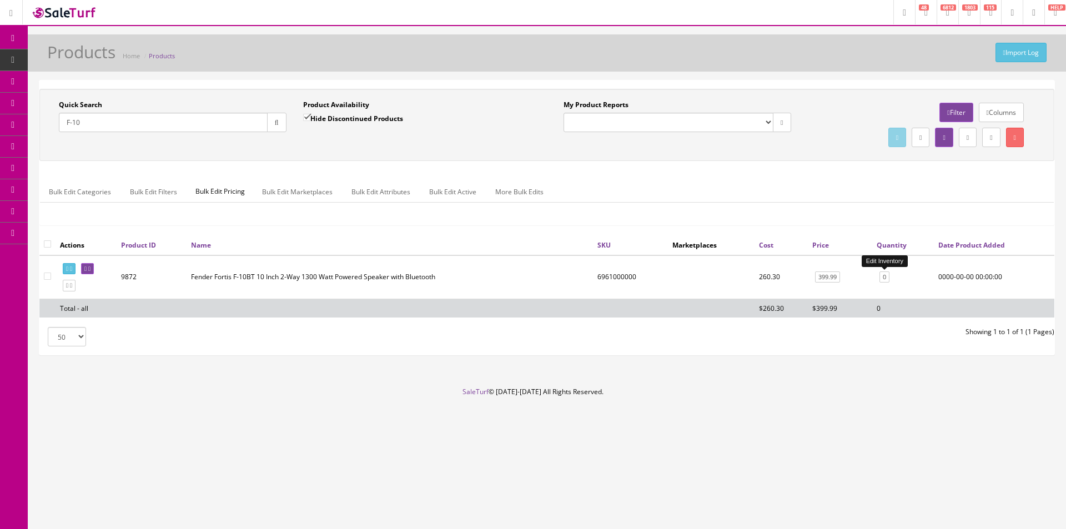
type input "F-10"
click at [884, 278] on link "0" at bounding box center [884, 277] width 10 height 12
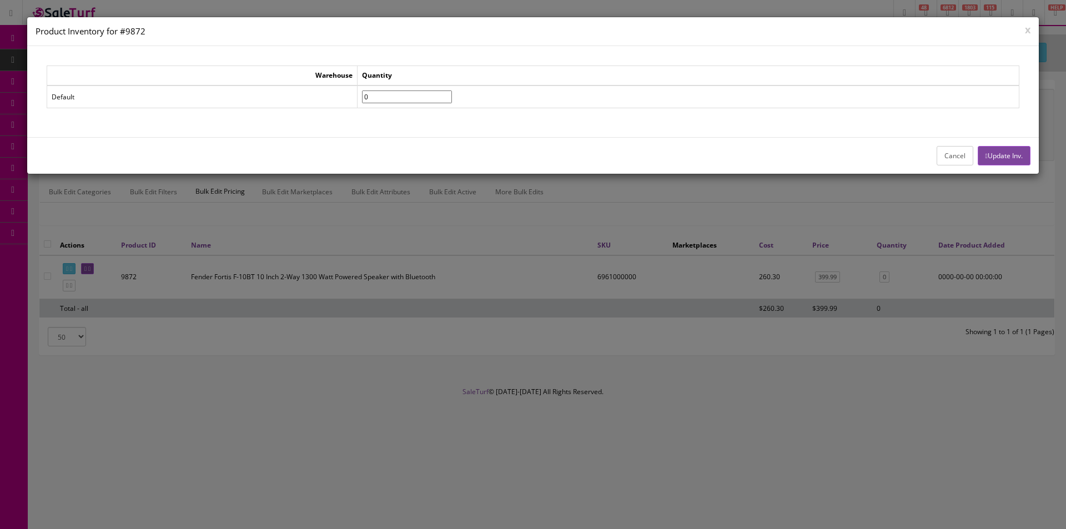
click at [946, 153] on button "Cancel" at bounding box center [955, 155] width 37 height 19
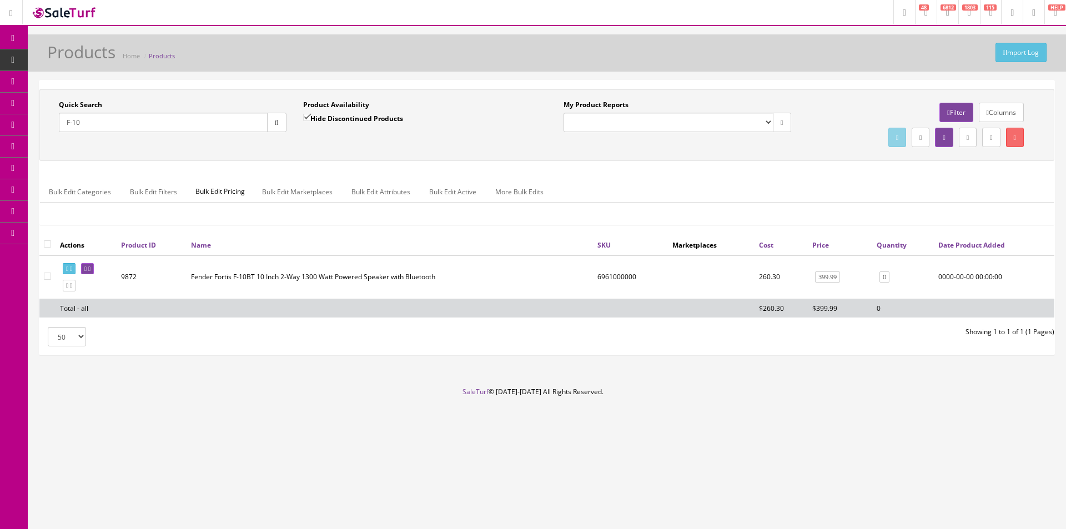
click at [330, 116] on label "Hide Discontinued Products" at bounding box center [353, 118] width 100 height 11
click at [310, 116] on input "Hide Discontinued Products" at bounding box center [306, 117] width 7 height 7
checkbox input "false"
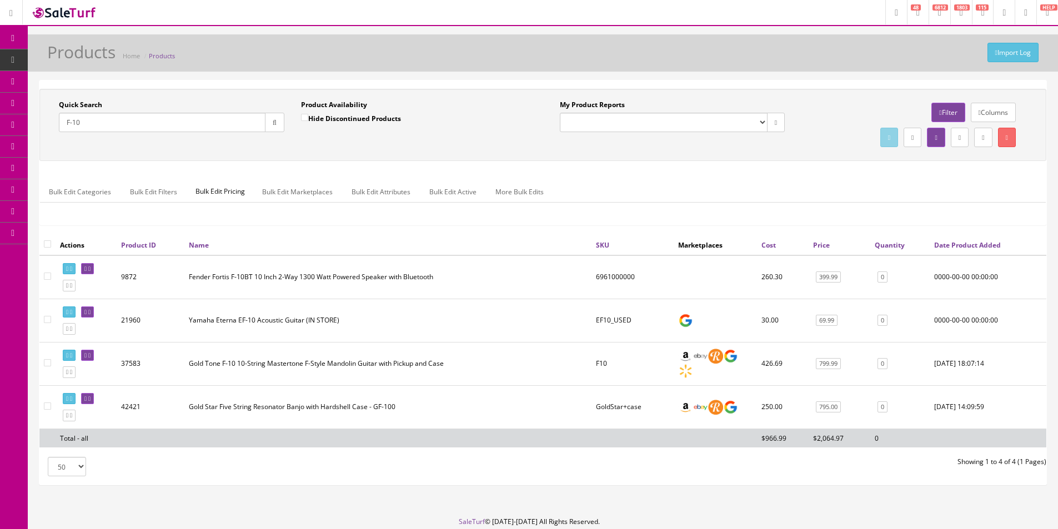
click at [142, 127] on input "F-10" at bounding box center [162, 122] width 207 height 19
click at [884, 365] on link "0" at bounding box center [882, 364] width 10 height 12
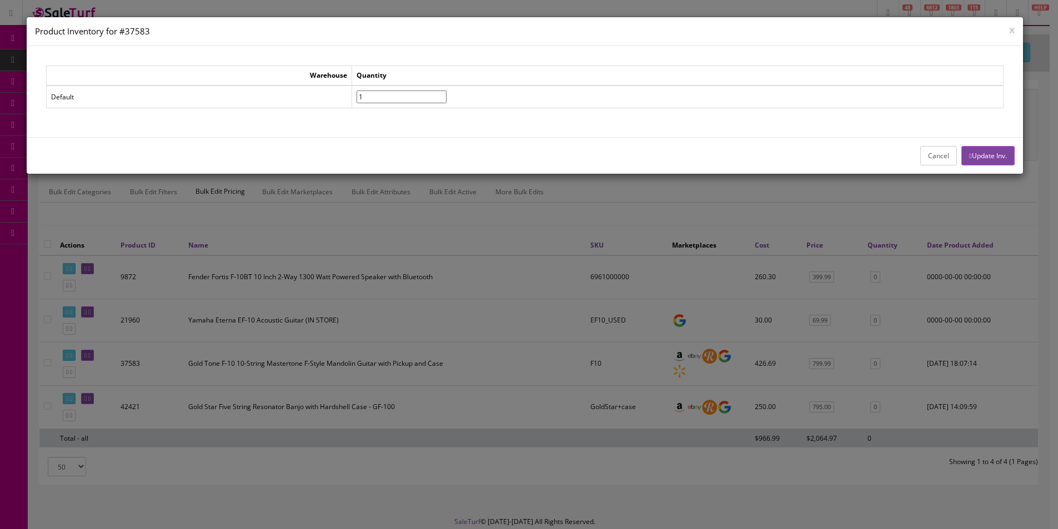
type input"] "1"
click at [446, 96] on input"] "1" at bounding box center [401, 96] width 90 height 13
click at [977, 148] on button "Update Inv." at bounding box center [987, 155] width 53 height 19
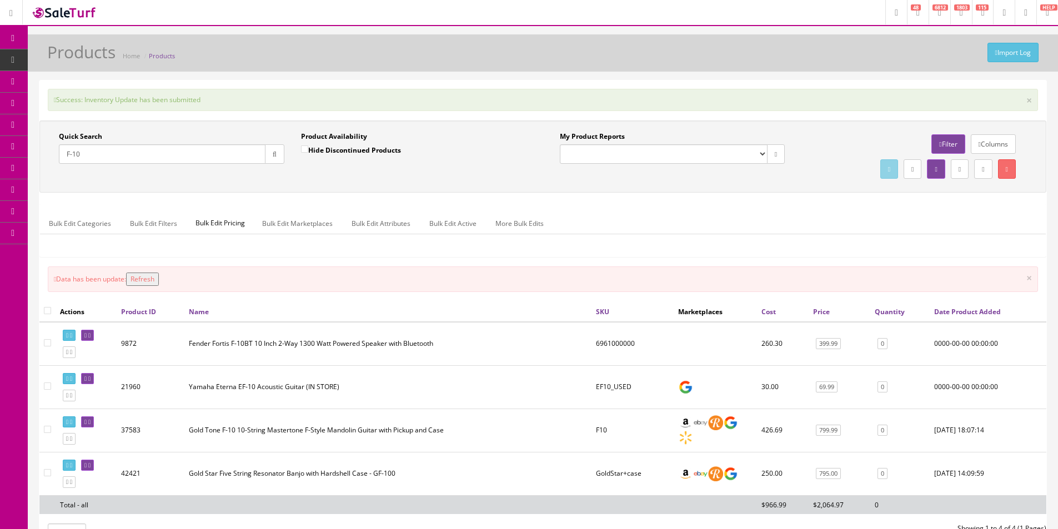
click at [224, 152] on input "F-10" at bounding box center [162, 153] width 207 height 19
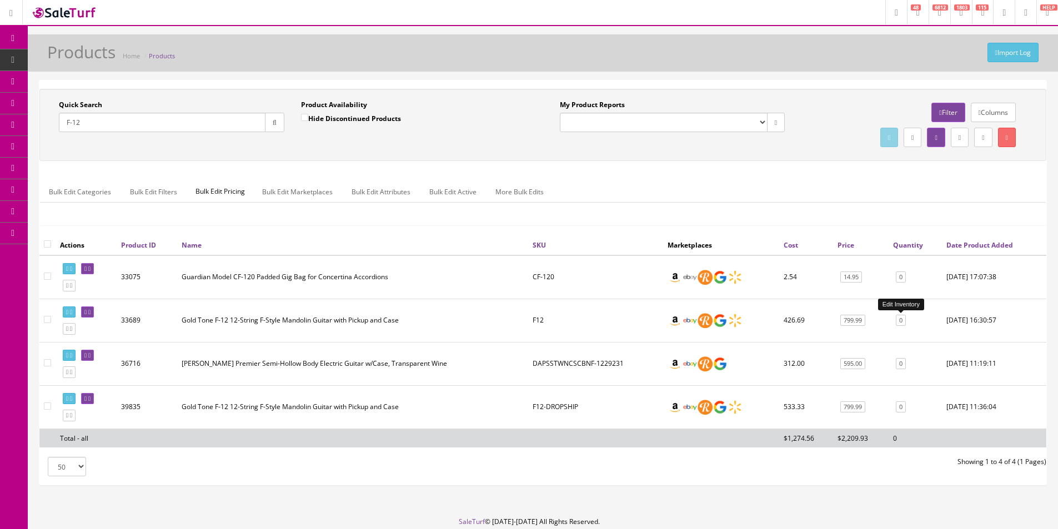
type input "F-12"
click at [898, 323] on link "0" at bounding box center [900, 321] width 10 height 12
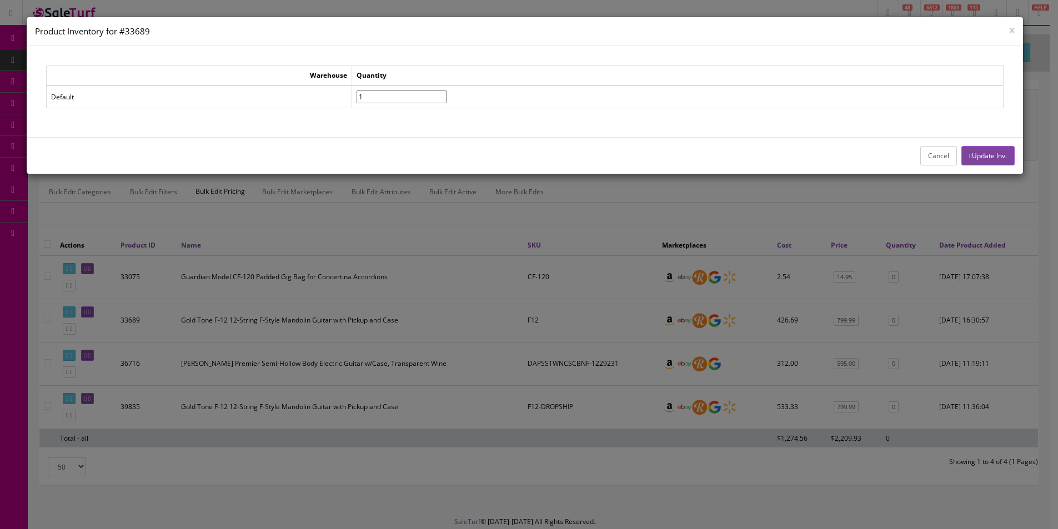
type input"] "1"
click at [446, 94] on input"] "1" at bounding box center [401, 96] width 90 height 13
click at [981, 163] on button "Update Inv." at bounding box center [987, 155] width 53 height 19
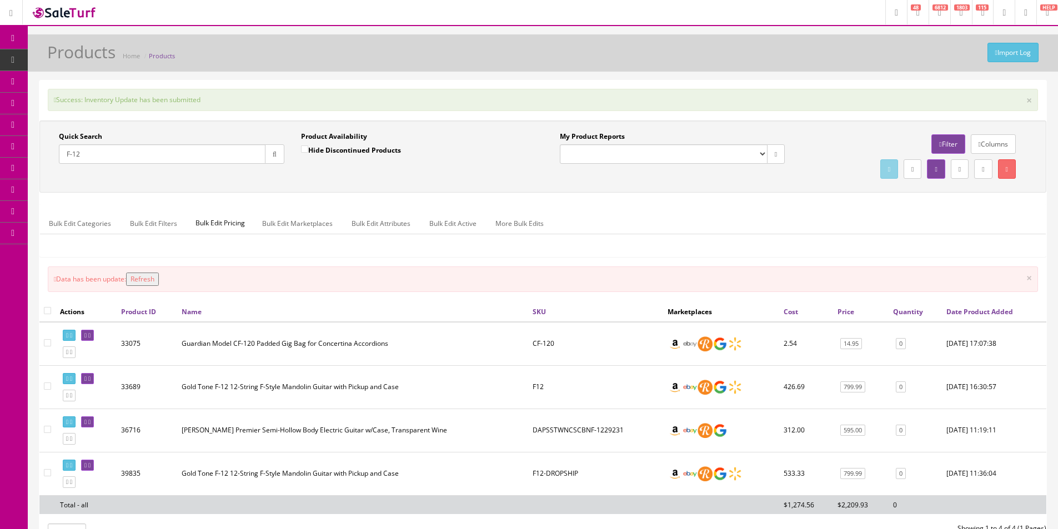
click at [234, 163] on input "F-12" at bounding box center [162, 153] width 207 height 19
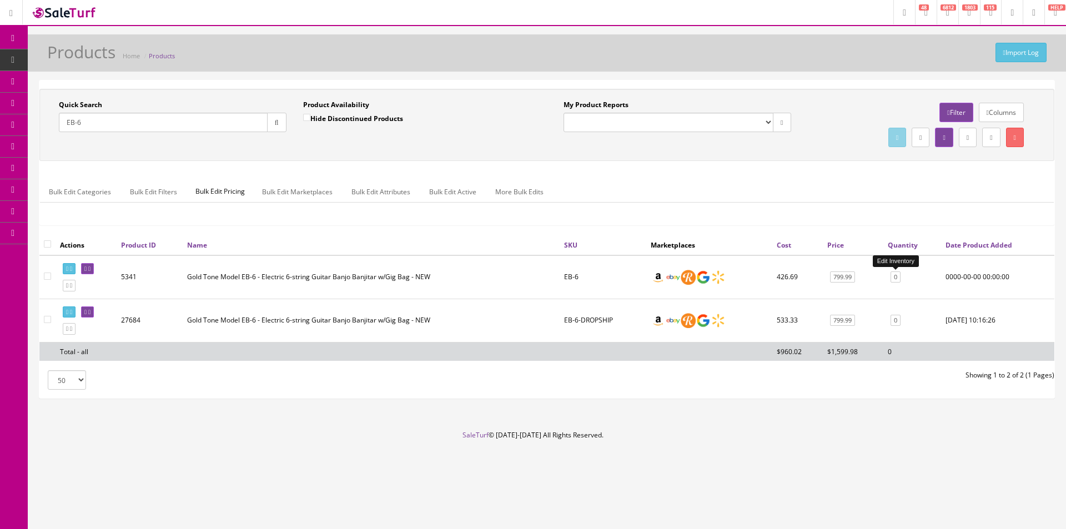
type input "EB-6"
click at [897, 279] on link "0" at bounding box center [895, 277] width 10 height 12
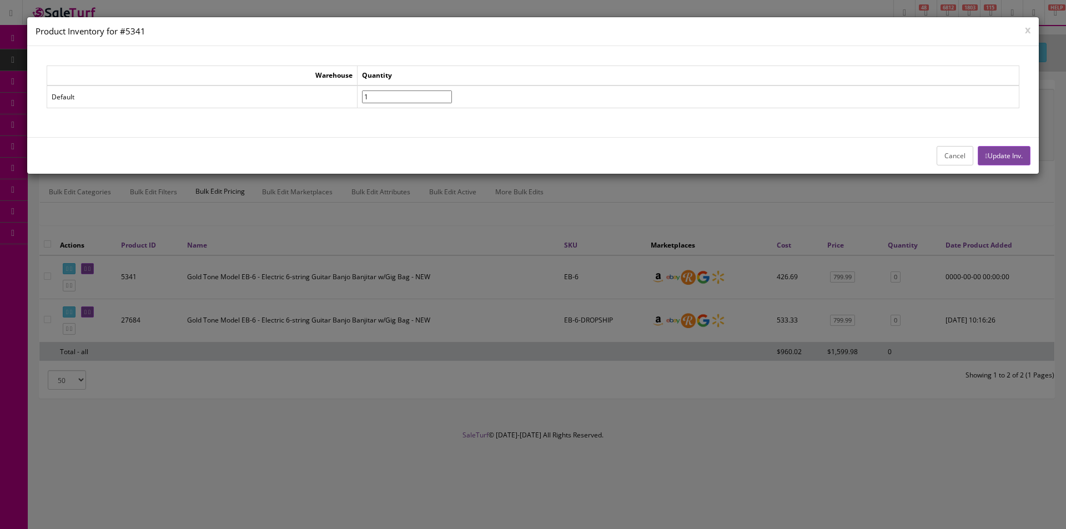
click at [452, 92] on input"] "1" at bounding box center [407, 96] width 90 height 13
click at [452, 95] on input"] "2" at bounding box center [407, 96] width 90 height 13
type input"] "1"
click at [452, 100] on input"] "1" at bounding box center [407, 96] width 90 height 13
click at [988, 154] on button "Update Inv." at bounding box center [1004, 155] width 53 height 19
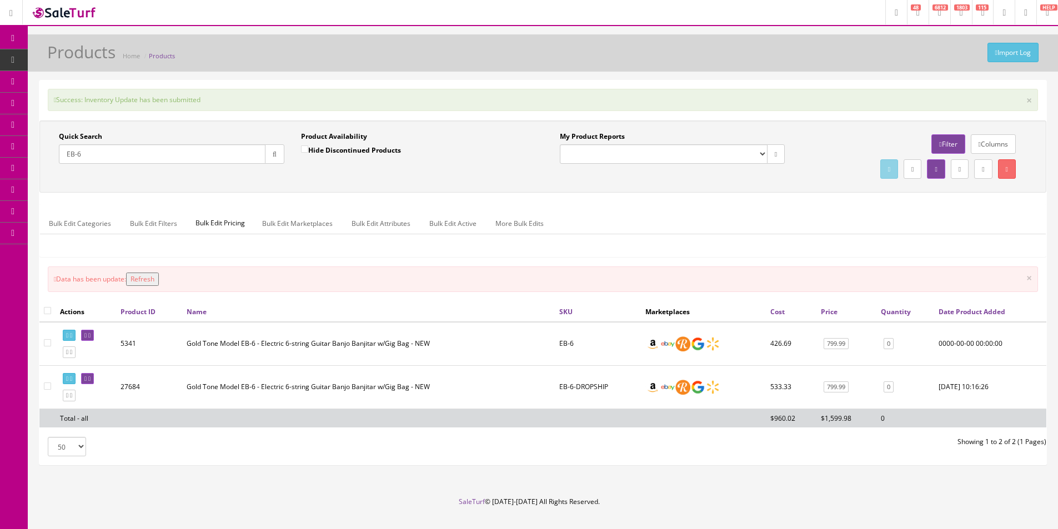
click at [150, 149] on input "EB-6" at bounding box center [162, 153] width 207 height 19
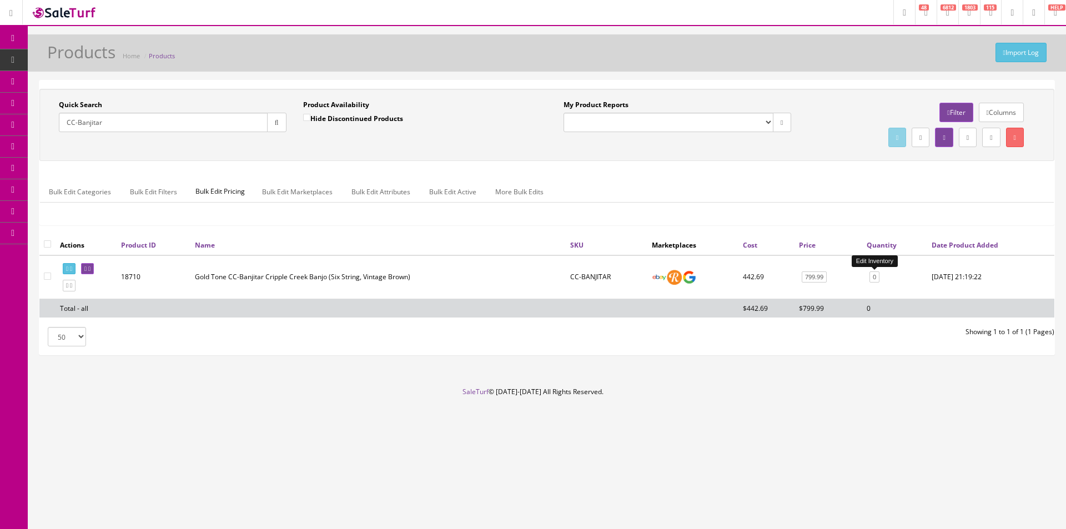
type input "CC-Banjitar"
click at [872, 278] on link "0" at bounding box center [874, 277] width 10 height 12
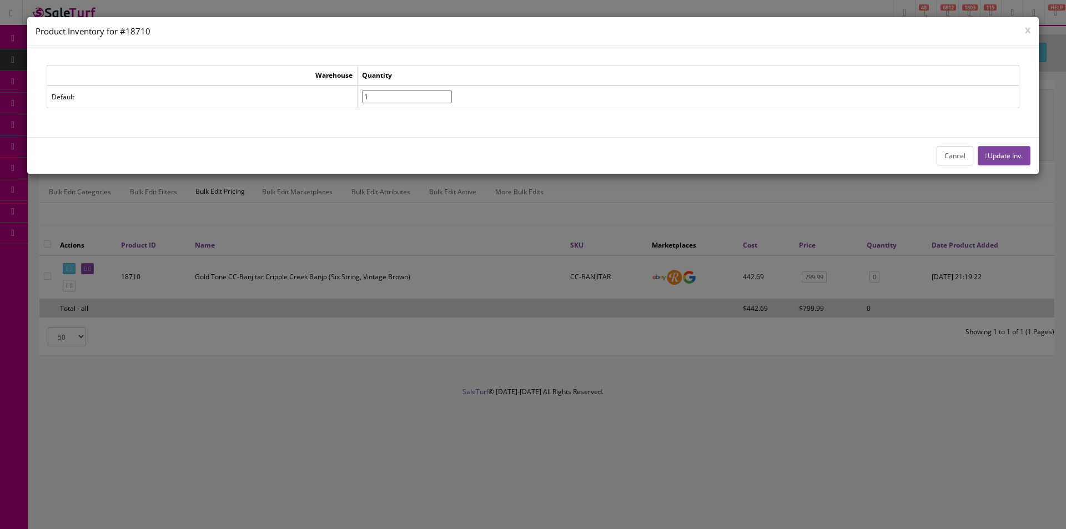
type input"] "1"
click at [452, 94] on input"] "1" at bounding box center [407, 96] width 90 height 13
click at [1020, 158] on button "Update Inv." at bounding box center [1004, 155] width 53 height 19
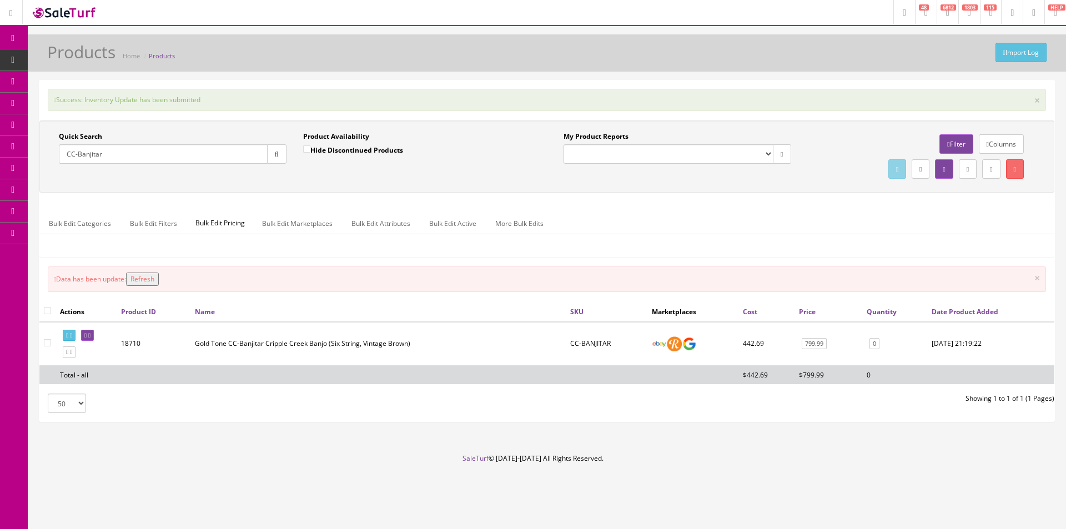
click at [134, 145] on input "CC-Banjitar" at bounding box center [163, 153] width 209 height 19
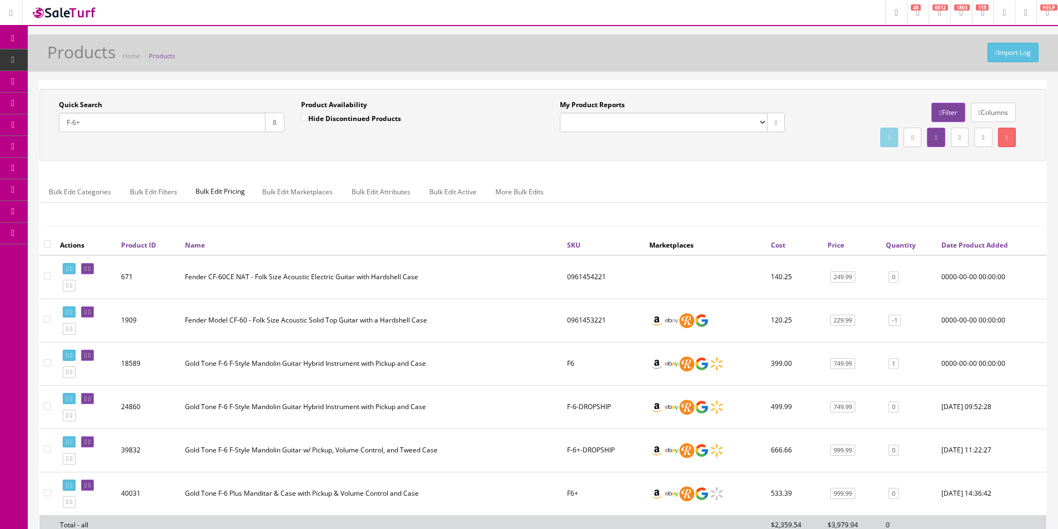
type input "F-6+"
click at [894, 492] on link "0" at bounding box center [893, 494] width 10 height 12
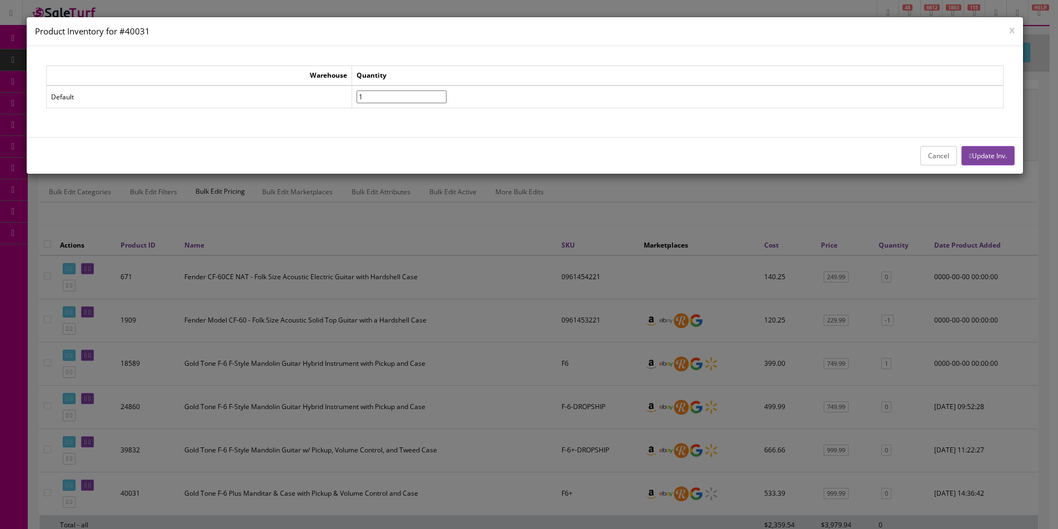
type input"] "1"
click at [446, 94] on input"] "1" at bounding box center [401, 96] width 90 height 13
click at [978, 159] on button "Update Inv." at bounding box center [987, 155] width 53 height 19
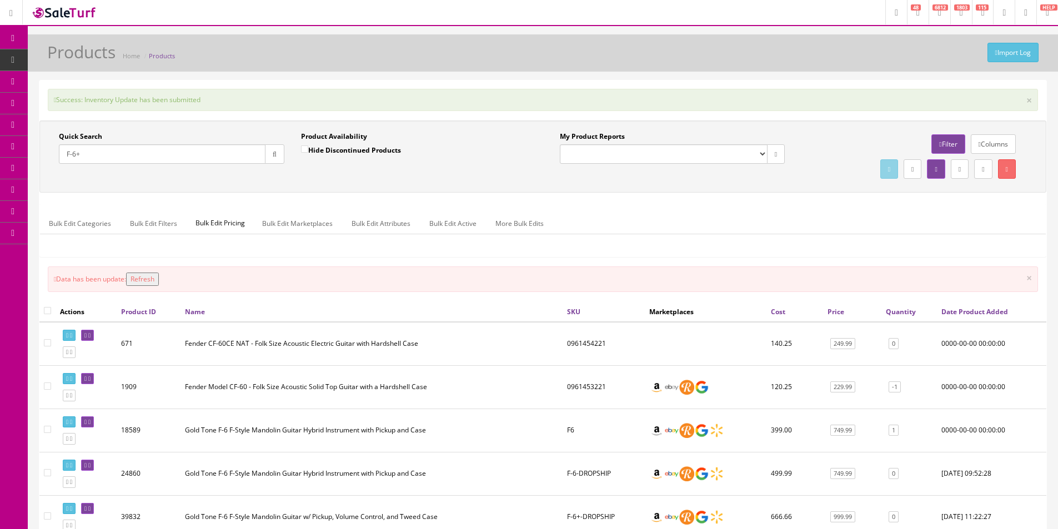
click at [204, 156] on input "F-6+" at bounding box center [162, 153] width 207 height 19
click at [205, 154] on input "F-6+" at bounding box center [162, 153] width 207 height 19
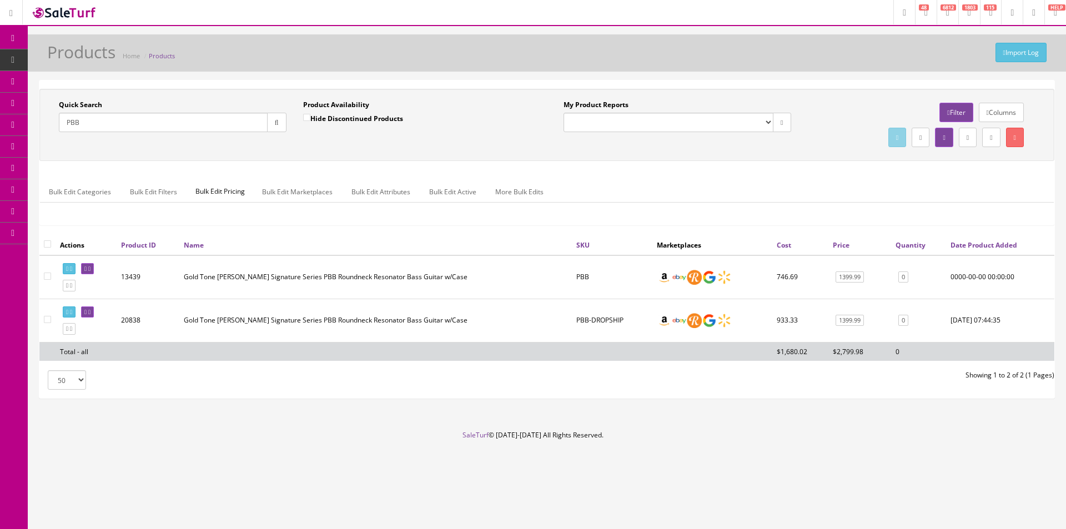
type input "PBB"
click at [902, 276] on link "0" at bounding box center [903, 277] width 10 height 12
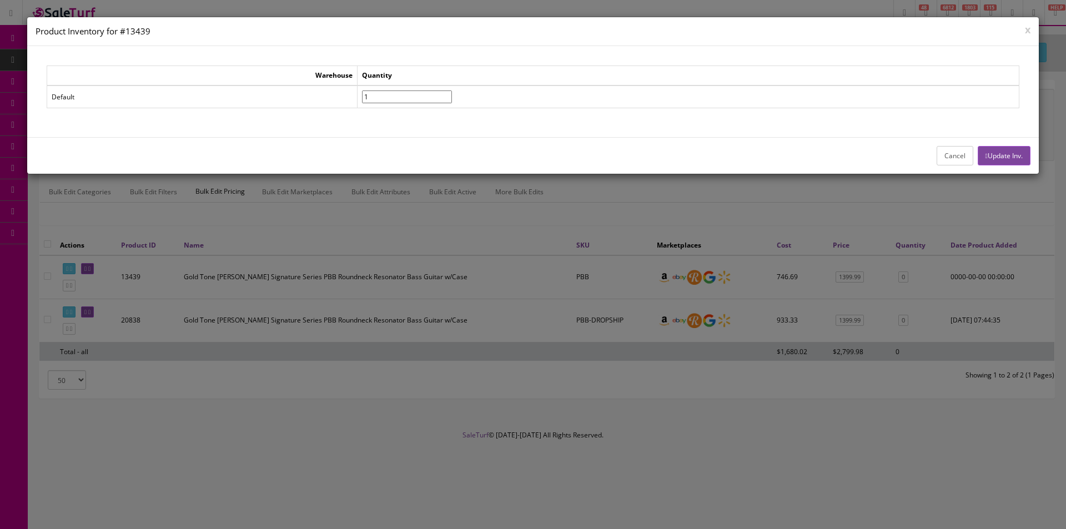
type input"] "1"
click at [452, 94] on input"] "1" at bounding box center [407, 96] width 90 height 13
click at [994, 155] on button "Update Inv." at bounding box center [1004, 155] width 53 height 19
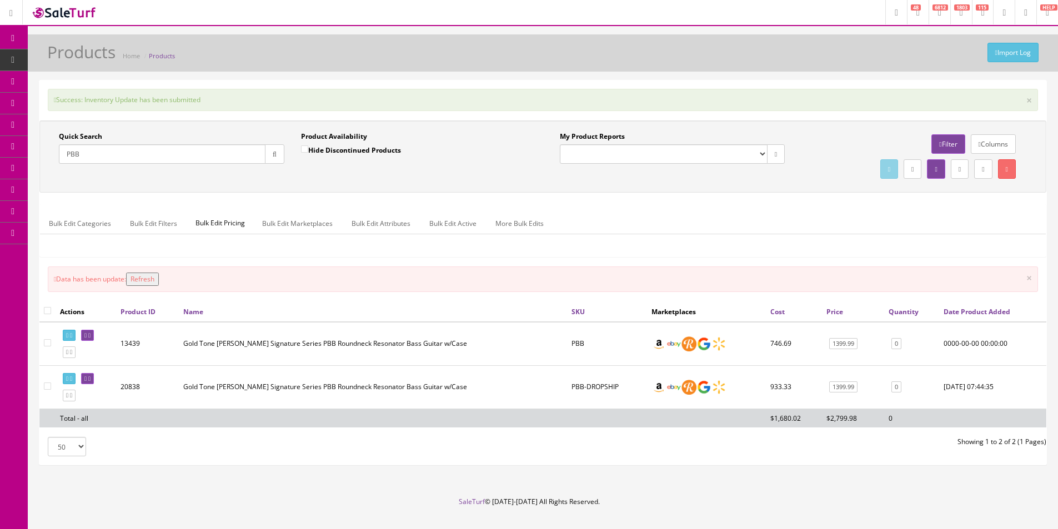
click at [256, 157] on input "PBB" at bounding box center [162, 153] width 207 height 19
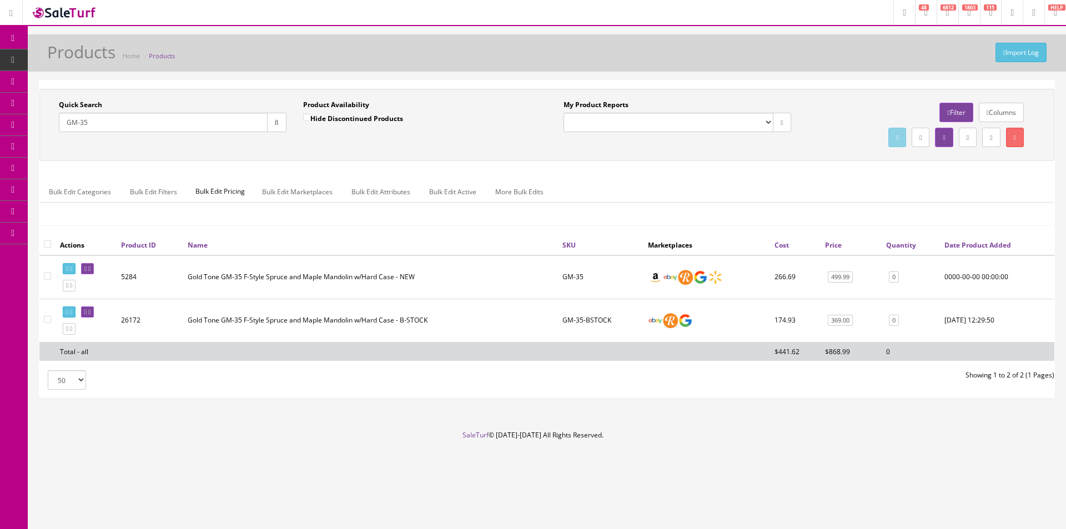
type input "GM-35"
click at [895, 278] on link "0" at bounding box center [894, 277] width 10 height 12
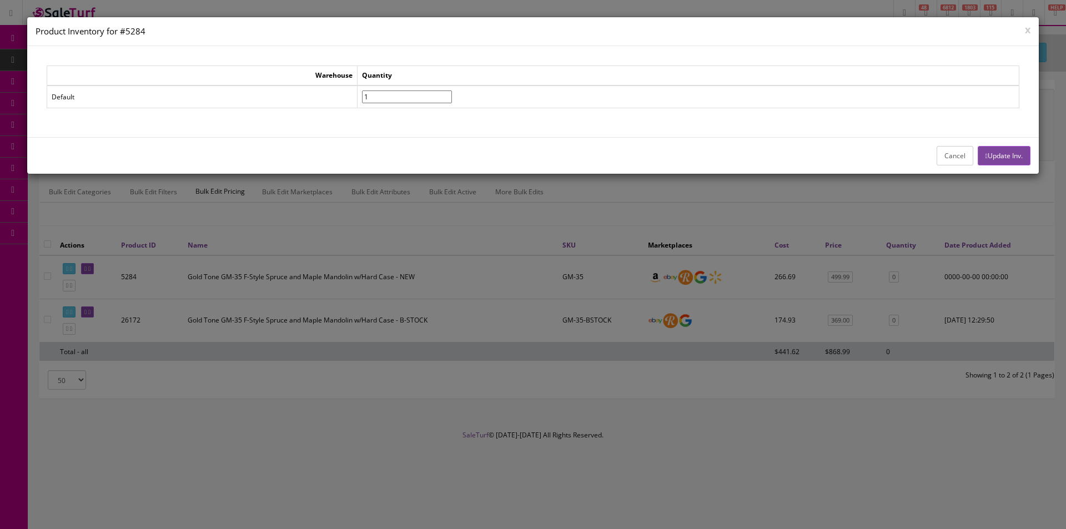
type input"] "1"
click at [452, 93] on input"] "1" at bounding box center [407, 96] width 90 height 13
click at [1025, 156] on button "Update Inv." at bounding box center [1004, 155] width 53 height 19
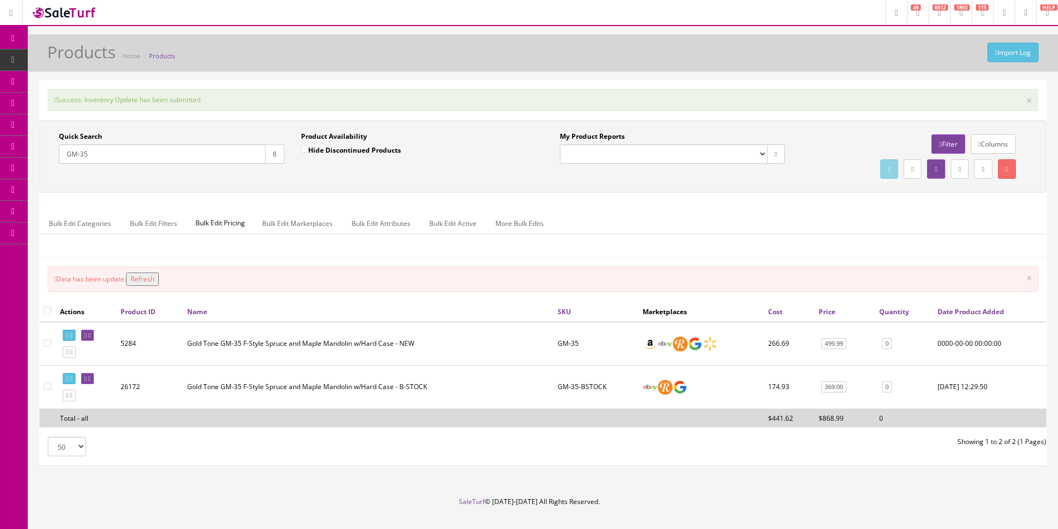
click at [183, 158] on input "GM-35" at bounding box center [162, 153] width 207 height 19
click at [183, 159] on input "GM-35" at bounding box center [162, 153] width 207 height 19
paste input "0140552550"
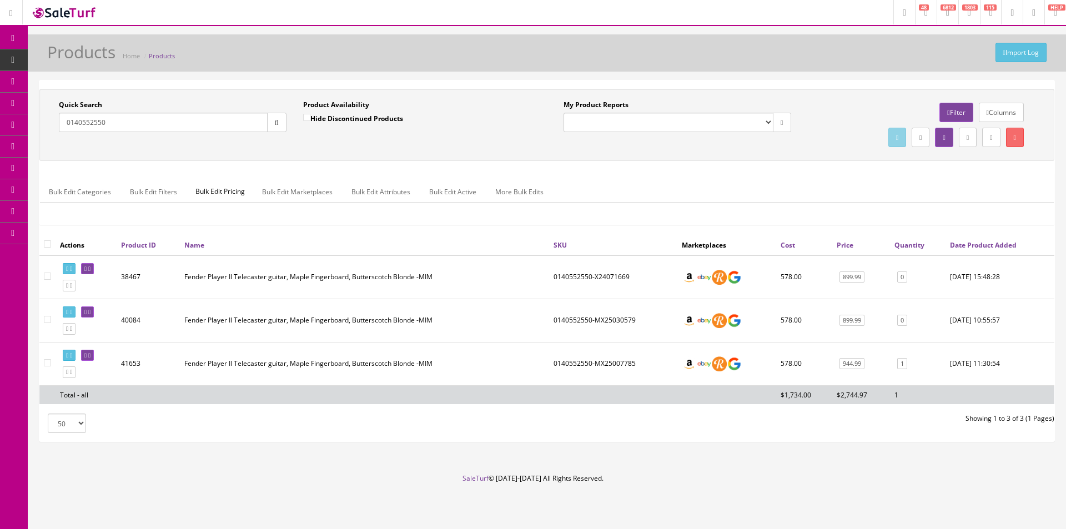
type input "0140552550"
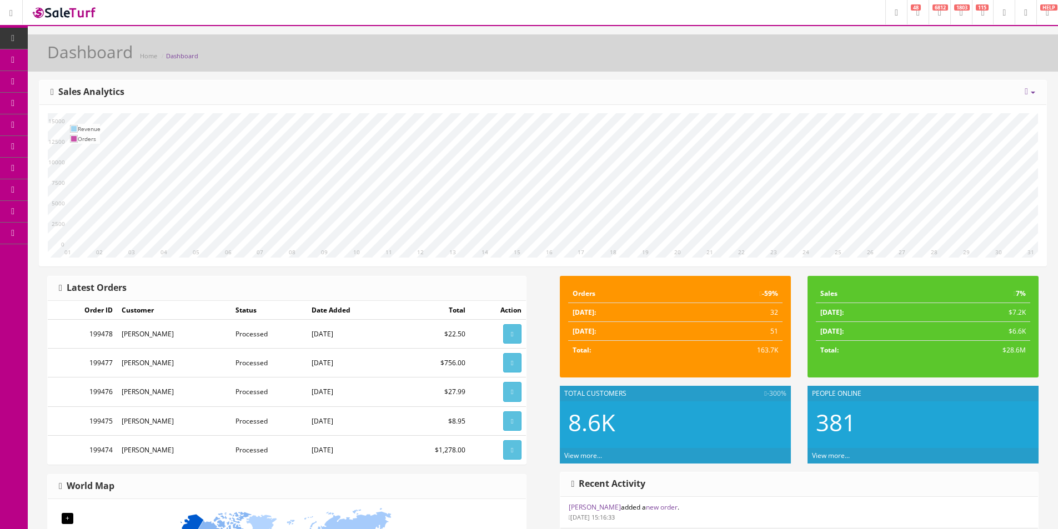
click at [891, 109] on div "10 11 12 13 14 15 16 17 18 19 20 21 22 23 24 25 26 27 28 29 30 31 01 02 03 04 0…" at bounding box center [542, 185] width 1006 height 161
click at [891, 108] on div "10 11 12 13 14 15 16 17 18 19 20 21 22 23 24 25 26 27 28 29 30 31 01 02 03 04 0…" at bounding box center [542, 185] width 1006 height 161
click at [890, 108] on div "10 11 12 13 14 15 16 17 18 19 20 21 22 23 24 25 26 27 28 29 30 31 01 02 03 04 0…" at bounding box center [542, 185] width 1006 height 161
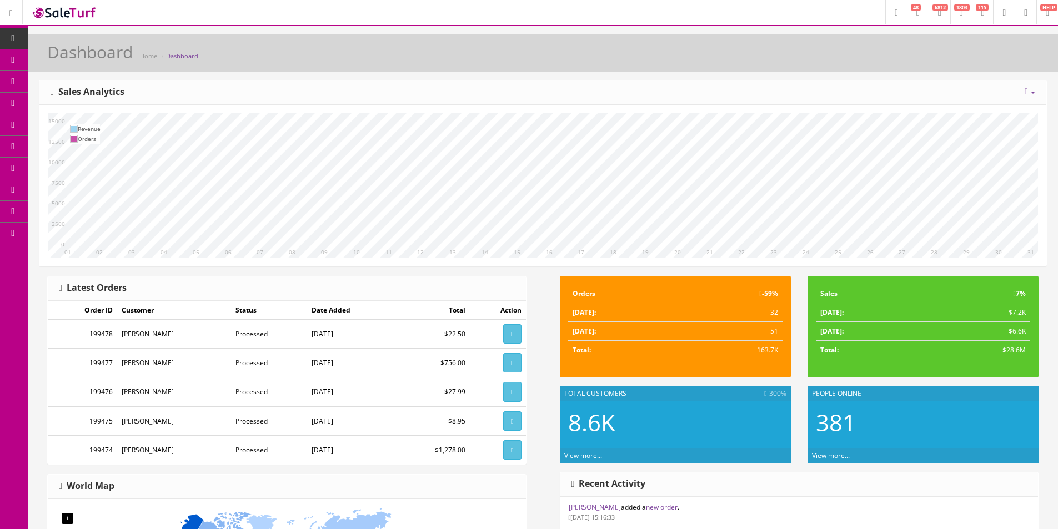
click at [890, 107] on div "10 11 12 13 14 15 16 17 18 19 20 21 22 23 24 25 26 27 28 29 30 31 01 02 03 04 0…" at bounding box center [542, 185] width 1006 height 161
drag, startPoint x: 890, startPoint y: 107, endPoint x: 1056, endPoint y: 142, distance: 169.5
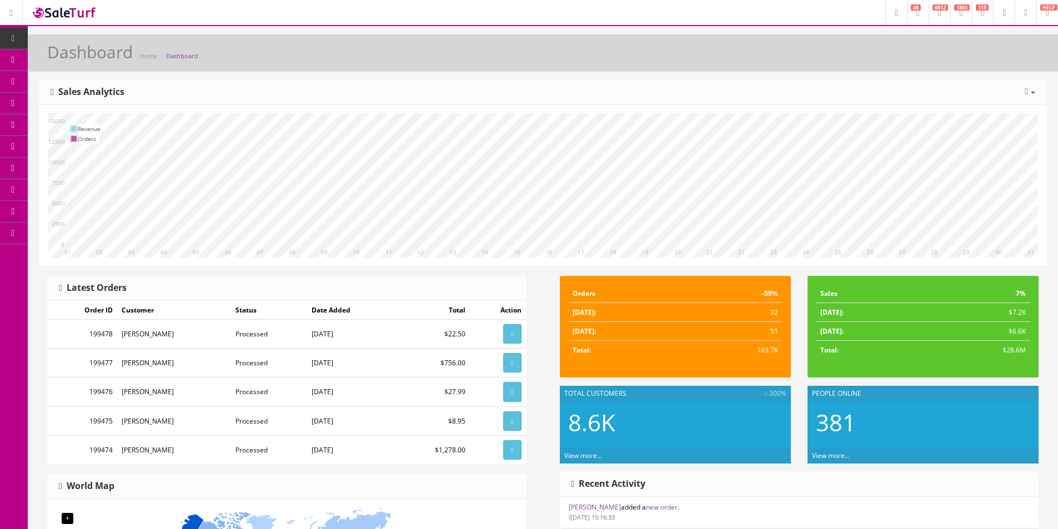
click at [890, 107] on div "10 11 12 13 14 15 16 17 18 19 20 21 22 23 24 25 26 27 28 29 30 31 01 02 03 04 0…" at bounding box center [542, 185] width 1006 height 161
click at [697, 13] on header "Research Trends Trending on Ebay Google Trends Amazon Insights (Login Before Cl…" at bounding box center [529, 13] width 1058 height 26
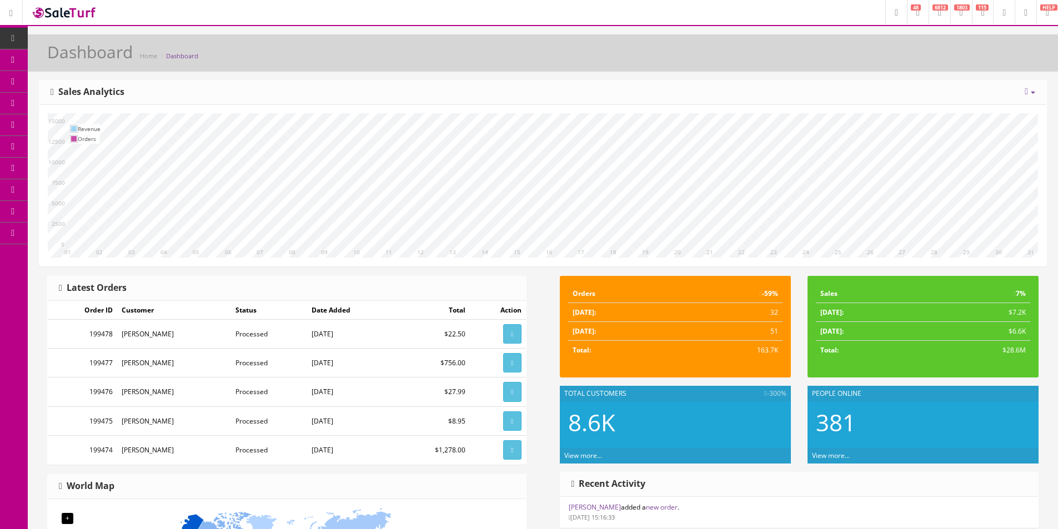
drag, startPoint x: 697, startPoint y: 13, endPoint x: 686, endPoint y: 1, distance: 16.1
click at [696, 13] on header "Research Trends Trending on Ebay Google Trends Amazon Insights (Login Before Cl…" at bounding box center [529, 13] width 1058 height 26
click at [72, 65] on link "Products" at bounding box center [86, 60] width 117 height 22
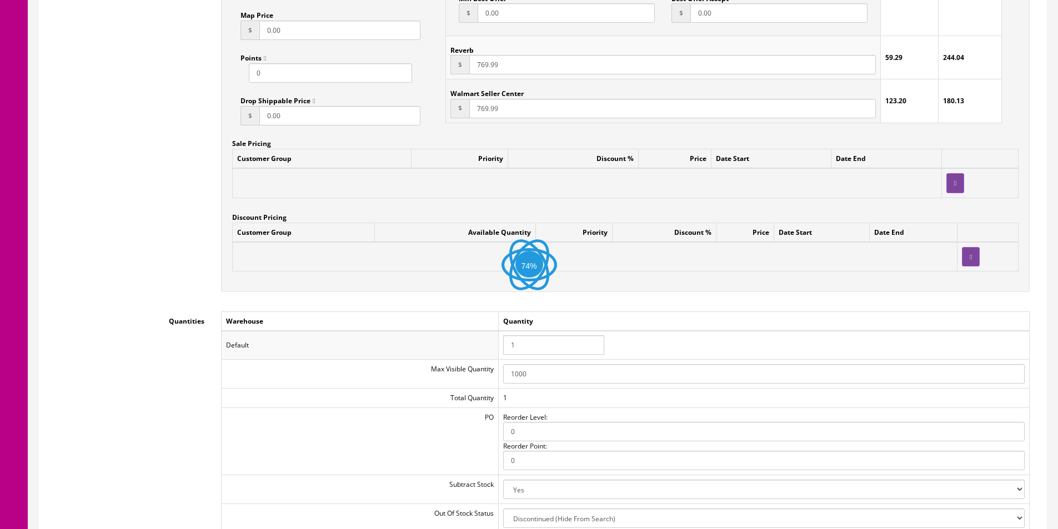
scroll to position [1277, 0]
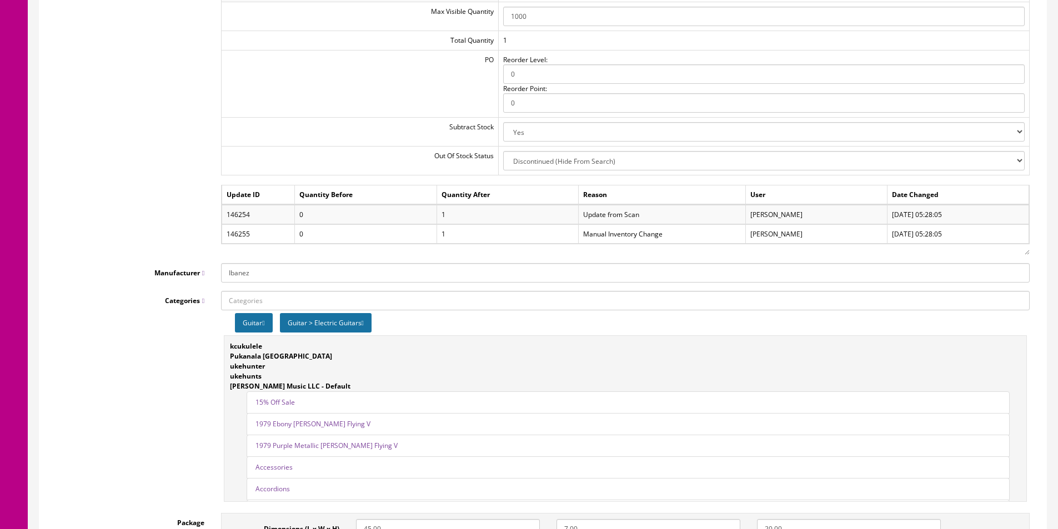
click at [162, 168] on div "Quantities Warehouse Quantity Default 1 Max Visible Quantity 1000 Total Quantit…" at bounding box center [543, 104] width 990 height 301
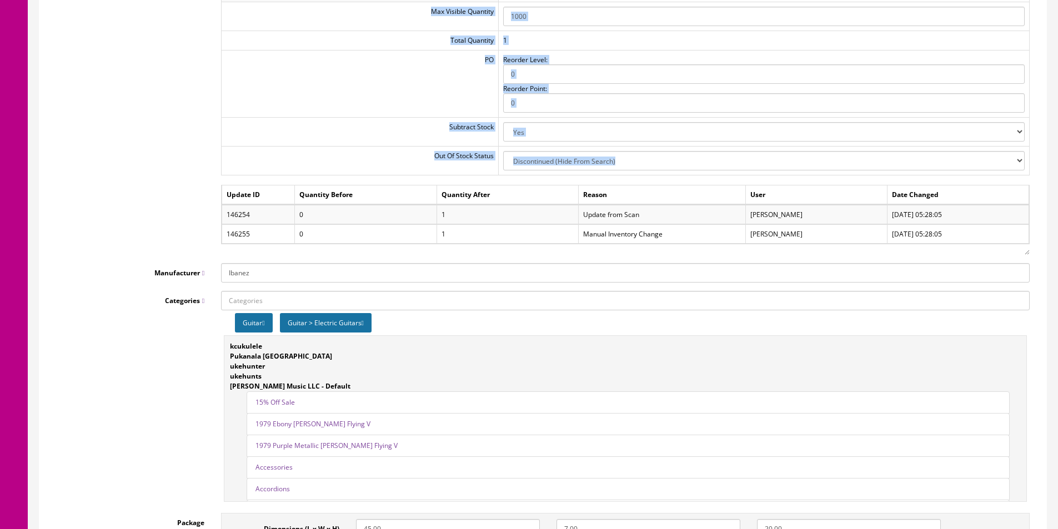
click at [162, 168] on div "Quantities Warehouse Quantity Default 1 Max Visible Quantity 1000 Total Quantit…" at bounding box center [543, 104] width 990 height 301
click at [162, 167] on div "Quantities Warehouse Quantity Default 1 Max Visible Quantity 1000 Total Quantit…" at bounding box center [543, 104] width 990 height 301
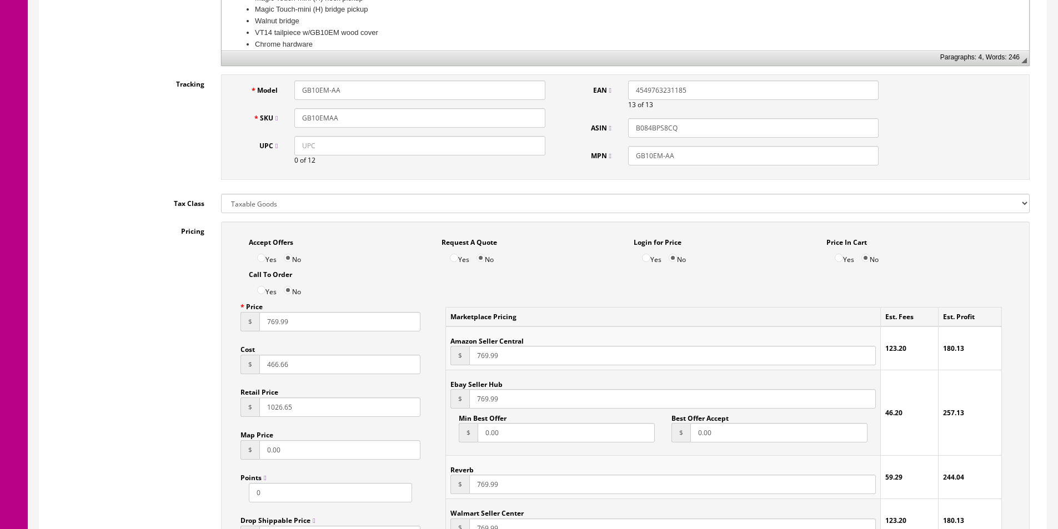
click at [154, 213] on div "Tax Class --- None --- Taxable Goods Downloadable Products" at bounding box center [543, 203] width 990 height 19
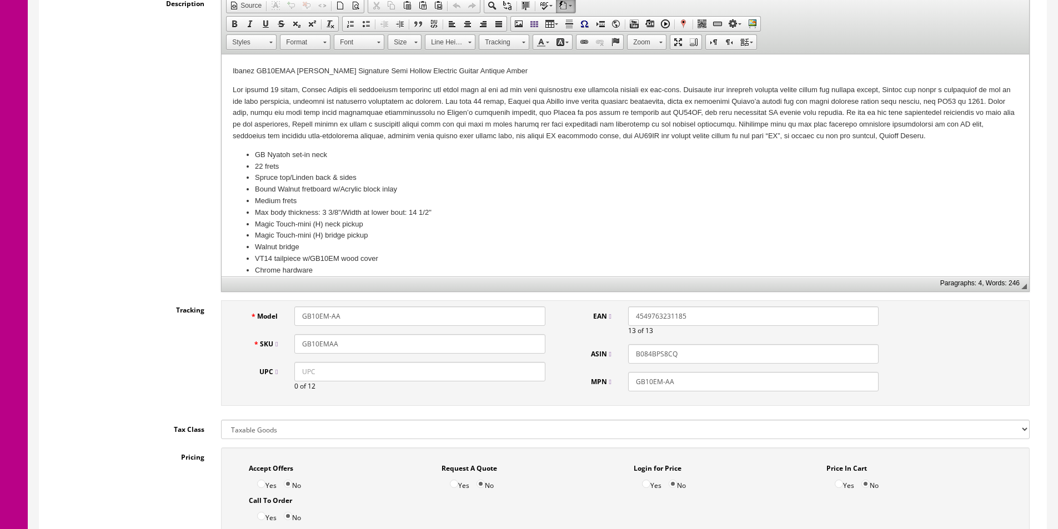
scroll to position [56, 0]
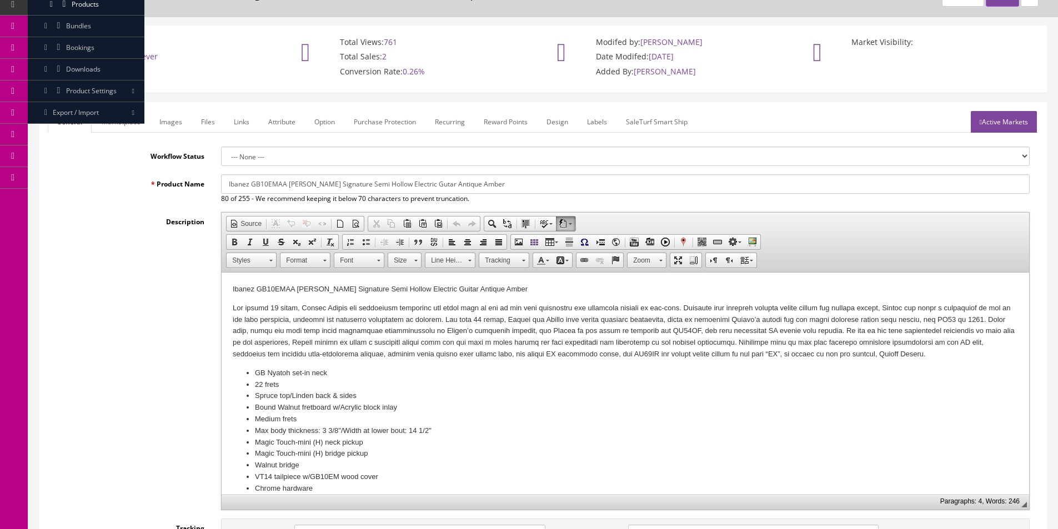
click at [150, 234] on div "Description Rich Text Editor, input-description1 Editor toolbars Document Sourc…" at bounding box center [543, 361] width 990 height 298
click at [150, 233] on div "Description Rich Text Editor, input-description1 Editor toolbars Document Sourc…" at bounding box center [543, 361] width 990 height 298
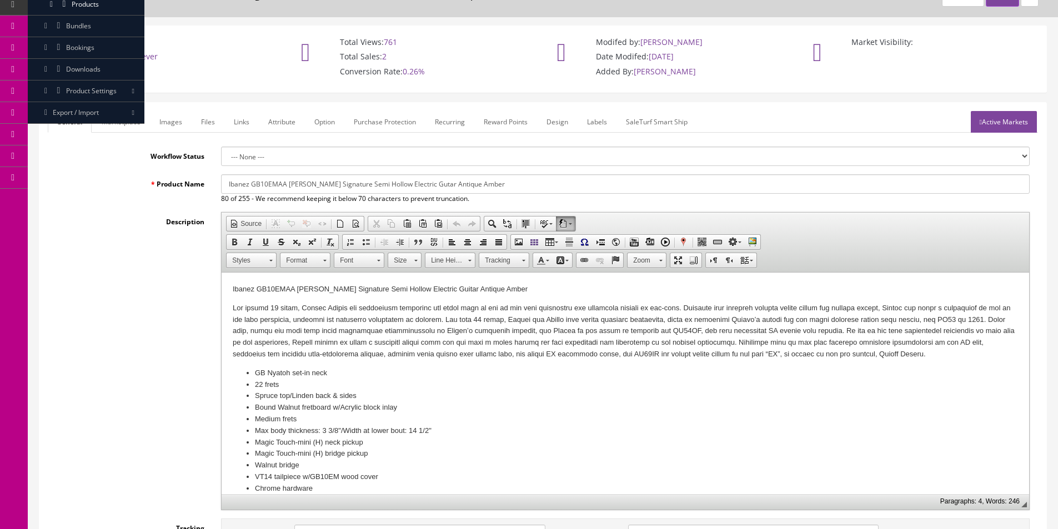
click at [150, 233] on div "Description Rich Text Editor, input-description1 Editor toolbars Document Sourc…" at bounding box center [543, 361] width 990 height 298
click at [149, 233] on div "Description Rich Text Editor, input-description1 Editor toolbars Document Sourc…" at bounding box center [543, 361] width 990 height 298
click at [148, 230] on div "Description Rich Text Editor, input-description1 Editor toolbars Document Sourc…" at bounding box center [543, 361] width 990 height 298
drag, startPoint x: 148, startPoint y: 230, endPoint x: 191, endPoint y: 173, distance: 71.4
click at [154, 229] on div "Description Rich Text Editor, input-description1 Editor toolbars Document Sourc…" at bounding box center [543, 361] width 990 height 298
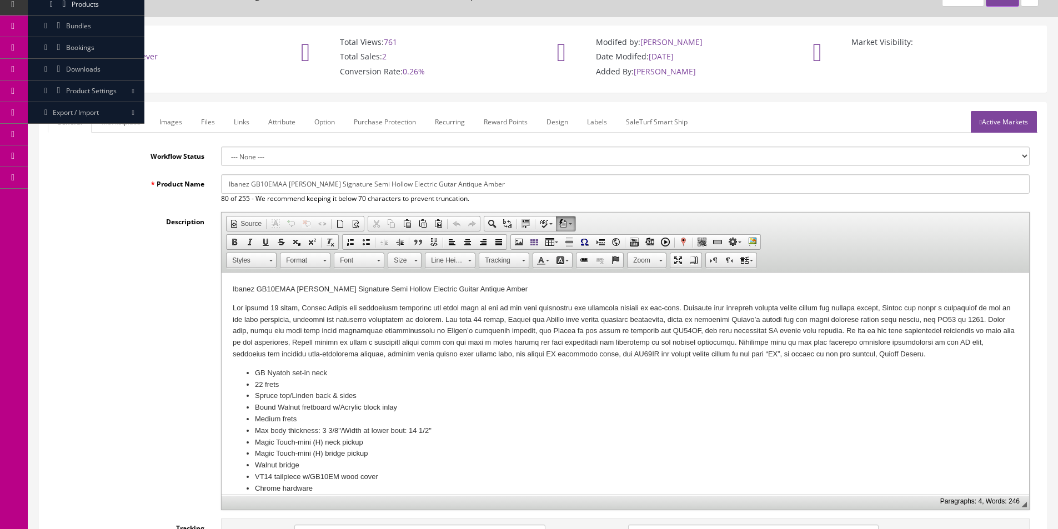
click at [179, 128] on link "Images" at bounding box center [170, 122] width 41 height 22
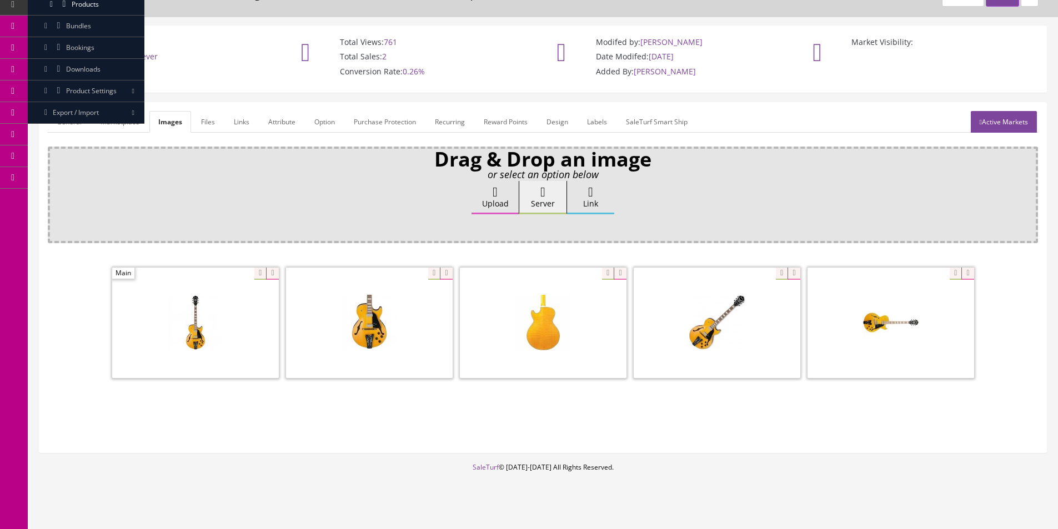
click at [264, 195] on div "Upload Server Link Ok" at bounding box center [543, 208] width 974 height 54
click at [80, 120] on link "General" at bounding box center [69, 122] width 43 height 22
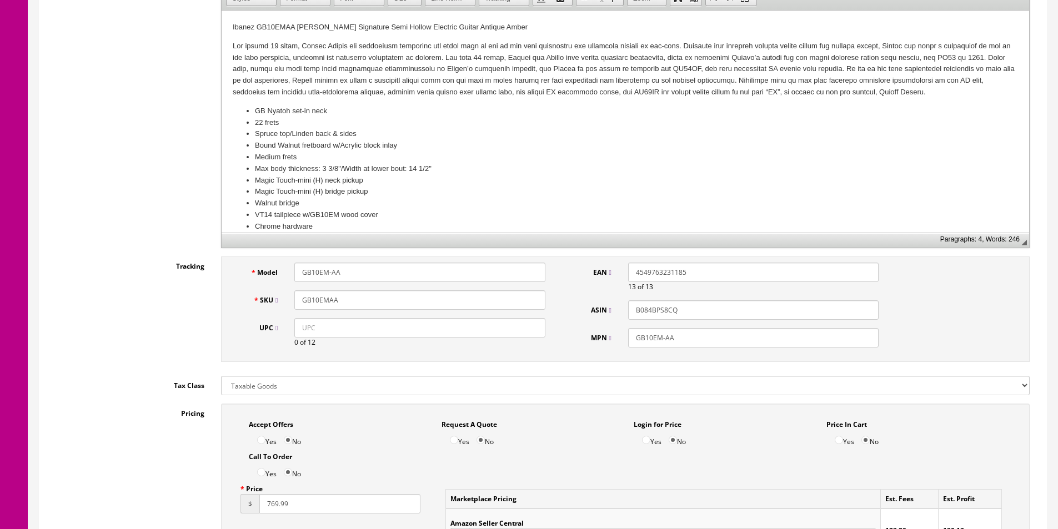
scroll to position [444, 0]
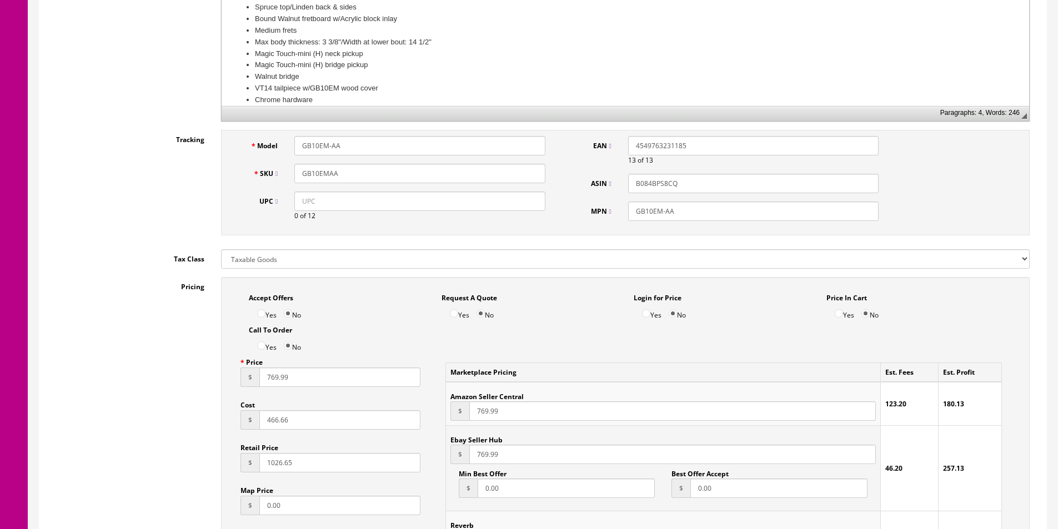
click at [270, 414] on input "466.66" at bounding box center [339, 419] width 161 height 19
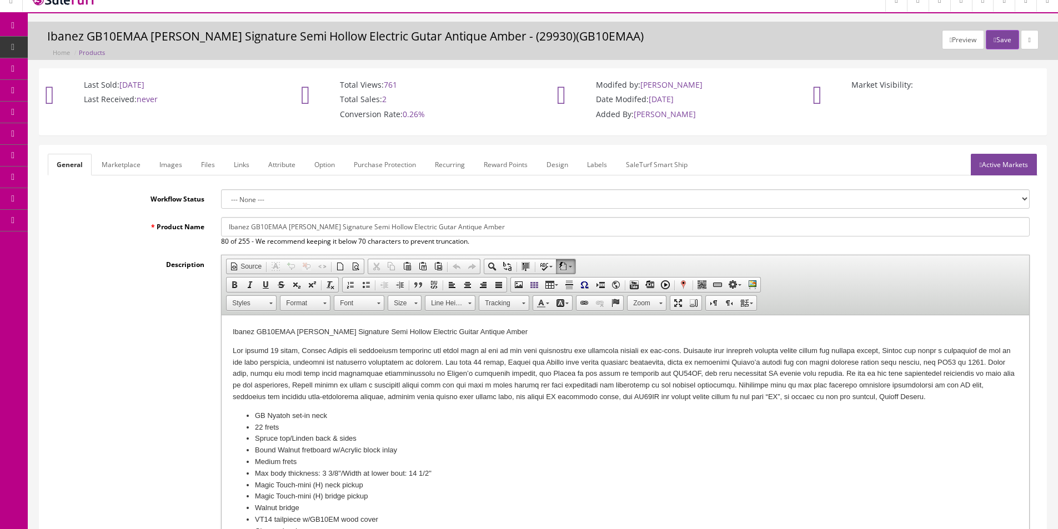
scroll to position [0, 0]
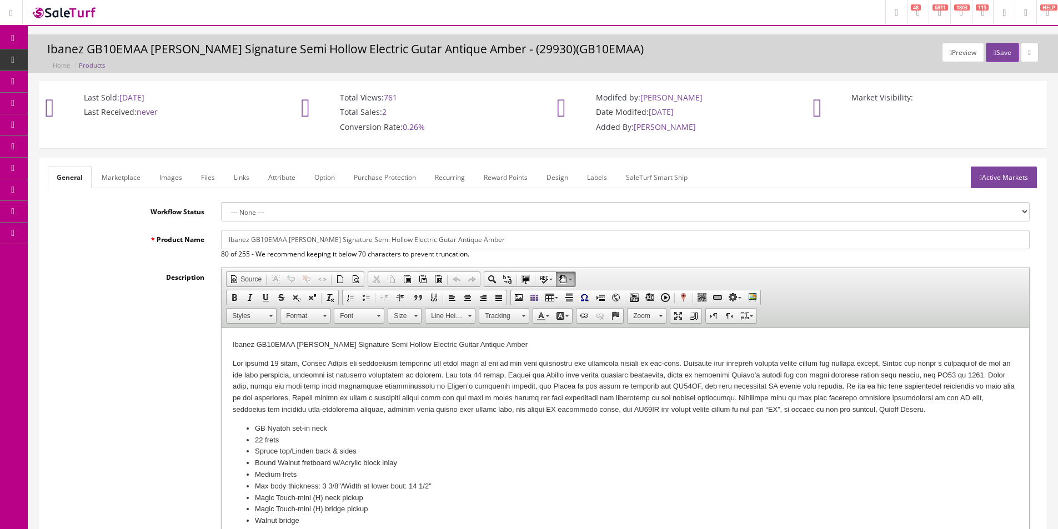
type input "411.20"
click at [1002, 53] on button "Save" at bounding box center [1001, 52] width 33 height 19
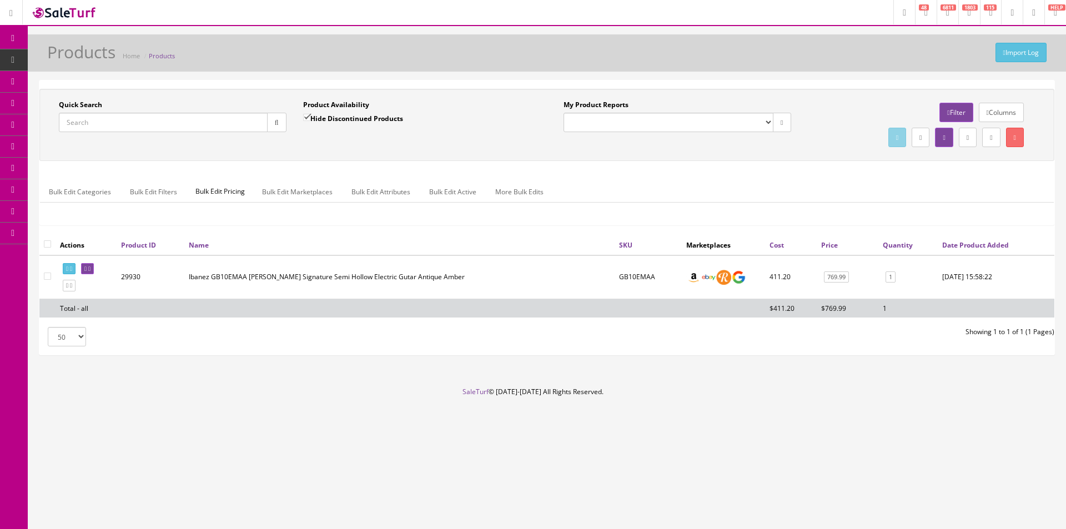
click at [813, 74] on div "Import Log Products Home Products Quick Search Date From Product Availability H…" at bounding box center [547, 210] width 1038 height 353
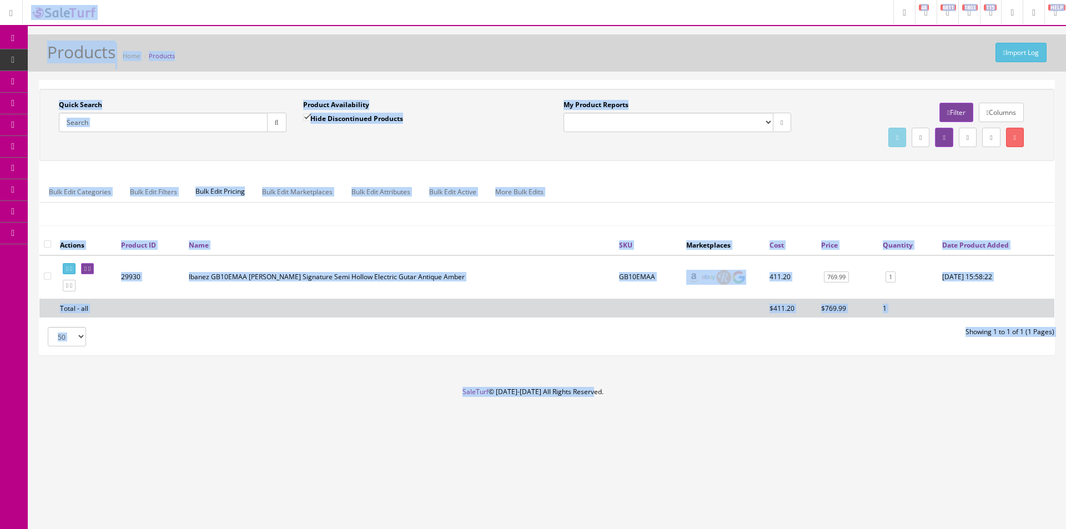
click at [775, 57] on div "Import Log Products Home Products" at bounding box center [546, 56] width 1021 height 27
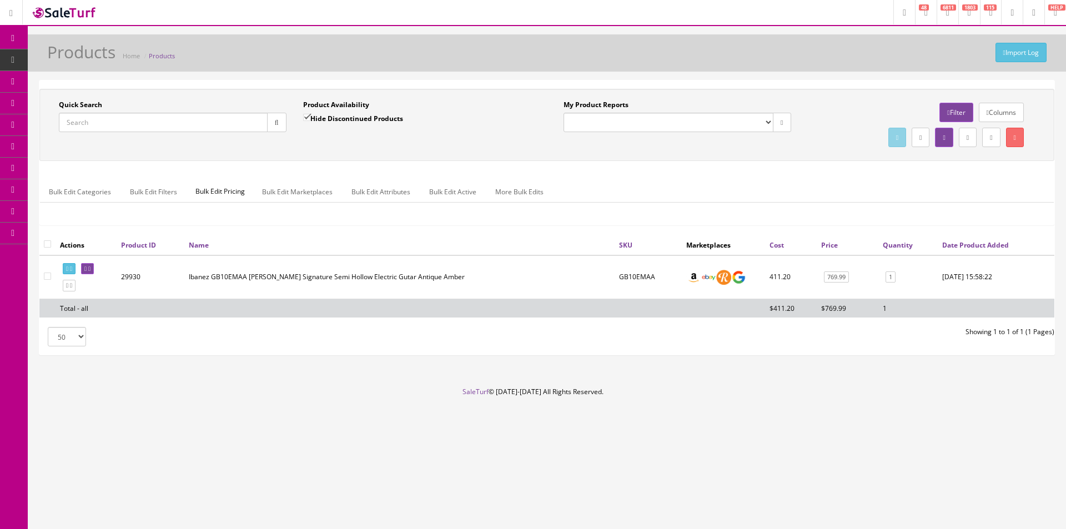
click at [771, 59] on div "Import Log Products Home Products" at bounding box center [546, 56] width 1021 height 27
click at [771, 60] on div "Import Log Products Home Products" at bounding box center [546, 56] width 1021 height 27
click at [768, 61] on div "Import Log Products Home Products" at bounding box center [546, 56] width 1021 height 27
click at [768, 62] on div "Import Log Products Home Products" at bounding box center [546, 56] width 1021 height 27
